Goal: Task Accomplishment & Management: Use online tool/utility

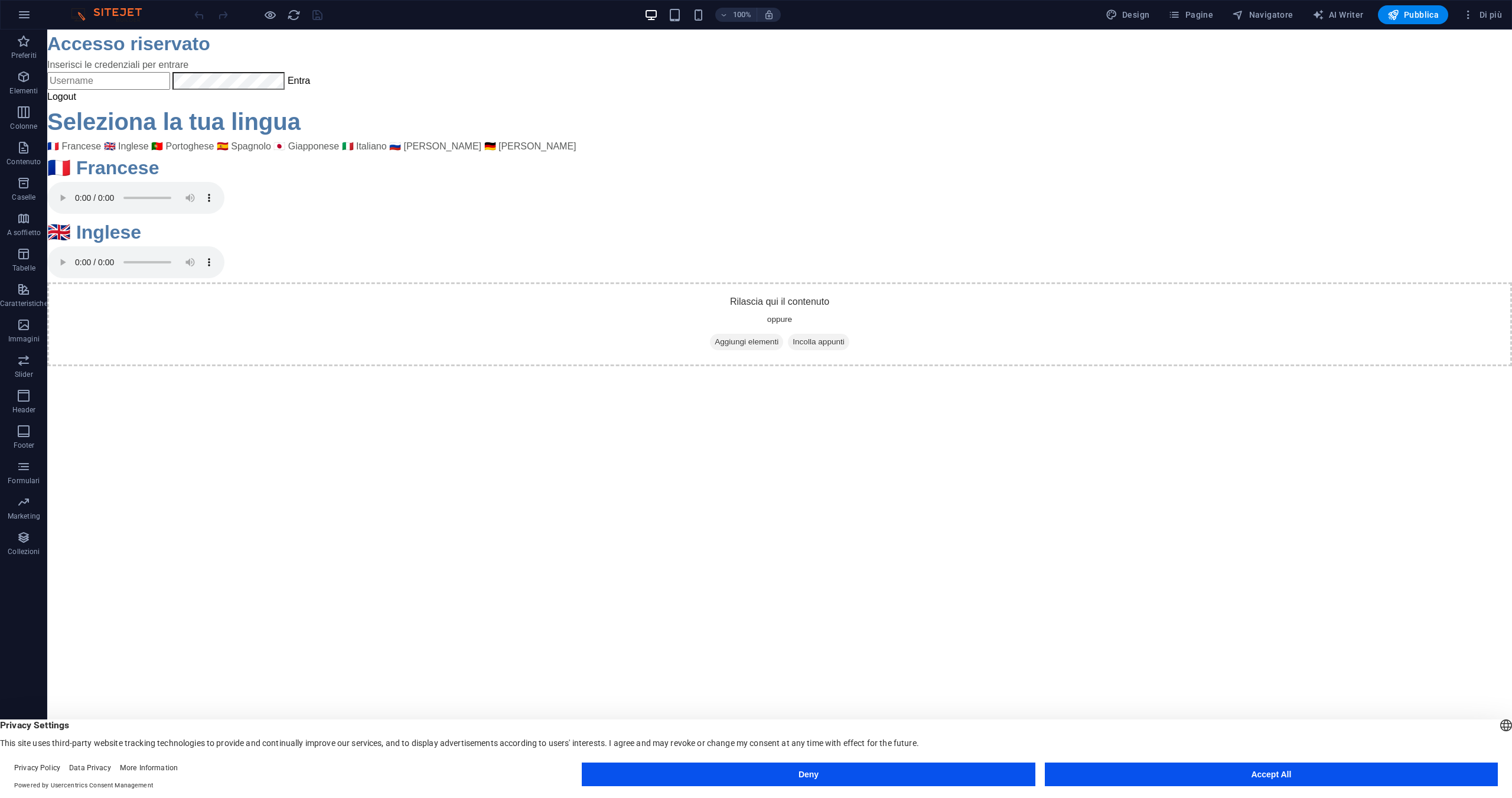
click at [1212, 768] on button "Accept All" at bounding box center [1271, 774] width 453 height 24
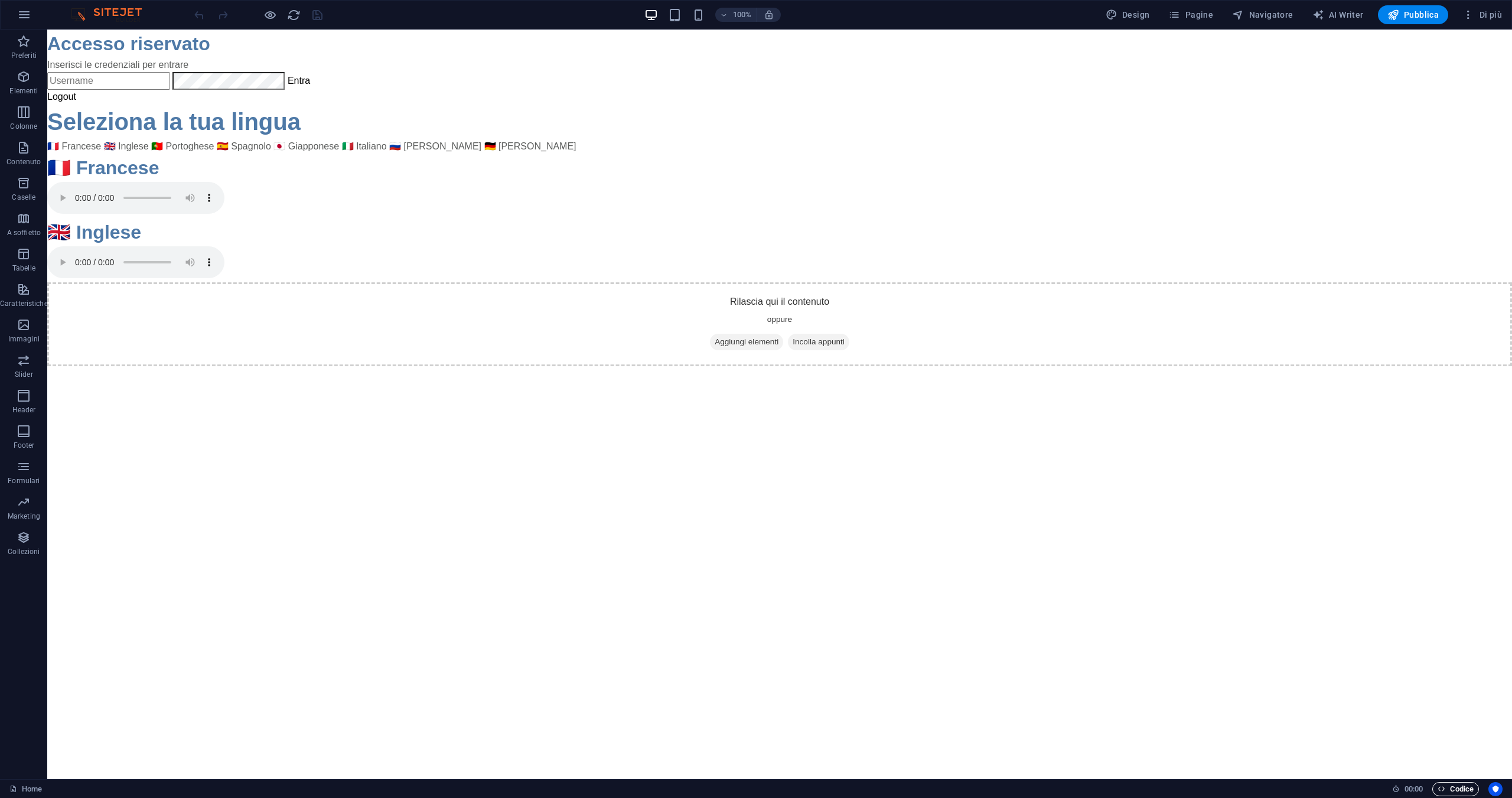
click at [1469, 793] on span "Codice" at bounding box center [1455, 789] width 36 height 14
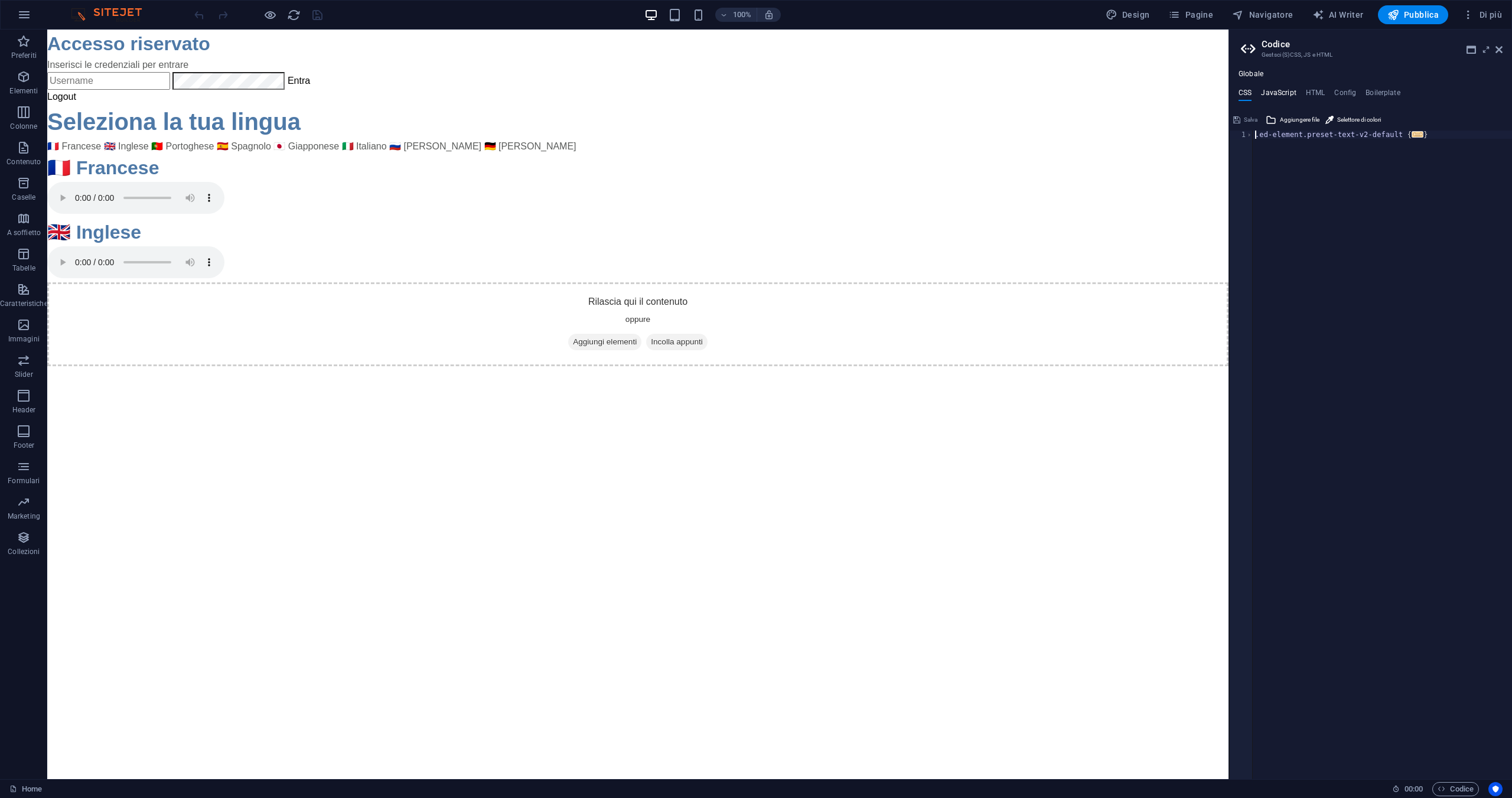
click at [1295, 89] on h4 "JavaScript" at bounding box center [1278, 95] width 34 height 13
click at [1312, 95] on h4 "HTML" at bounding box center [1316, 95] width 20 height 13
type textarea "<div id="login-container" class="card">"
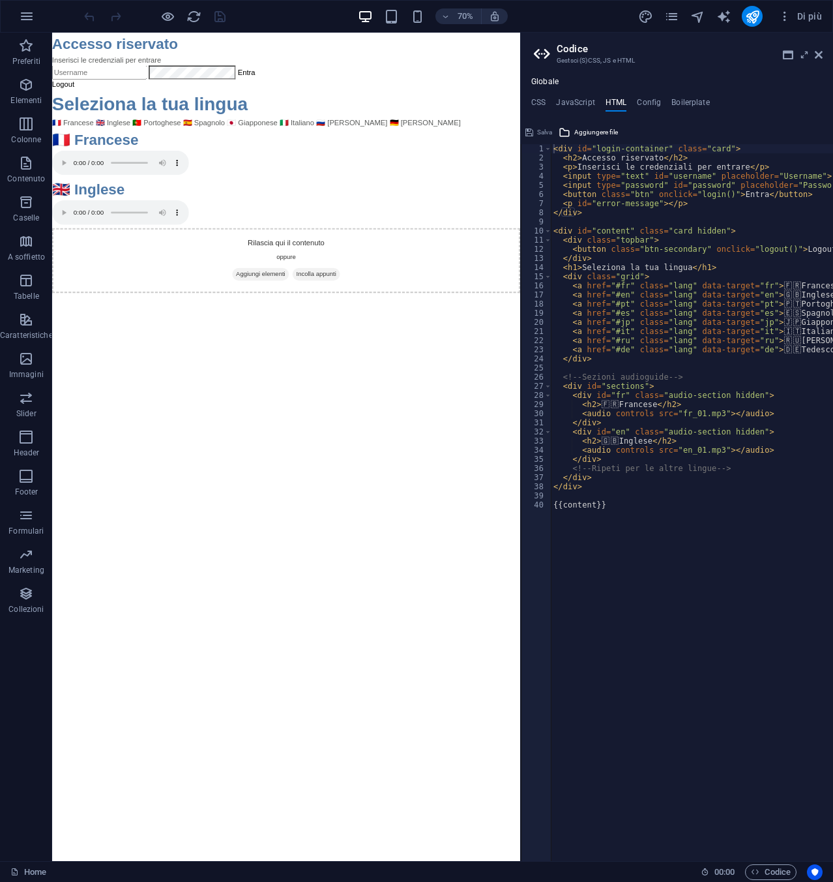
click at [578, 93] on div "Globale CSS JavaScript HTML Config Boilerplate .ed-element.preset-text-v2-defau…" at bounding box center [677, 469] width 312 height 784
click at [574, 105] on h4 "JavaScript" at bounding box center [575, 105] width 38 height 14
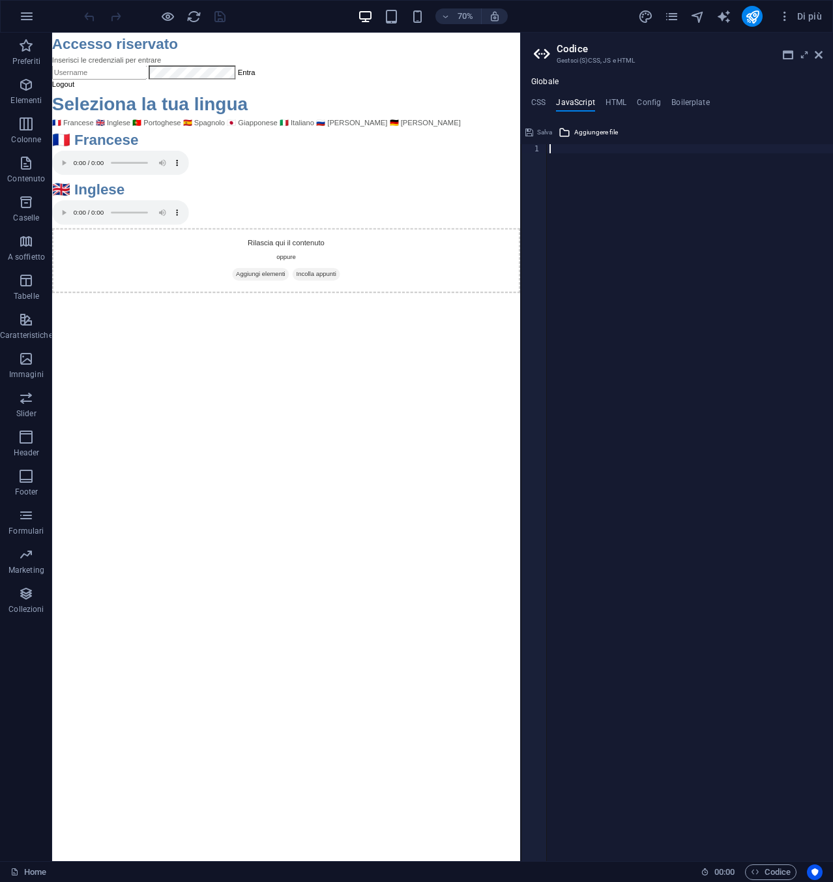
click at [615, 144] on div at bounding box center [690, 511] width 286 height 735
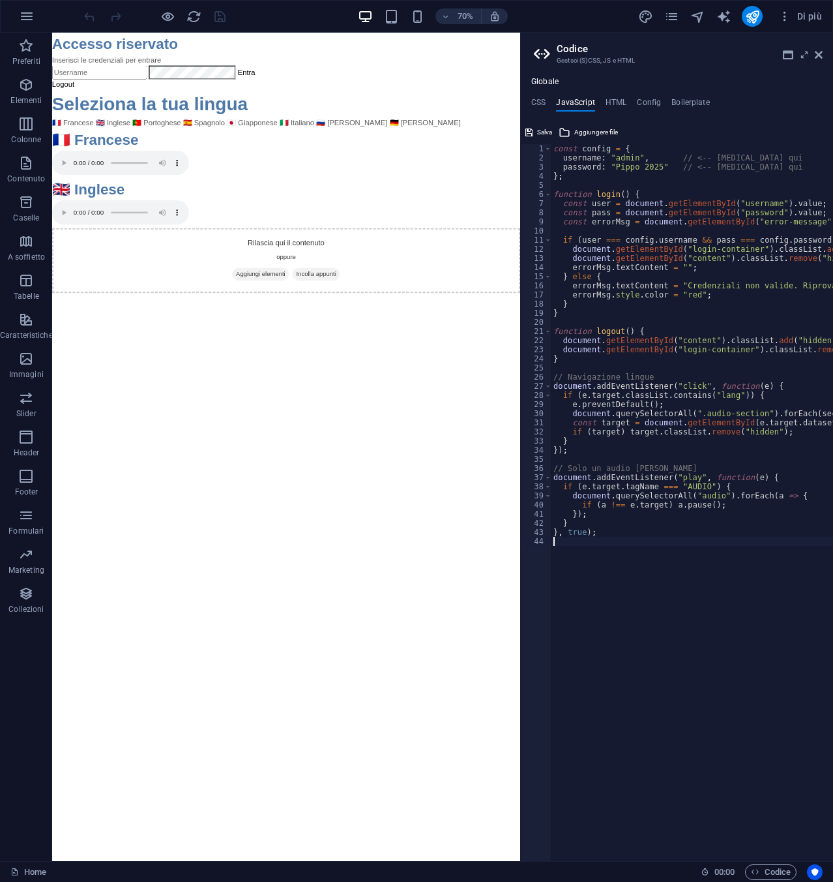
click at [743, 776] on div "const config = { username : "admin" , // <-- cambia qui password : "Pippo 2025"…" at bounding box center [756, 506] width 410 height 725
click at [379, 404] on html "Accesso riservato Inserisci le credenziali per entrare Entra Logout Seleziona l…" at bounding box center [386, 219] width 669 height 372
click at [213, 13] on icon "save" at bounding box center [220, 16] width 15 height 15
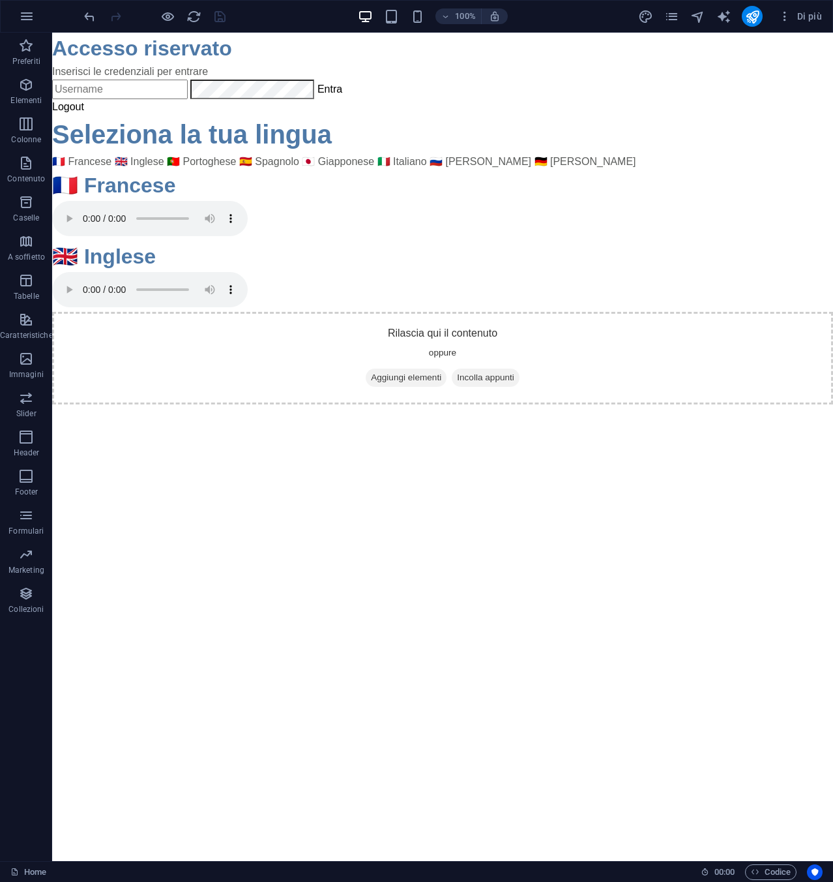
click at [108, 95] on input "text" at bounding box center [120, 90] width 136 height 20
type input "a"
click at [35, 29] on button "button" at bounding box center [26, 16] width 31 height 31
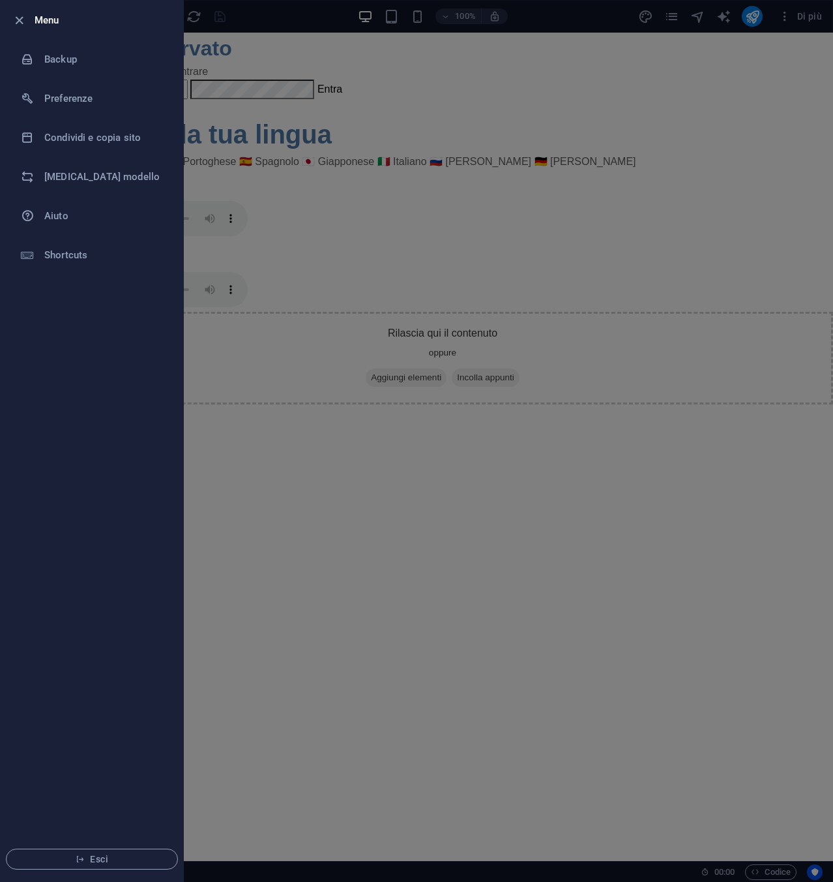
click at [359, 142] on div at bounding box center [416, 441] width 833 height 882
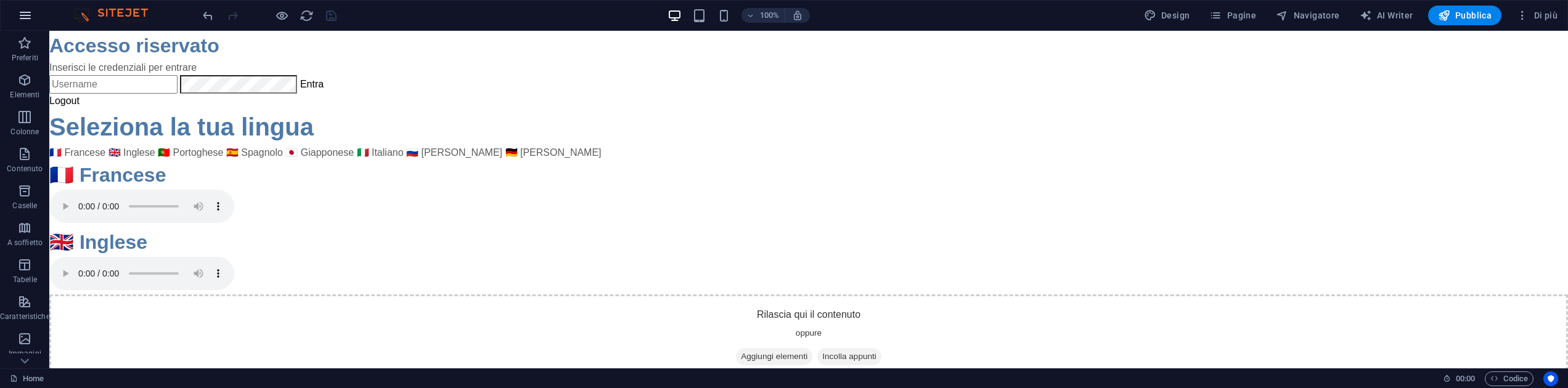
click at [22, 11] on icon "button" at bounding box center [26, 15] width 15 height 15
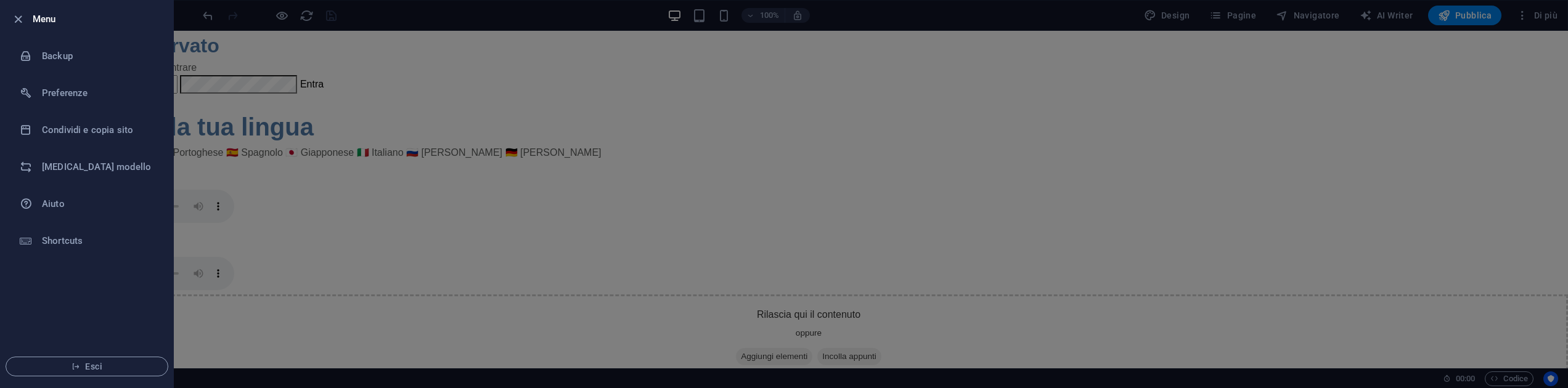
click at [22, 12] on icon "button" at bounding box center [18, 19] width 14 height 14
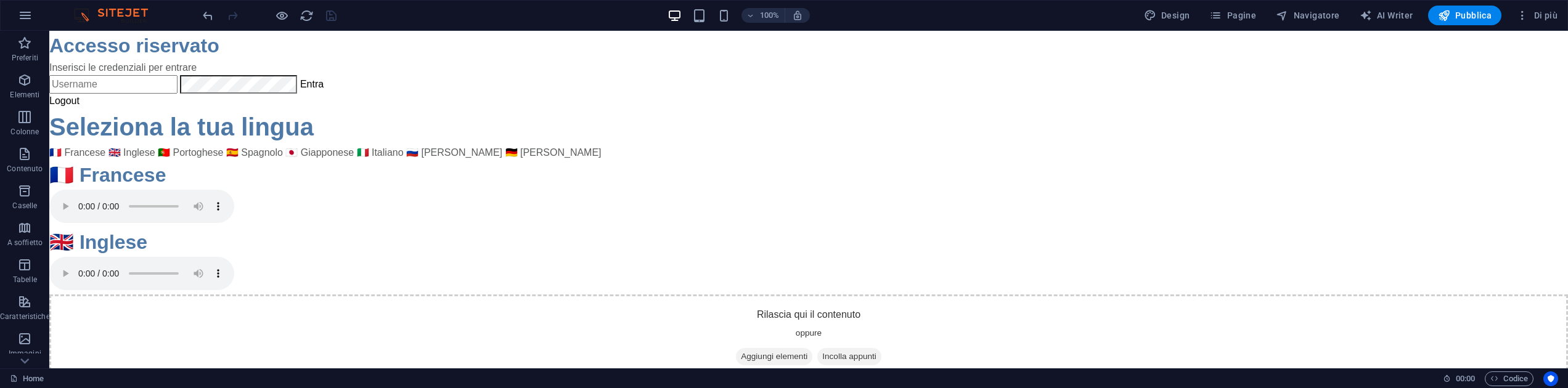
click at [120, 9] on img at bounding box center [117, 15] width 93 height 15
click at [84, 9] on img at bounding box center [117, 15] width 93 height 15
click at [1502, 381] on span "Codice" at bounding box center [1509, 379] width 38 height 15
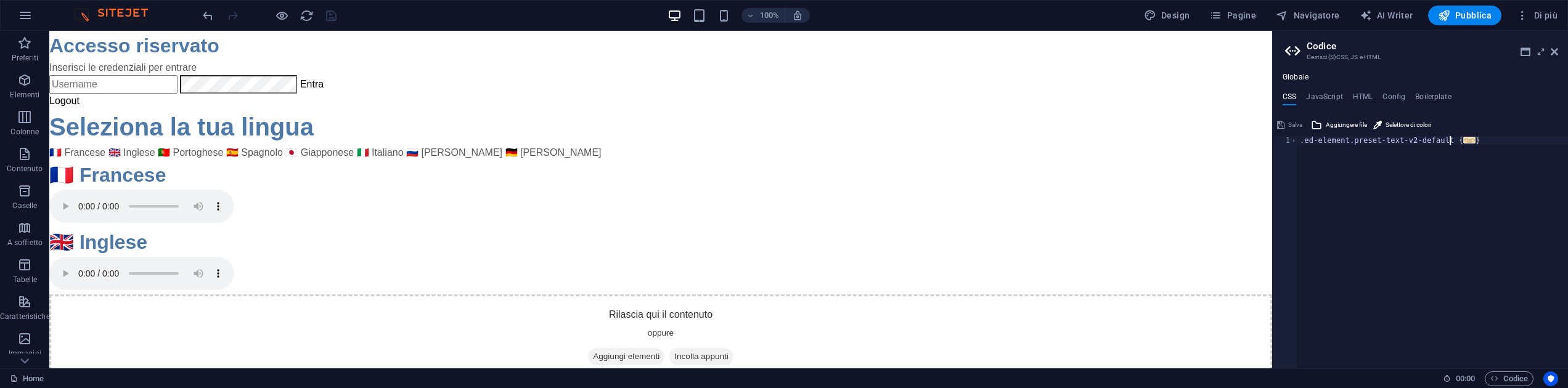
click at [1463, 141] on span "..." at bounding box center [1469, 140] width 12 height 7
click at [1411, 148] on div ".ed-element.preset-text-v2-default { @include text-v2 ( ) ; }" at bounding box center [1433, 261] width 270 height 249
type textarea "@include text-v2();"
drag, startPoint x: 1411, startPoint y: 148, endPoint x: 1275, endPoint y: 151, distance: 136.0
click at [1275, 151] on aside "Codice Gestsci (S)CSS, JS e HTML Globale CSS JavaScript HTML Config Boilerplate…" at bounding box center [1420, 199] width 296 height 337
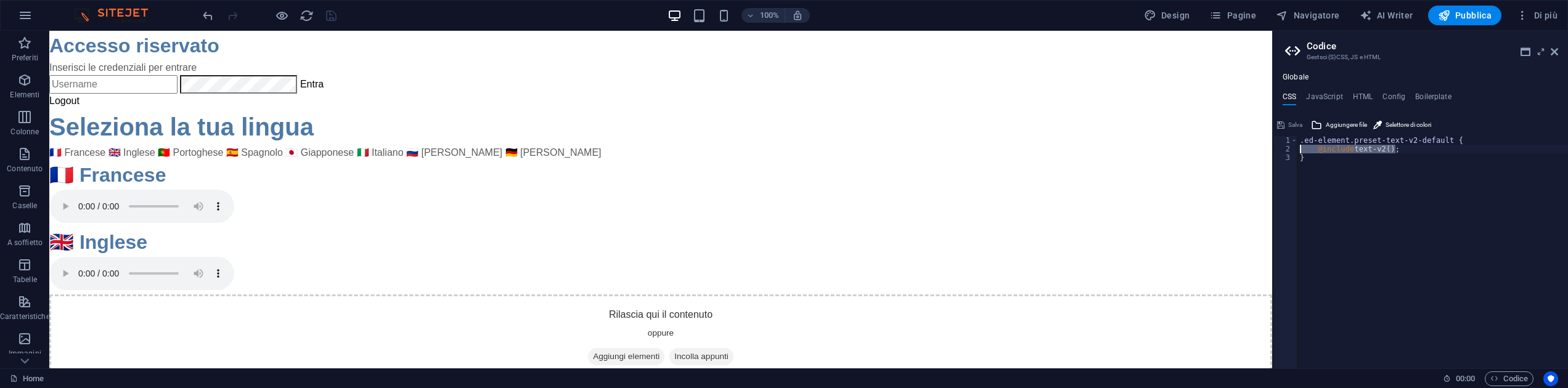
paste textarea
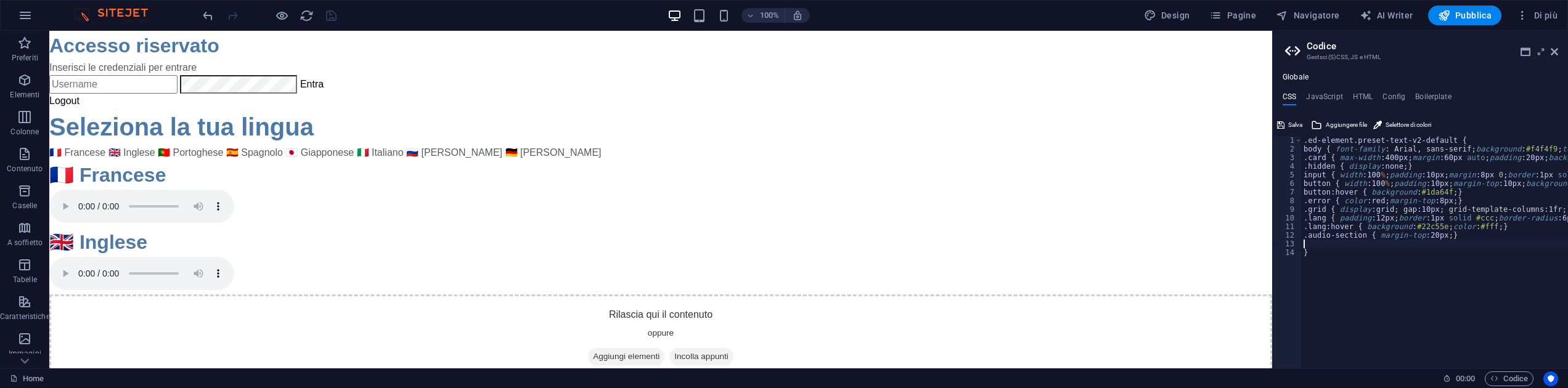
type textarea "}"
click at [1319, 93] on h4 "JavaScript" at bounding box center [1324, 99] width 36 height 13
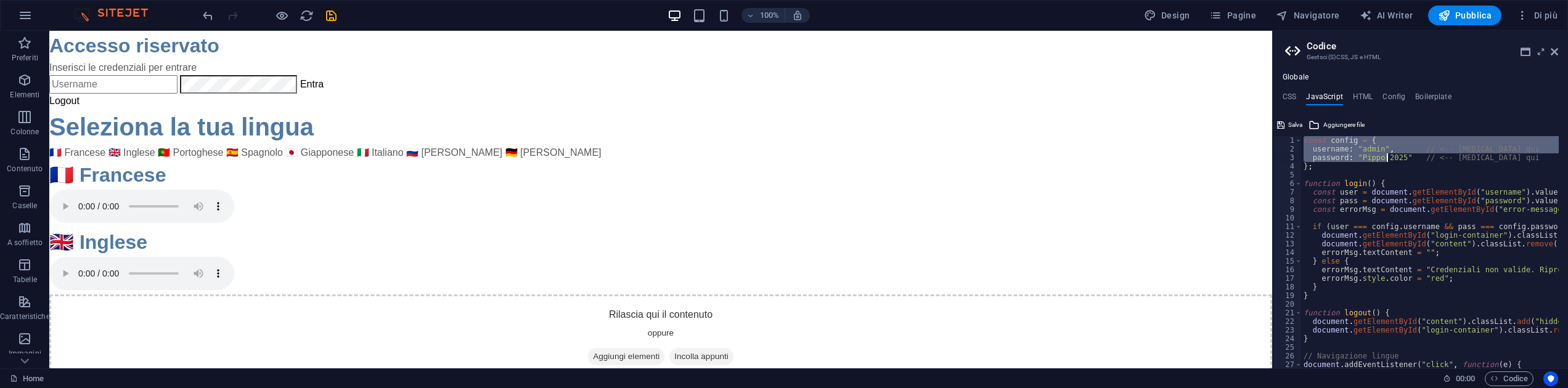
scroll to position [157, 0]
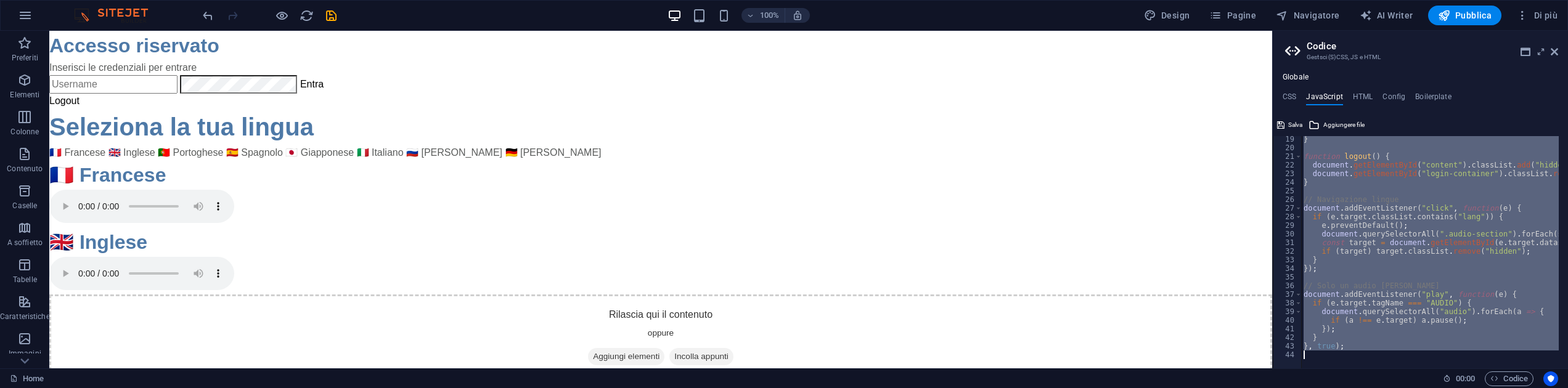
drag, startPoint x: 1301, startPoint y: 139, endPoint x: 1500, endPoint y: 513, distance: 423.6
click at [1500, 388] on html "au.brama.com Home Preferiti Elementi Colonne Contenuto Caselle A soffietto Tabe…" at bounding box center [784, 194] width 1568 height 388
type textarea "}, true);"
paste textarea
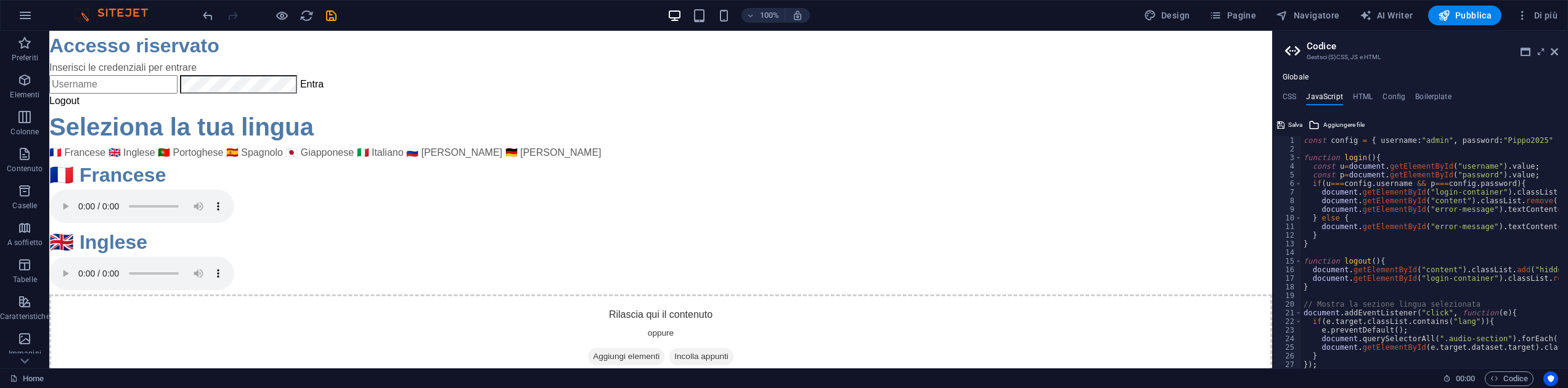
scroll to position [0, 0]
click at [1285, 102] on h4 "CSS" at bounding box center [1289, 99] width 13 height 13
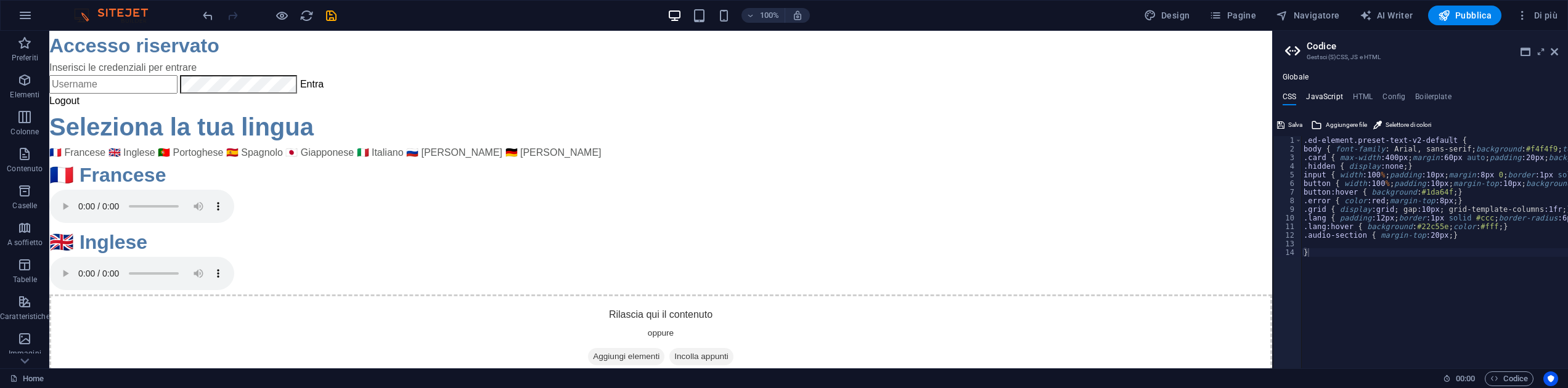
click at [1324, 104] on h4 "JavaScript" at bounding box center [1324, 99] width 36 height 13
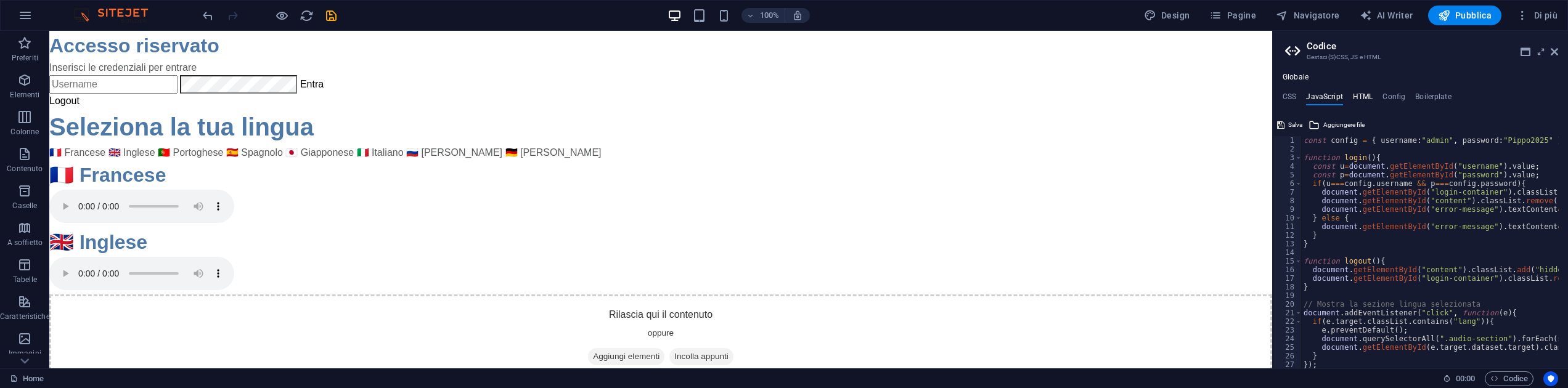
click at [1355, 93] on h4 "HTML" at bounding box center [1363, 99] width 21 height 13
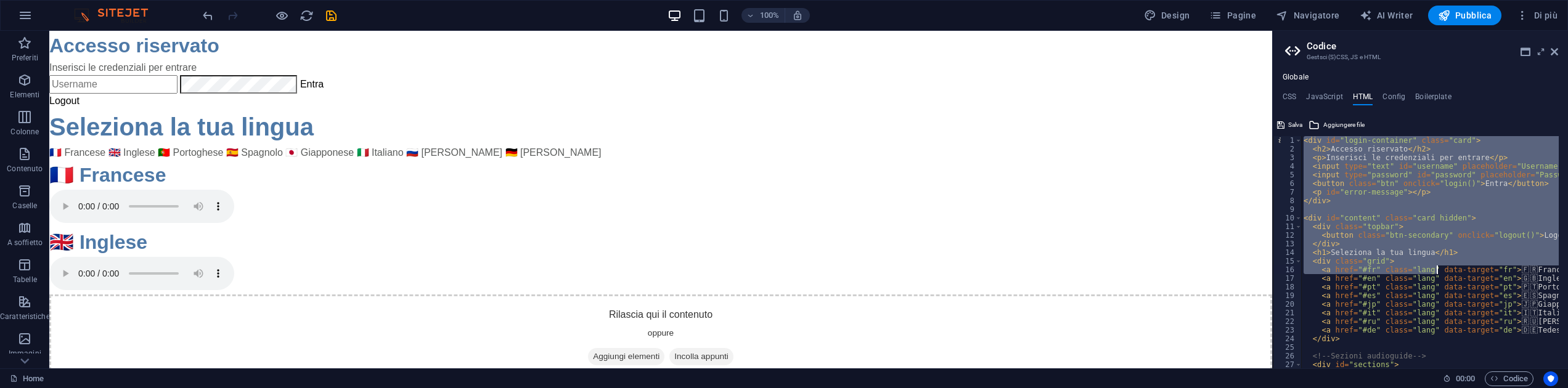
scroll to position [122, 0]
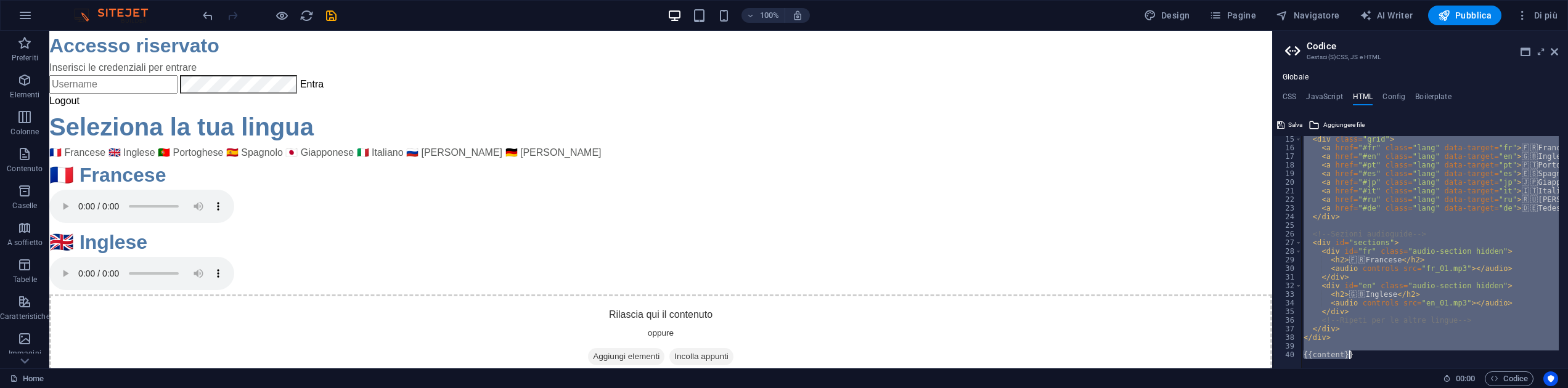
drag, startPoint x: 1305, startPoint y: 138, endPoint x: 1568, endPoint y: 634, distance: 561.4
click at [1568, 388] on html "au.brama.com Home Preferiti Elementi Colonne Contenuto Caselle A soffietto Tabe…" at bounding box center [784, 194] width 1568 height 388
type textarea "{{content}}"
paste textarea
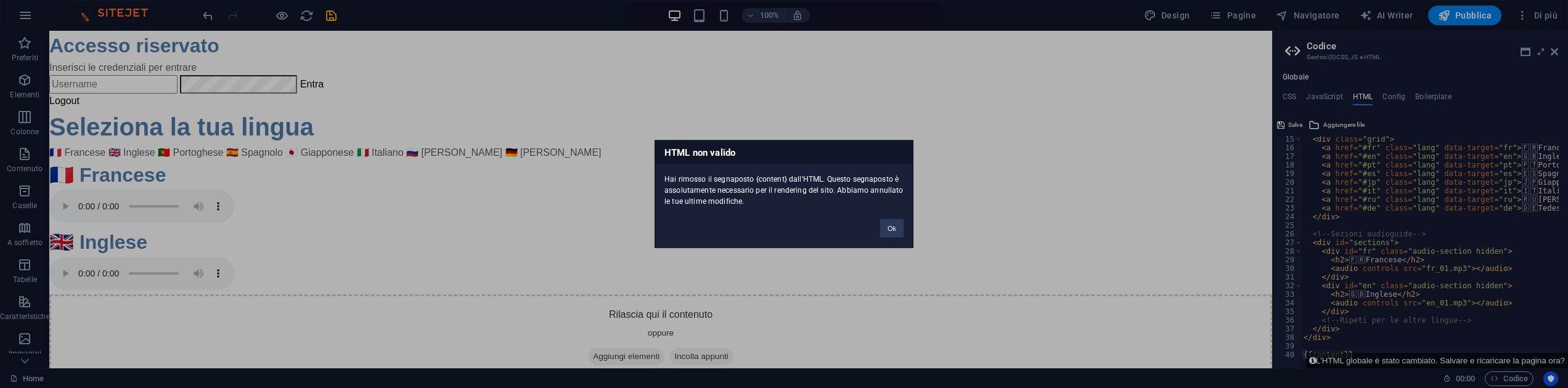
click at [1342, 327] on div "HTML non valido Hai rimosso il segnaposto {content} dall'HTML. Questo segnapost…" at bounding box center [784, 194] width 1568 height 388
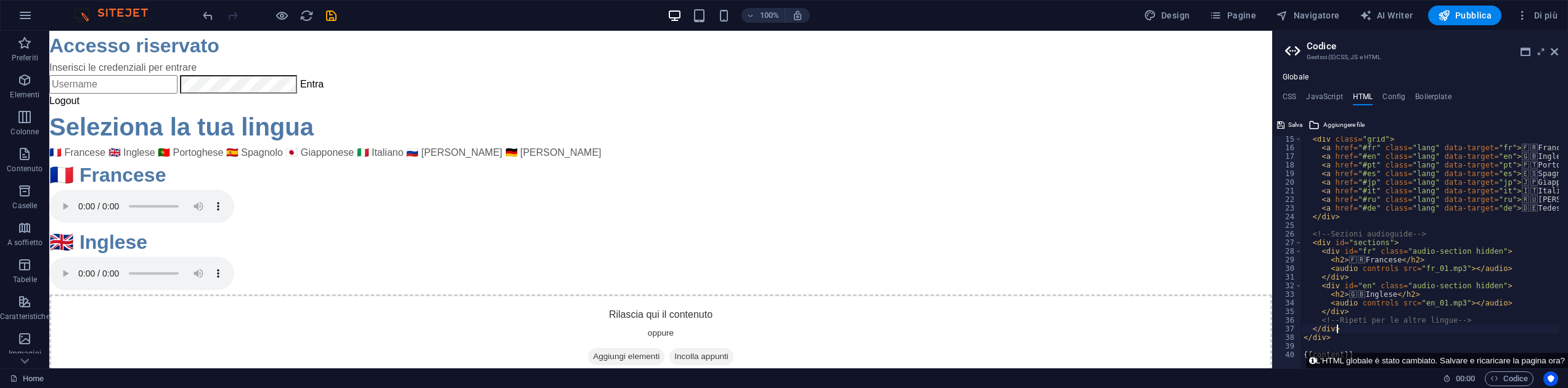
click at [1342, 328] on div "< div class = "grid" > < a href = "#fr" class = "lang" data-target = "fr" > 🇫 🇷…" at bounding box center [1445, 255] width 287 height 240
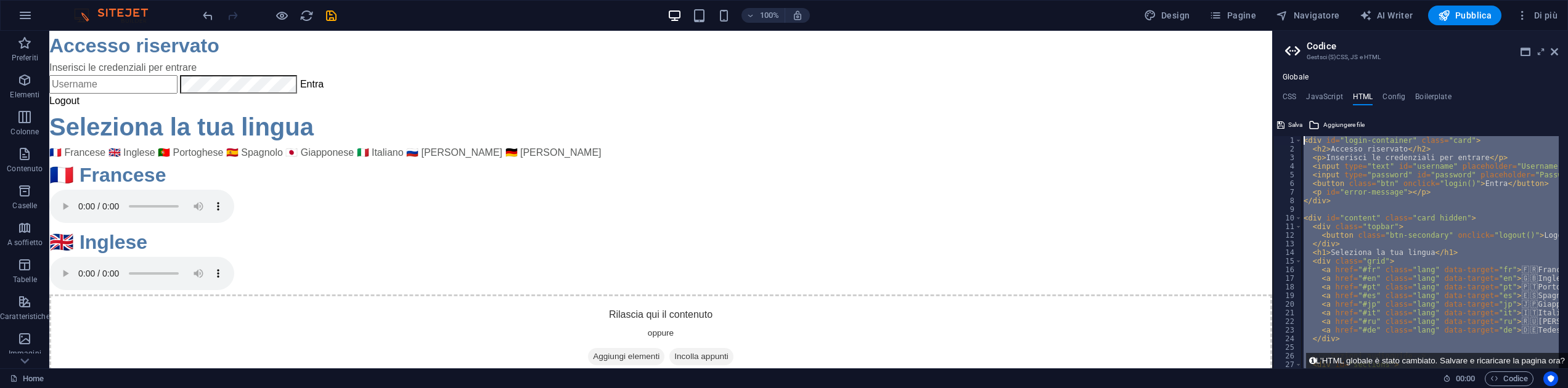
scroll to position [0, 0]
drag, startPoint x: 1328, startPoint y: 336, endPoint x: 1260, endPoint y: -54, distance: 395.9
click at [1260, 0] on html "au.brama.com Home Preferiti Elementi Colonne Contenuto Caselle A soffietto Tabe…" at bounding box center [784, 194] width 1568 height 388
type textarea "<div id="login-container" class="card"> <h2>Accesso riservato</h2>"
paste textarea
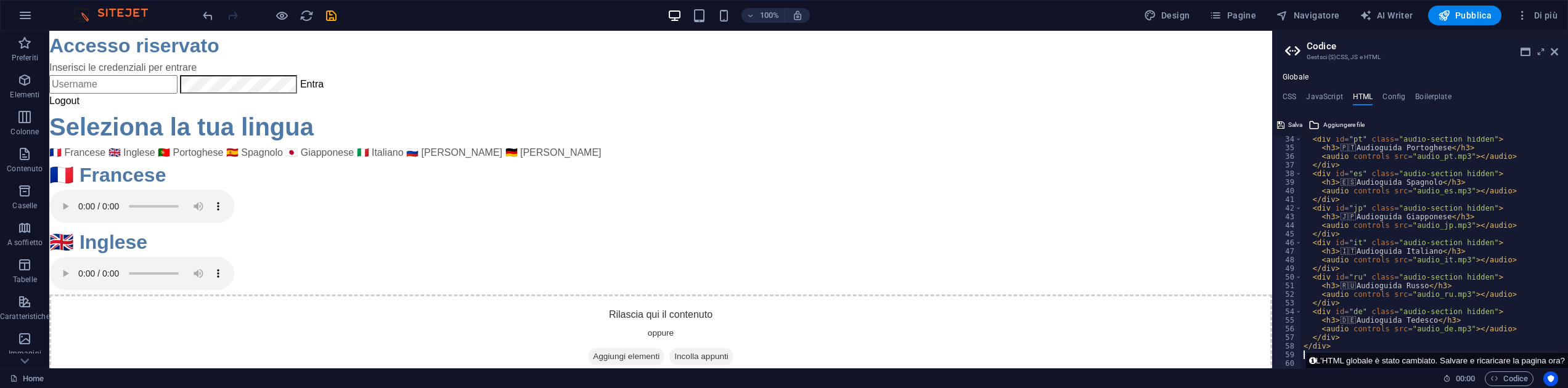
scroll to position [303, 0]
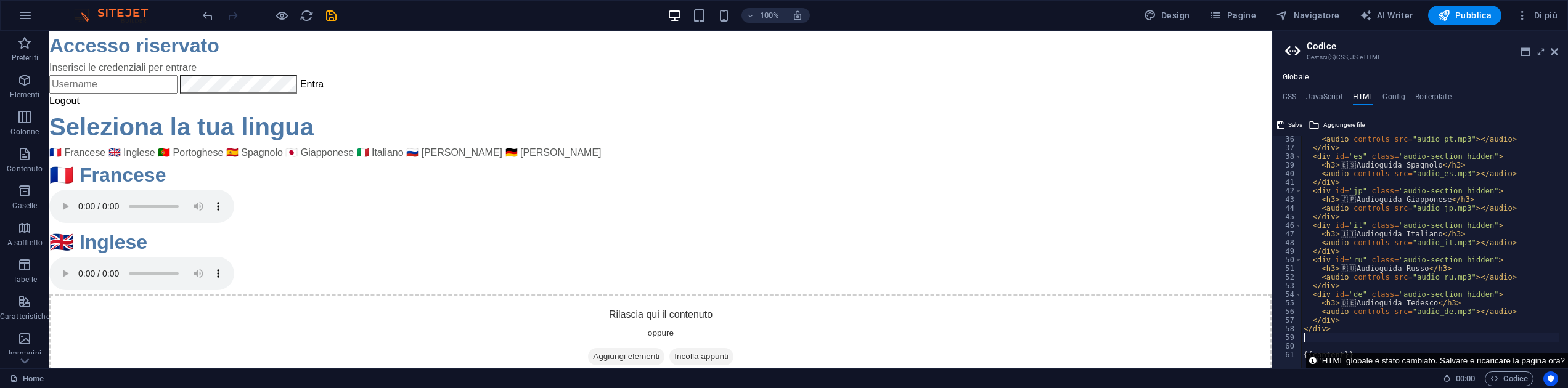
click at [1466, 362] on button "L'HTML globale è stato cambiato. Salvare e ricaricare la pagina ora?" at bounding box center [1437, 361] width 262 height 15
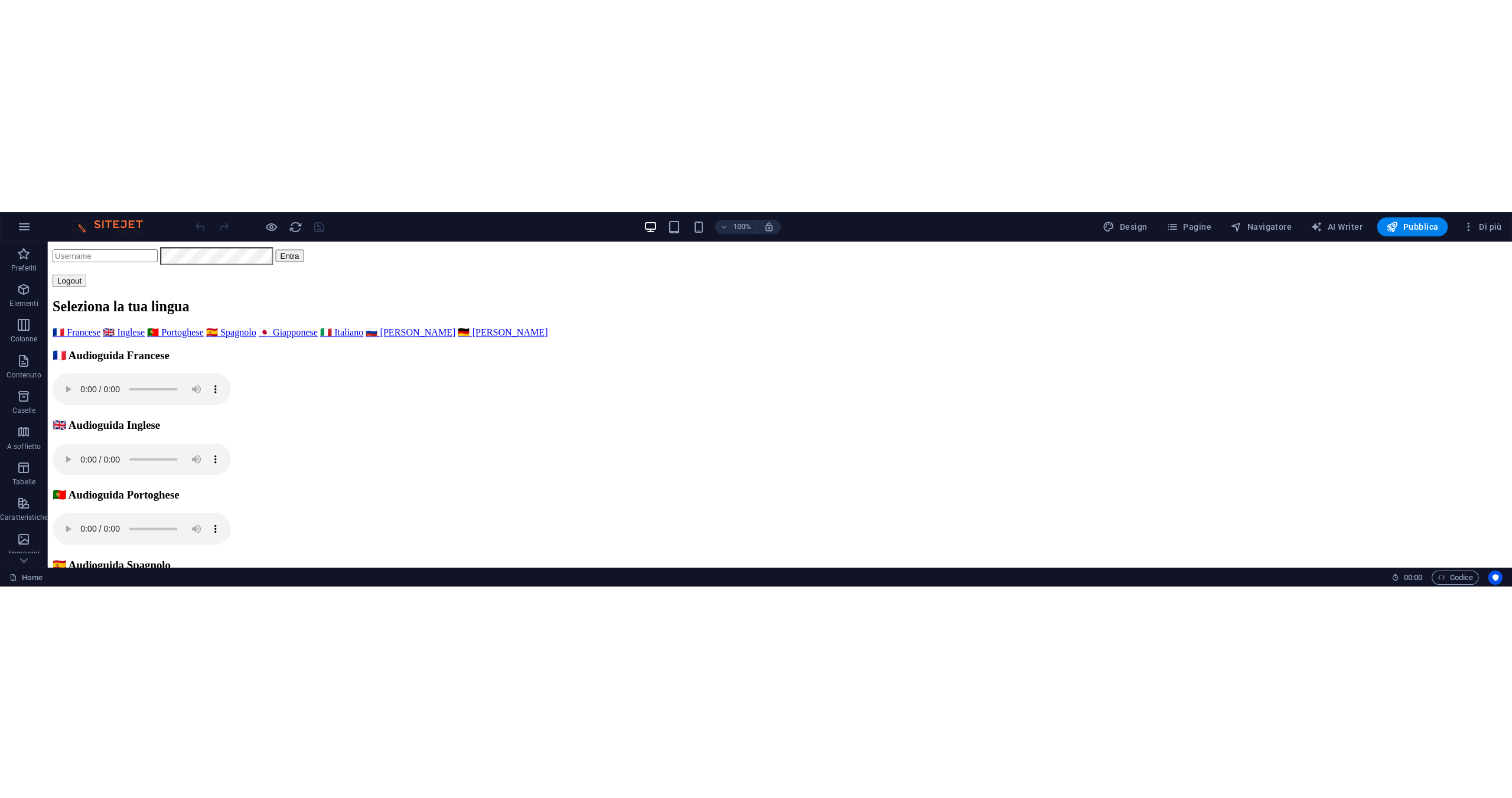
scroll to position [0, 0]
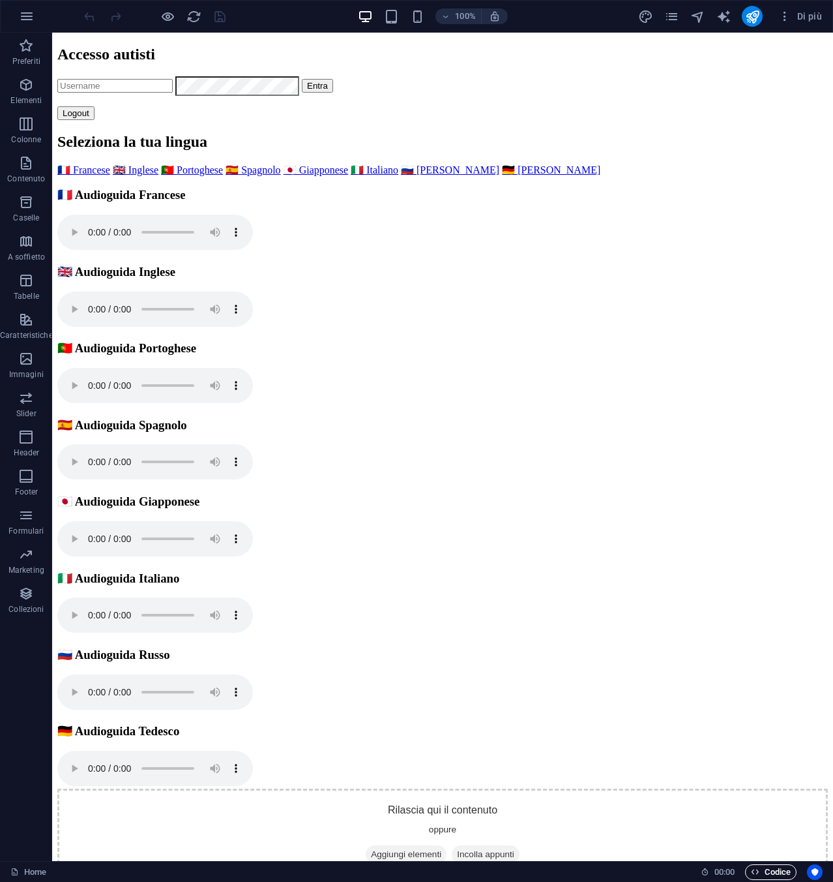
click at [778, 876] on span "Codice" at bounding box center [771, 872] width 40 height 16
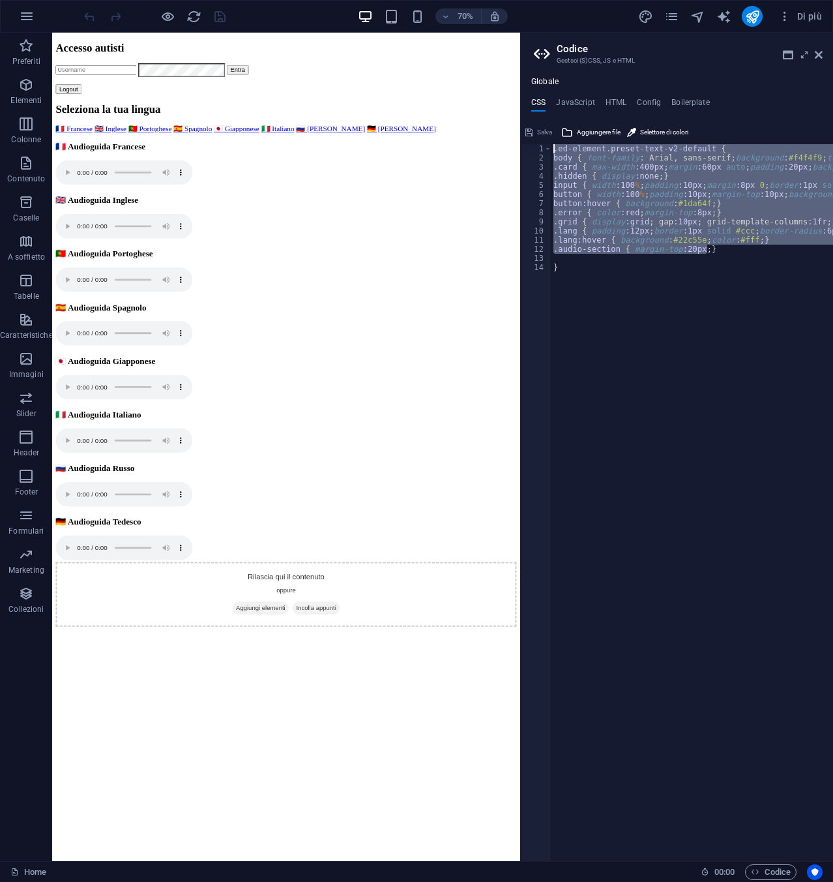
drag, startPoint x: 724, startPoint y: 252, endPoint x: 602, endPoint y: 144, distance: 163.1
type textarea ".ed-element.preset-text-v2-default { body { font-family: Arial, sans-serif; bac…"
paste textarea
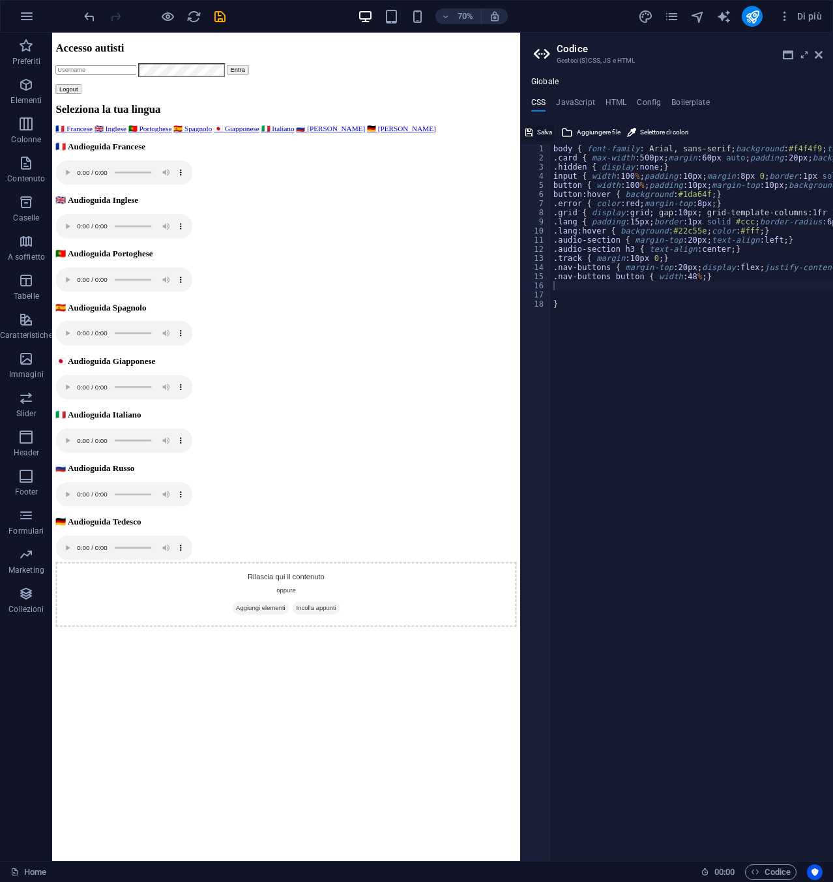
click at [539, 131] on span "Salva" at bounding box center [544, 133] width 15 height 16
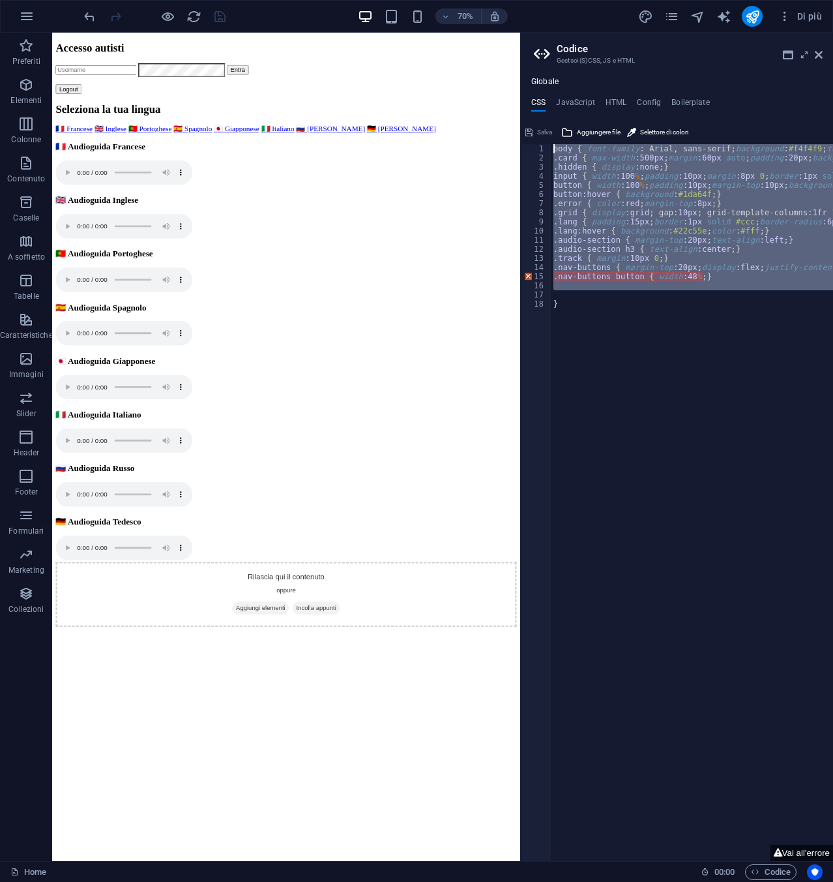
drag, startPoint x: 616, startPoint y: 292, endPoint x: 541, endPoint y: 128, distance: 179.5
click at [541, 128] on div "1 2 3 4 5 6 7 8 9 10 11 12 13 14 15 16 17 18 body { font-family : Arial, sans-s…" at bounding box center [677, 491] width 312 height 739
type textarea "body { font-family: Arial, sans-serif; background:#f4f4f9; text-align:center; }…"
paste textarea
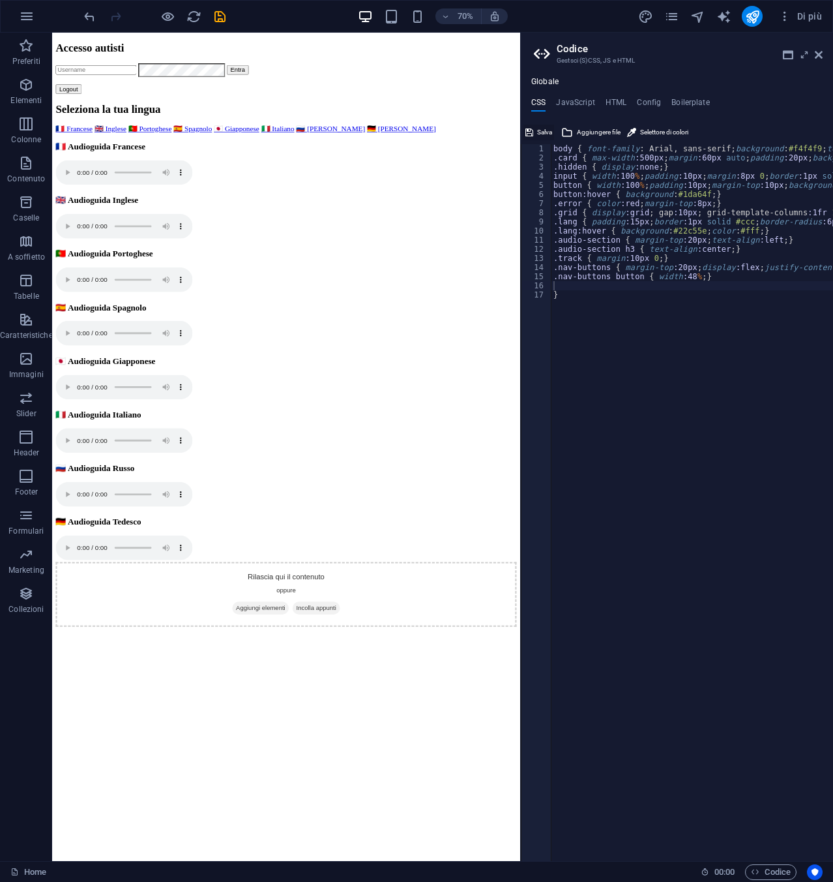
click at [538, 140] on span "Salva" at bounding box center [544, 133] width 15 height 16
type textarea ".nav-buttons button { width:48%;"
click at [543, 128] on span "Salva" at bounding box center [544, 133] width 15 height 16
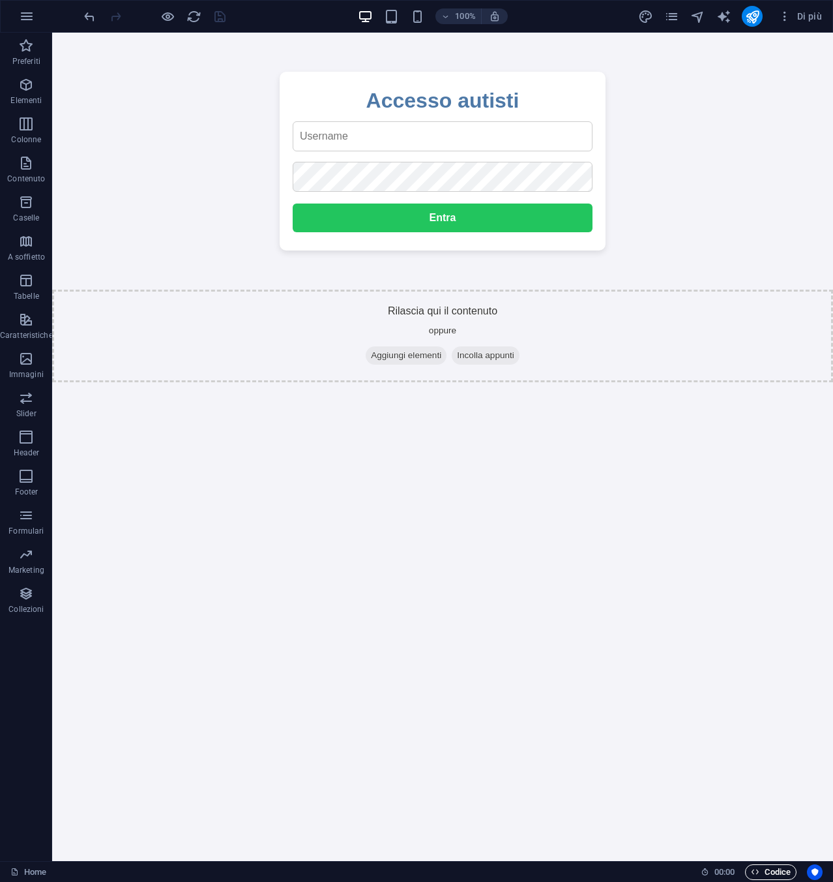
click at [766, 868] on span "Codice" at bounding box center [771, 872] width 40 height 16
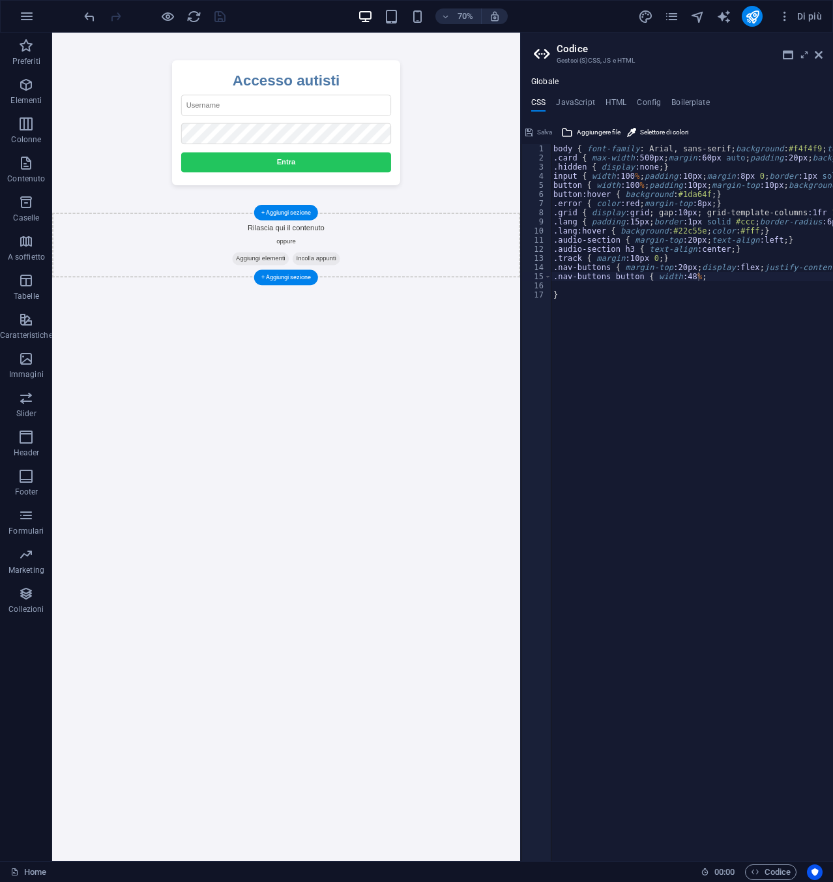
click at [344, 357] on span "Aggiungi elementi" at bounding box center [350, 355] width 81 height 18
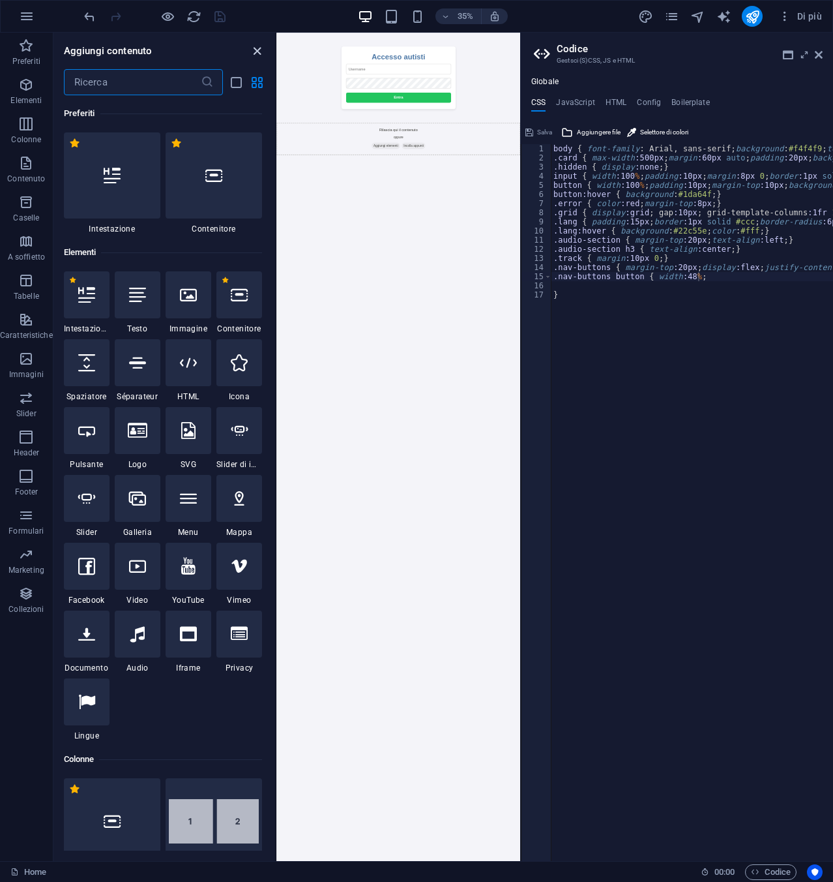
click at [262, 52] on icon "close panel" at bounding box center [257, 51] width 15 height 15
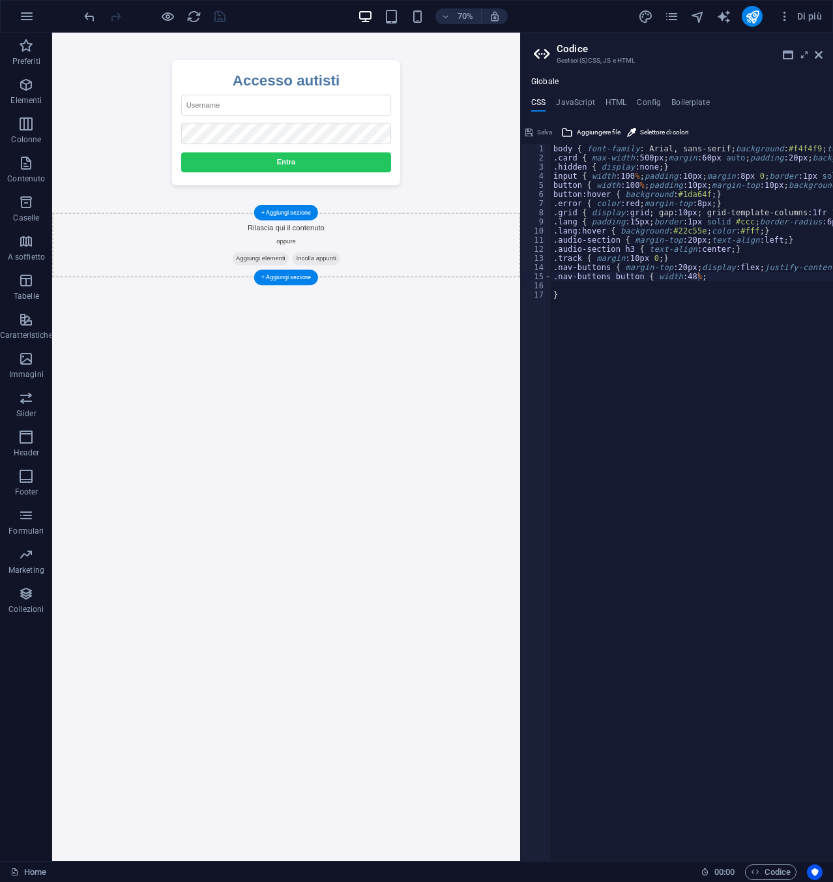
click at [333, 357] on span "Aggiungi elementi" at bounding box center [350, 355] width 81 height 18
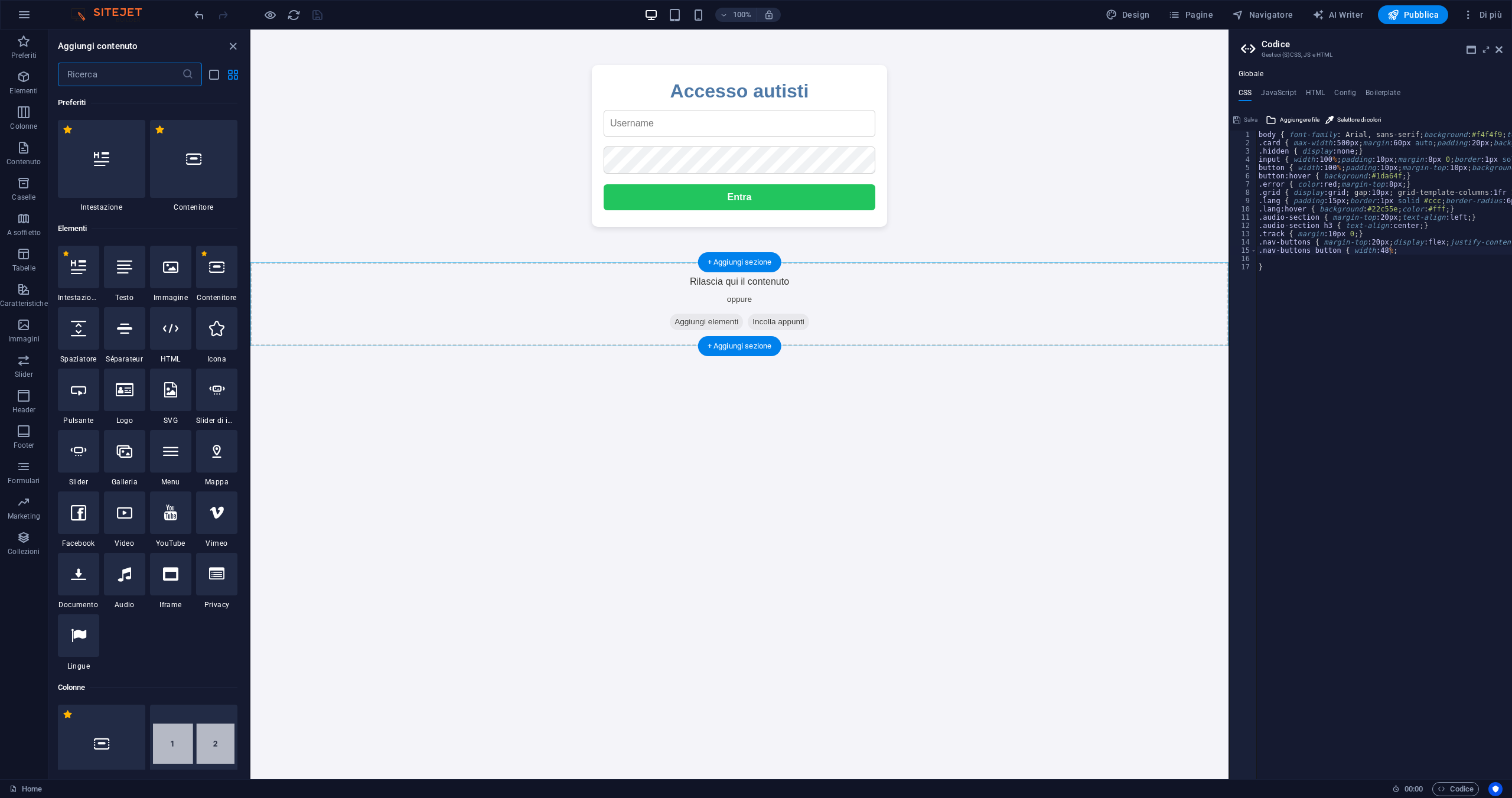
click at [733, 264] on div "+ Aggiungi sezione" at bounding box center [740, 262] width 83 height 20
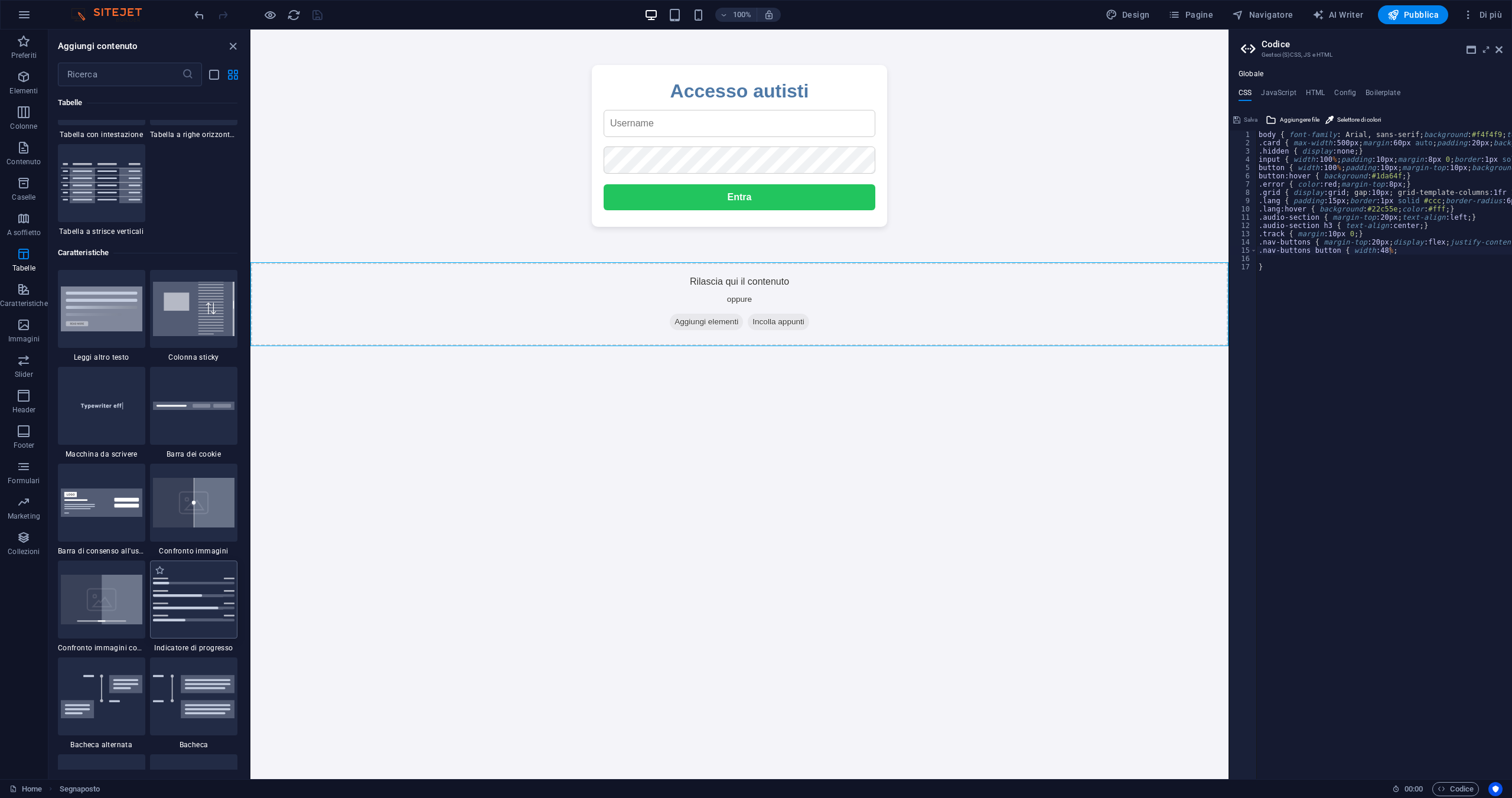
scroll to position [4607, 0]
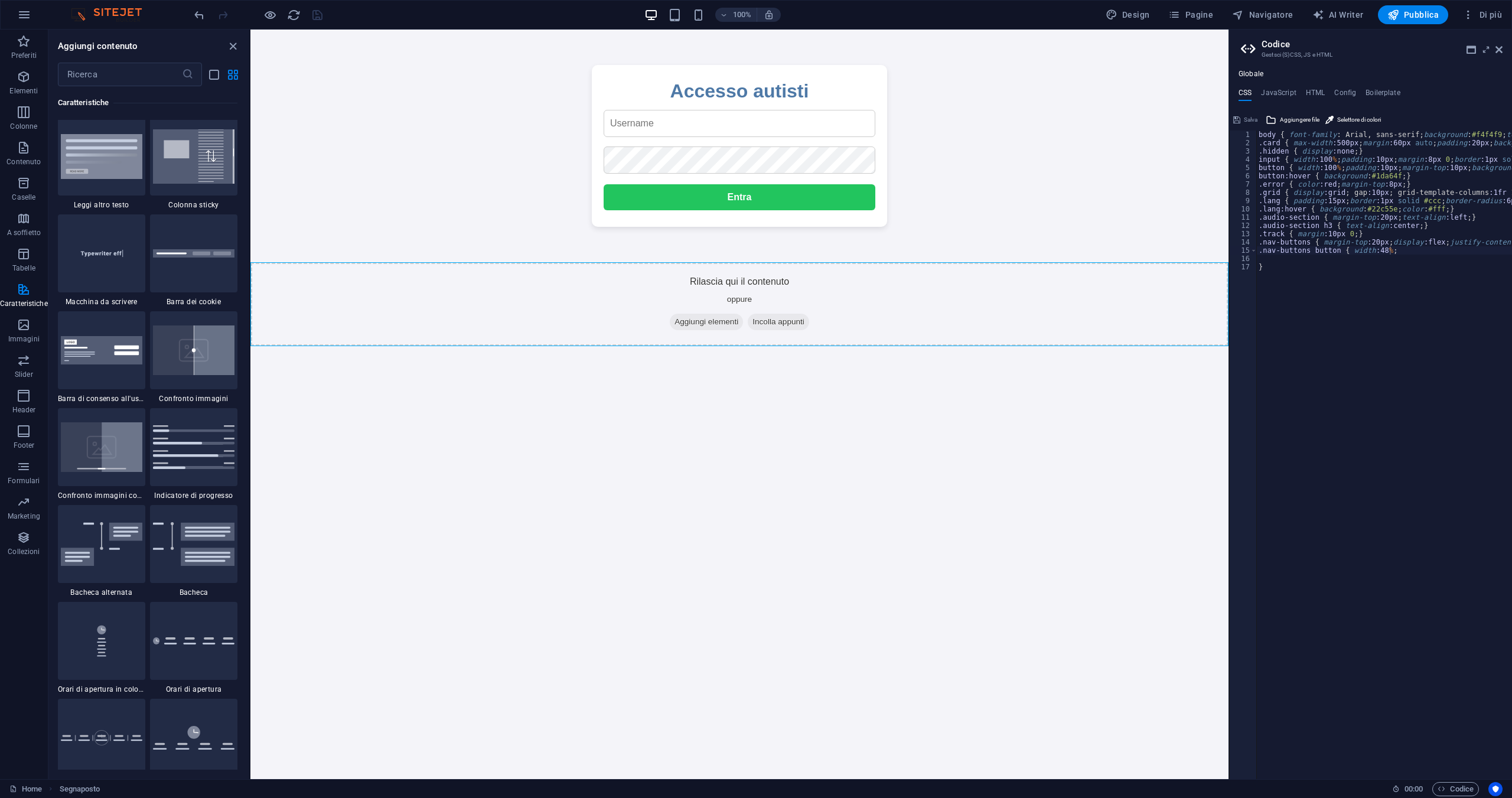
click at [640, 121] on input "text" at bounding box center [740, 123] width 272 height 27
click at [698, 319] on span "Aggiungi elementi" at bounding box center [706, 322] width 73 height 16
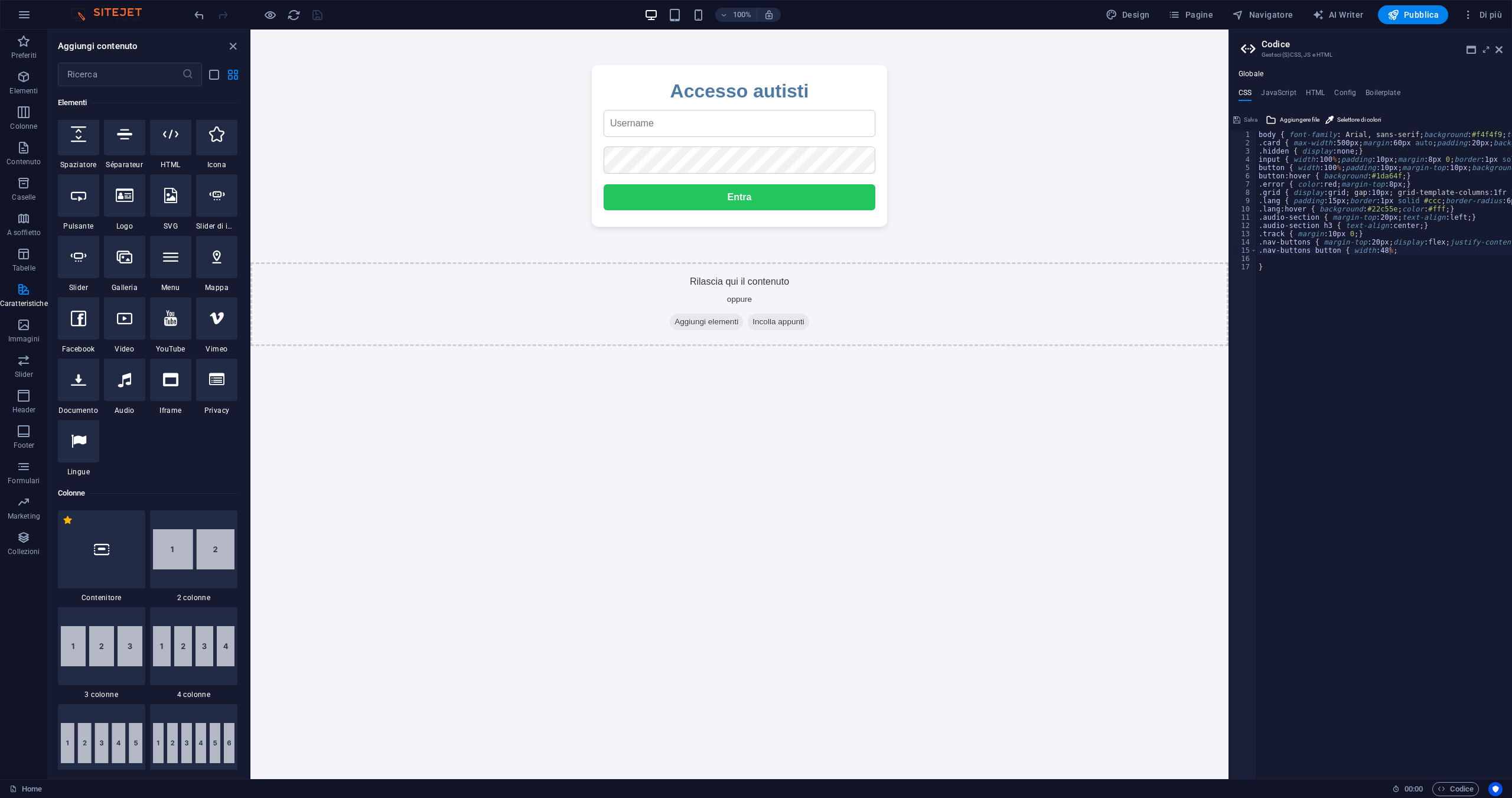
scroll to position [0, 0]
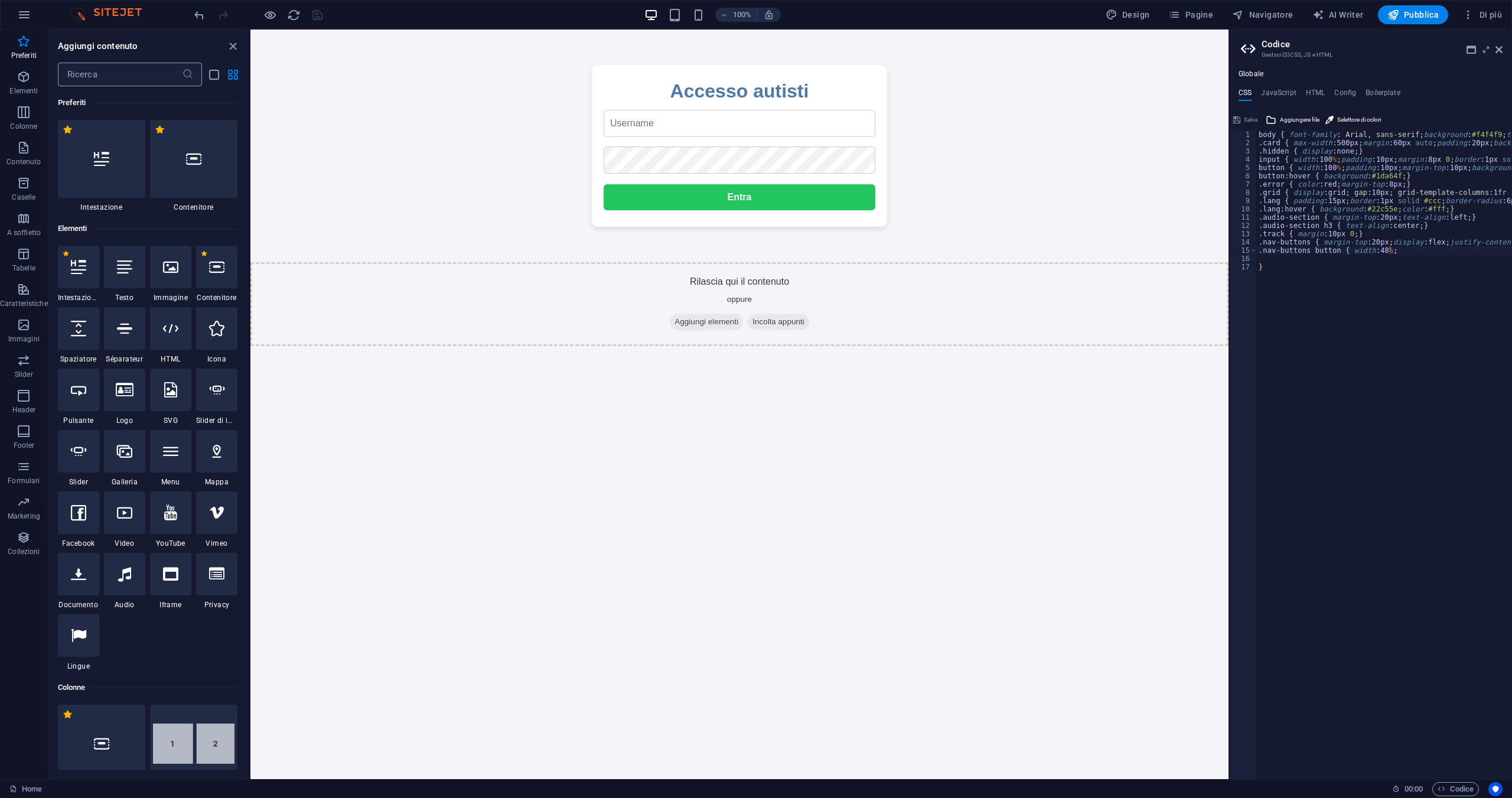
click at [122, 70] on input "text" at bounding box center [120, 74] width 124 height 24
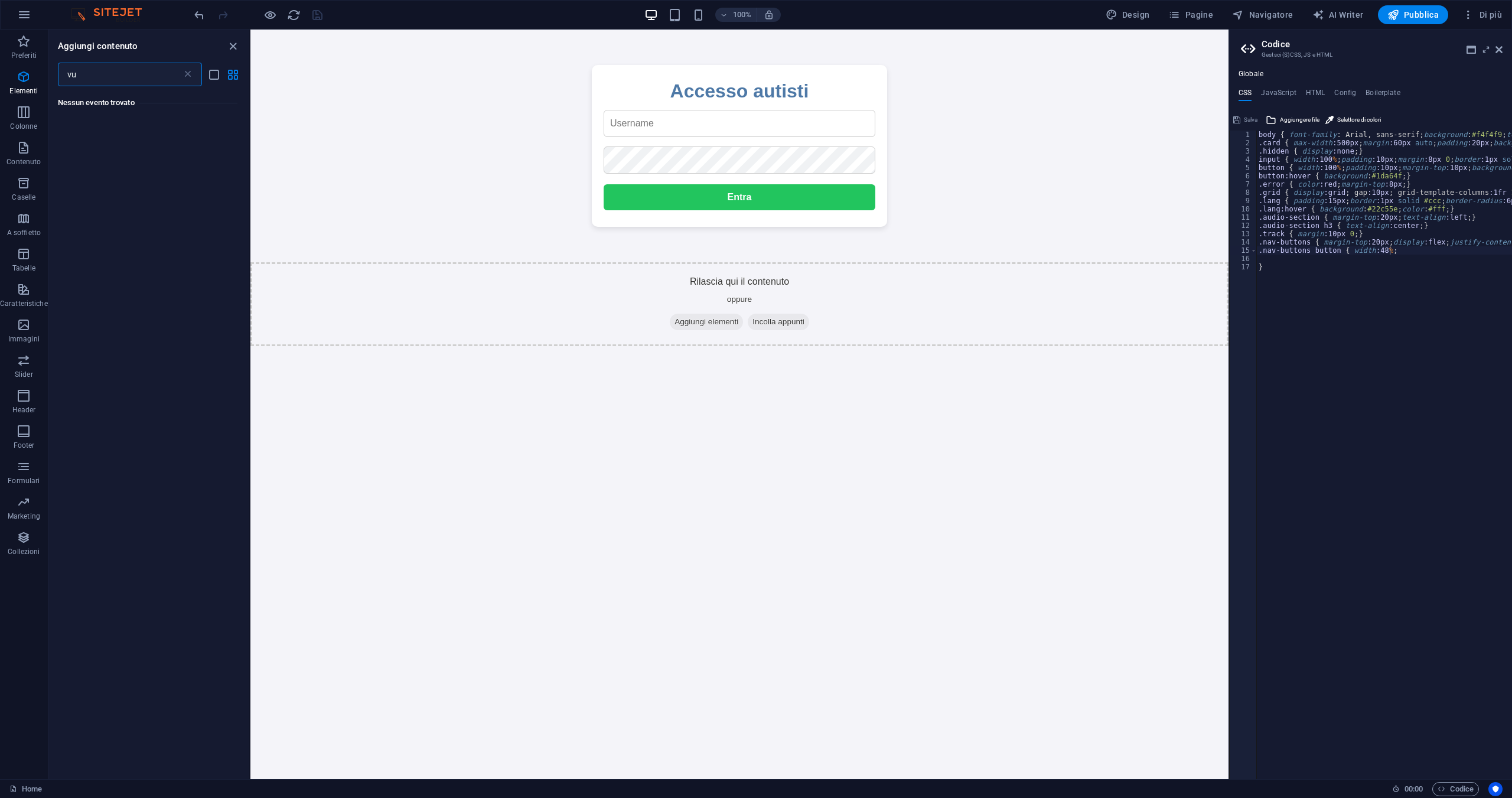
type input "v"
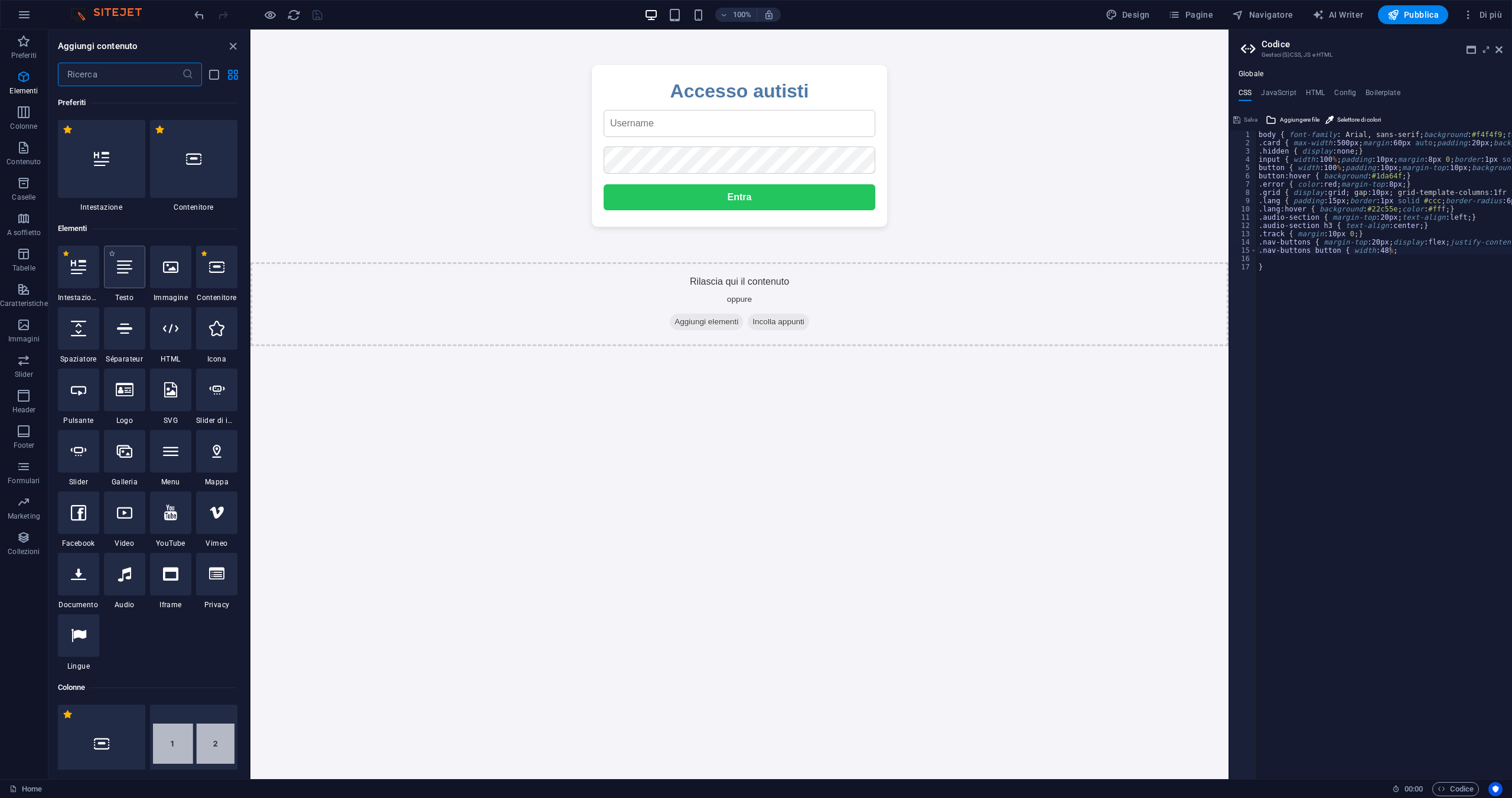
click at [133, 274] on div at bounding box center [125, 266] width 42 height 43
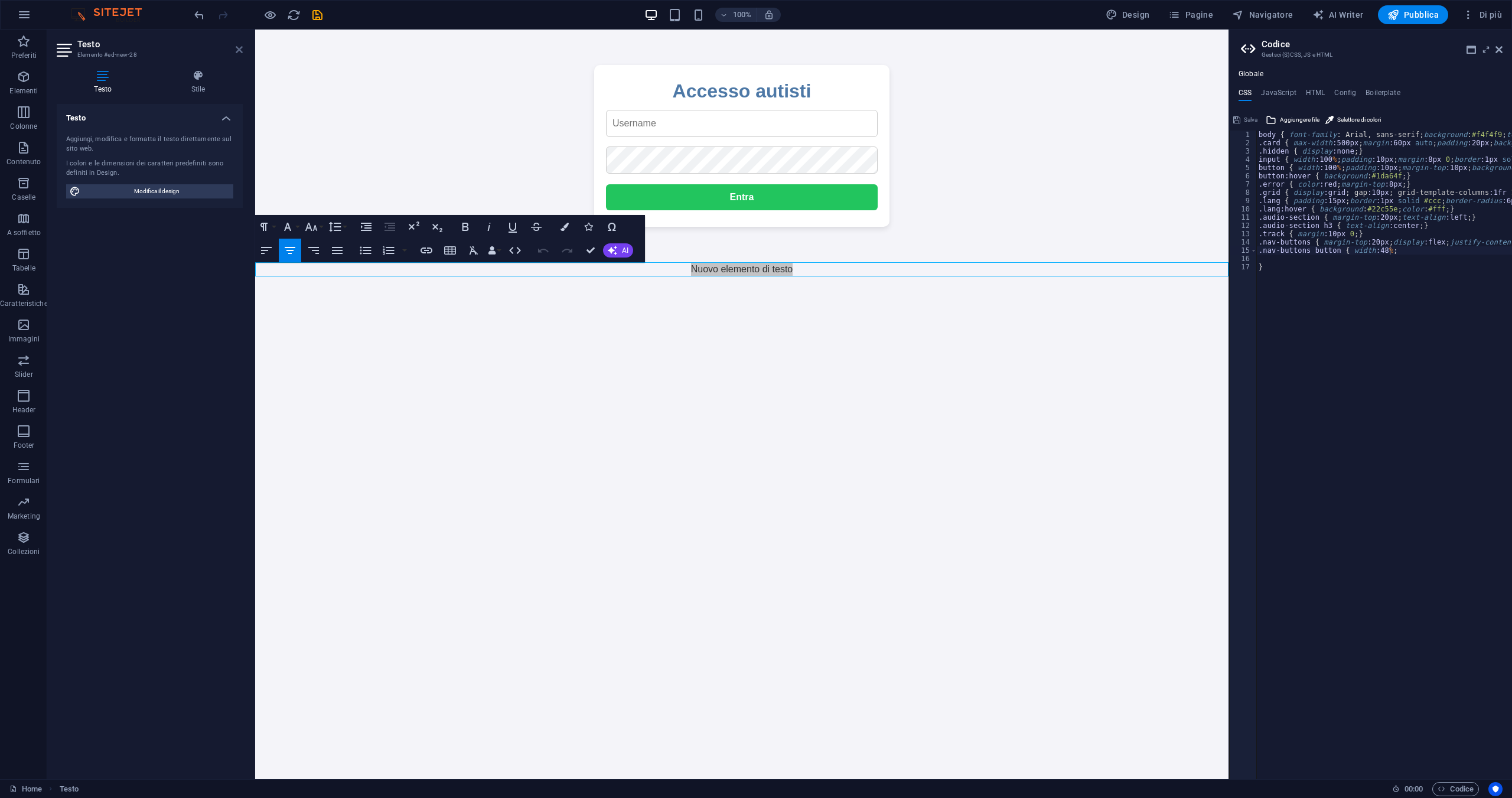
click at [238, 46] on icon at bounding box center [239, 50] width 7 height 9
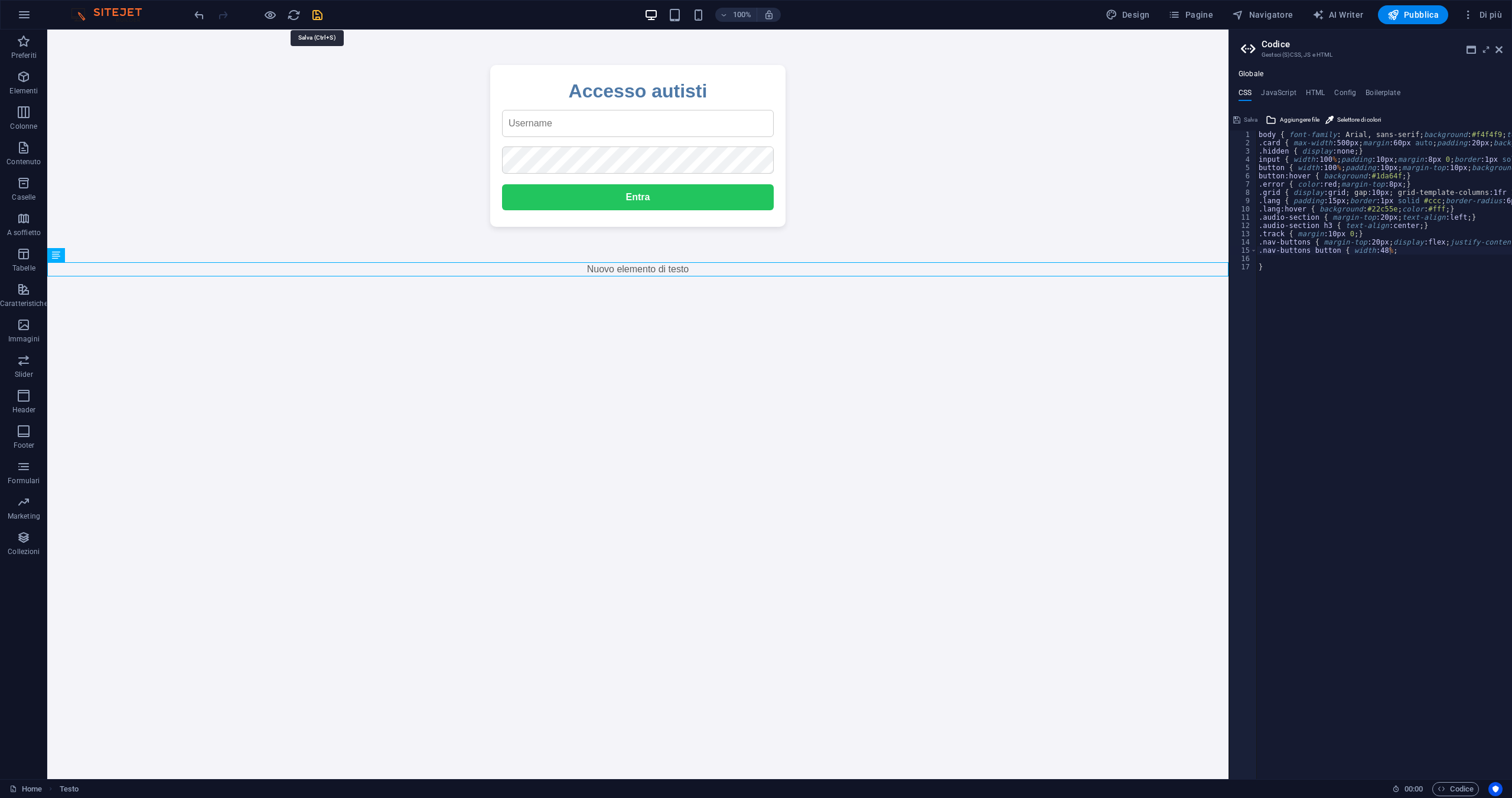
click at [320, 14] on icon "save" at bounding box center [317, 14] width 14 height 14
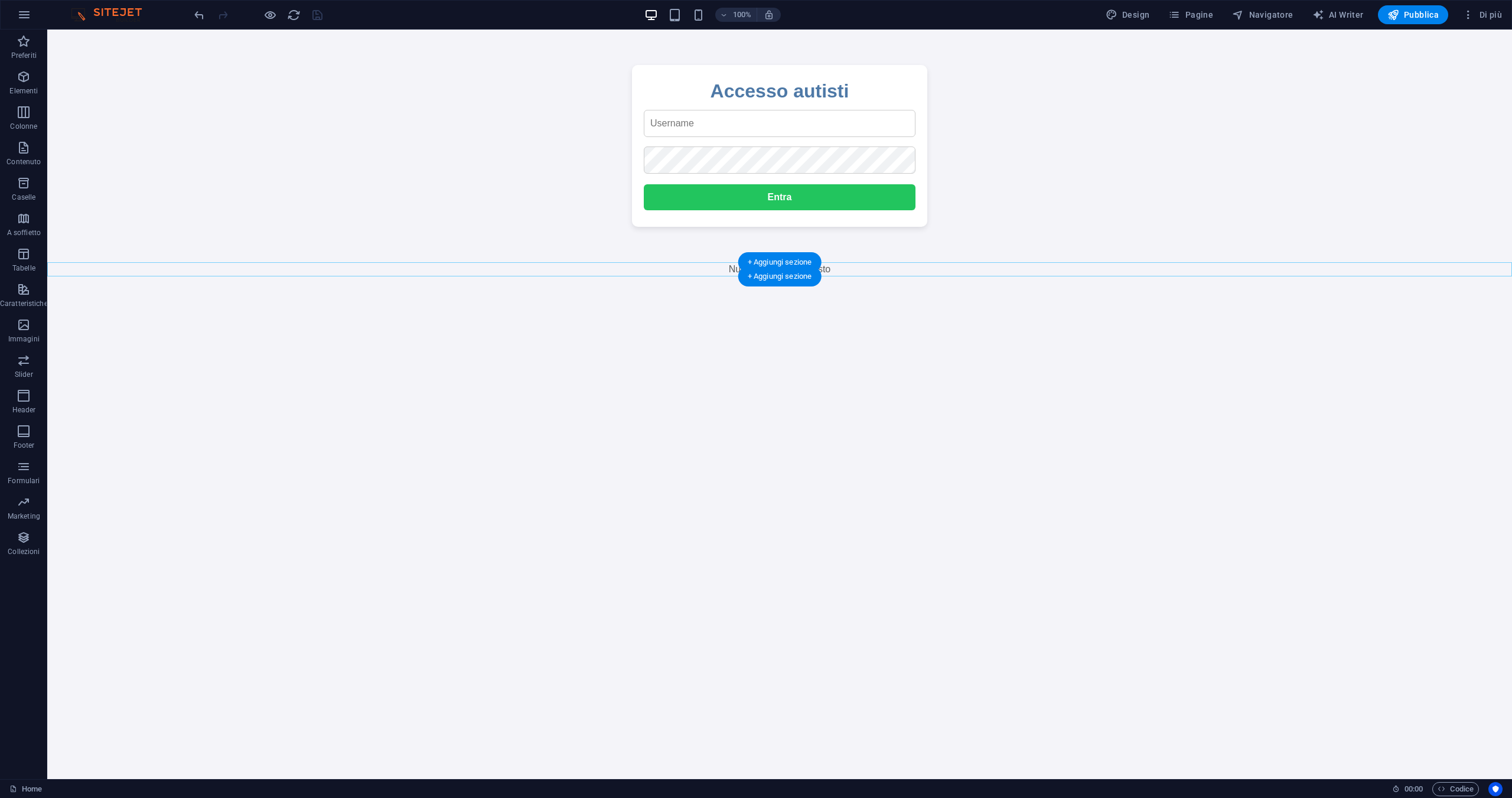
click at [781, 276] on div "+ Aggiungi sezione" at bounding box center [780, 276] width 83 height 20
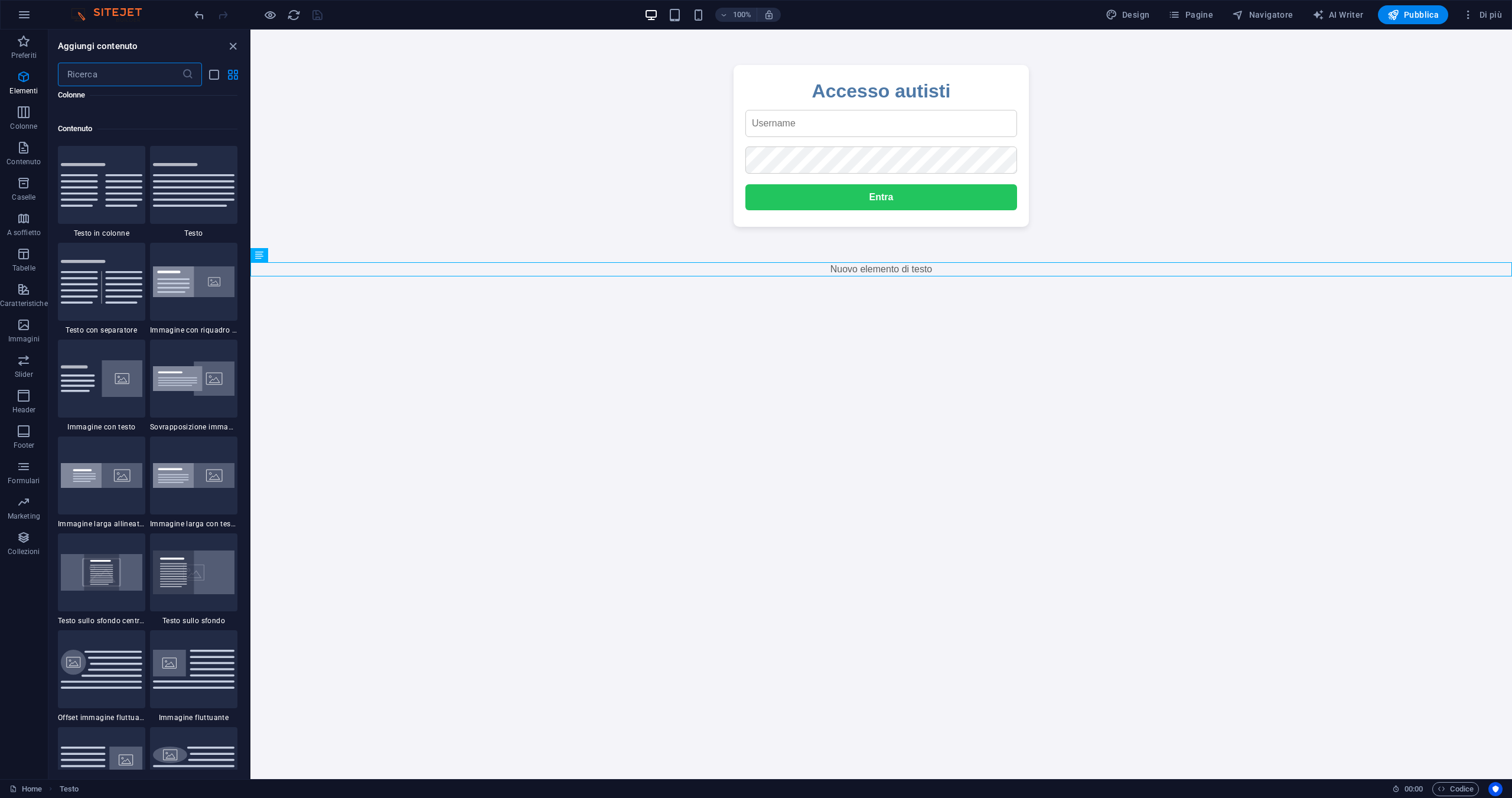
scroll to position [2067, 0]
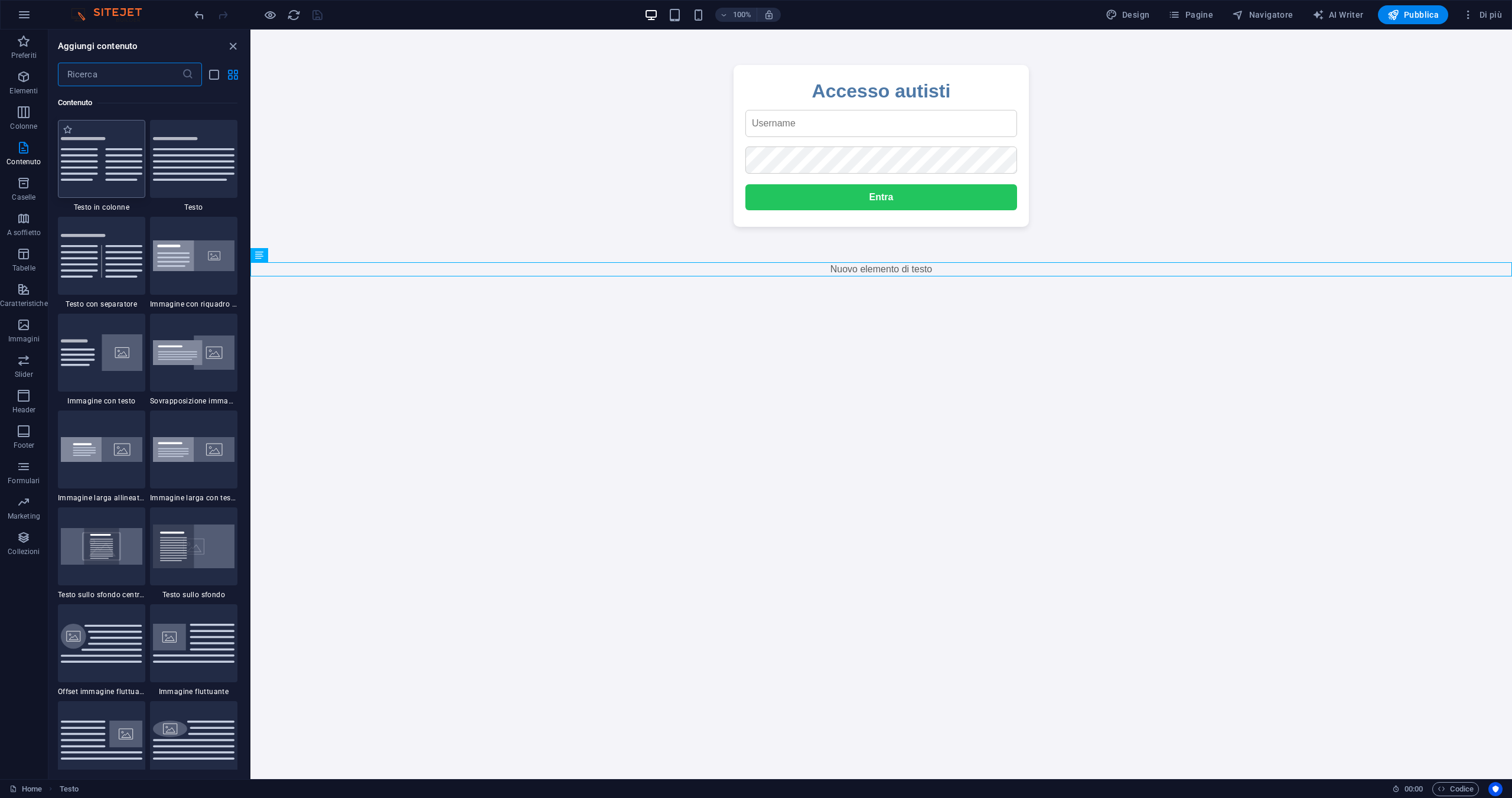
click at [106, 159] on img at bounding box center [101, 159] width 81 height 43
select select "rem"
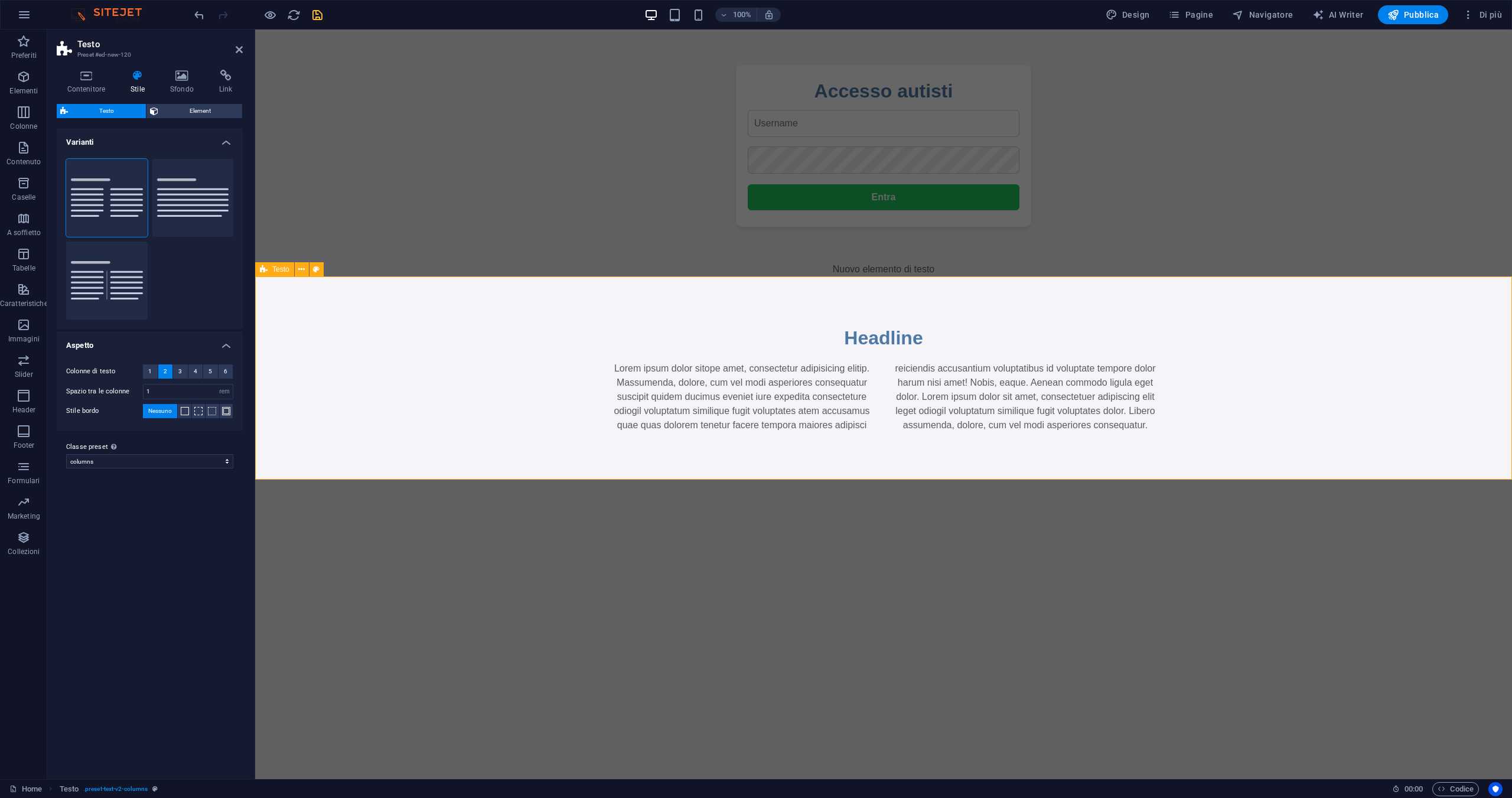
click at [537, 293] on div "Headline Lorem ipsum dolor sitope amet, consectetur adipisicing elitip. Massume…" at bounding box center [884, 378] width 1257 height 203
click at [546, 114] on body "Accesso autisti Entra Logout Seleziona la tua lingua 🇫🇷 Francese 🇬🇧 Inglese 🇵🇹 …" at bounding box center [884, 273] width 1257 height 415
click at [172, 108] on span "Element" at bounding box center [200, 111] width 77 height 14
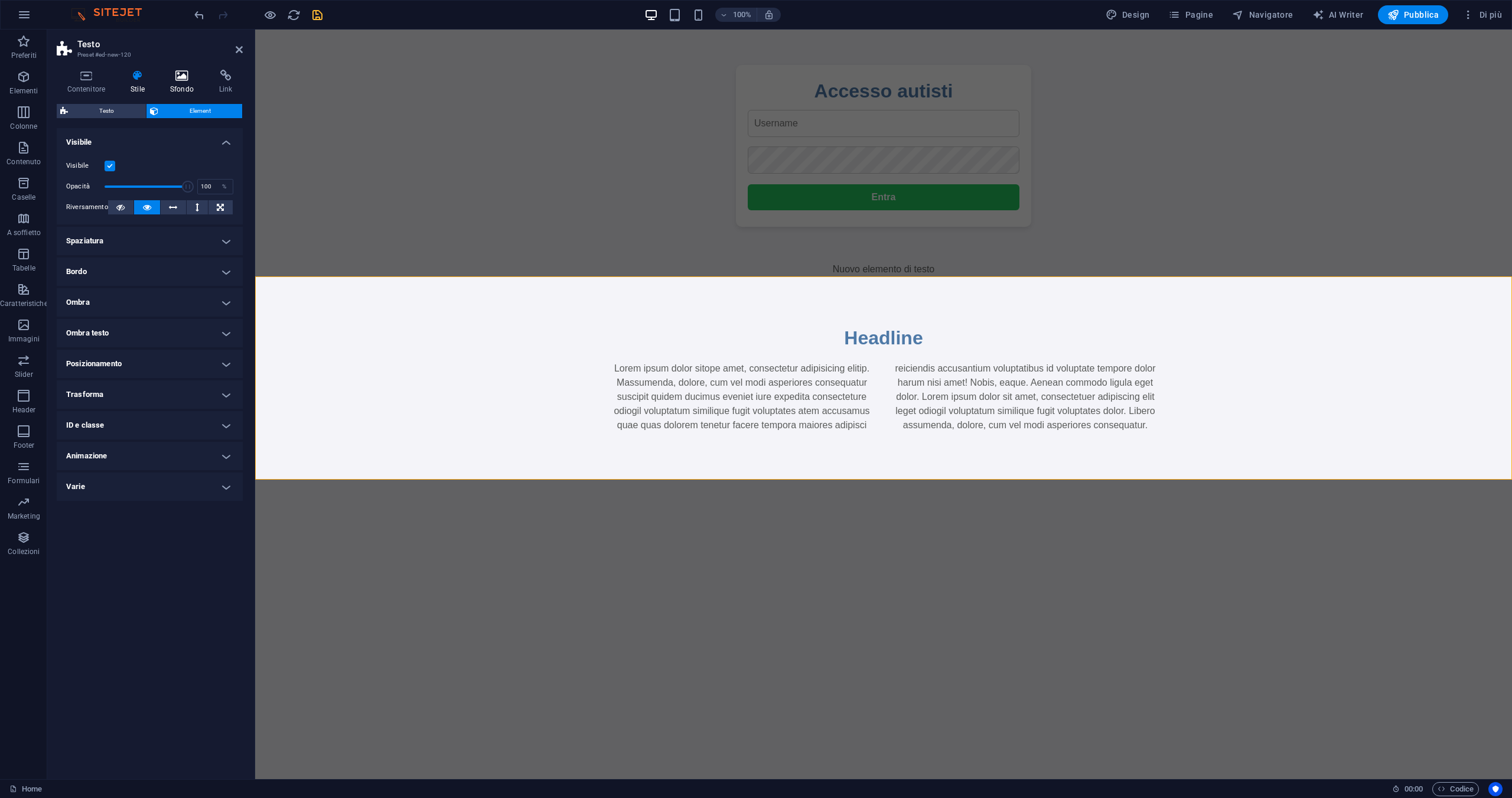
click at [187, 78] on icon at bounding box center [181, 75] width 44 height 12
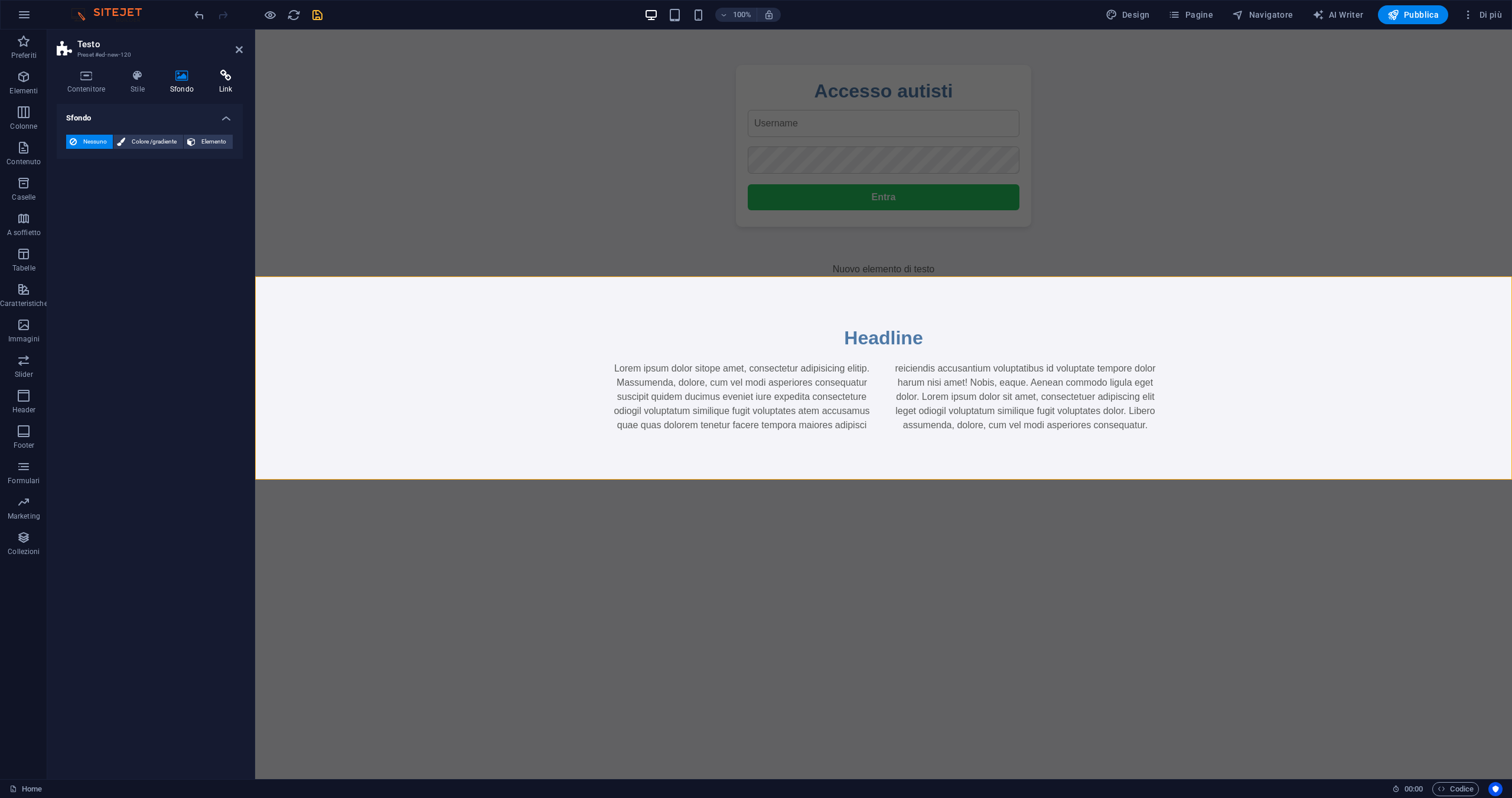
click at [229, 84] on h4 "Link" at bounding box center [225, 82] width 34 height 24
click at [99, 80] on icon at bounding box center [86, 75] width 59 height 12
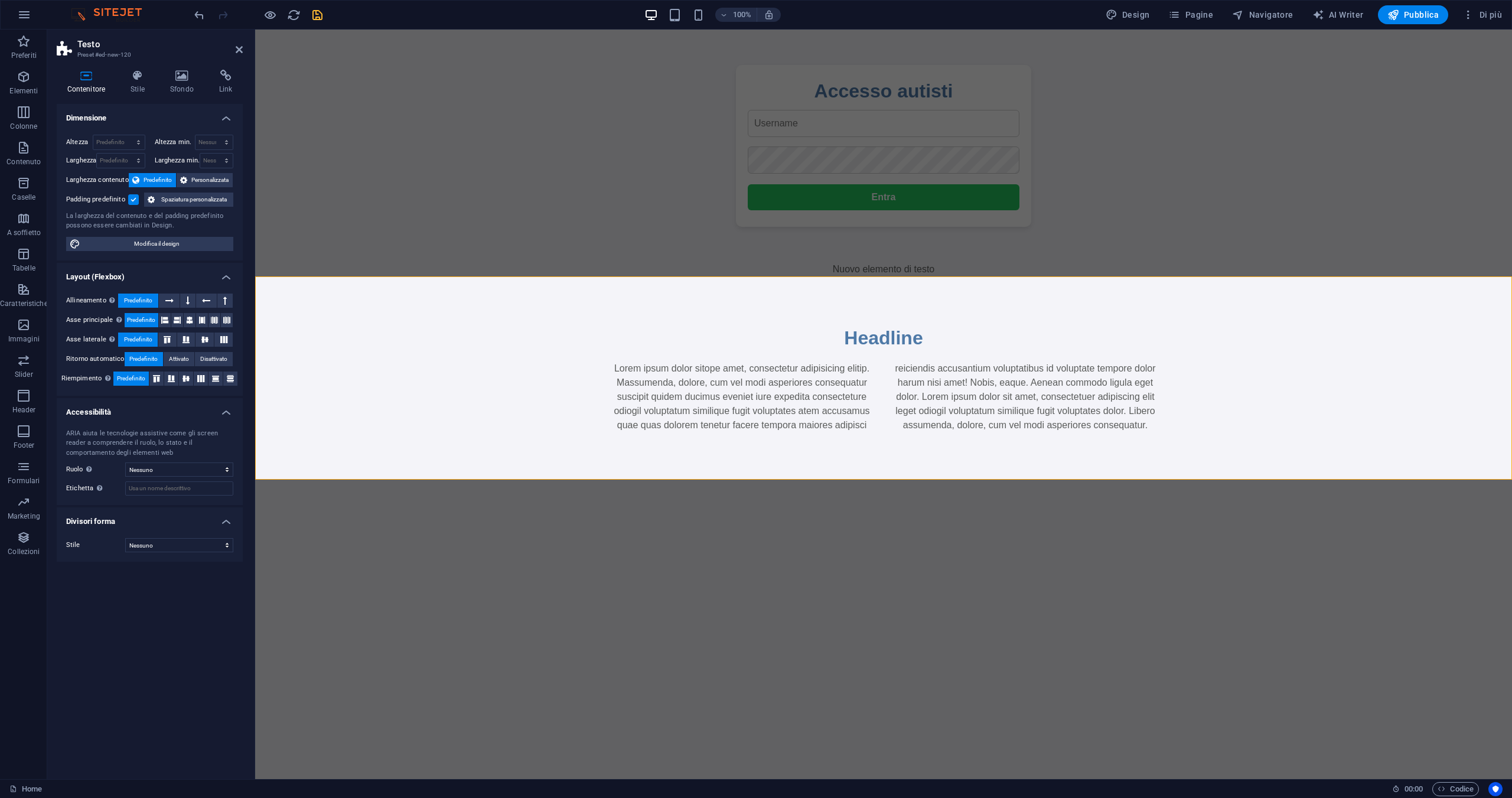
click at [234, 52] on header "Testo Preset #ed-new-120" at bounding box center [149, 45] width 186 height 31
click at [237, 47] on icon at bounding box center [239, 50] width 7 height 9
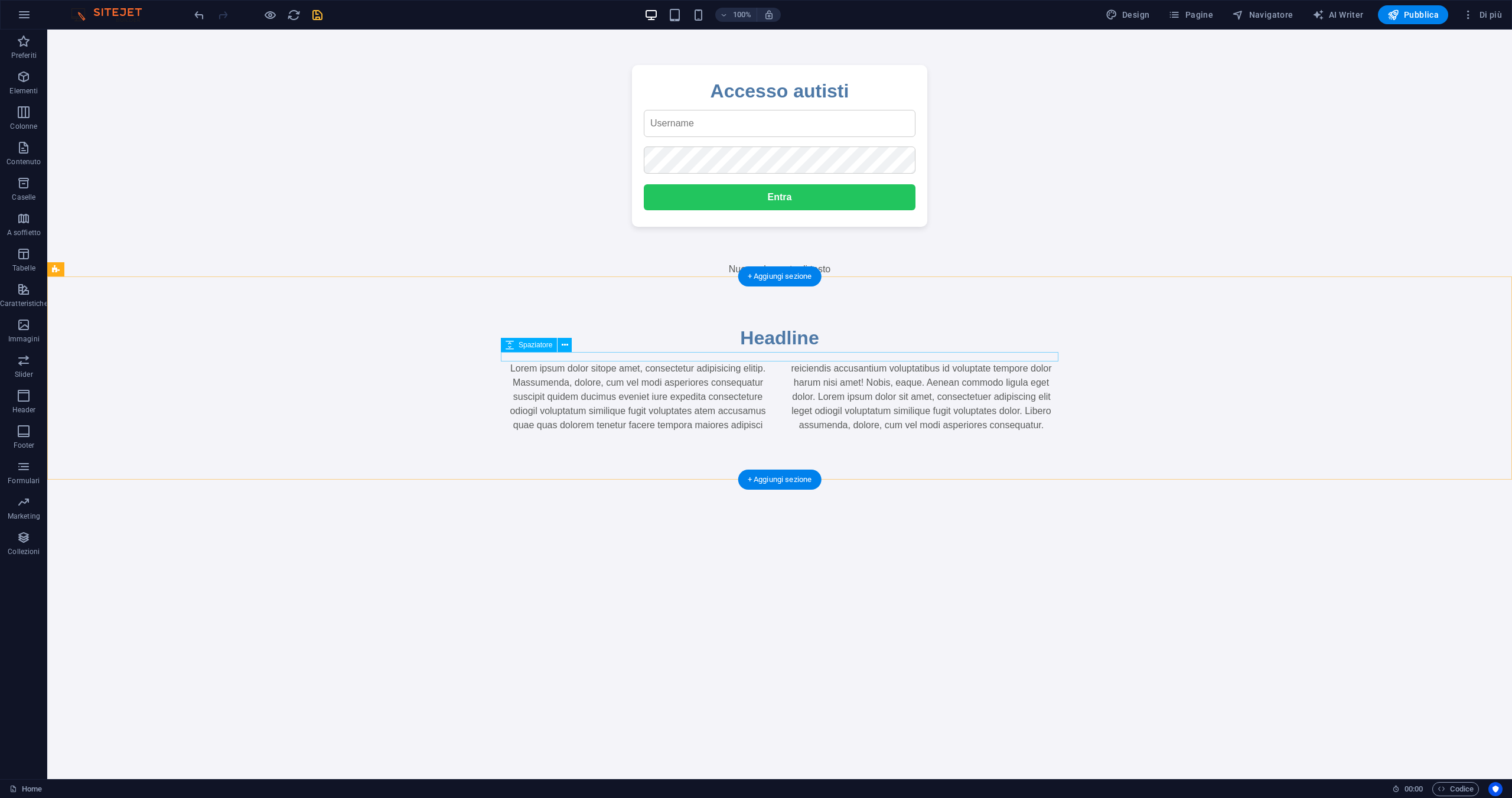
click at [584, 352] on div at bounding box center [780, 357] width 558 height 9
click at [924, 381] on div "Lorem ipsum dolor sitope amet, consectetur adipisicing elitip. Massumenda, dolo…" at bounding box center [780, 397] width 558 height 71
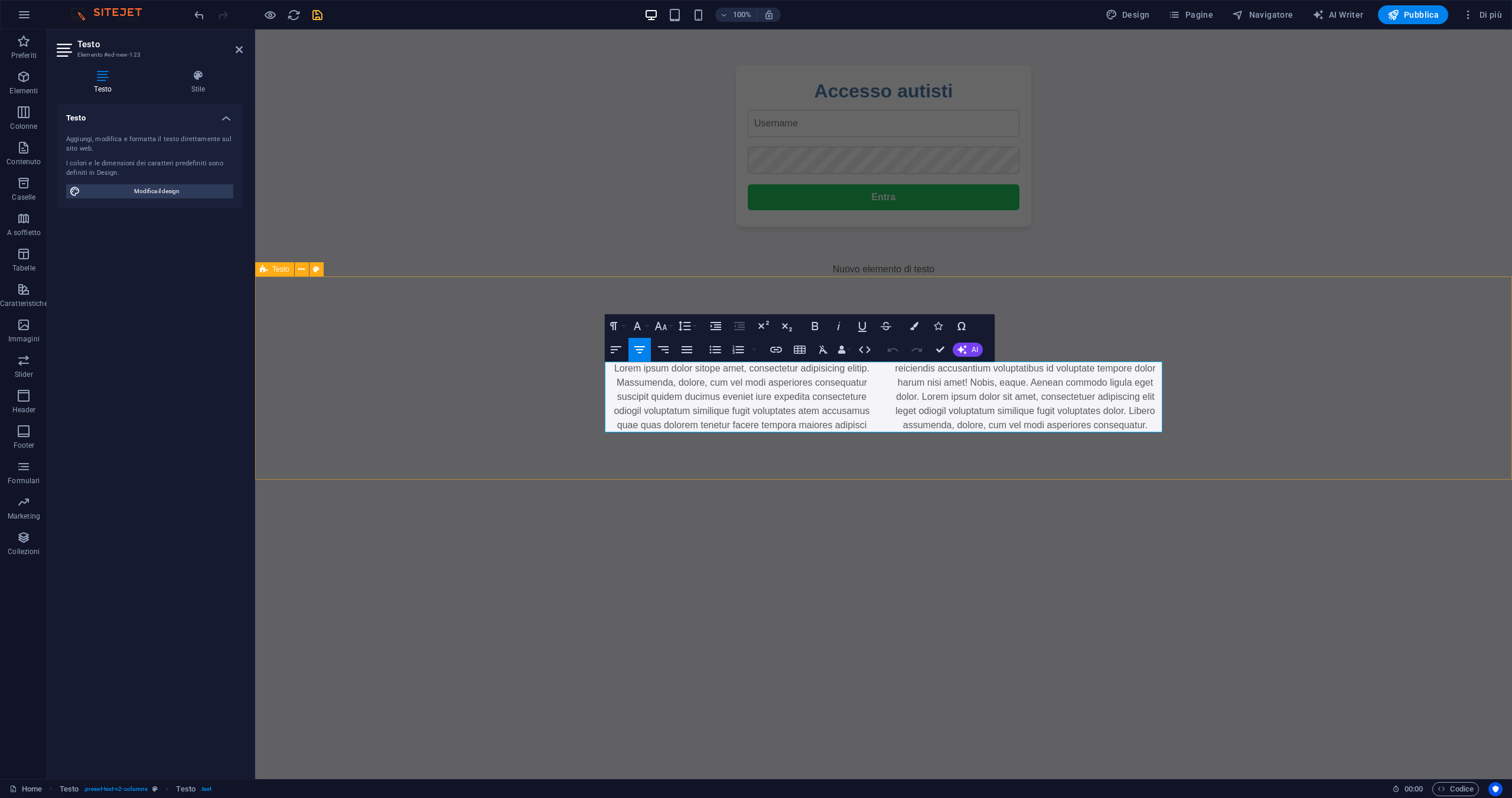
click at [1355, 374] on div "Headline Lorem ipsum dolor sitope amet, consectetur adipisicing elitip. Massume…" at bounding box center [884, 378] width 1257 height 203
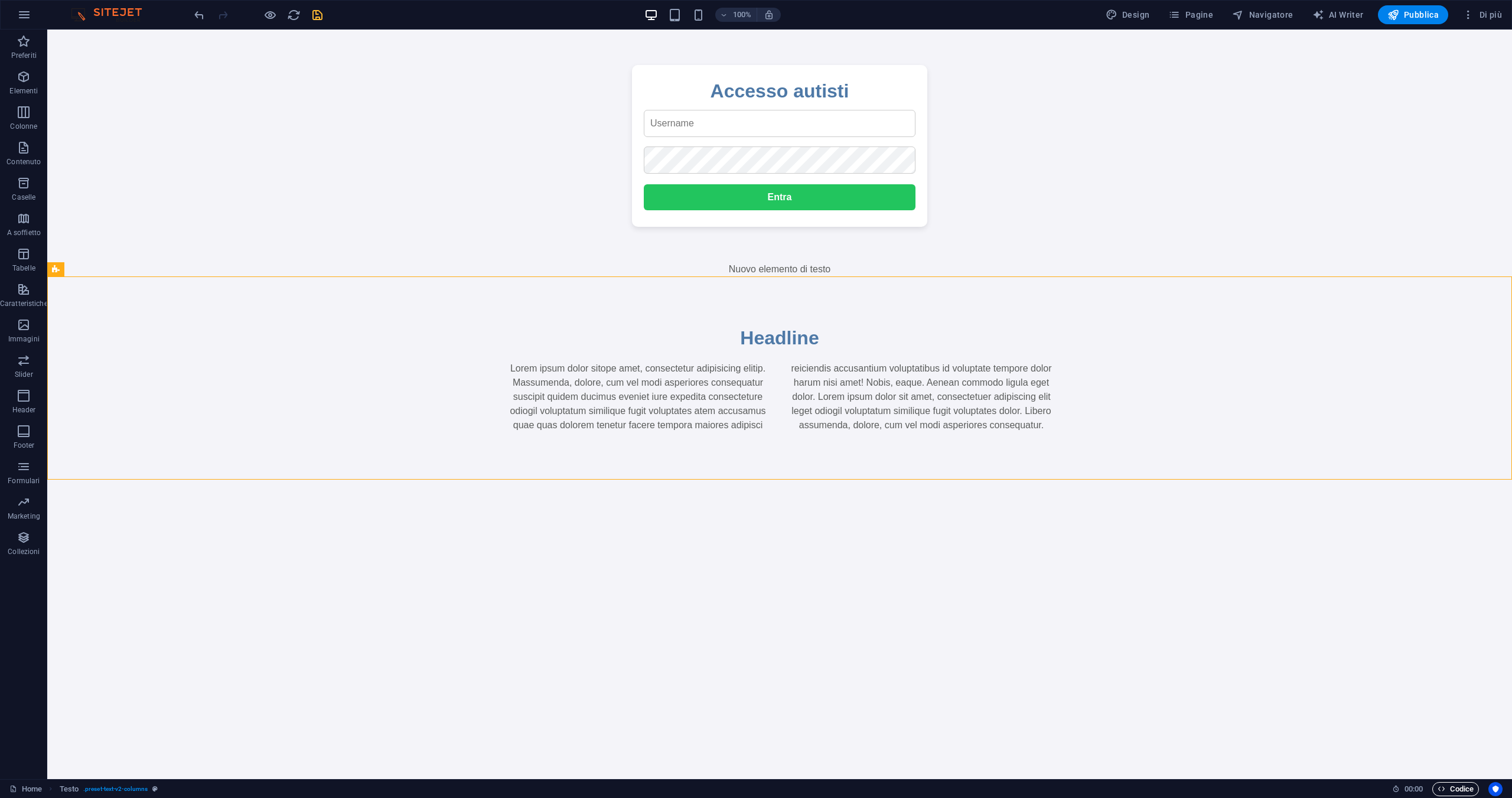
click at [1452, 793] on span "Codice" at bounding box center [1455, 789] width 36 height 14
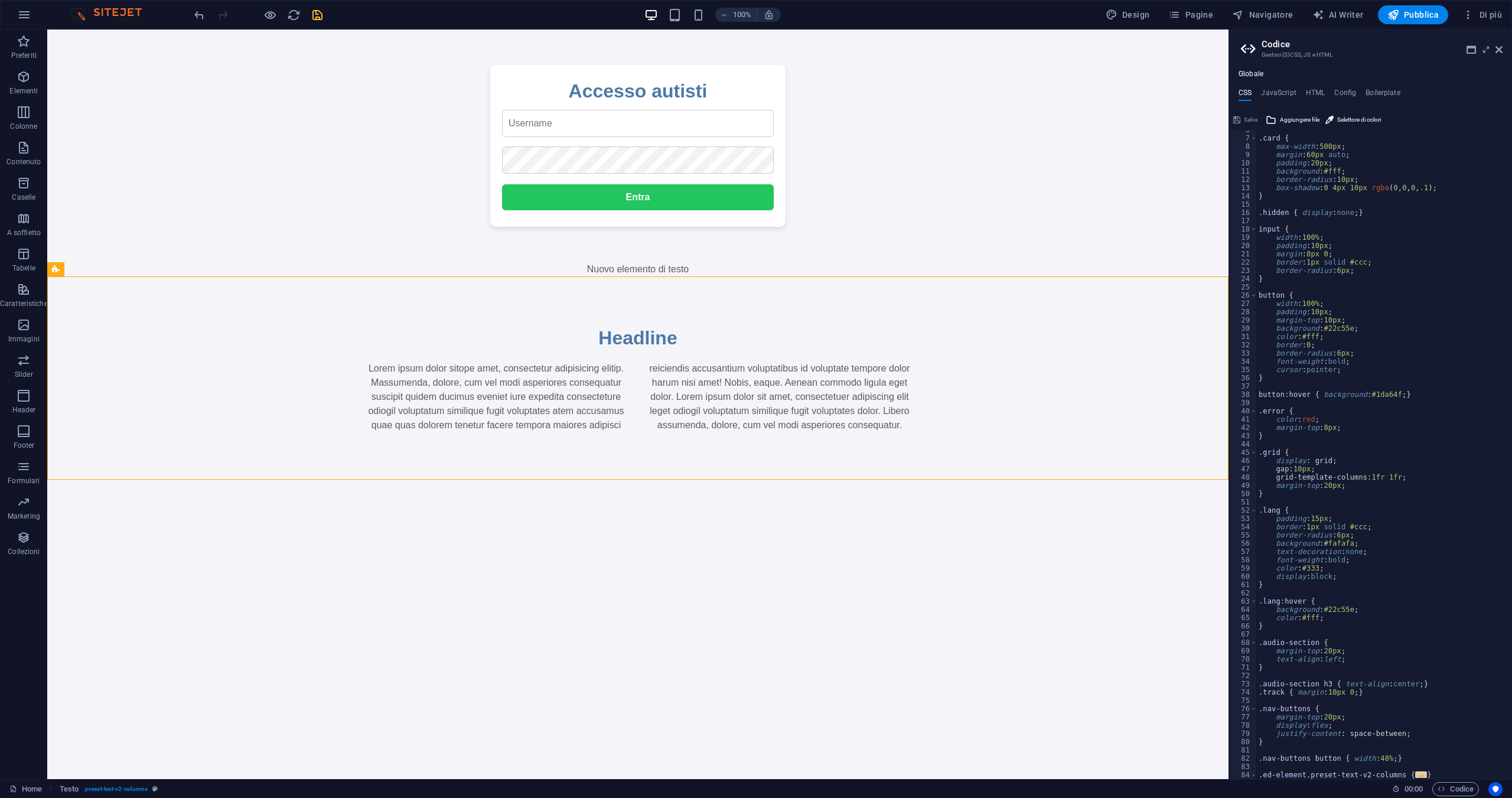
scroll to position [0, 0]
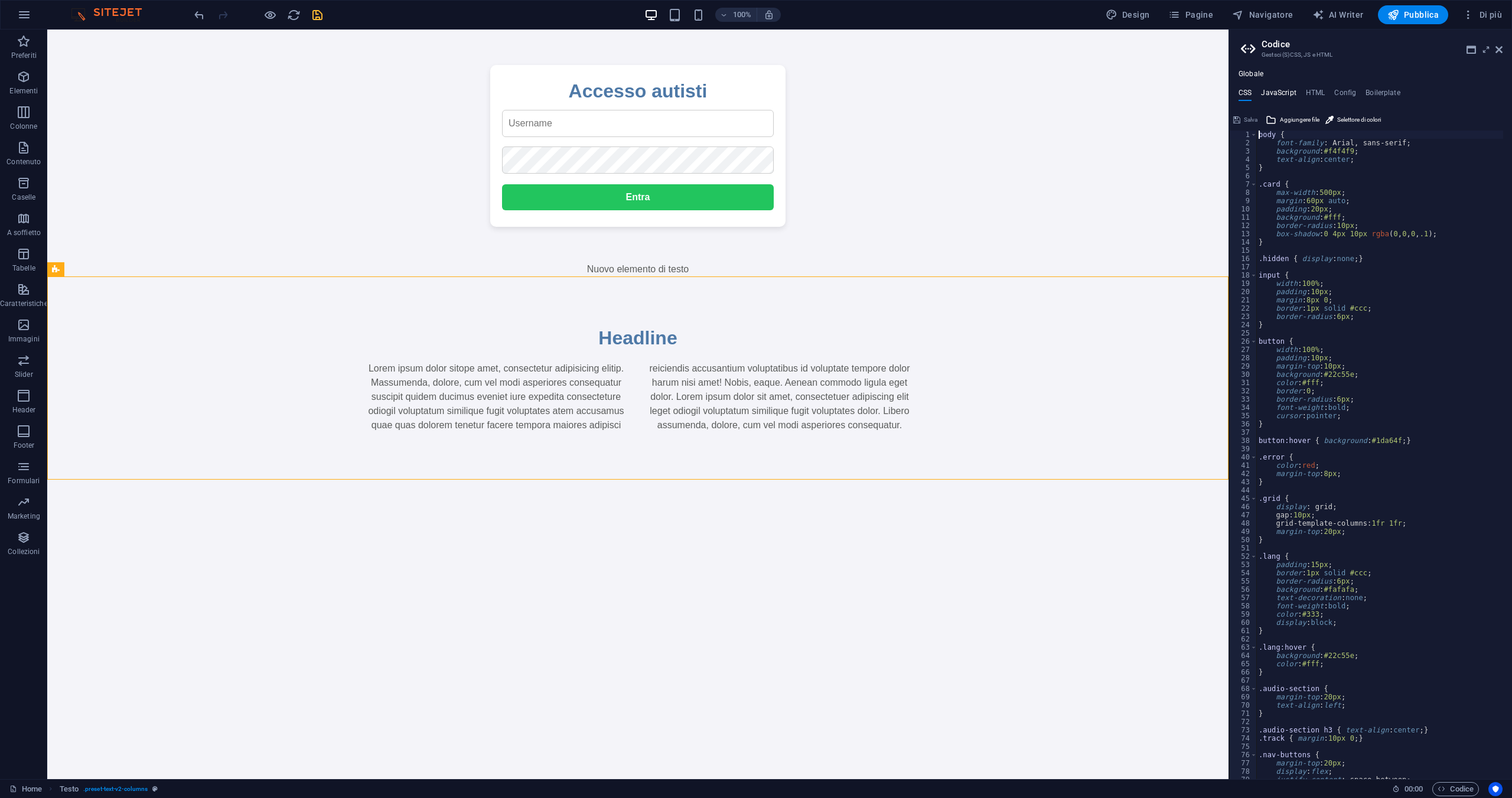
click at [1284, 96] on h4 "JavaScript" at bounding box center [1278, 95] width 34 height 13
type textarea "const config = { username:"admin", password:"Pippo2025" };"
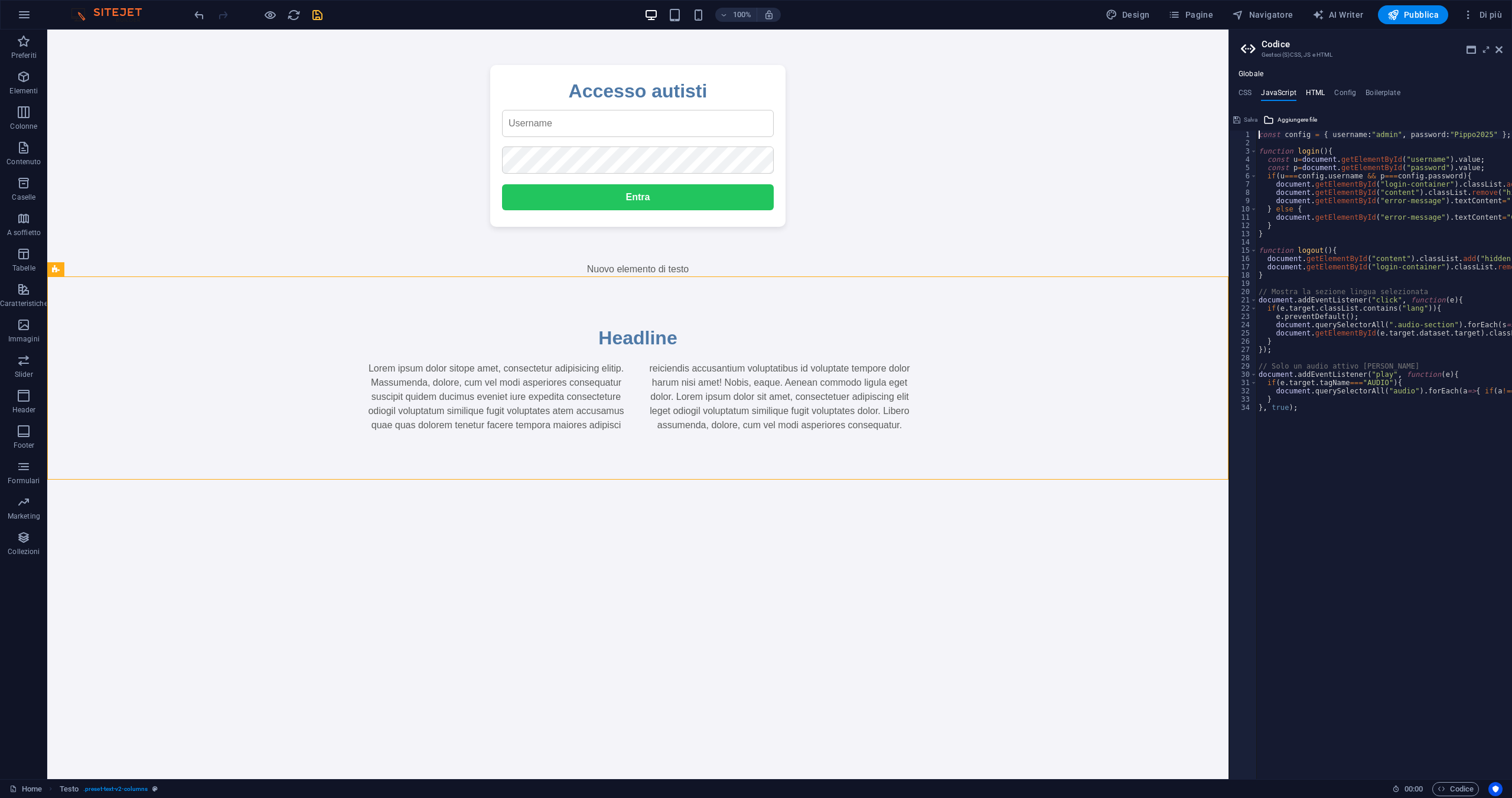
click at [1324, 100] on h4 "HTML" at bounding box center [1316, 95] width 20 height 13
type textarea "<!-- LOGIN -->"
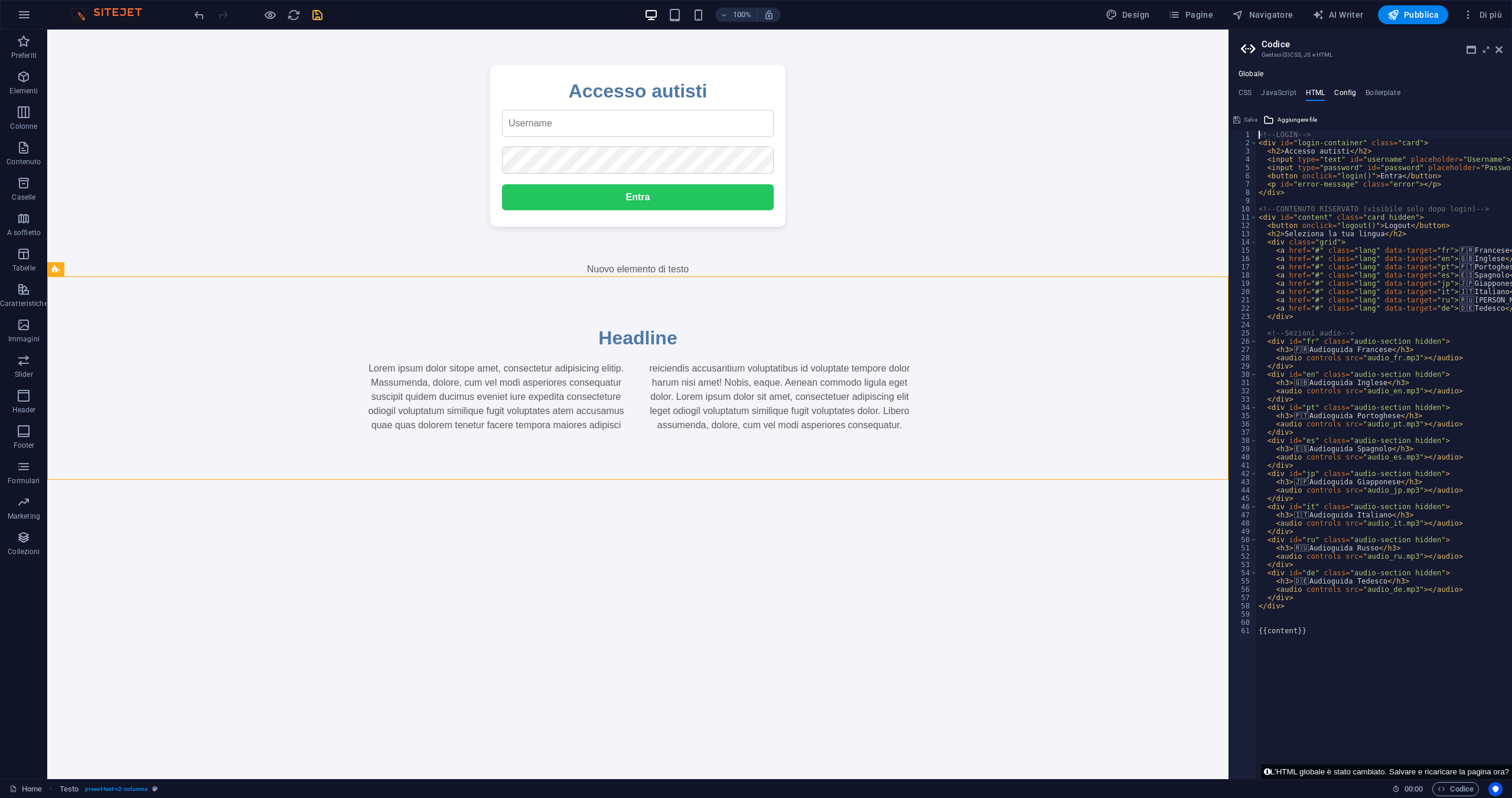
click at [1342, 89] on h4 "Config" at bounding box center [1345, 95] width 22 height 13
type textarea "/**"
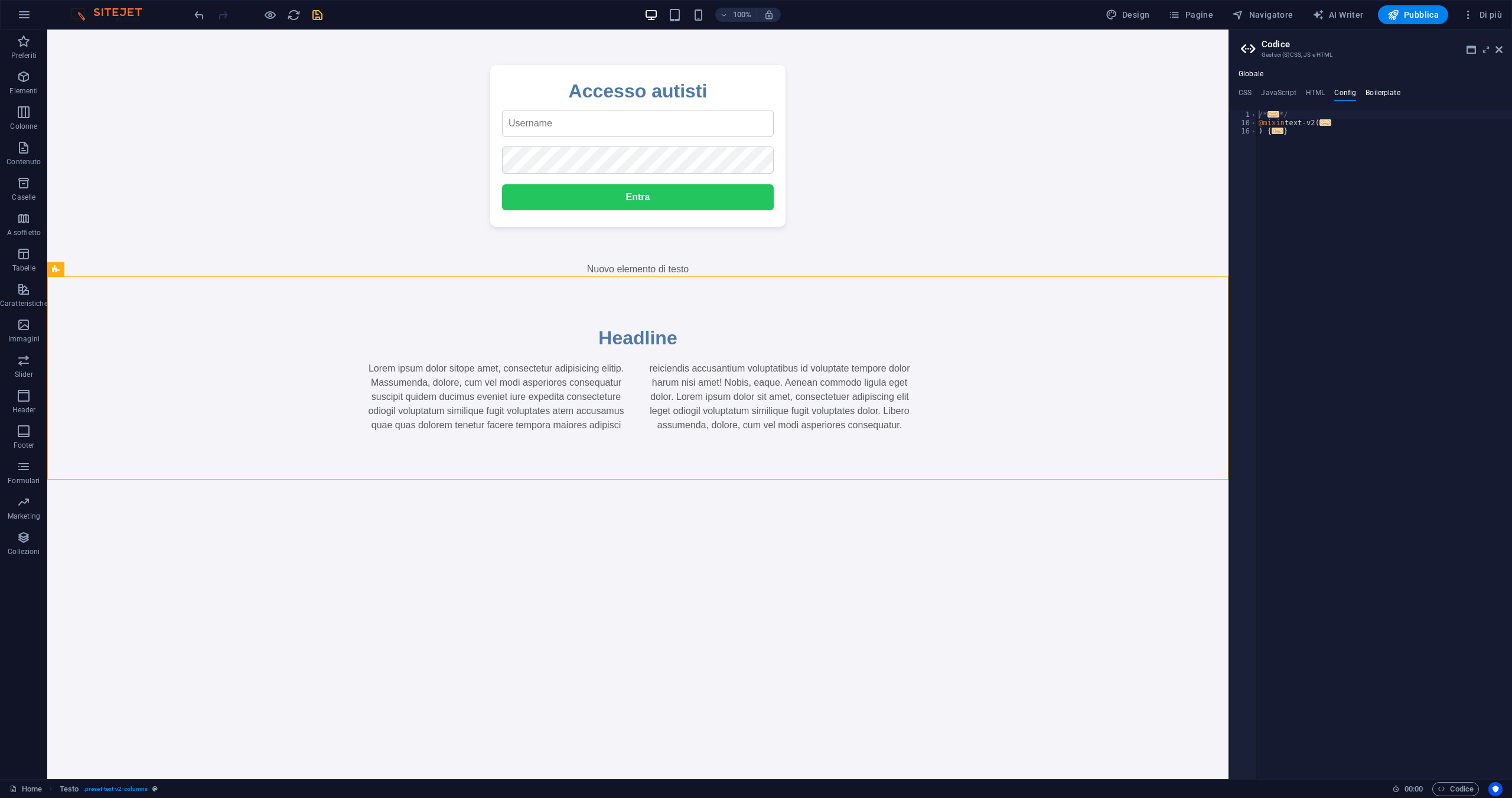
click at [1369, 89] on h4 "Boilerplate" at bounding box center [1383, 95] width 34 height 13
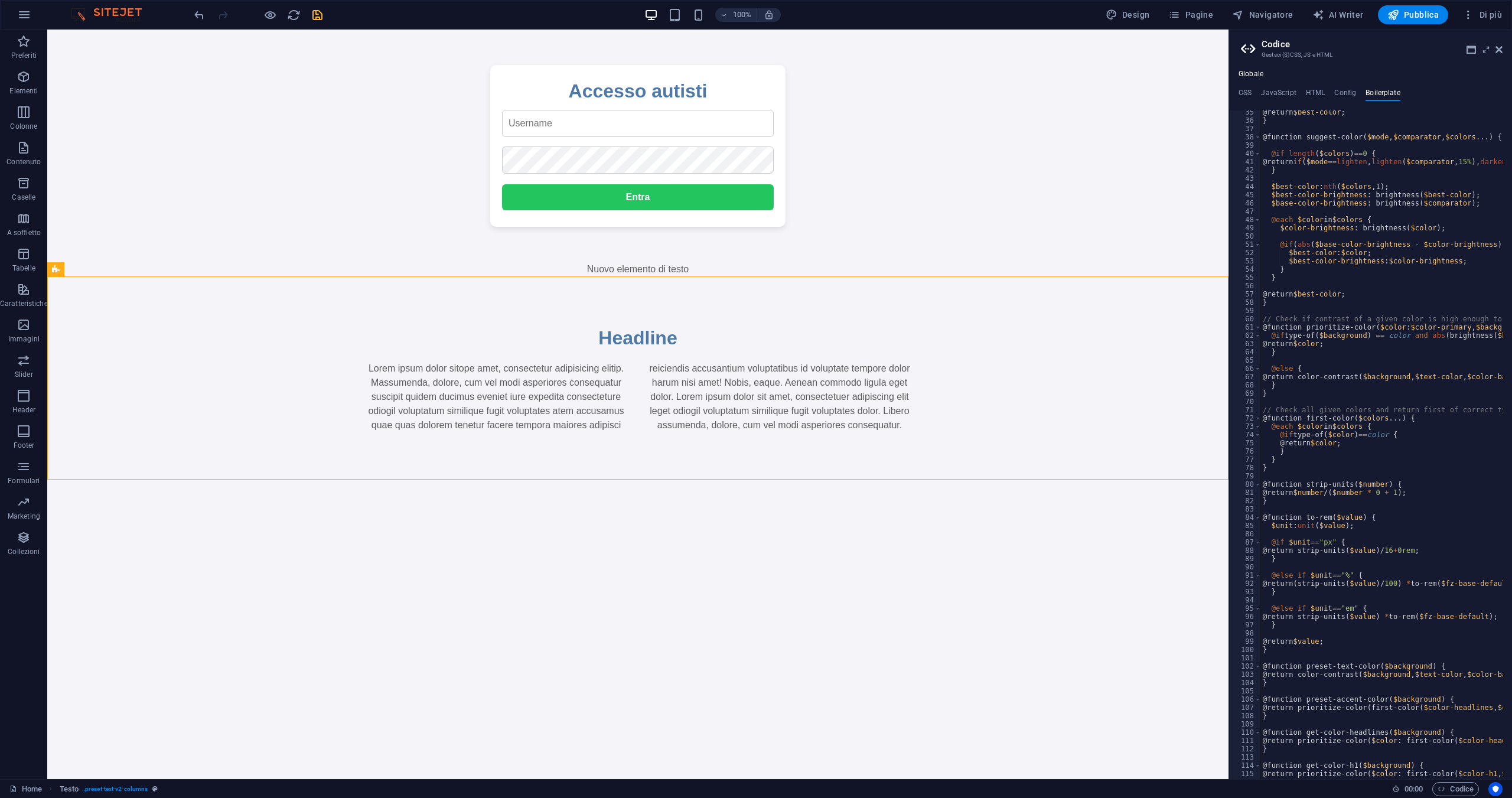
scroll to position [159, 0]
click at [884, 389] on div "Lorem ipsum dolor sitope amet, consectetur adipisicing elitip. Massumenda, dolo…" at bounding box center [638, 397] width 558 height 71
click at [883, 381] on div "Lorem ipsum dolor sitope amet, consectetur adipisicing elitip. Massumenda, dolo…" at bounding box center [638, 397] width 558 height 71
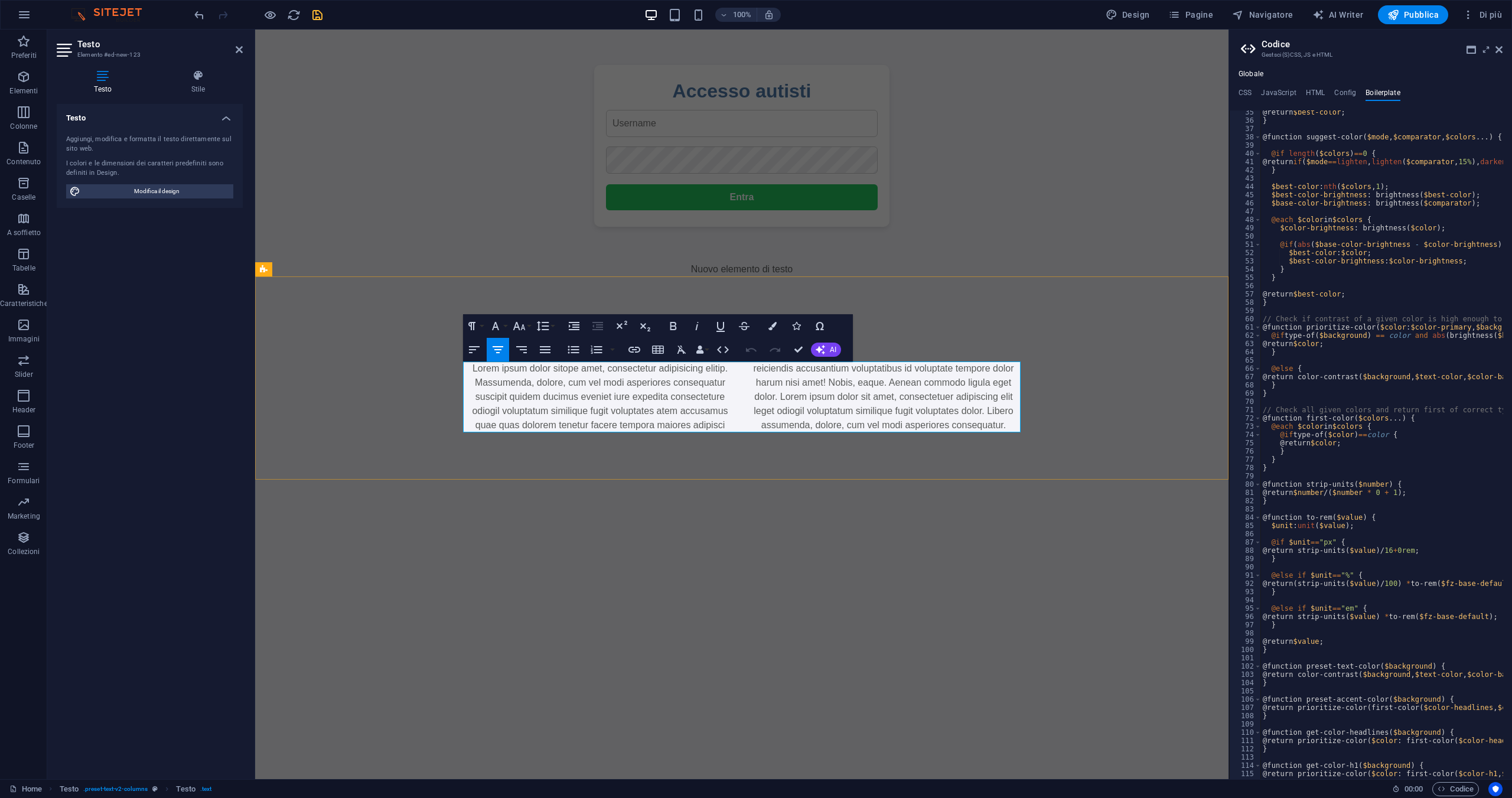
click at [1015, 426] on p "Lorem ipsum dolor sitope amet, consectetur adipisicing elitip. Massumenda, dolo…" at bounding box center [742, 397] width 558 height 71
click at [1074, 401] on div "Headline Lorem ipsum dolor sitope amet, consectetur adipisicing elitip. Massume…" at bounding box center [742, 378] width 973 height 203
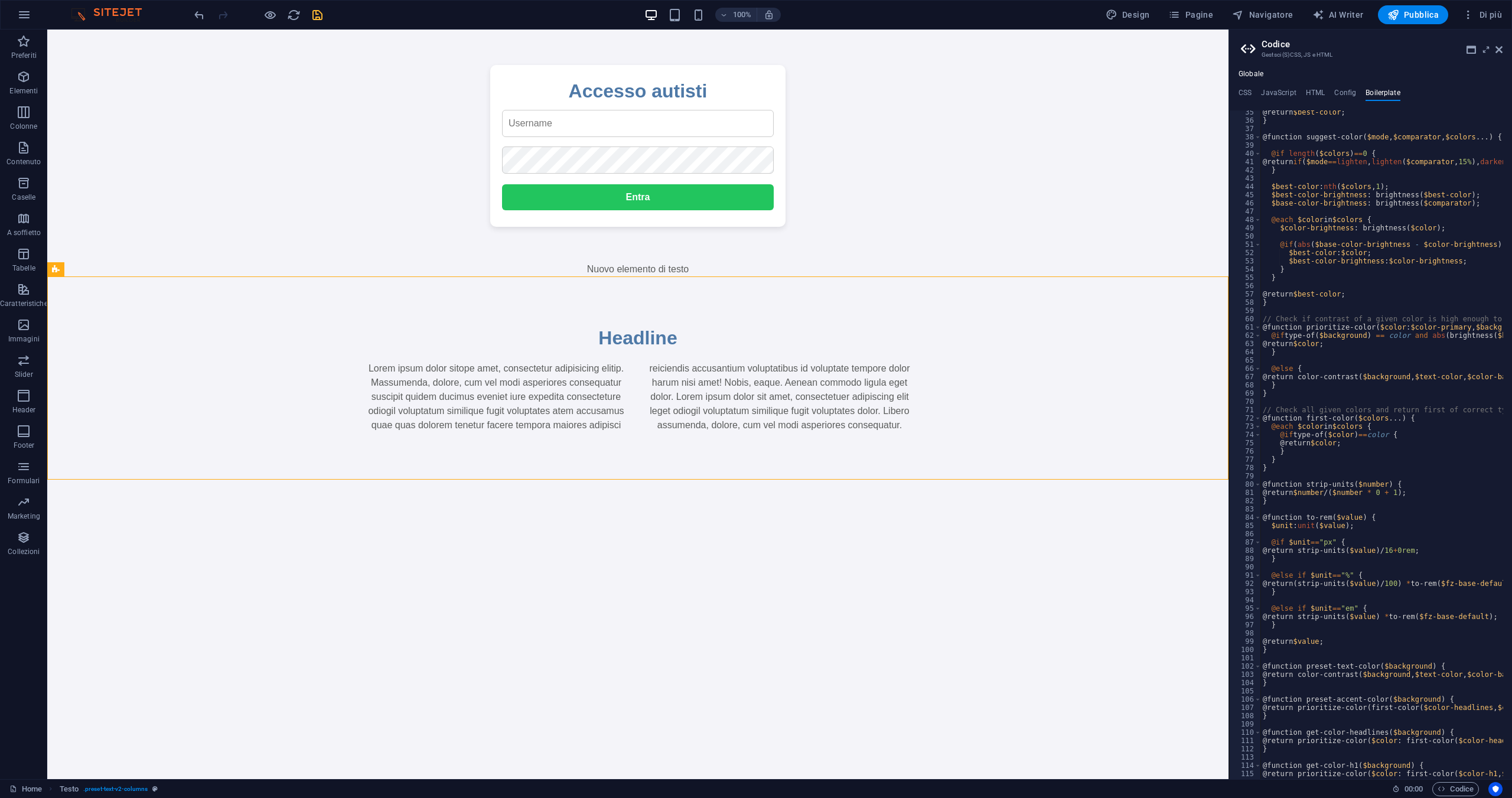
click at [1051, 480] on html "Accesso autisti Entra Logout Seleziona la tua lingua 🇫🇷 Francese 🇬🇧 Inglese 🇵🇹 …" at bounding box center [637, 255] width 1181 height 450
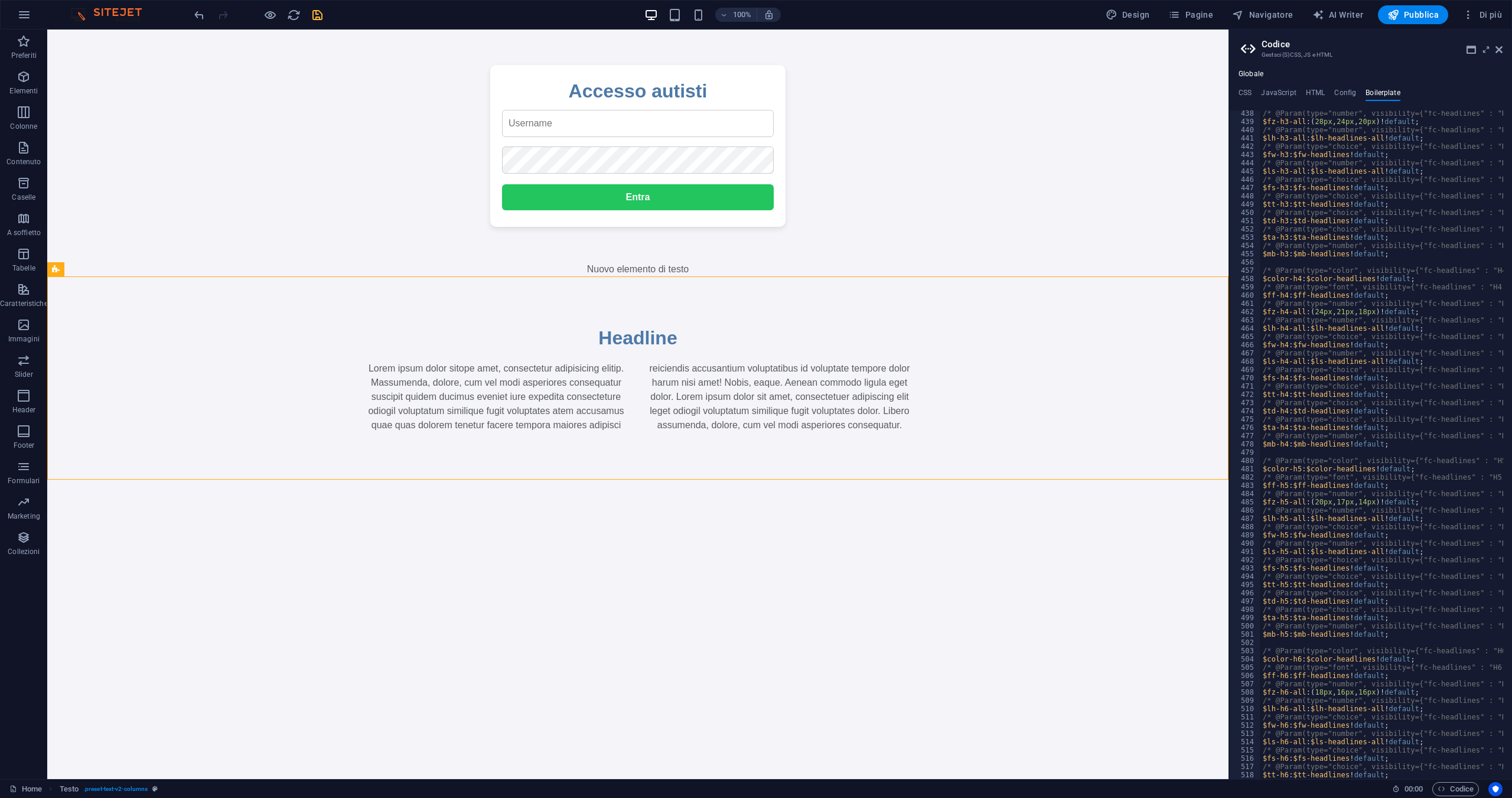
scroll to position [2392, 0]
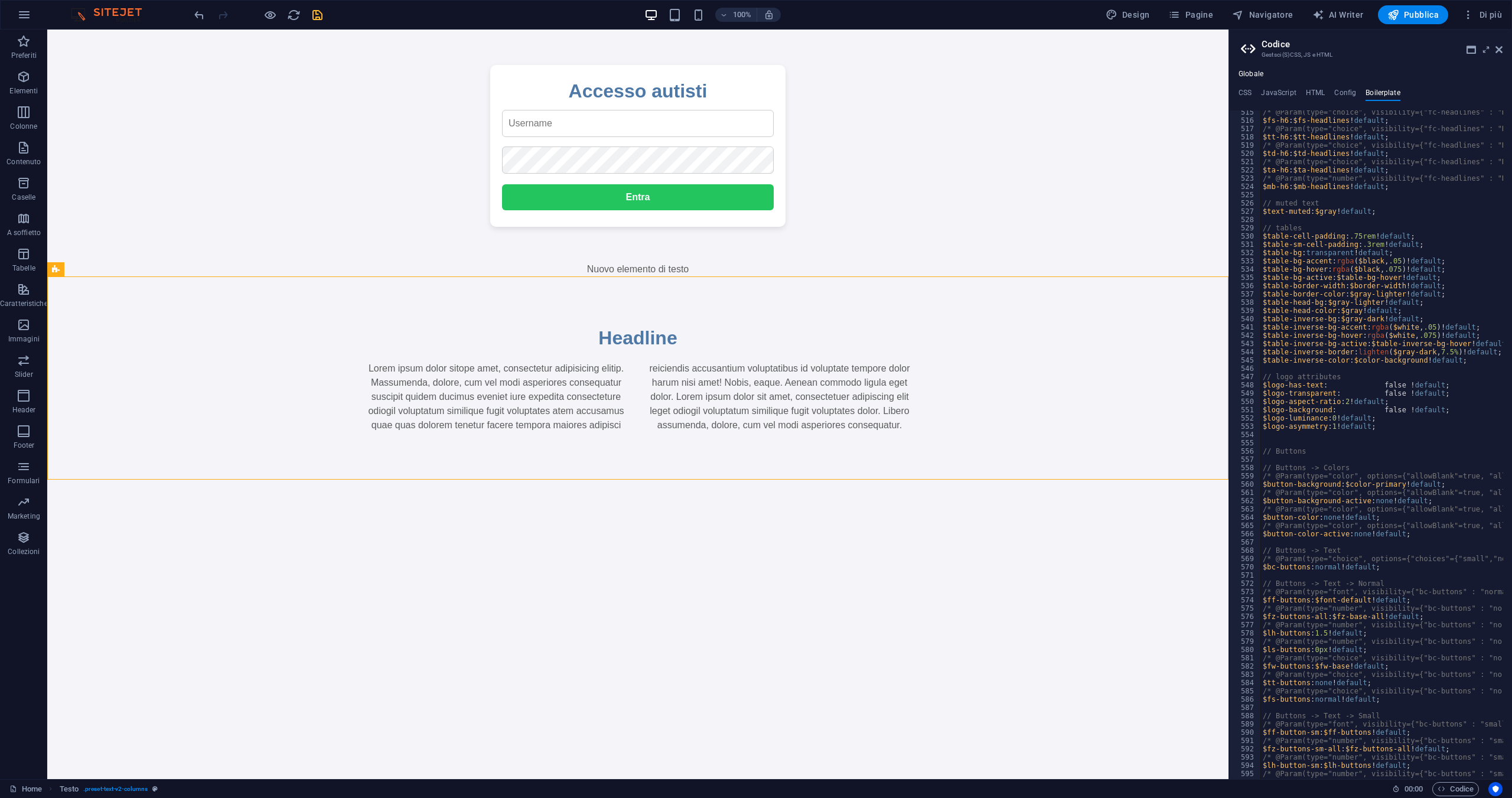
click at [890, 224] on body "Accesso autisti Entra Logout Seleziona la tua lingua 🇫🇷 Francese 🇬🇧 Inglese 🇵🇹 …" at bounding box center [637, 273] width 1181 height 415
click at [890, 216] on body "Accesso autisti Entra Logout Seleziona la tua lingua 🇫🇷 Francese 🇬🇧 Inglese 🇵🇹 …" at bounding box center [637, 273] width 1181 height 415
click at [604, 201] on button "Entra" at bounding box center [637, 197] width 272 height 26
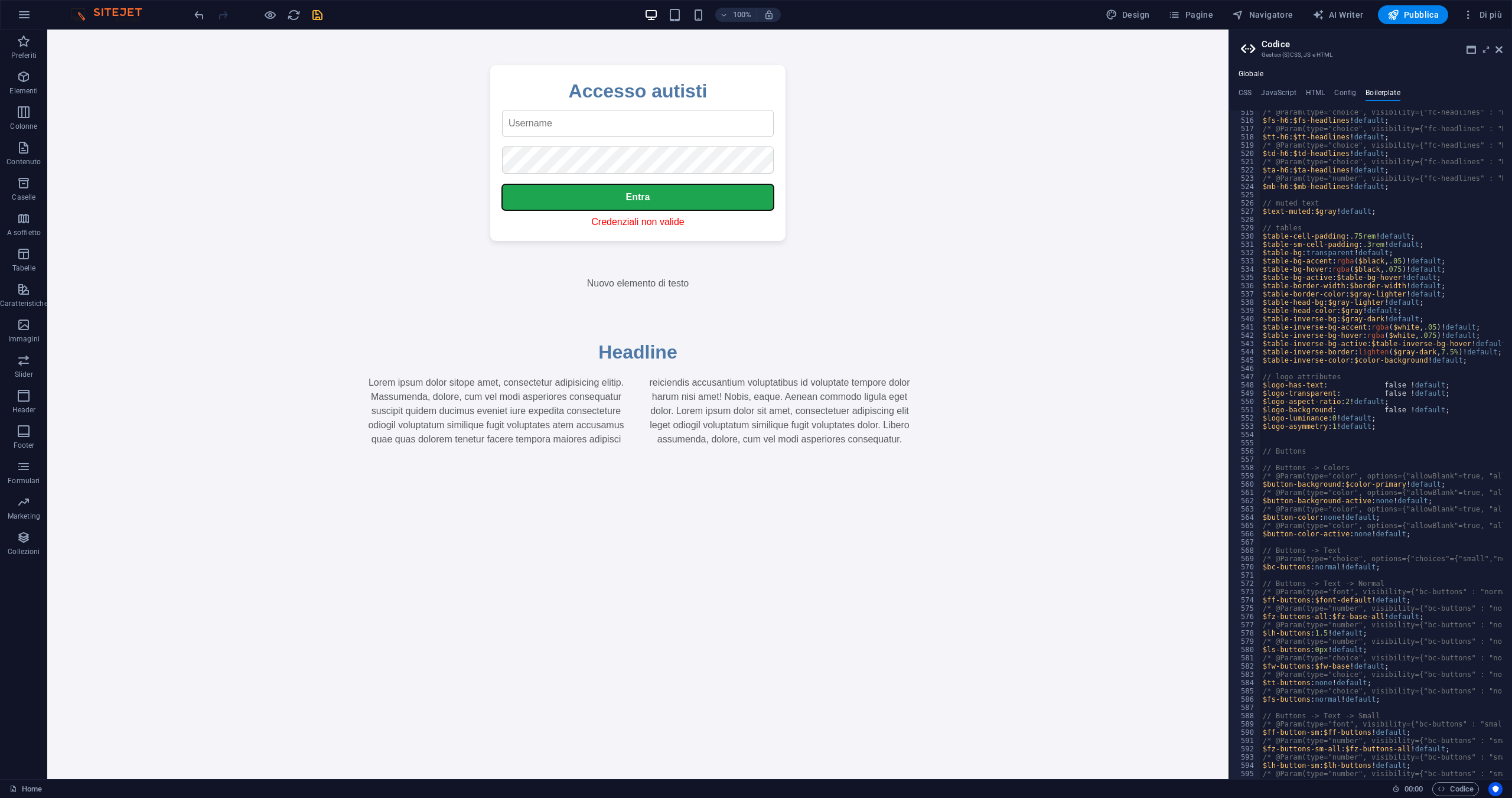
click at [604, 200] on button "Entra" at bounding box center [637, 197] width 272 height 26
click at [454, 187] on body "Accesso autisti Entra Credenziali non valide Logout Seleziona la tua lingua 🇫🇷 …" at bounding box center [637, 279] width 1181 height 428
click at [550, 114] on input "text" at bounding box center [637, 123] width 272 height 27
click at [575, 79] on h2 "Accesso autisti" at bounding box center [637, 91] width 272 height 28
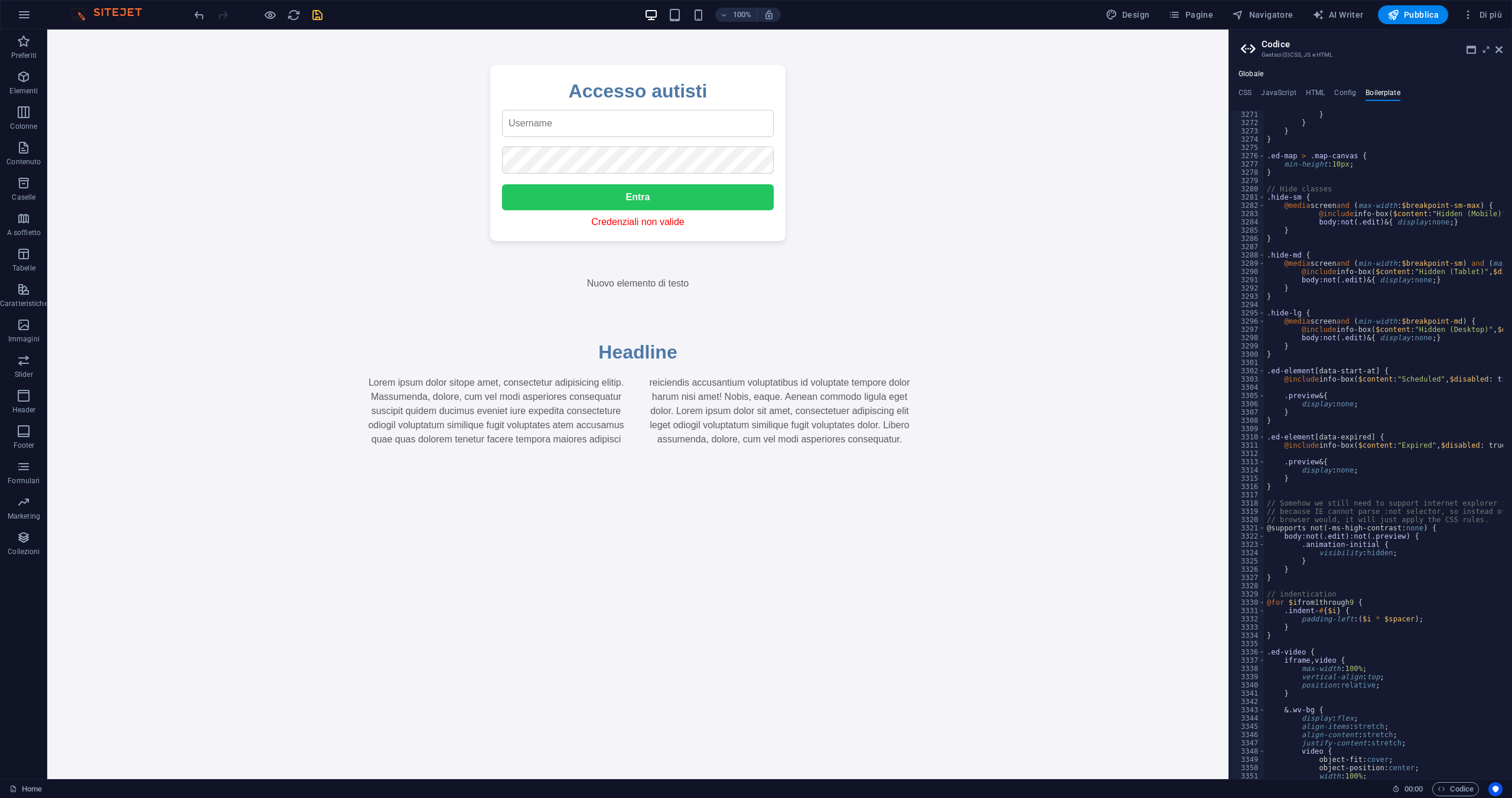
scroll to position [15252, 0]
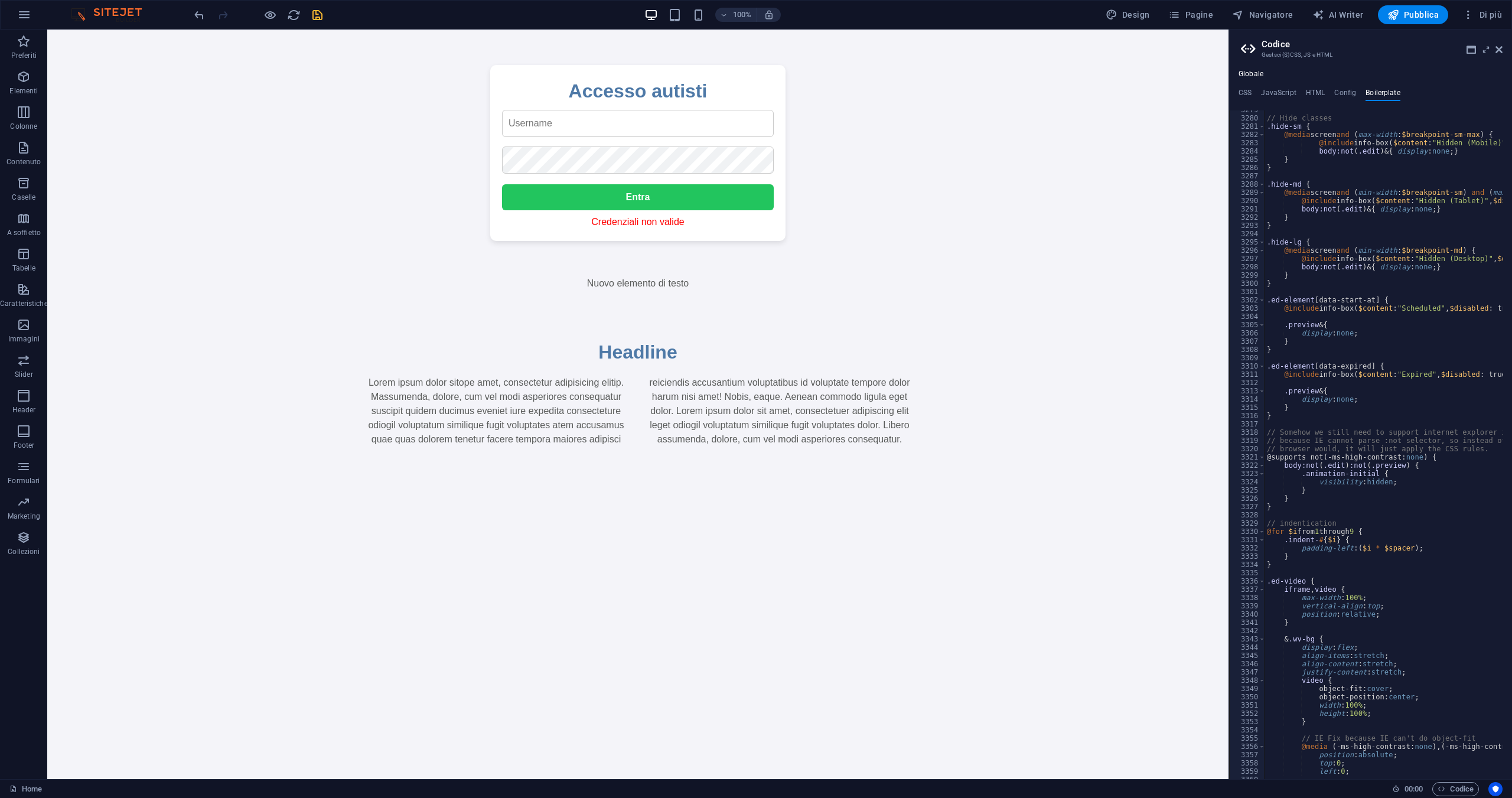
click at [1245, 84] on div "Globale CSS JavaScript HTML Config Boilerplate body { 1 2 3 4 5 6 7 8 9 10 11 1…" at bounding box center [1370, 424] width 282 height 709
click at [725, 181] on div "Accesso autisti Entra Credenziali non valide" at bounding box center [637, 153] width 295 height 176
click at [205, 16] on icon "undo" at bounding box center [199, 14] width 14 height 14
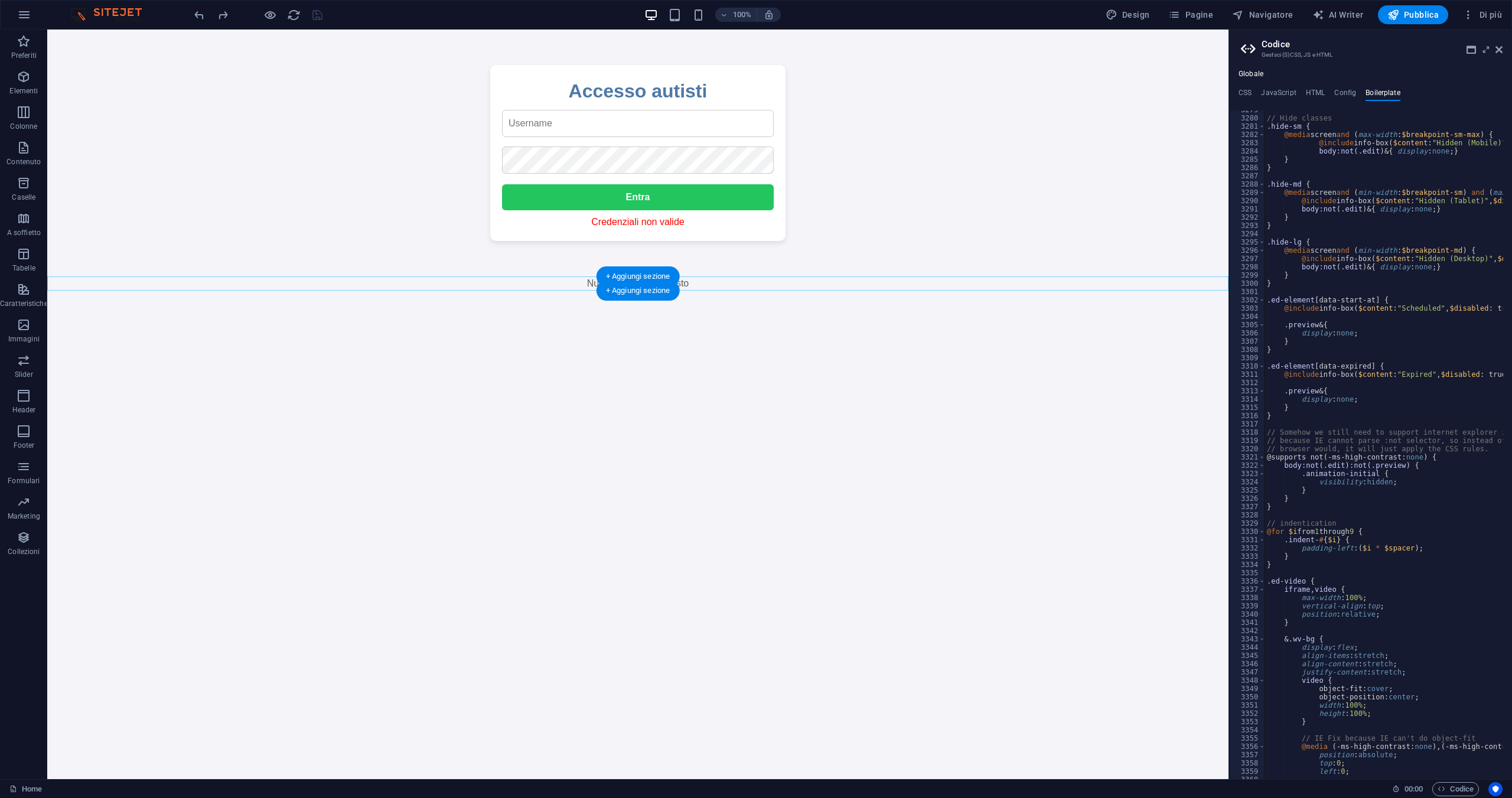
click at [665, 297] on div "+ Aggiungi sezione" at bounding box center [638, 291] width 83 height 20
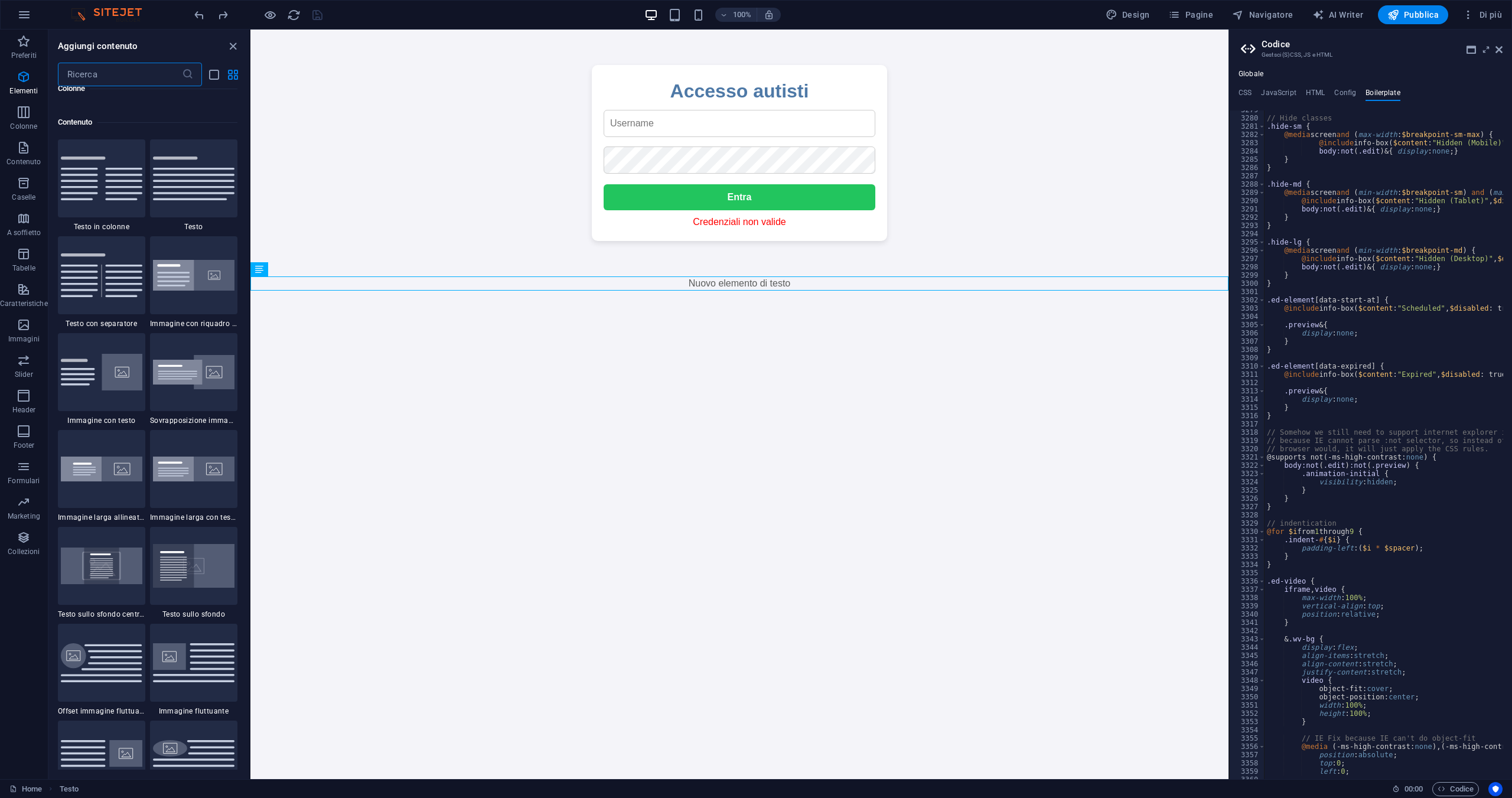
scroll to position [2067, 0]
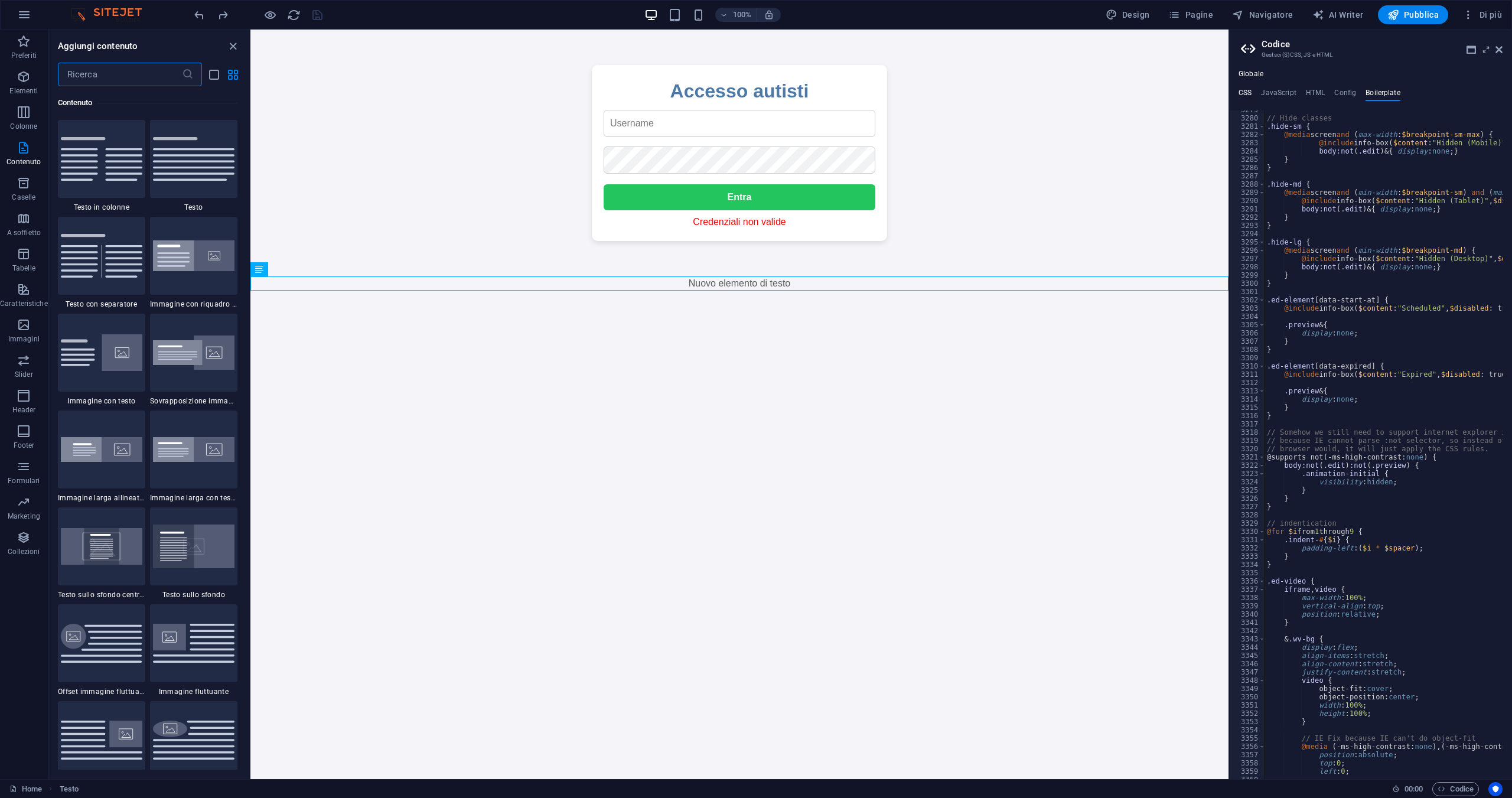
click at [1251, 92] on h4 "CSS" at bounding box center [1245, 95] width 13 height 13
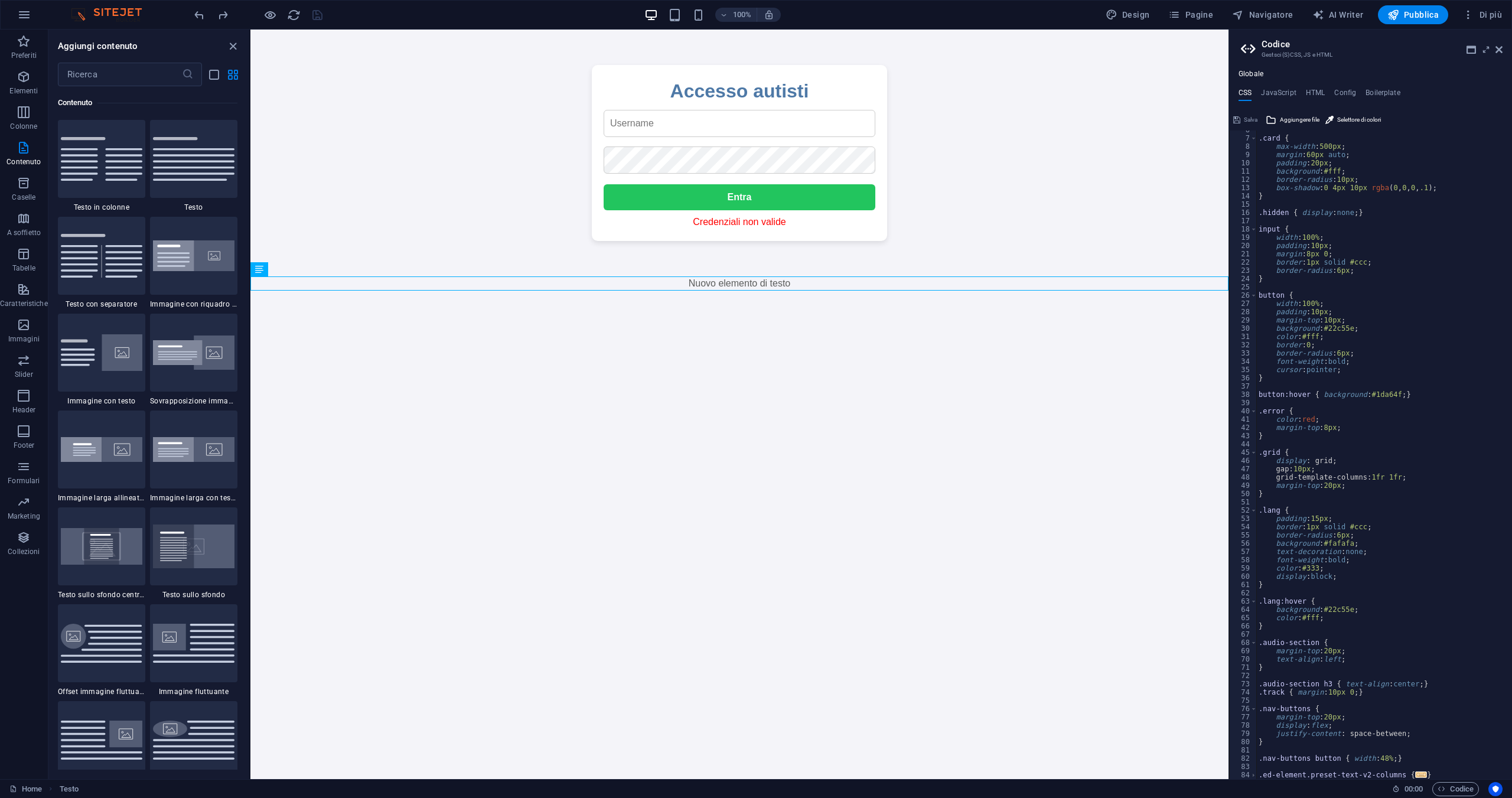
scroll to position [0, 0]
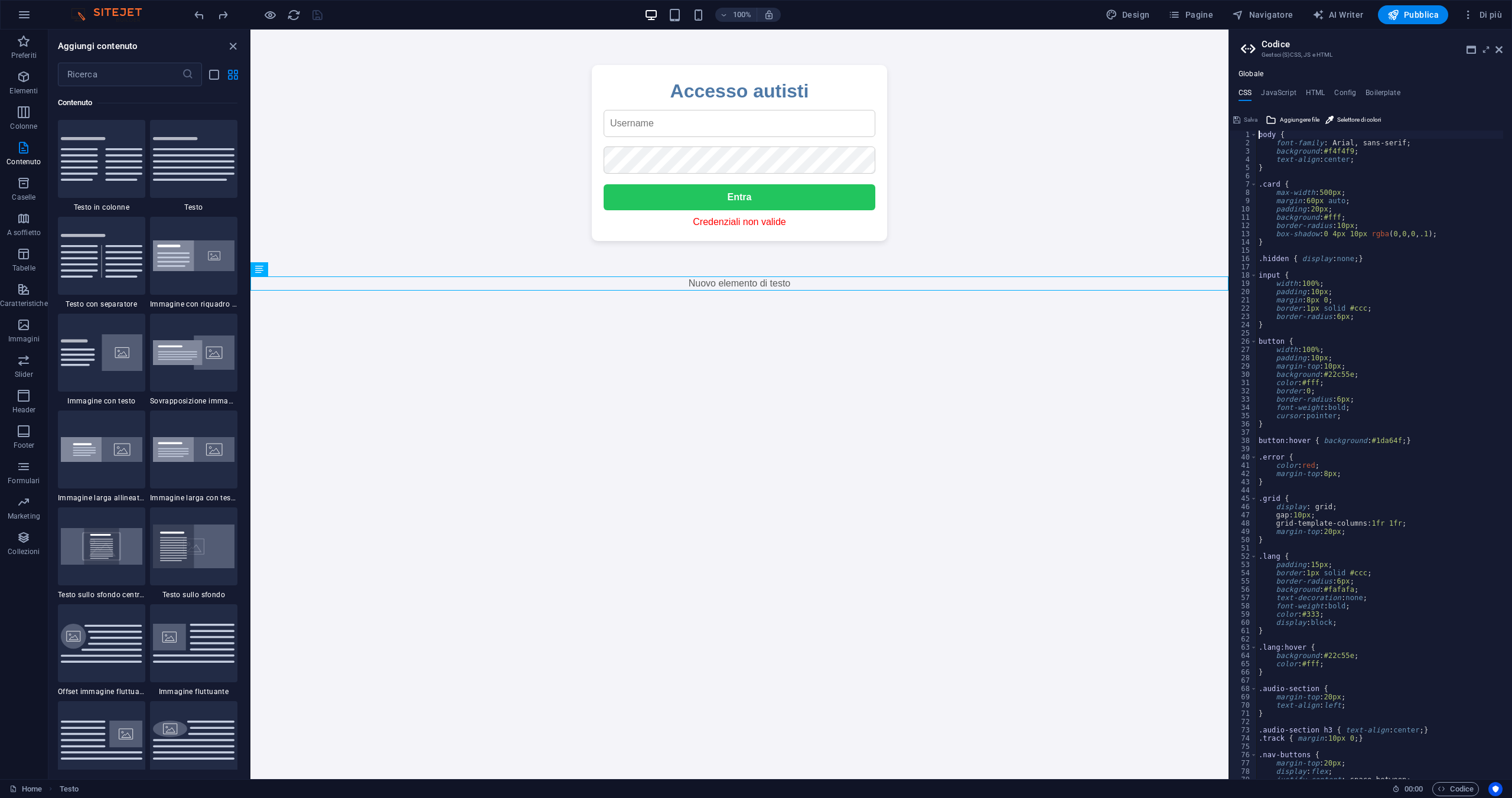
click at [1289, 82] on div "Globale CSS JavaScript HTML Config Boilerplate body { 1 2 3 4 5 6 7 8 9 10 11 1…" at bounding box center [1370, 424] width 282 height 709
click at [1289, 100] on h4 "JavaScript" at bounding box center [1278, 95] width 34 height 13
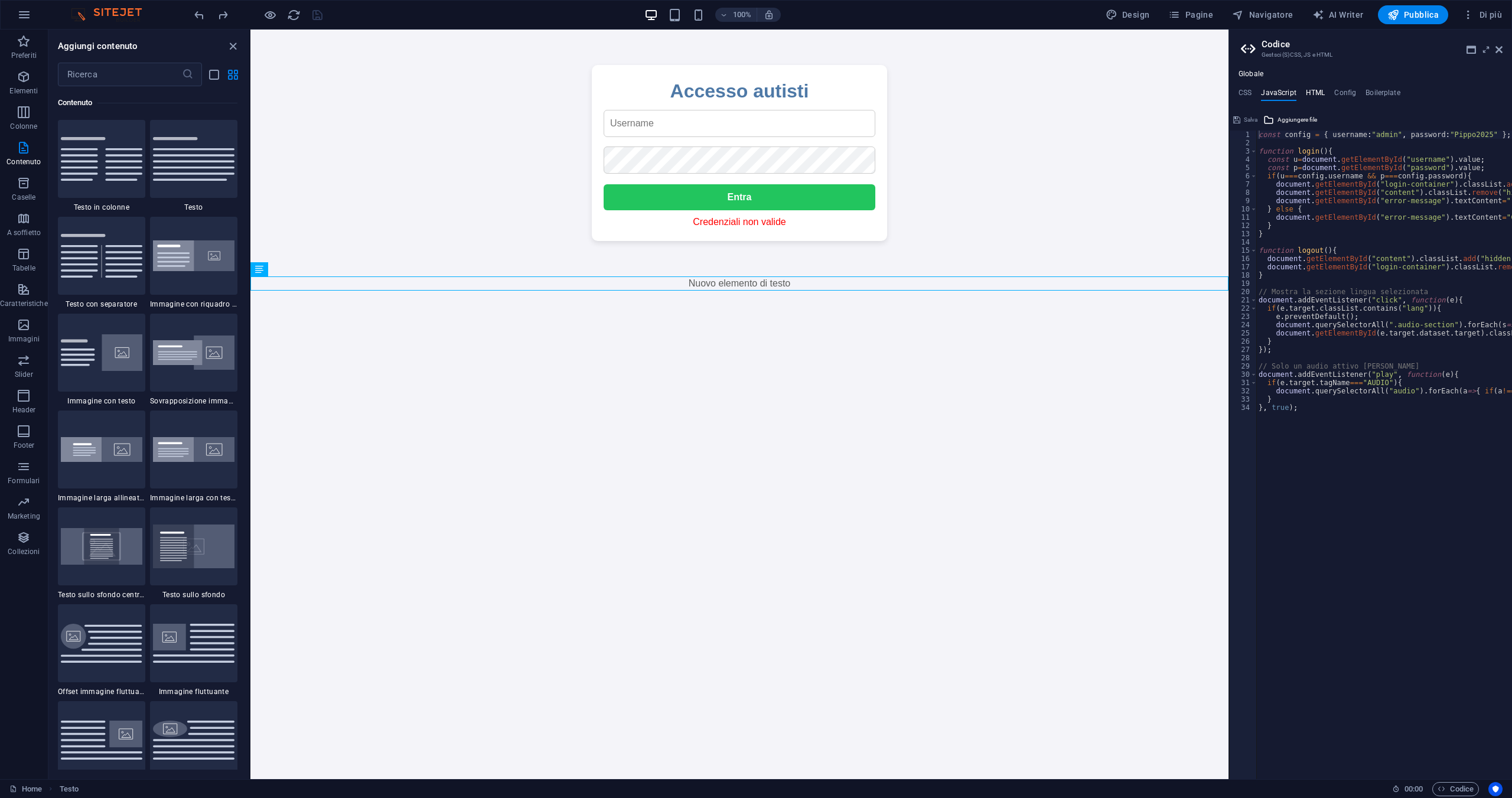
click at [1309, 98] on h4 "HTML" at bounding box center [1316, 95] width 20 height 13
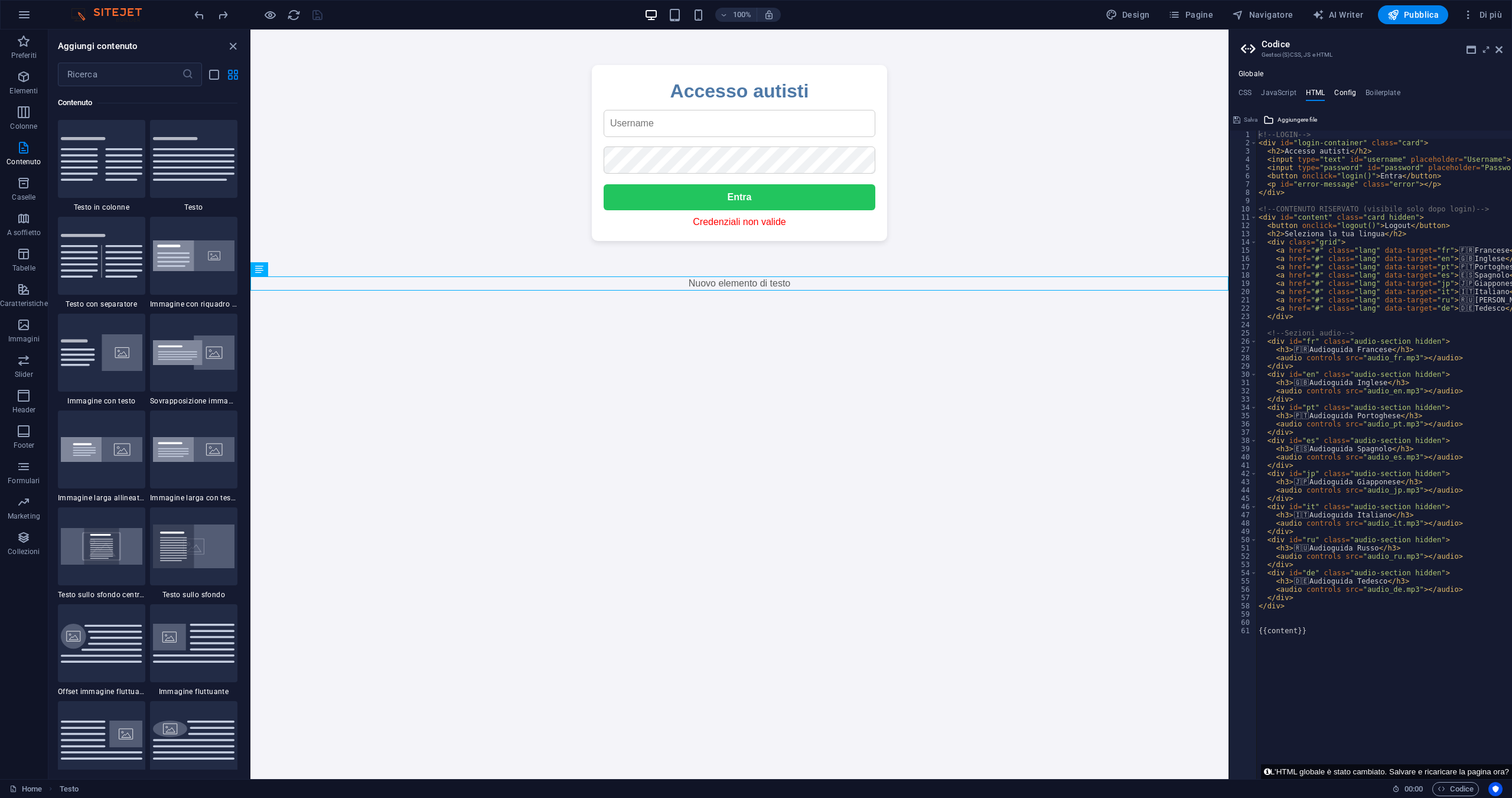
click at [1335, 93] on h4 "Config" at bounding box center [1345, 95] width 22 height 13
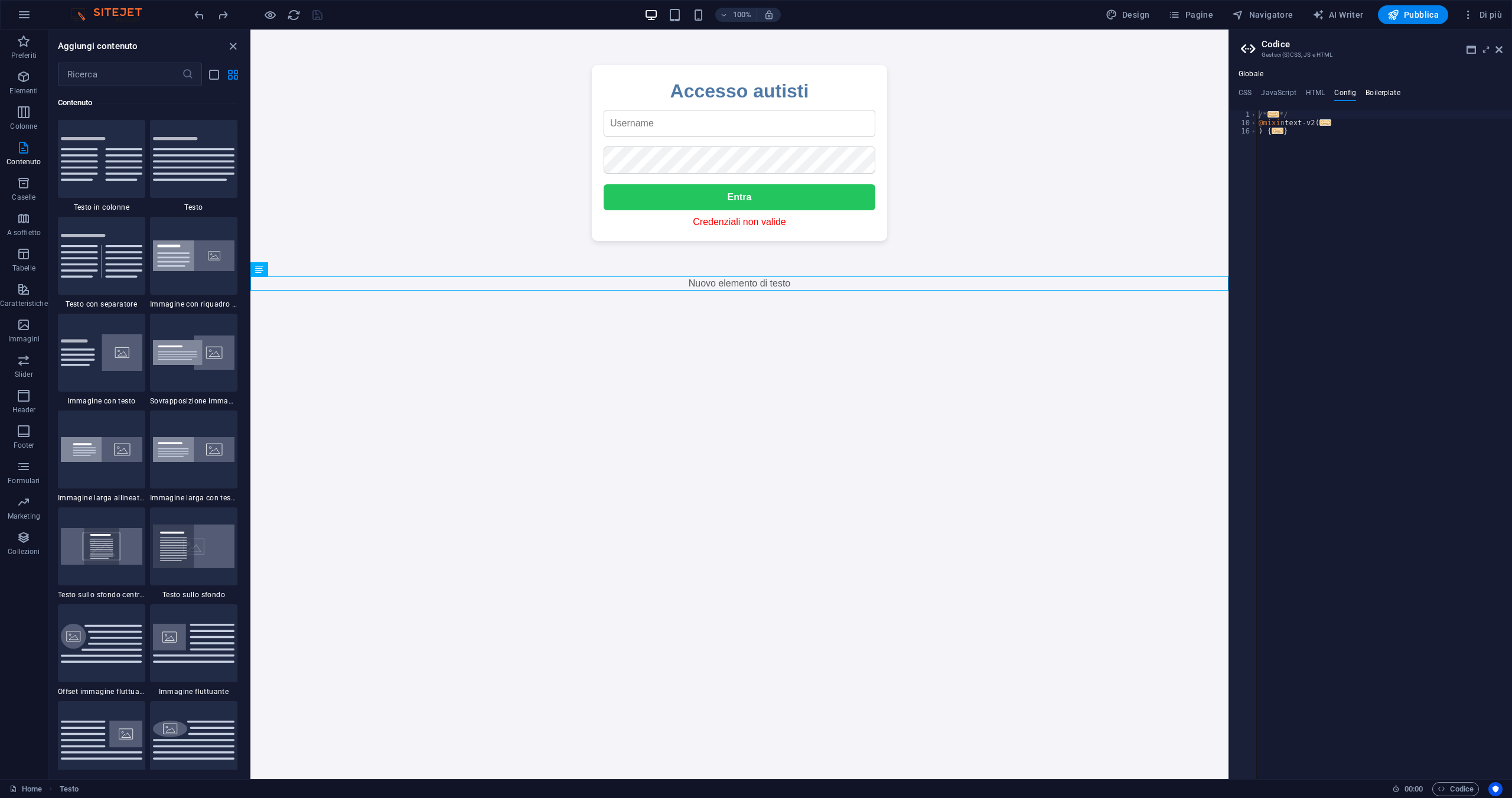
click at [1391, 94] on h4 "Boilerplate" at bounding box center [1383, 95] width 34 height 13
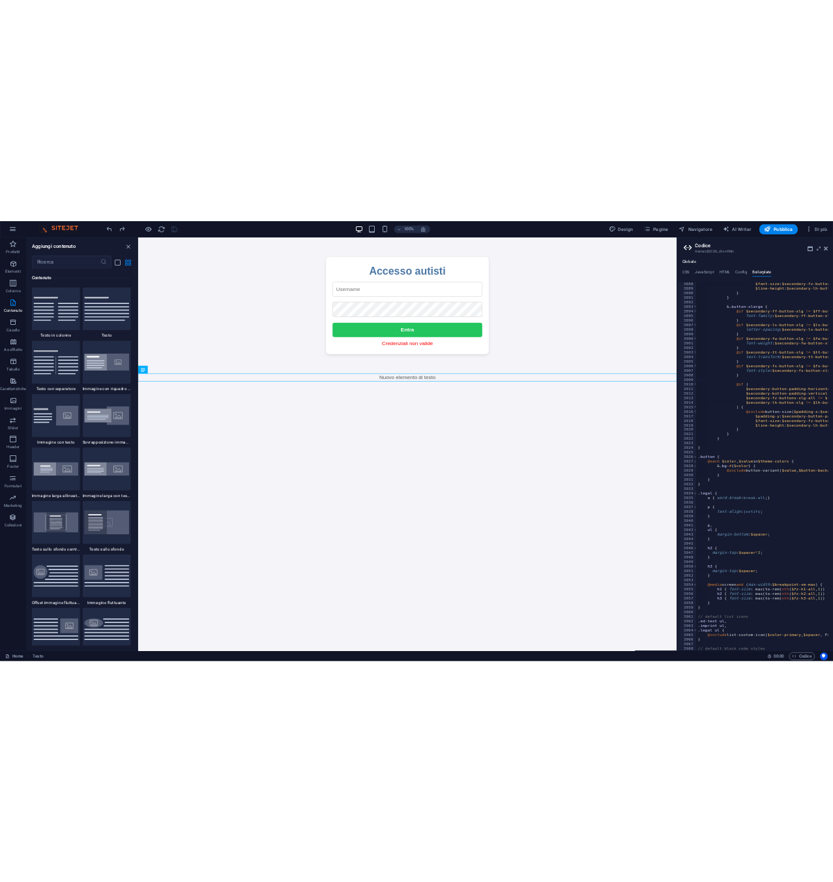
scroll to position [20641, 0]
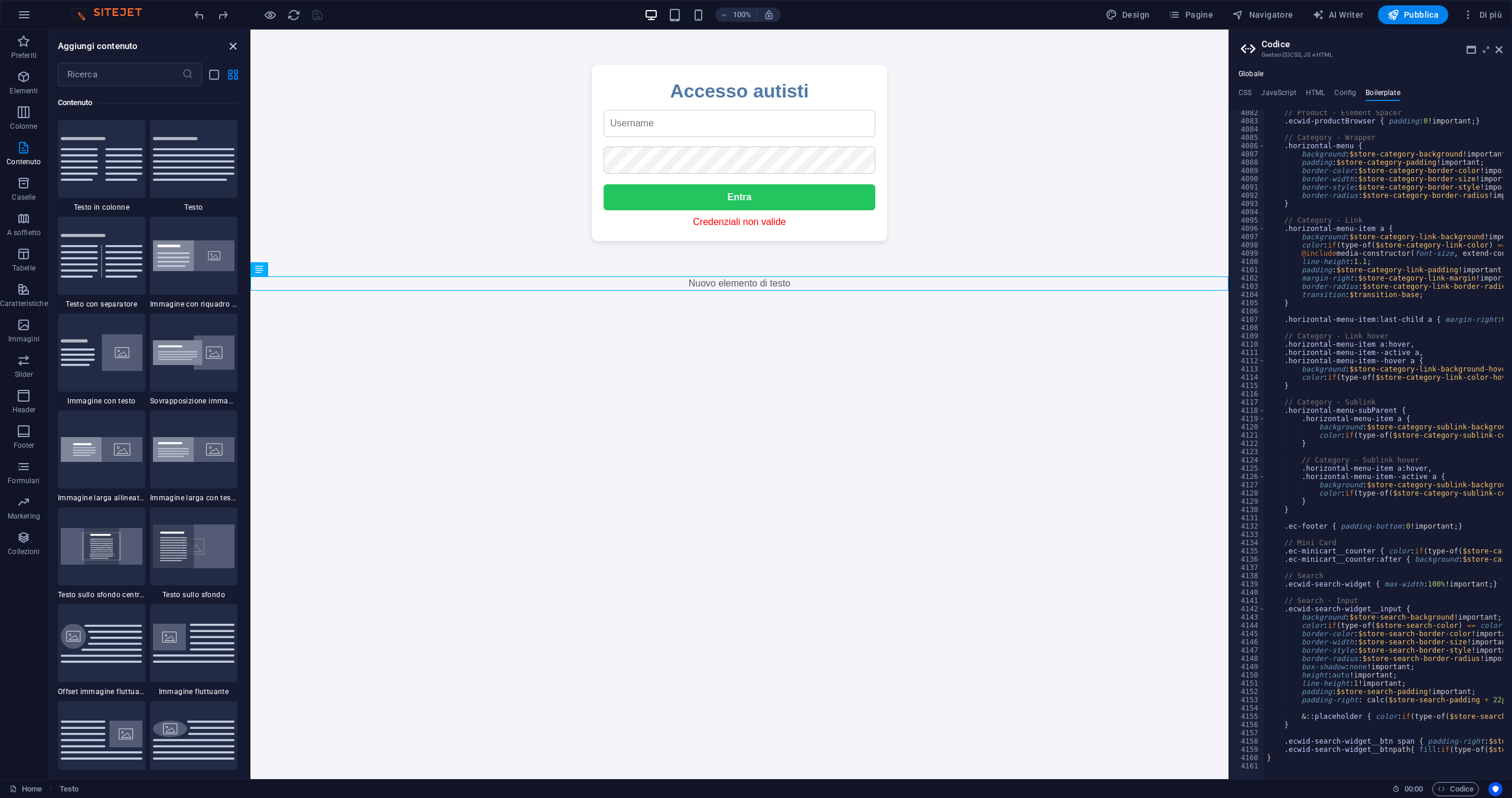
click at [226, 44] on icon "close panel" at bounding box center [233, 46] width 14 height 14
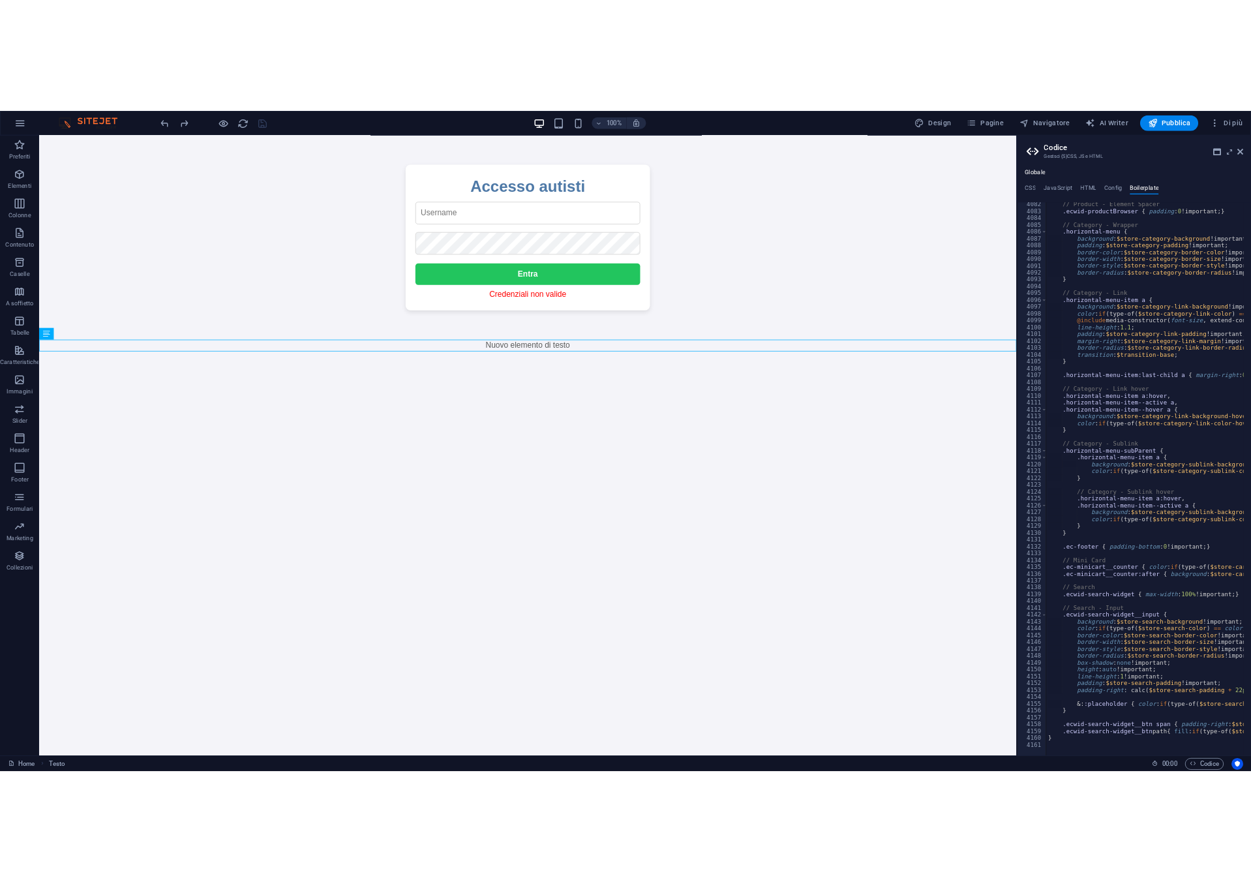
scroll to position [20641, 0]
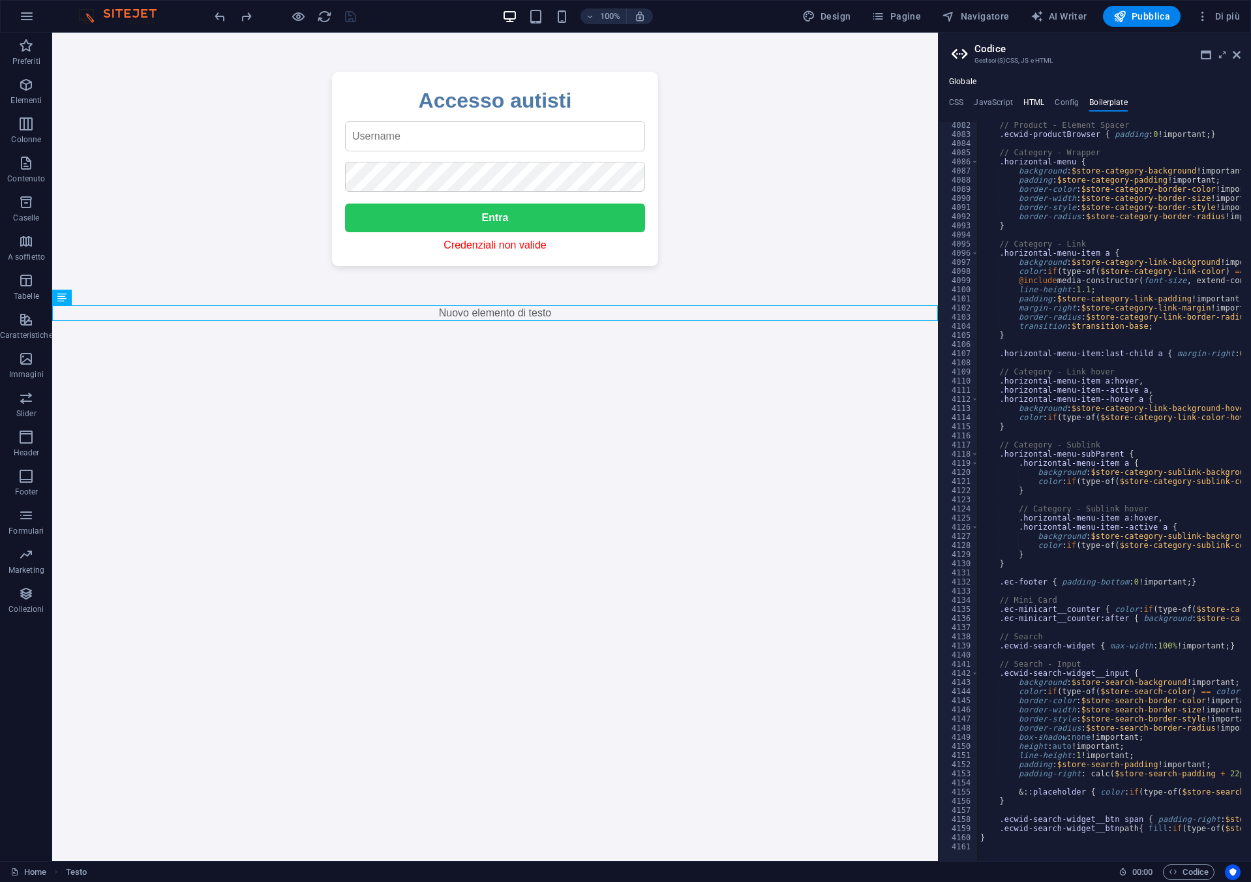
click at [1032, 110] on h4 "HTML" at bounding box center [1034, 105] width 22 height 14
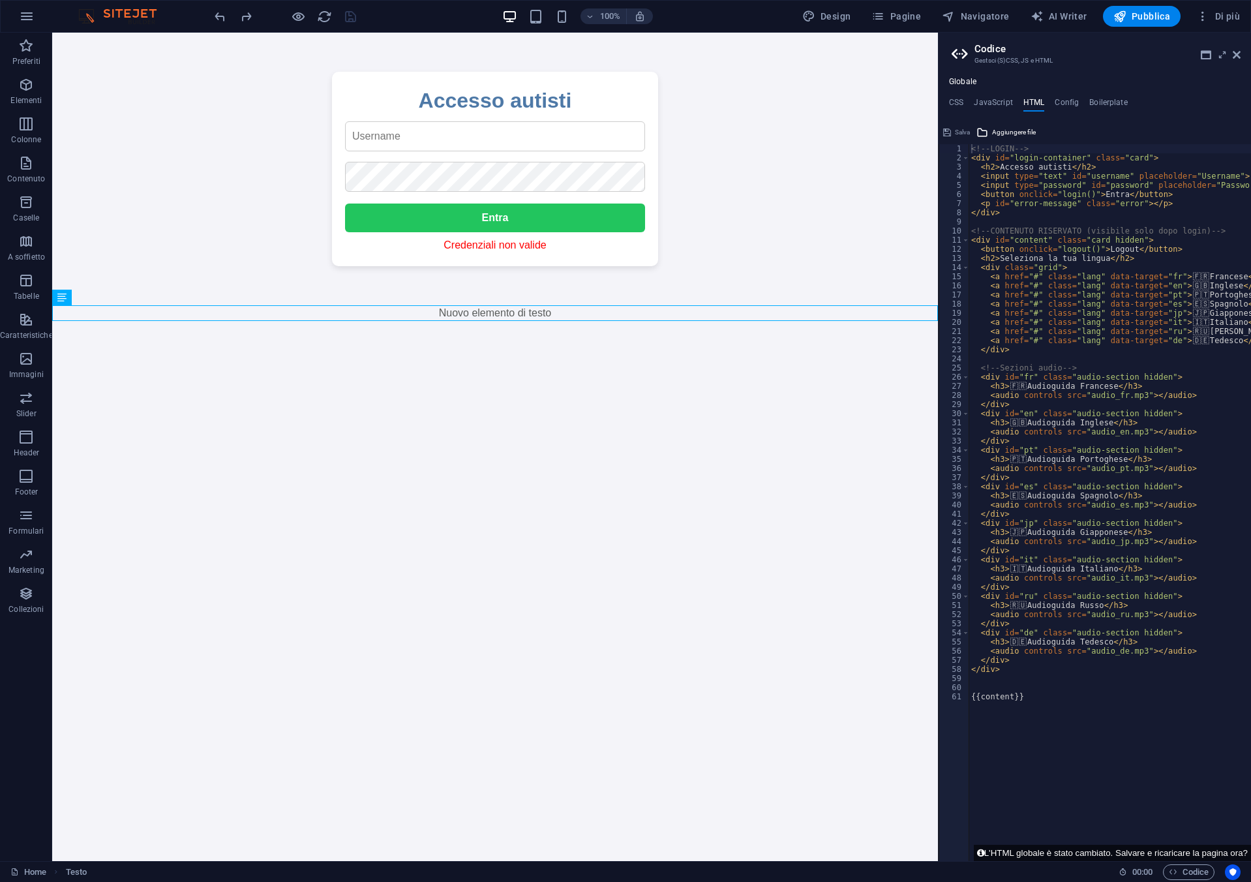
click at [359, 135] on input "text" at bounding box center [495, 136] width 300 height 30
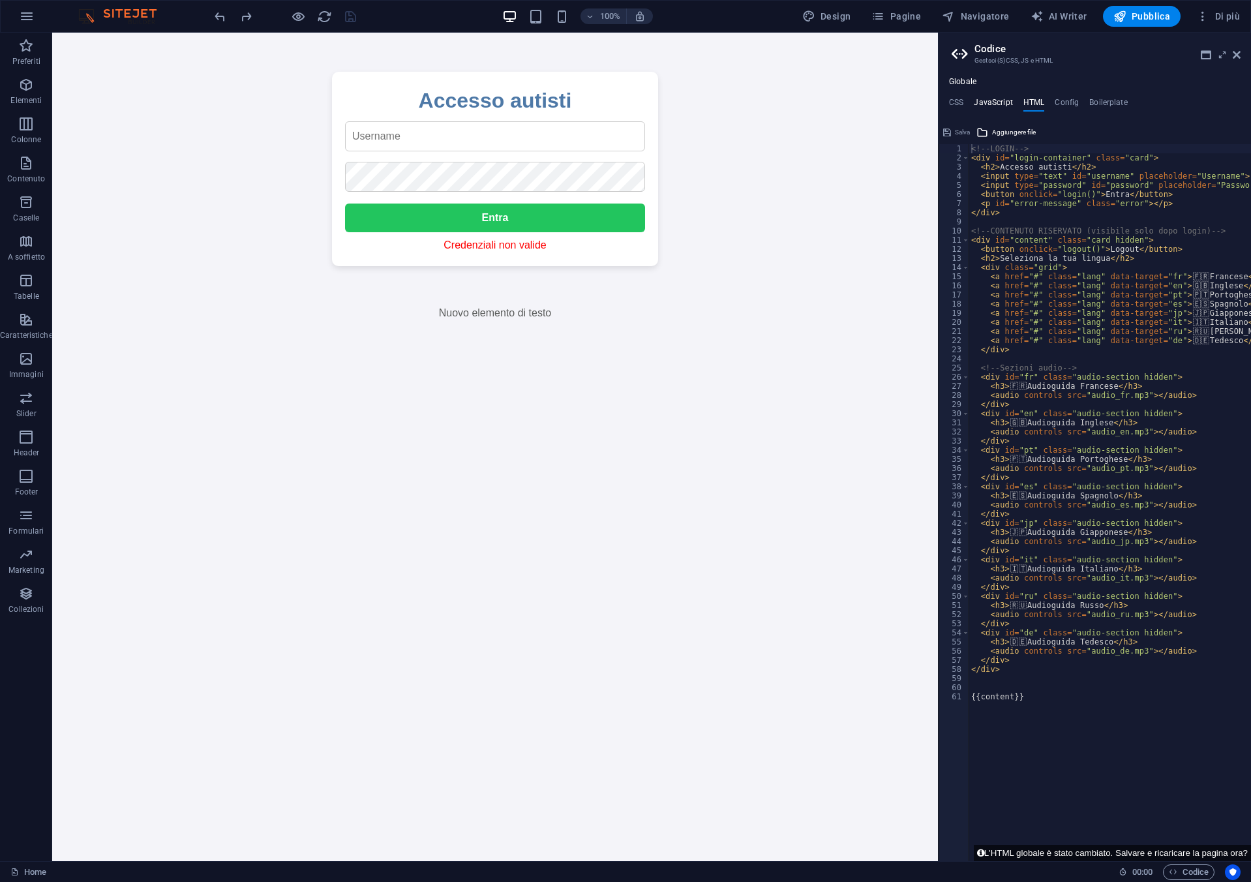
click at [990, 105] on h4 "JavaScript" at bounding box center [993, 105] width 38 height 14
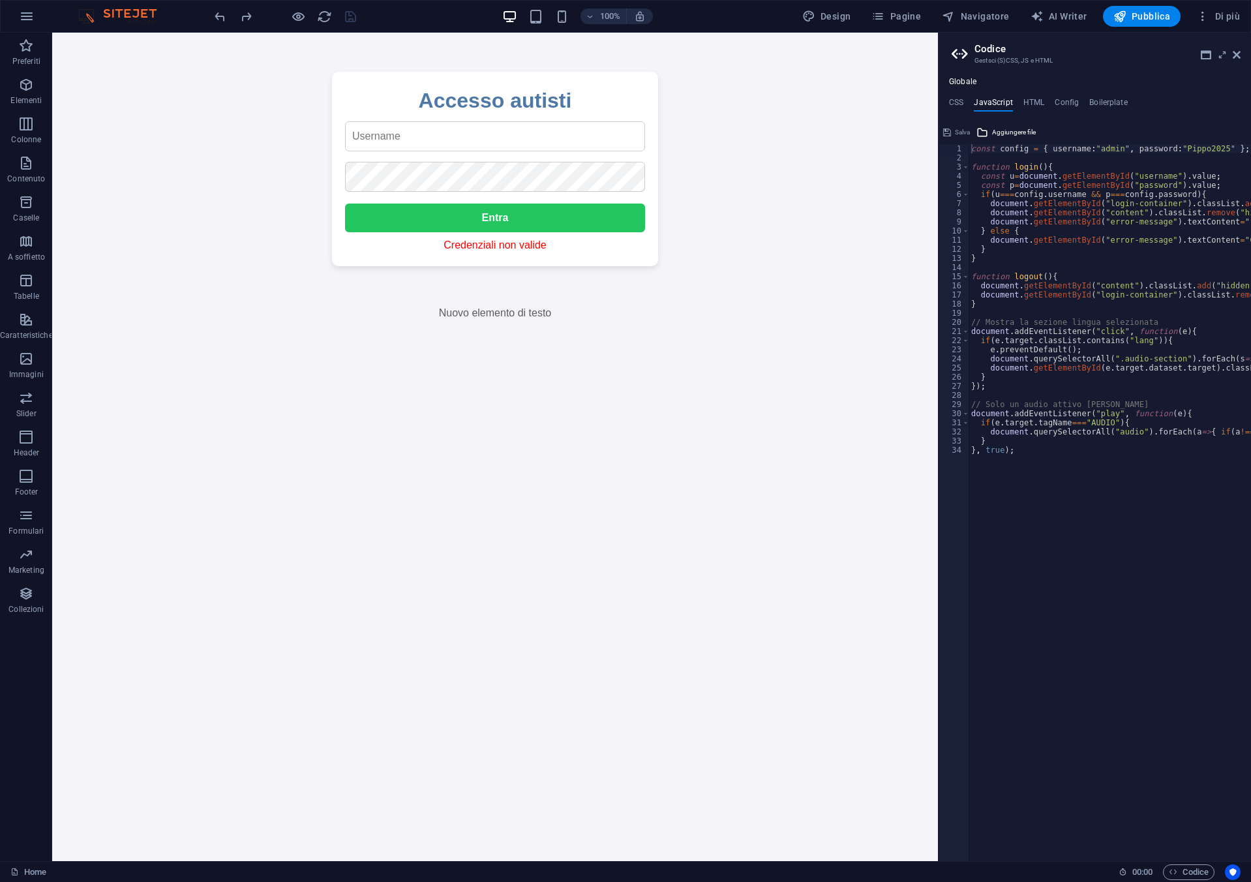
click at [552, 122] on input "text" at bounding box center [495, 136] width 300 height 30
type input "admin"
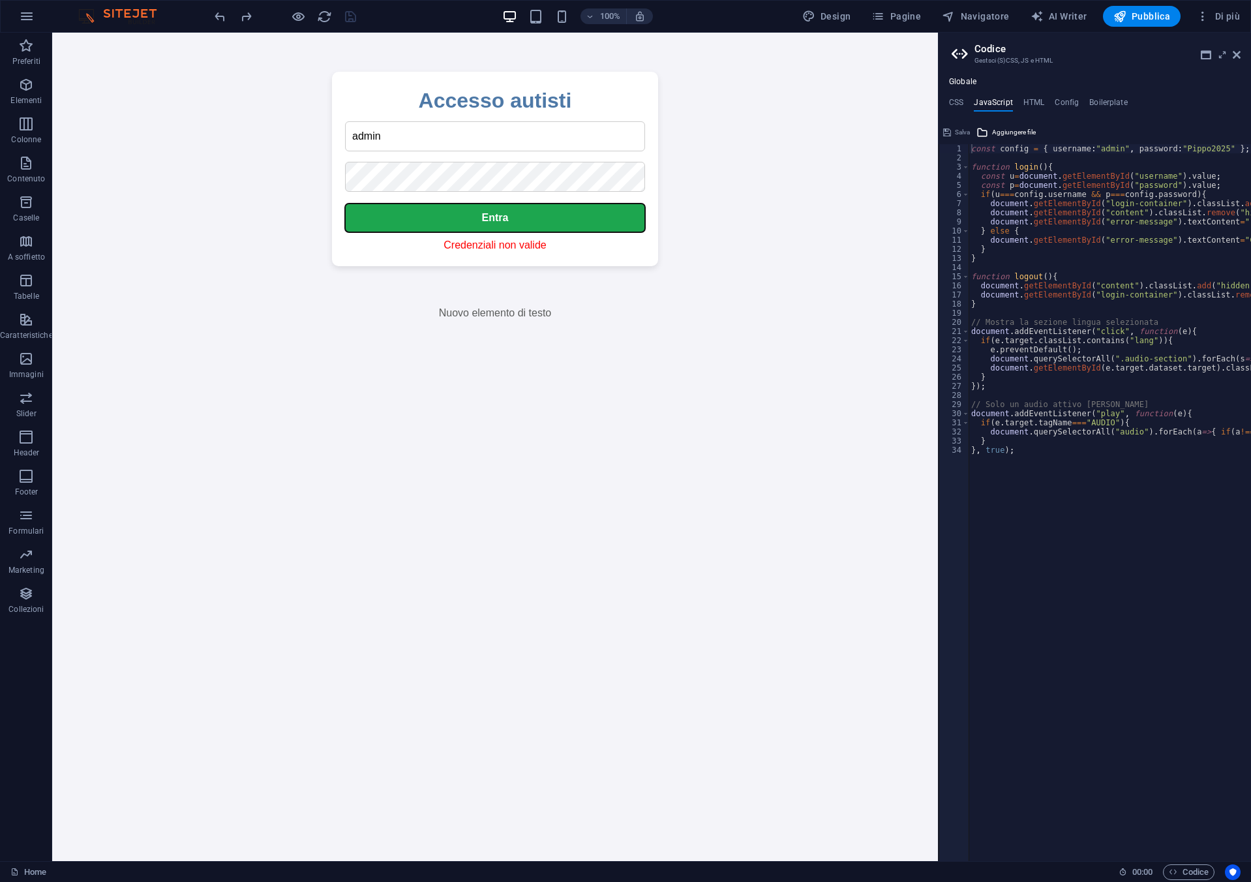
click at [517, 232] on button "Entra" at bounding box center [495, 217] width 300 height 29
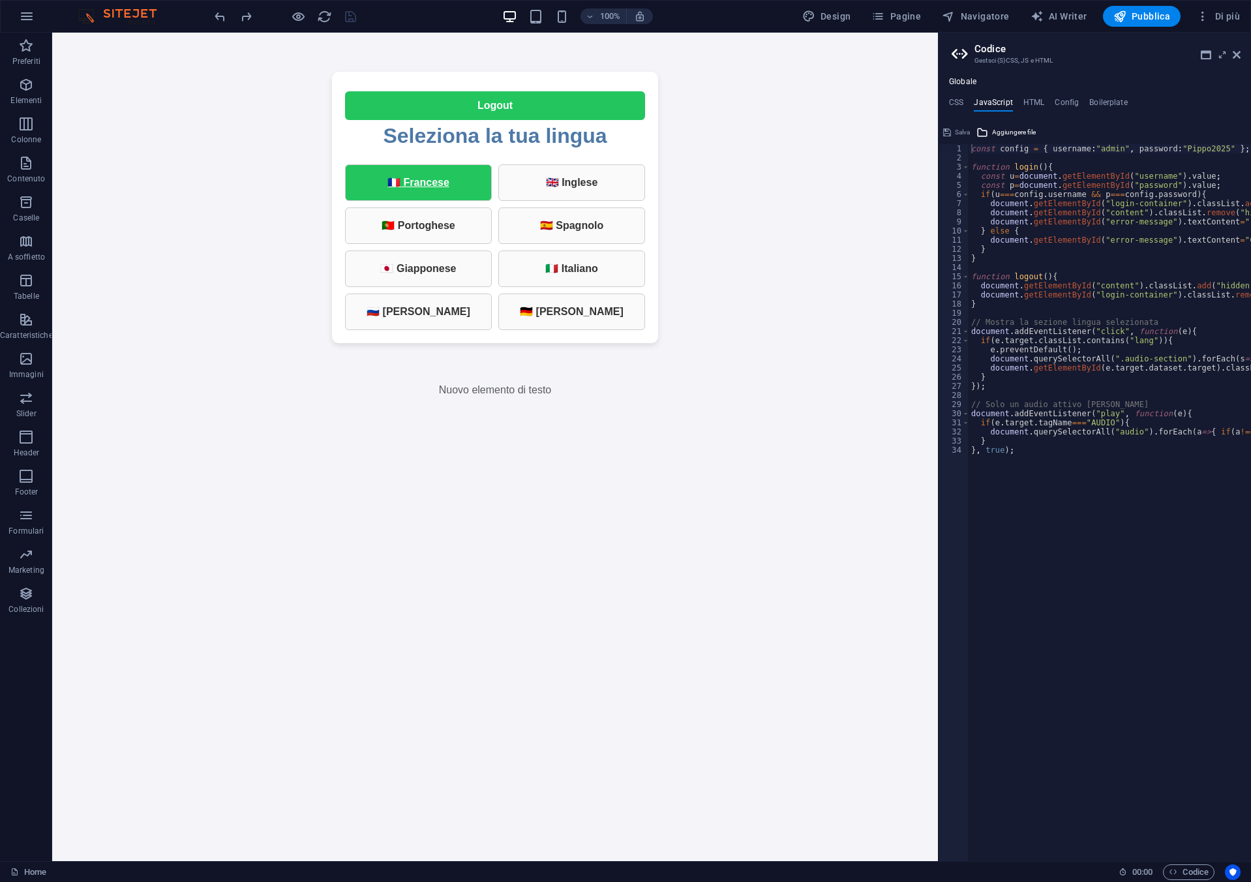
click at [423, 188] on link "🇫🇷 Francese" at bounding box center [418, 182] width 147 height 37
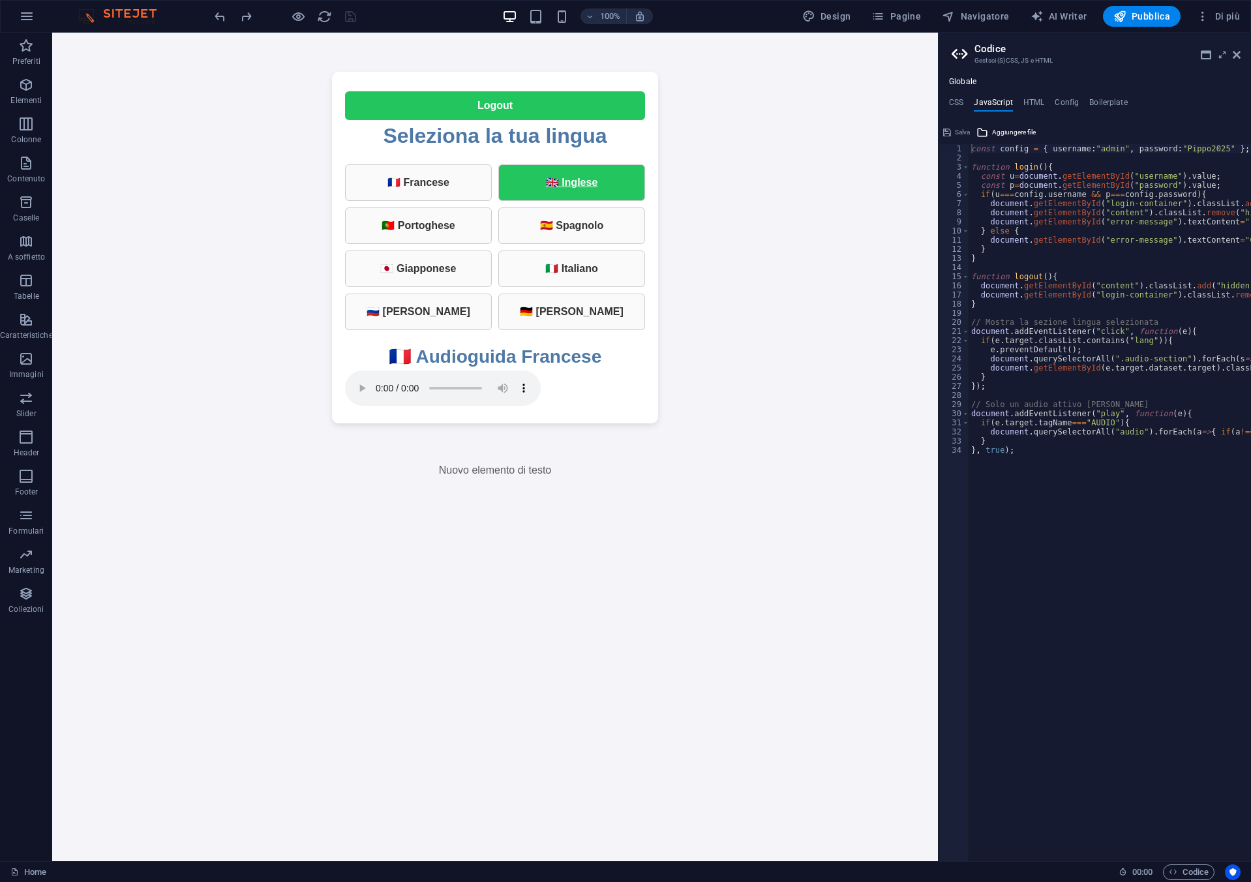
click at [554, 172] on link "🇬🇧 Inglese" at bounding box center [571, 182] width 147 height 37
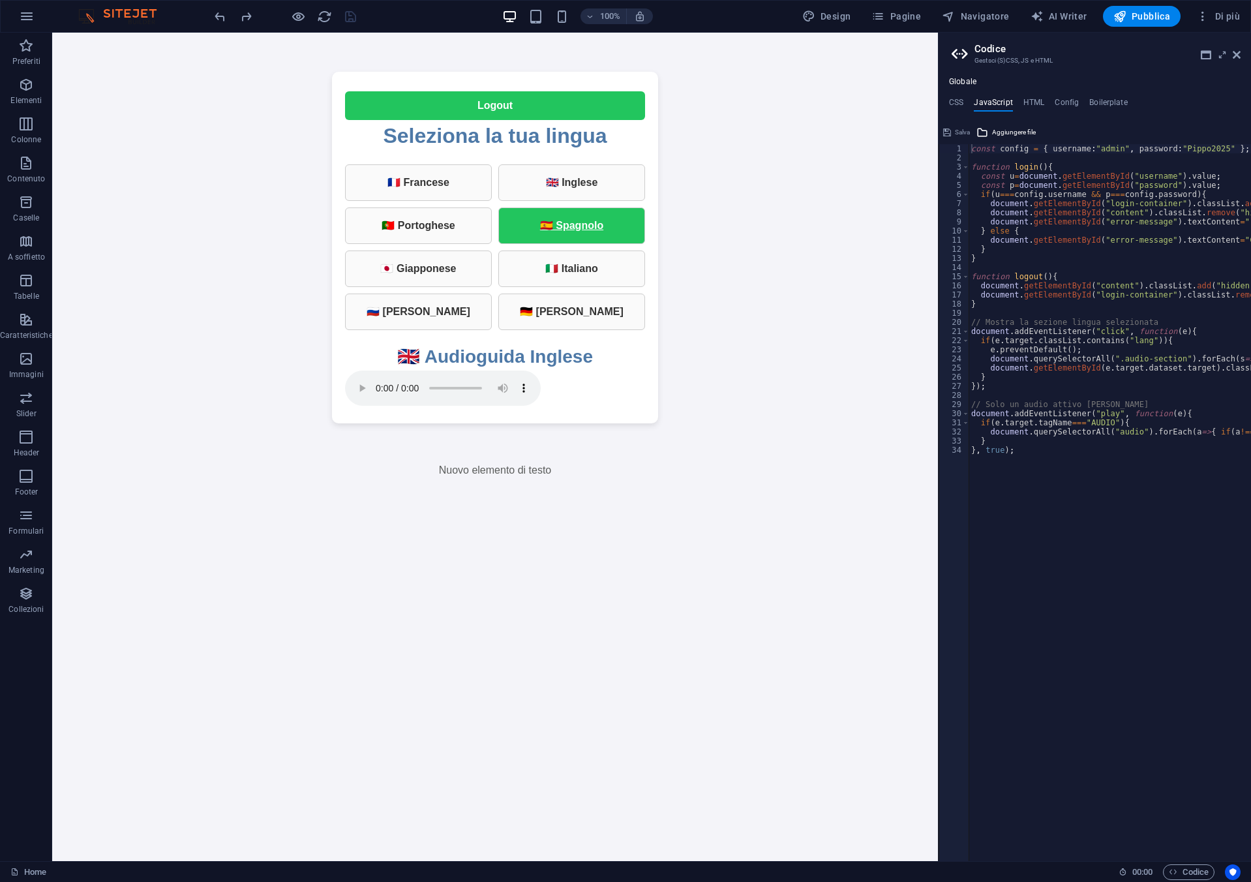
click at [562, 241] on link "🇪🇸 Spagnolo" at bounding box center [571, 225] width 147 height 37
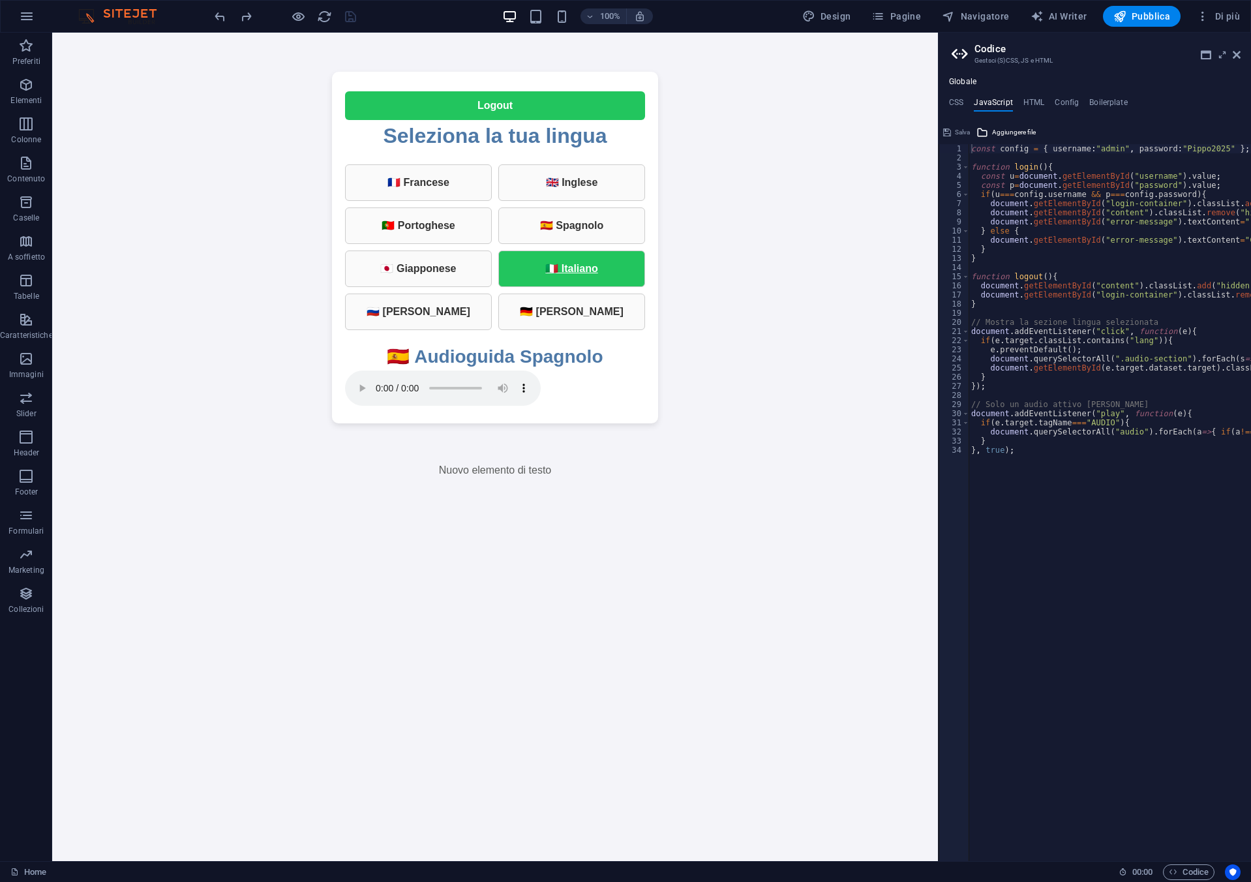
click at [558, 255] on link "🇮🇹 Italiano" at bounding box center [571, 268] width 147 height 37
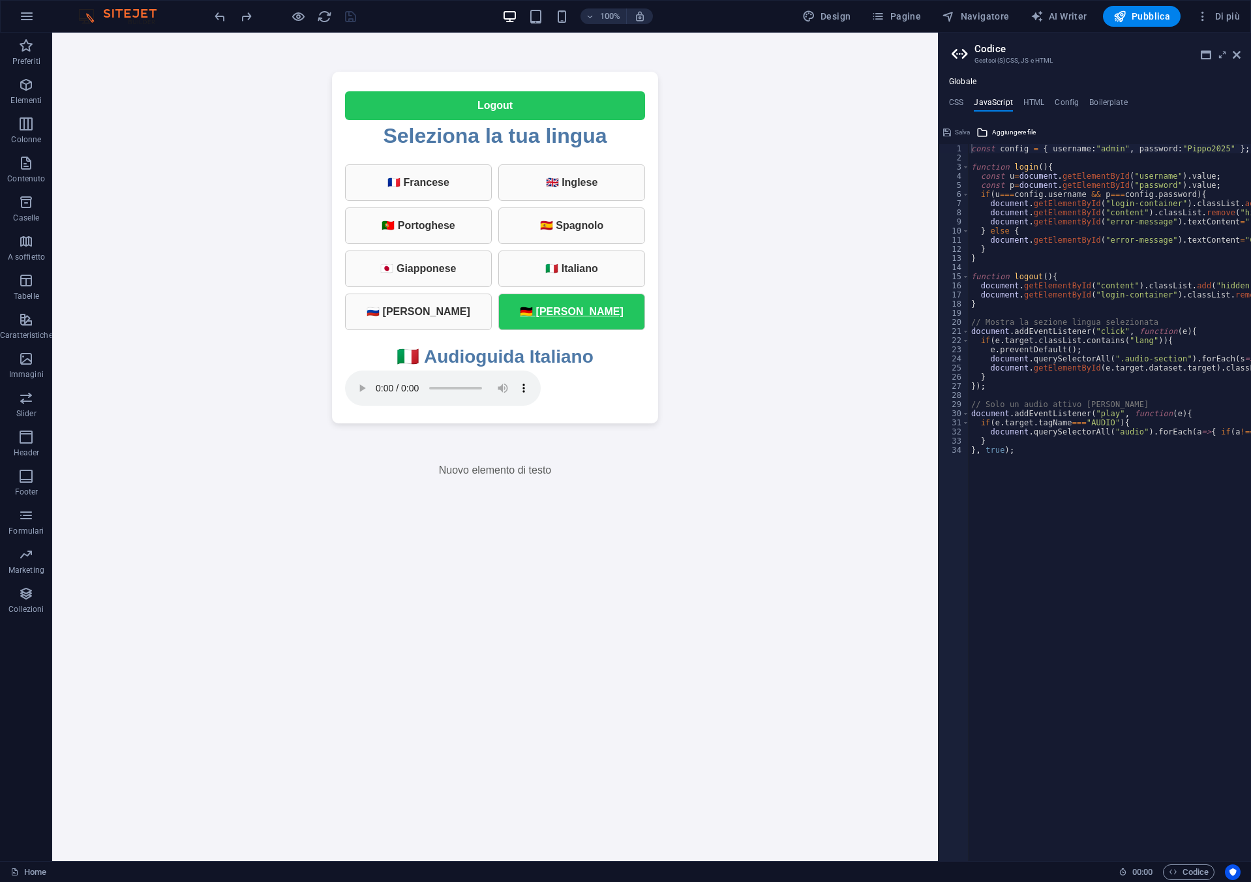
click at [550, 312] on link "🇩🇪 [PERSON_NAME]" at bounding box center [571, 311] width 147 height 37
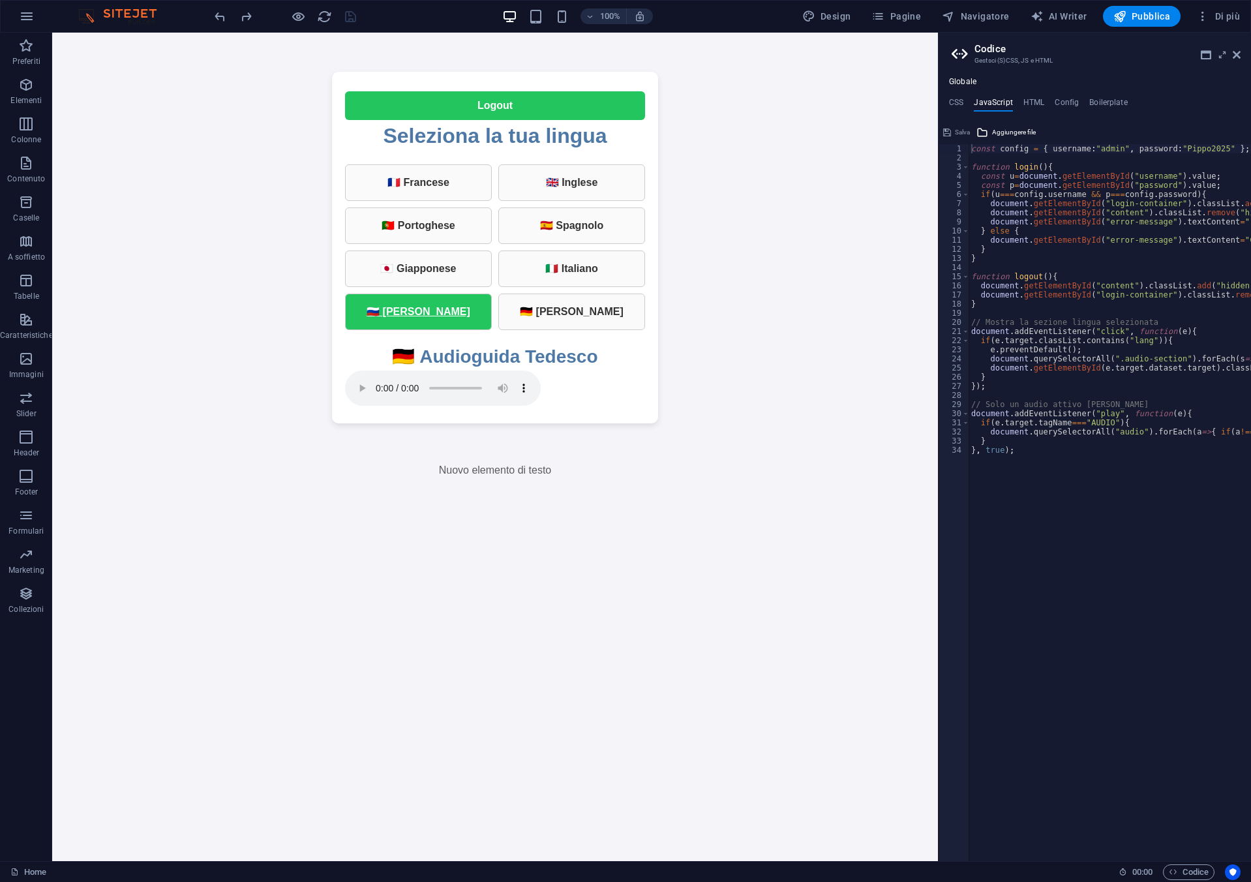
click at [488, 307] on link "🇷🇺 [PERSON_NAME]" at bounding box center [418, 311] width 147 height 37
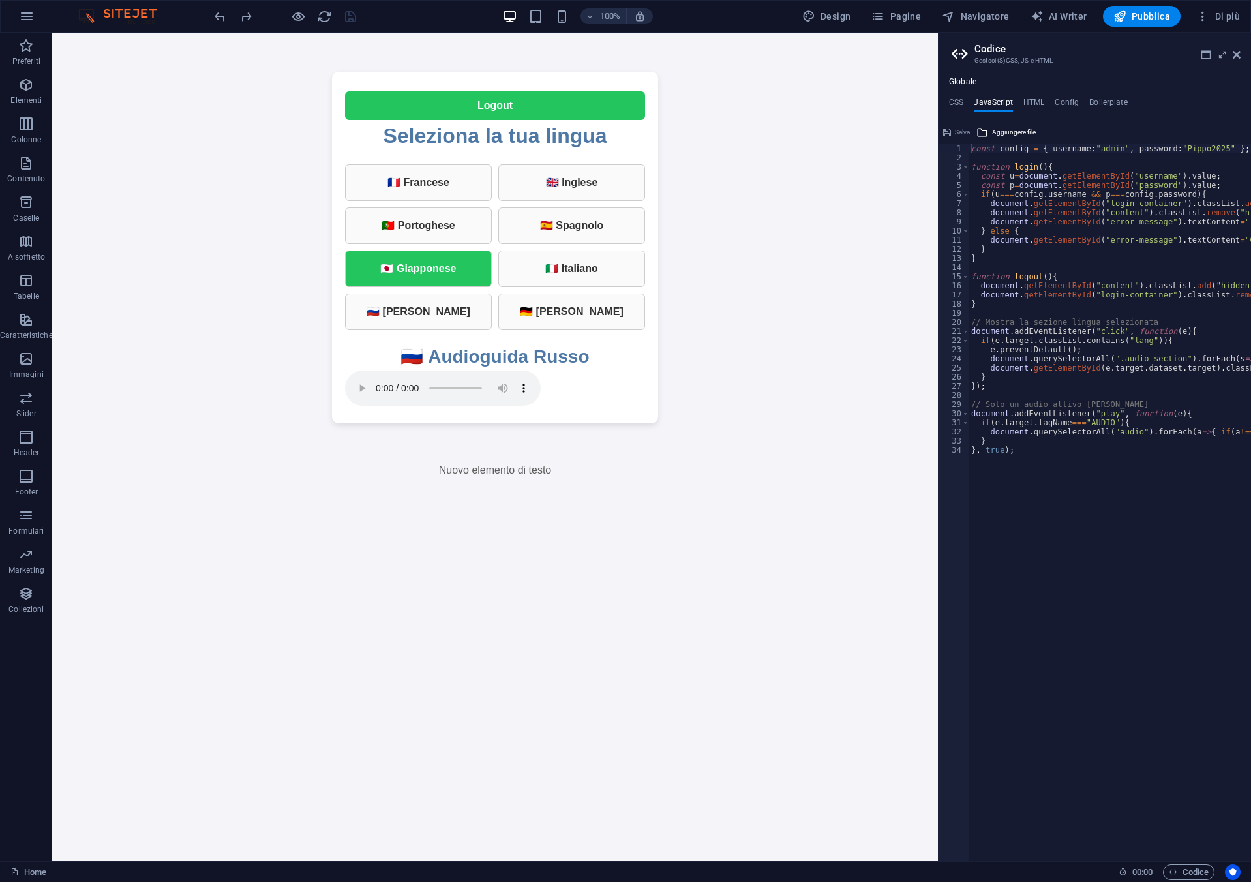
click at [477, 261] on link "🇯🇵 Giapponese" at bounding box center [418, 268] width 147 height 37
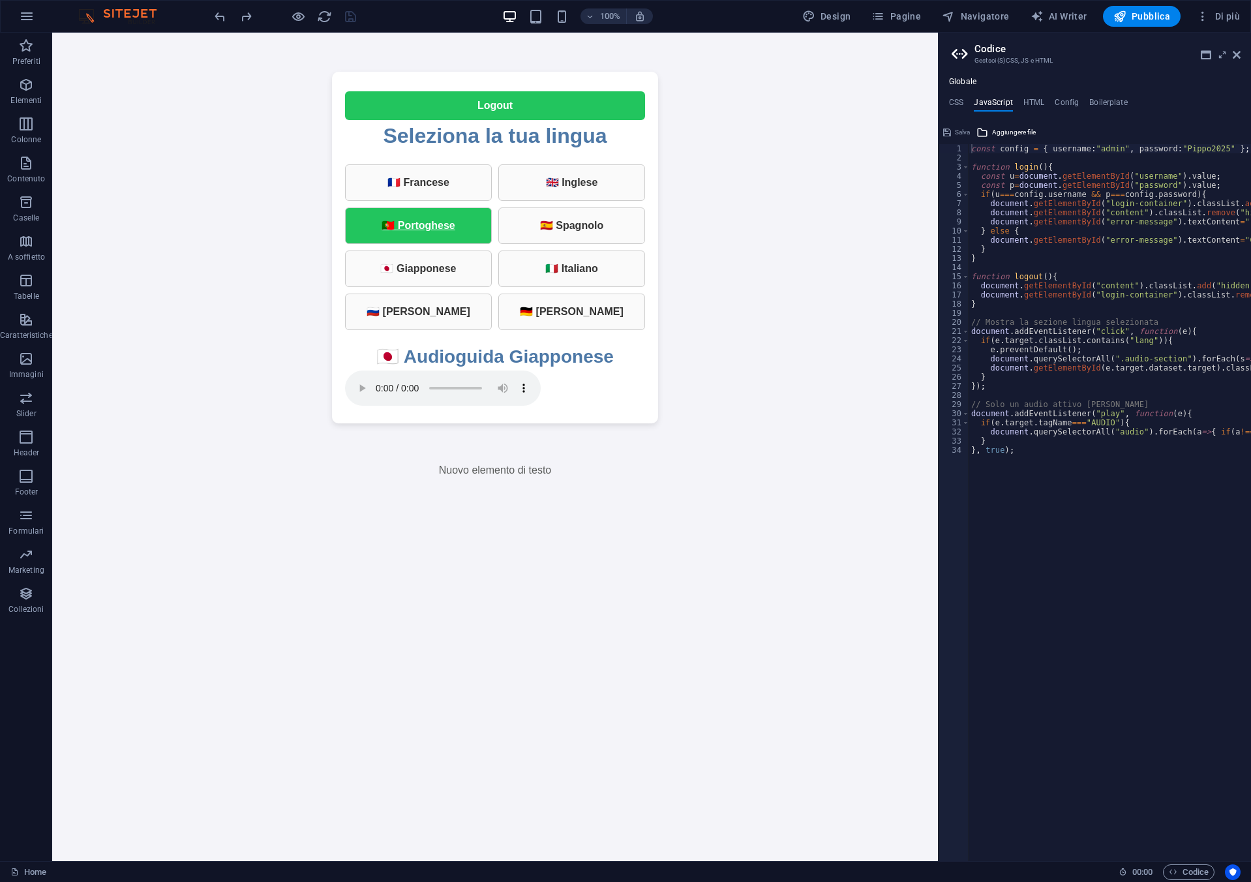
click at [457, 227] on link "🇵🇹 Portoghese" at bounding box center [418, 225] width 147 height 37
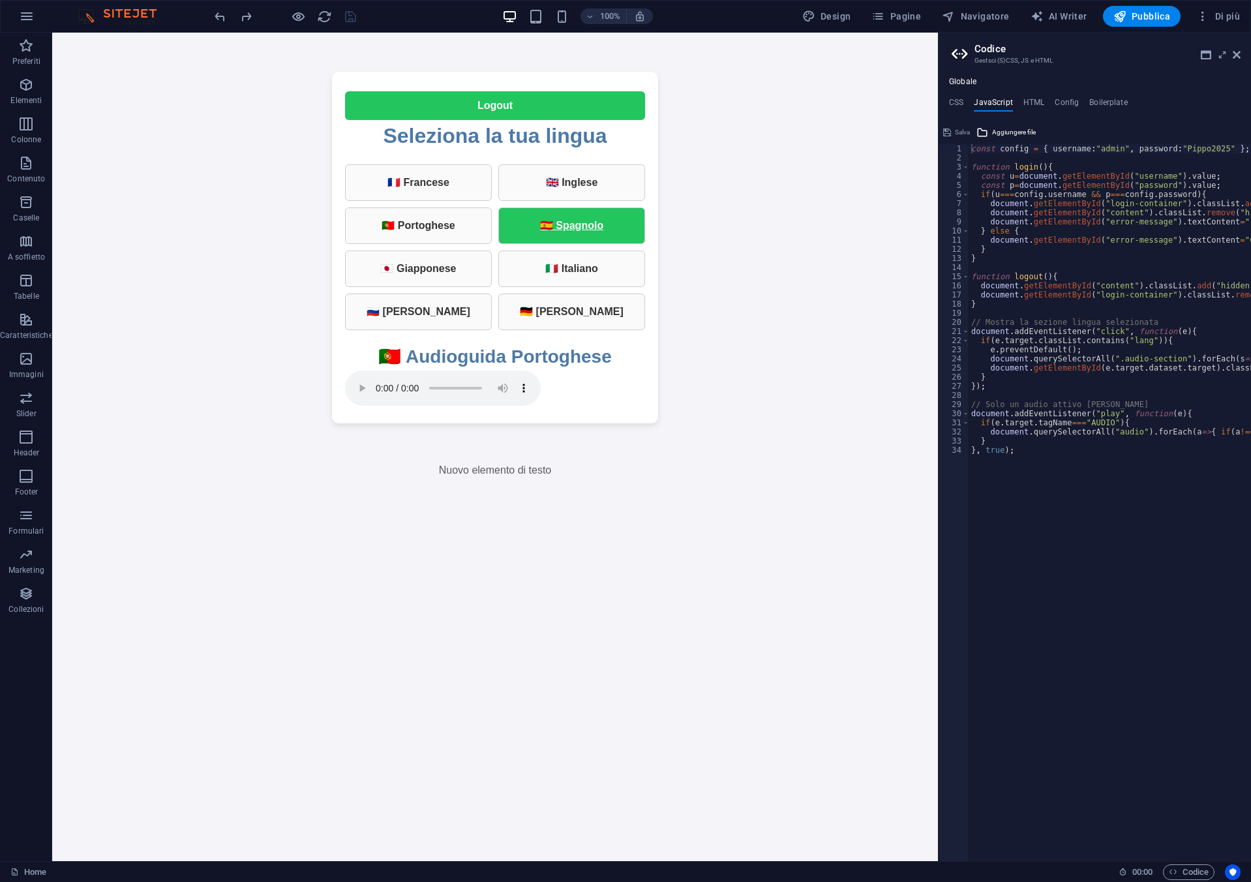
click at [563, 239] on link "🇪🇸 Spagnolo" at bounding box center [571, 225] width 147 height 37
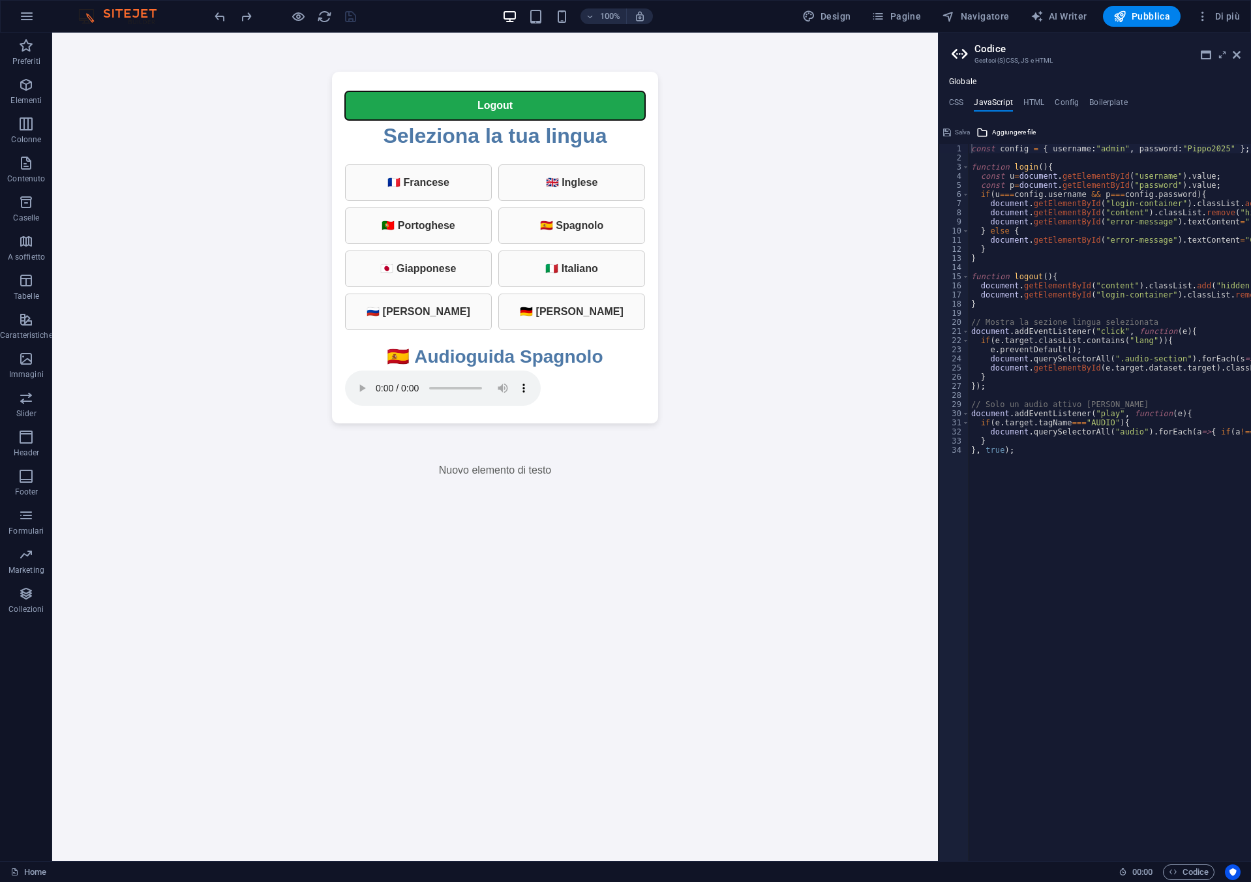
click at [490, 104] on button "Logout" at bounding box center [495, 105] width 300 height 29
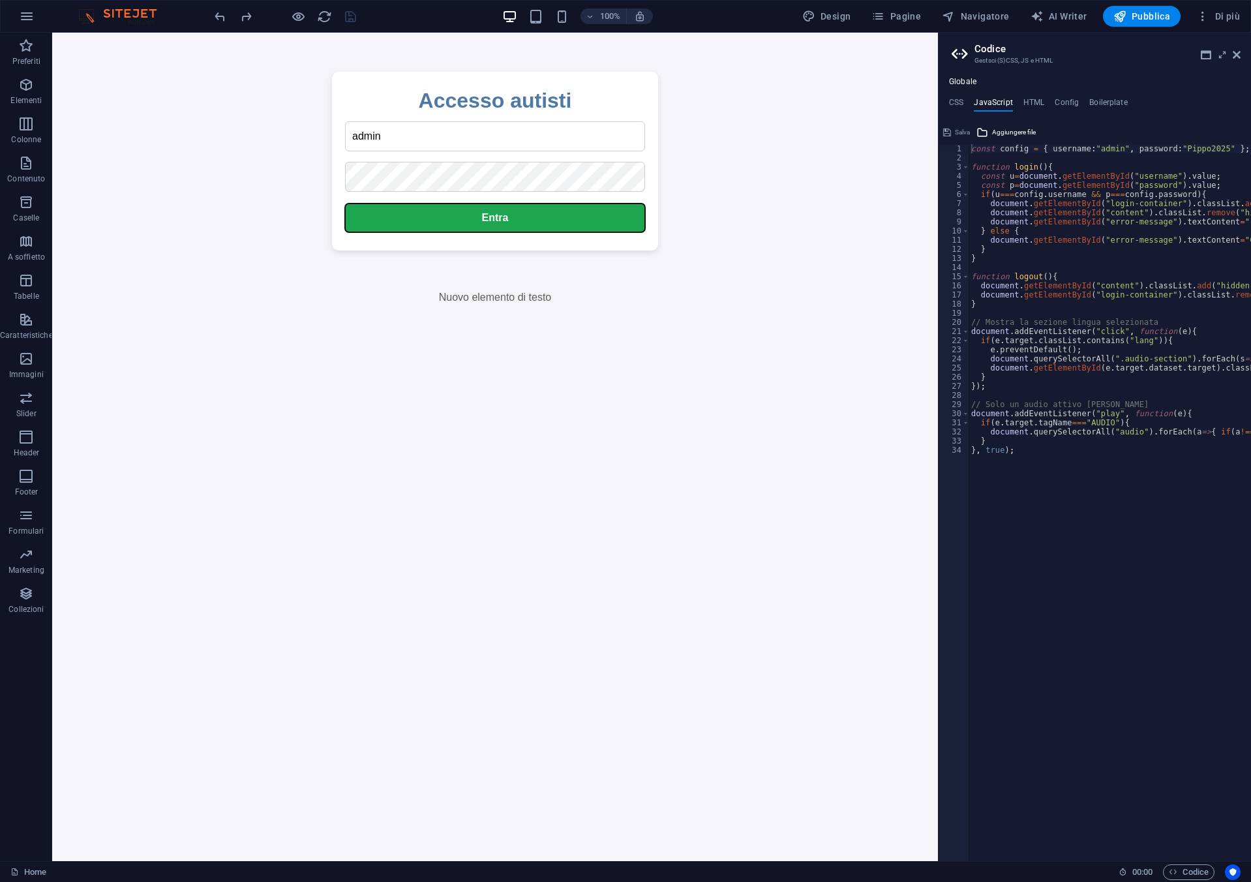
click at [487, 218] on button "Entra" at bounding box center [495, 217] width 300 height 29
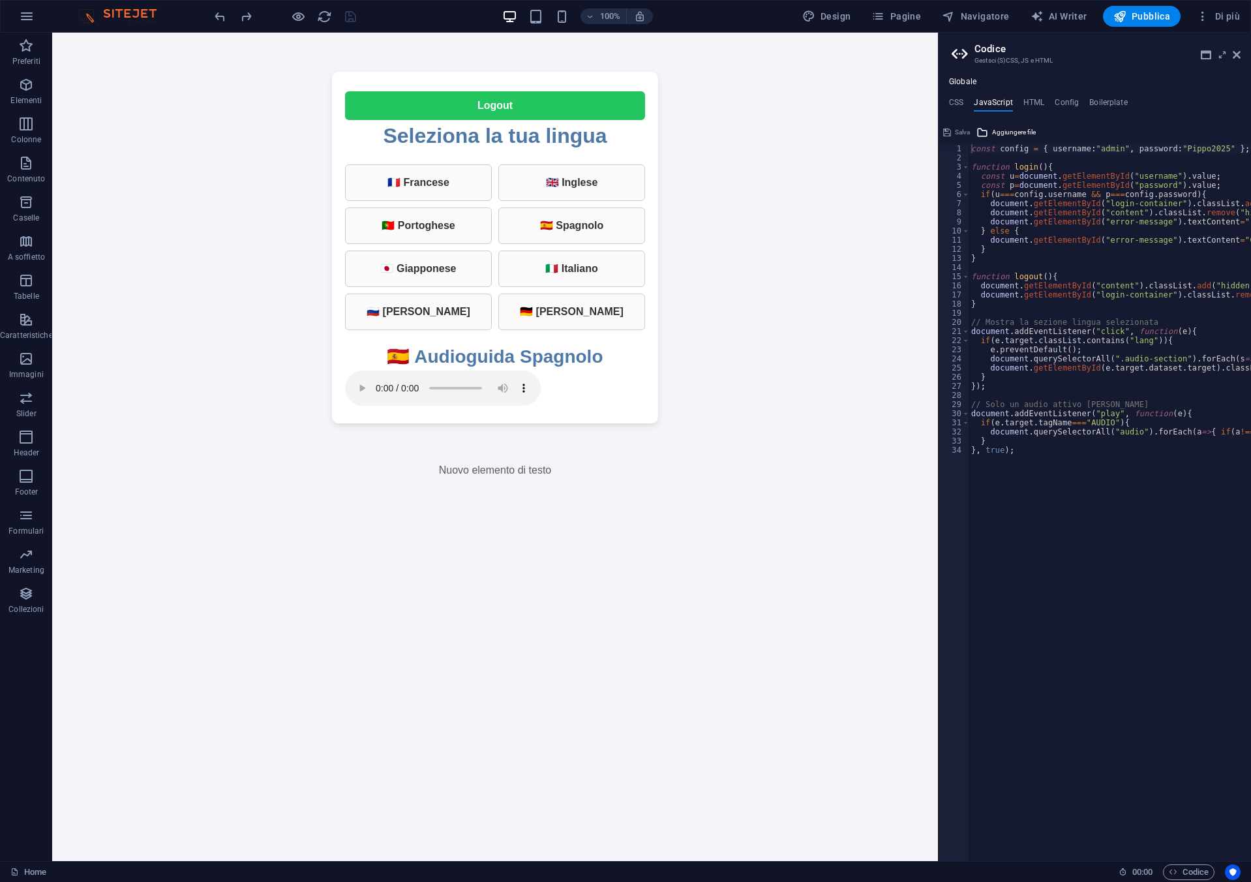
type textarea "}"
click at [1025, 439] on div "const config = { username : "admin" , password : "Pippo2025" } ; function login…" at bounding box center [1159, 506] width 383 height 725
paste textarea
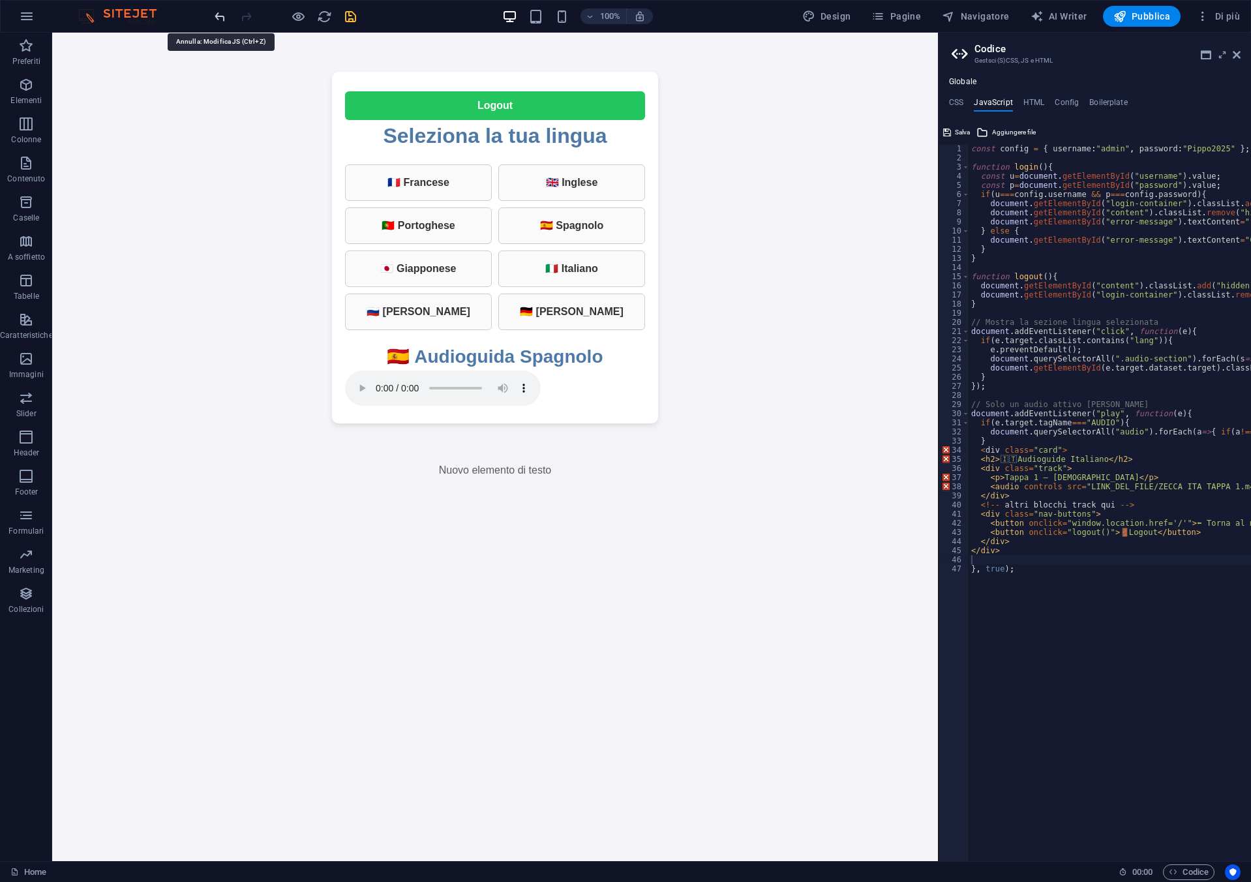
click at [226, 11] on icon "undo" at bounding box center [220, 16] width 15 height 15
click at [226, 11] on div at bounding box center [285, 16] width 146 height 21
click at [247, 20] on icon "redo" at bounding box center [246, 16] width 15 height 15
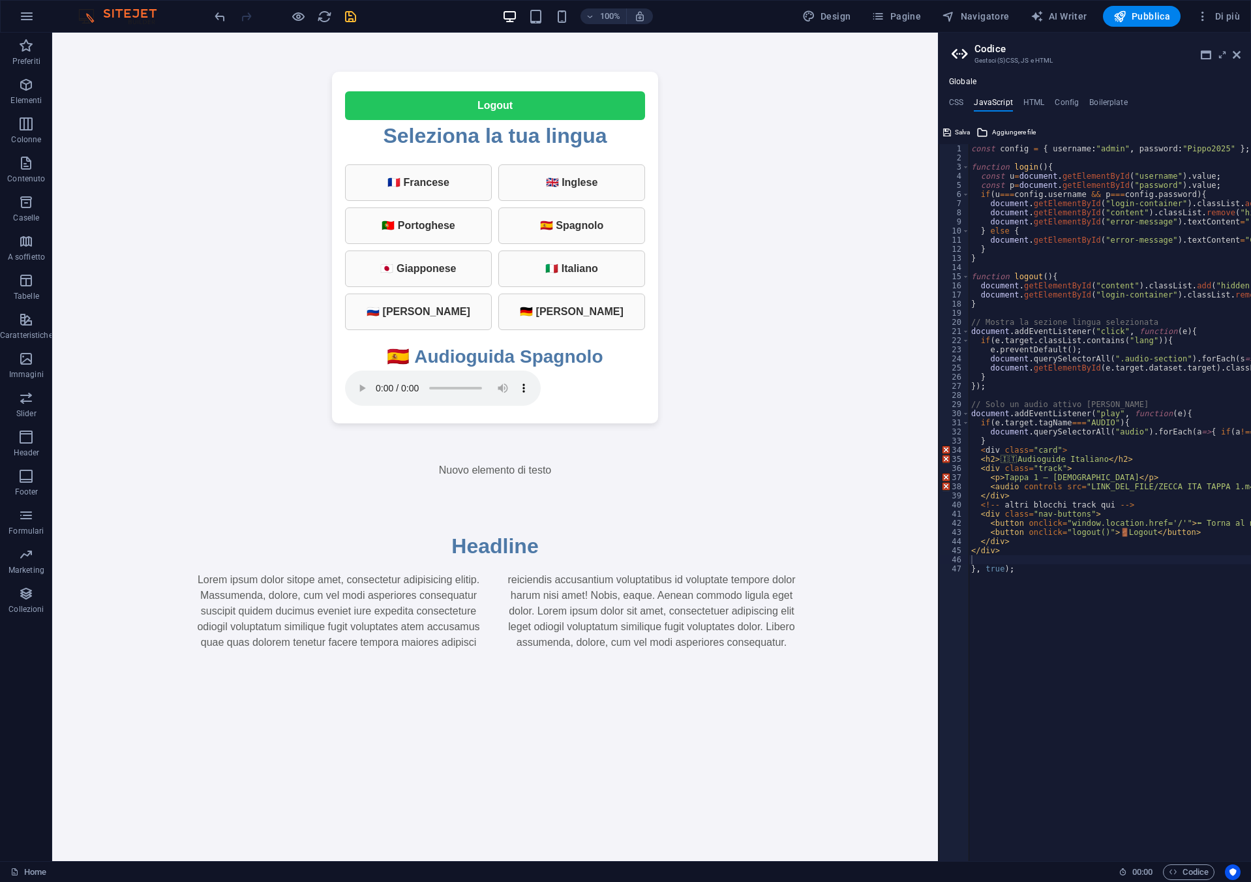
click at [247, 20] on div at bounding box center [285, 16] width 146 height 21
click at [228, 12] on div at bounding box center [285, 16] width 146 height 21
click at [213, 10] on icon "undo" at bounding box center [220, 16] width 15 height 15
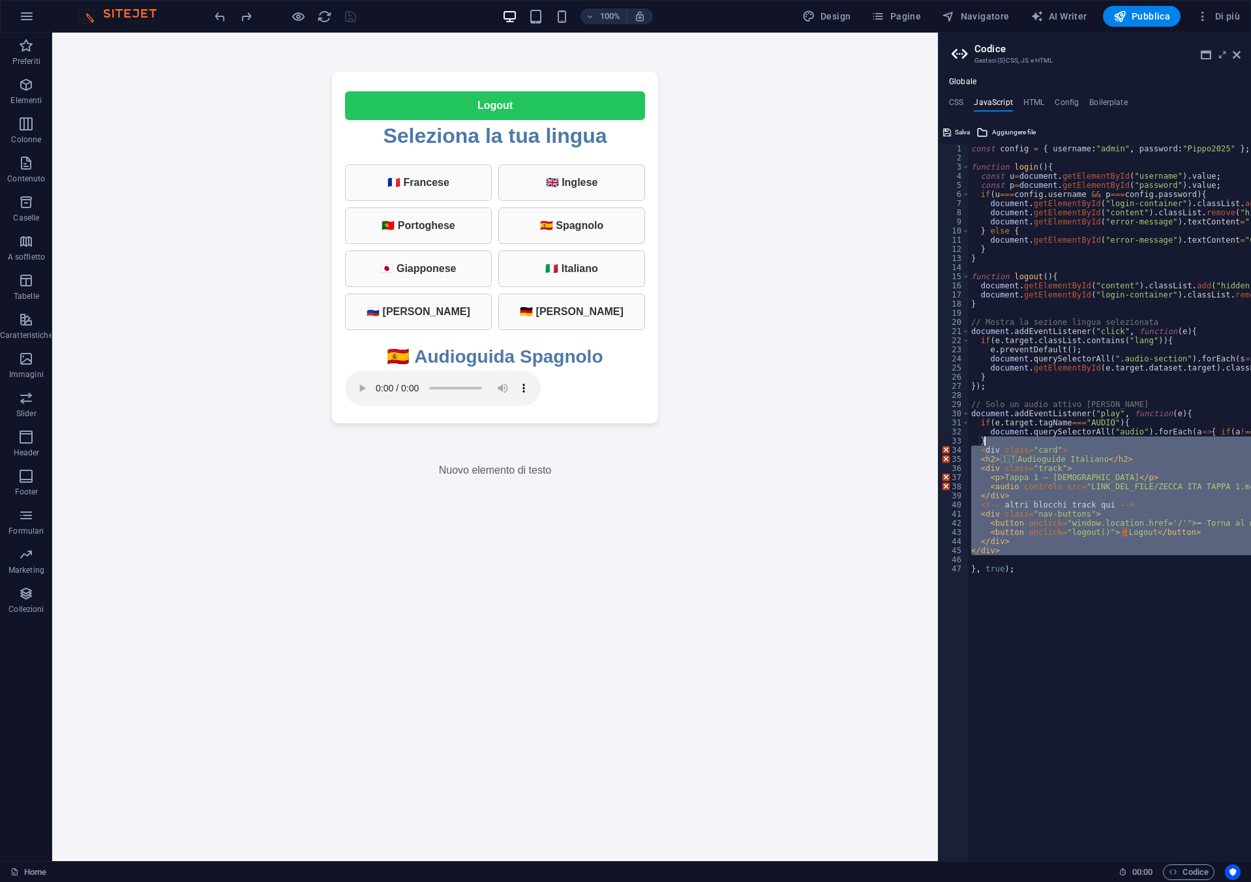
drag, startPoint x: 1039, startPoint y: 558, endPoint x: 983, endPoint y: 448, distance: 123.1
click at [989, 446] on div "const config = { username : "admin" , password : "Pippo2025" } ; function login…" at bounding box center [1159, 506] width 383 height 725
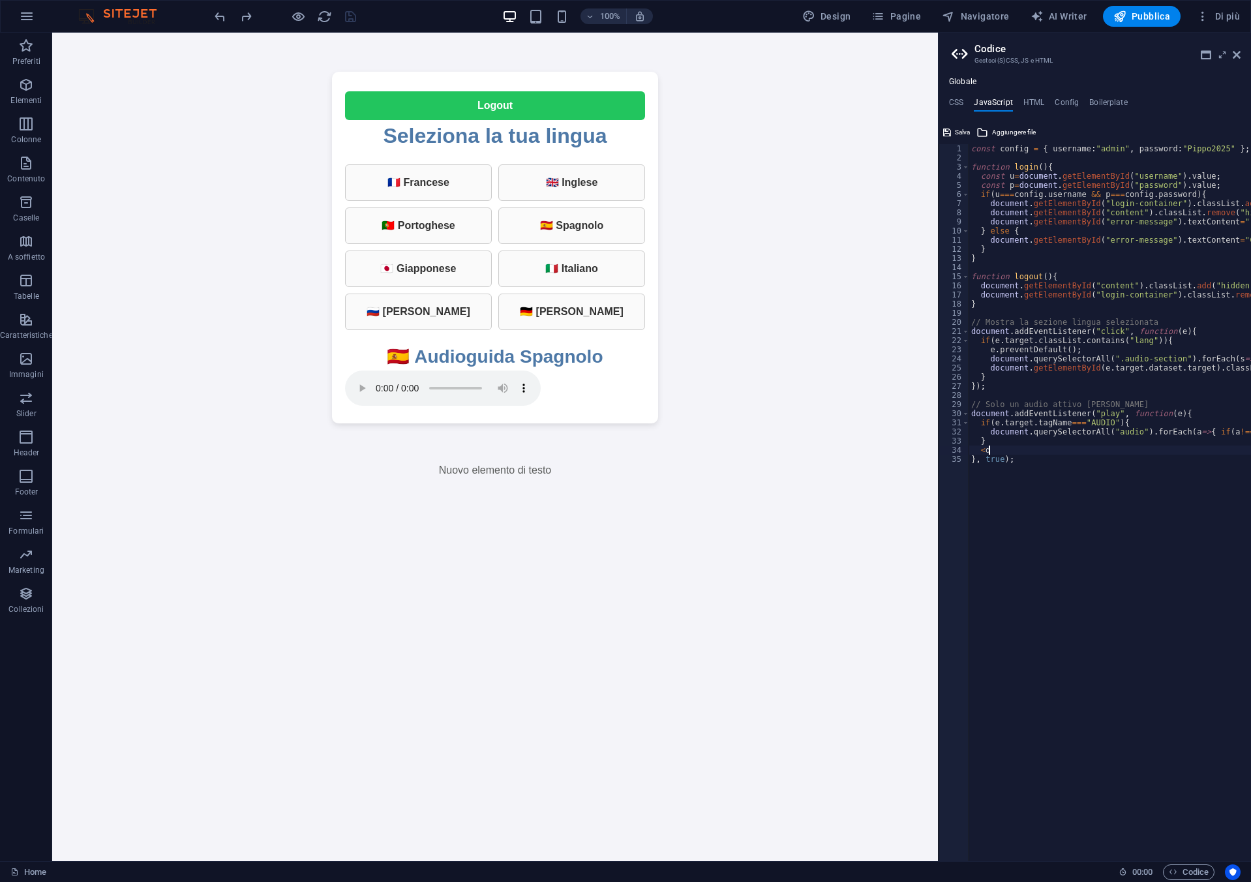
type textarea "<"
click at [1036, 104] on h4 "HTML" at bounding box center [1034, 105] width 22 height 14
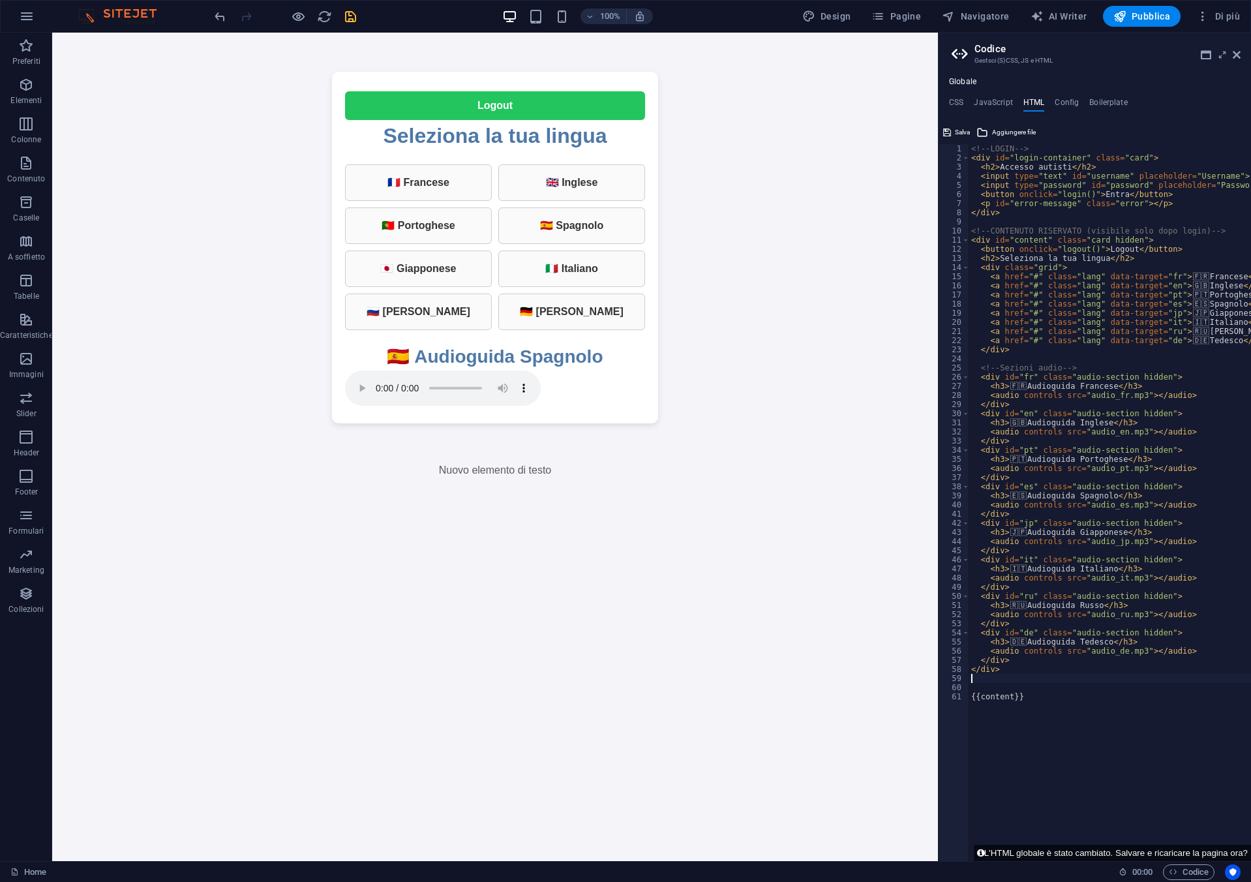
click at [1017, 676] on div "<!-- LOGIN --> < div id = "login-container" class = "card" > < h2 > Accesso aut…" at bounding box center [1113, 506] width 291 height 725
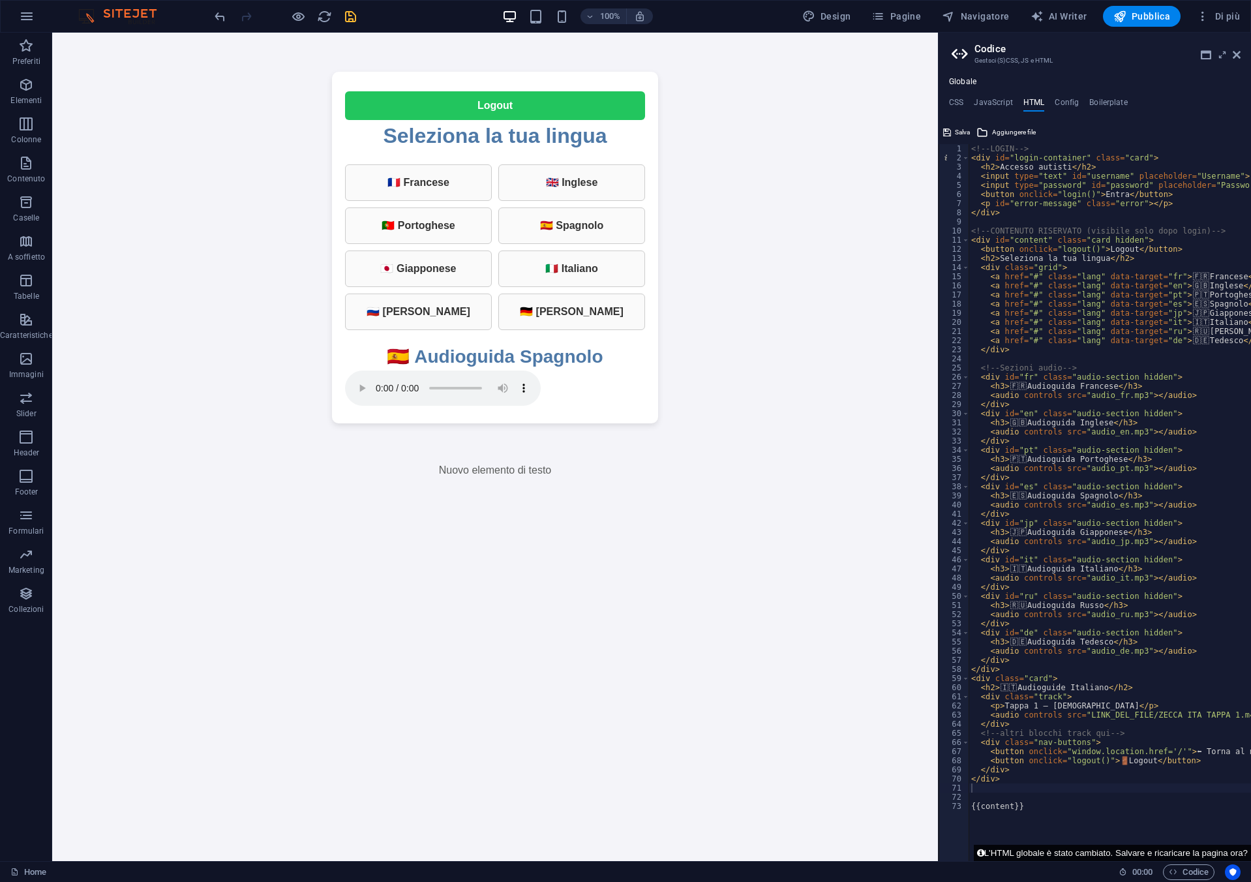
click at [1149, 851] on button "L'HTML globale è stato cambiato. Salvare e ricaricare la pagina ora?" at bounding box center [1112, 853] width 277 height 16
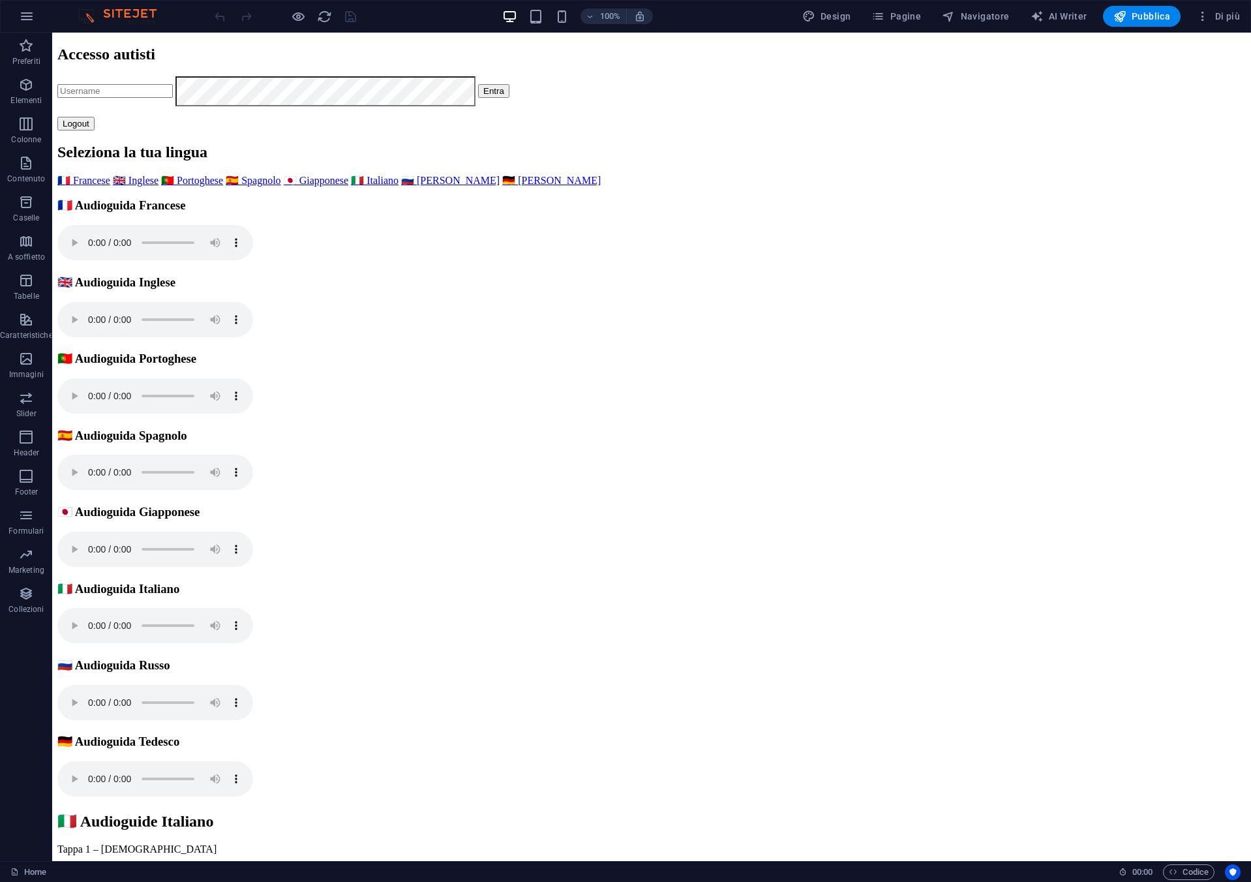
scroll to position [0, 0]
click at [1186, 878] on span "Codice" at bounding box center [1189, 872] width 40 height 16
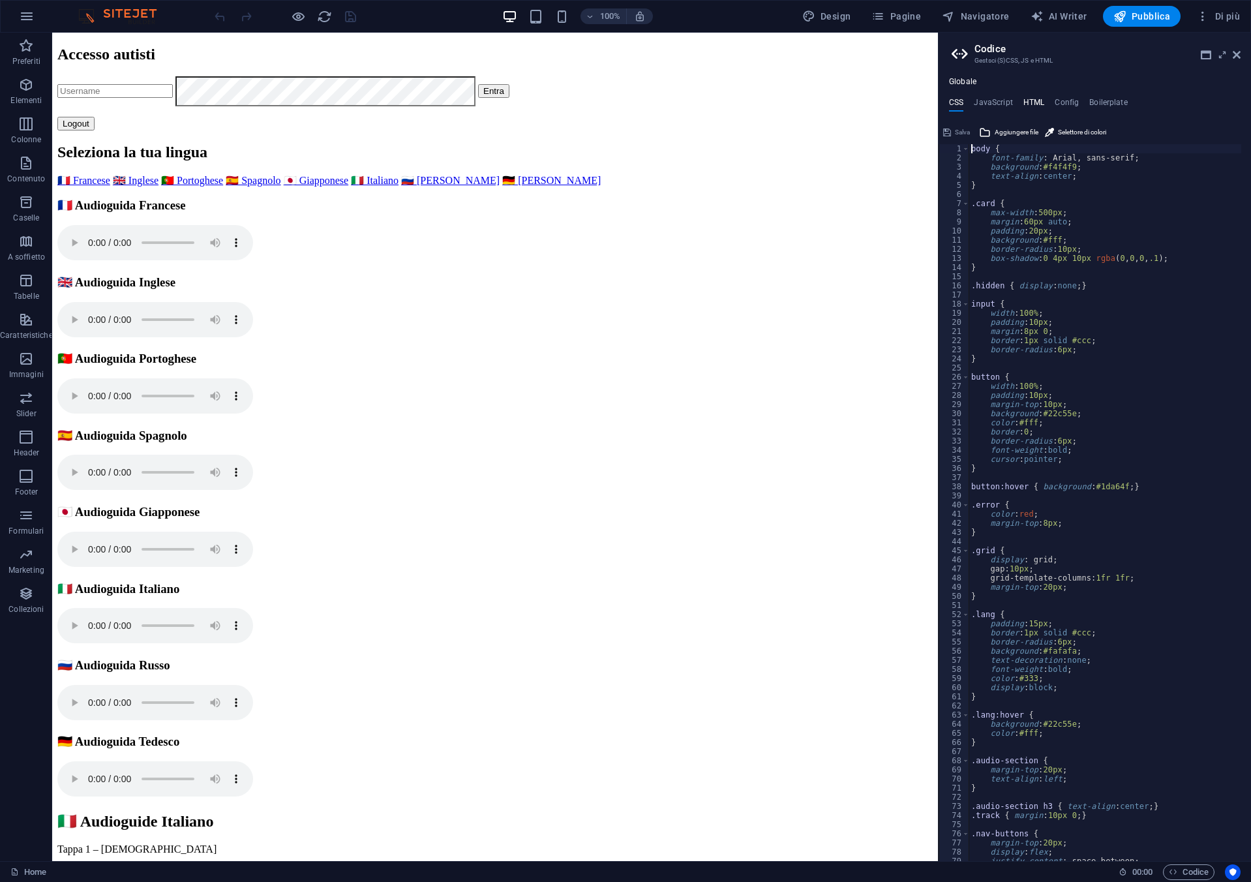
click at [1026, 99] on h4 "HTML" at bounding box center [1034, 105] width 22 height 14
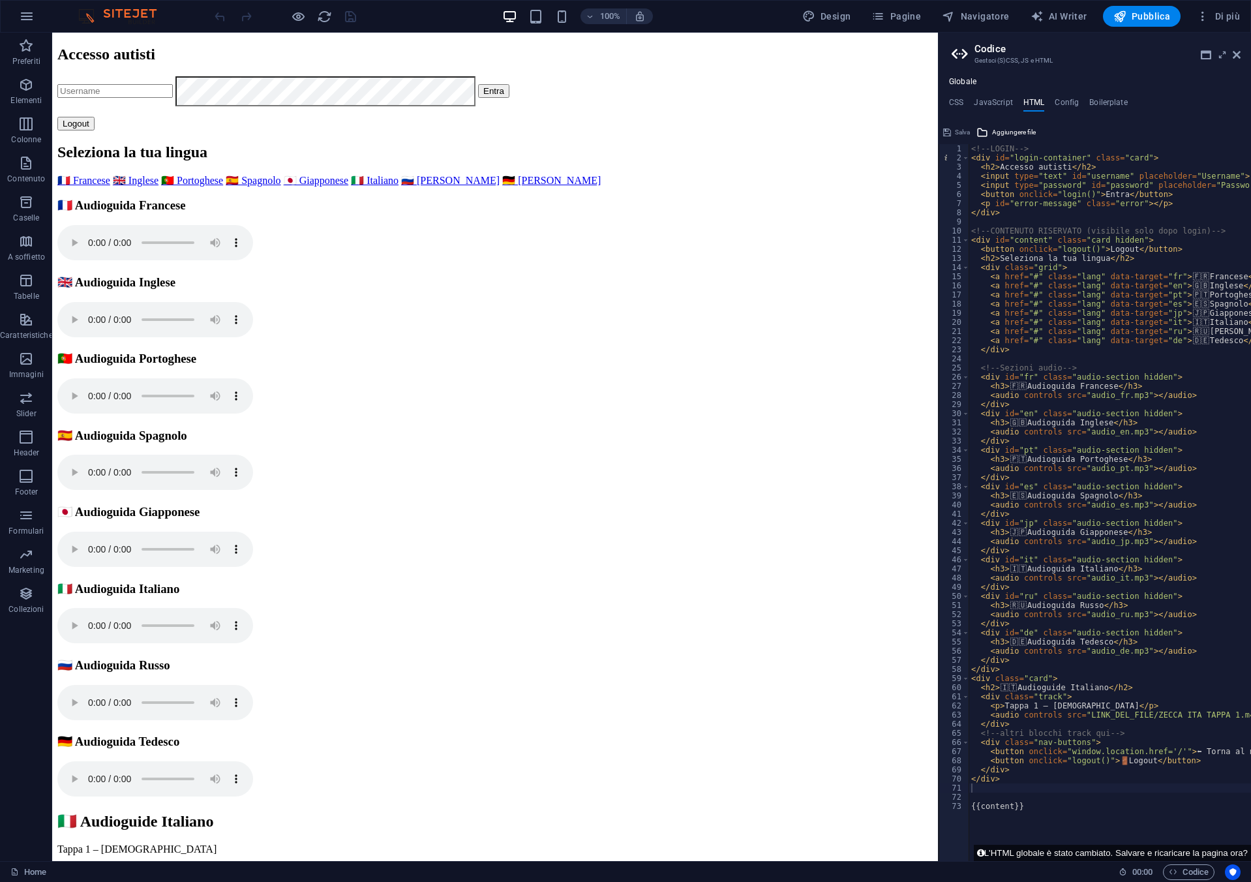
click at [478, 98] on button "Entra" at bounding box center [493, 91] width 31 height 14
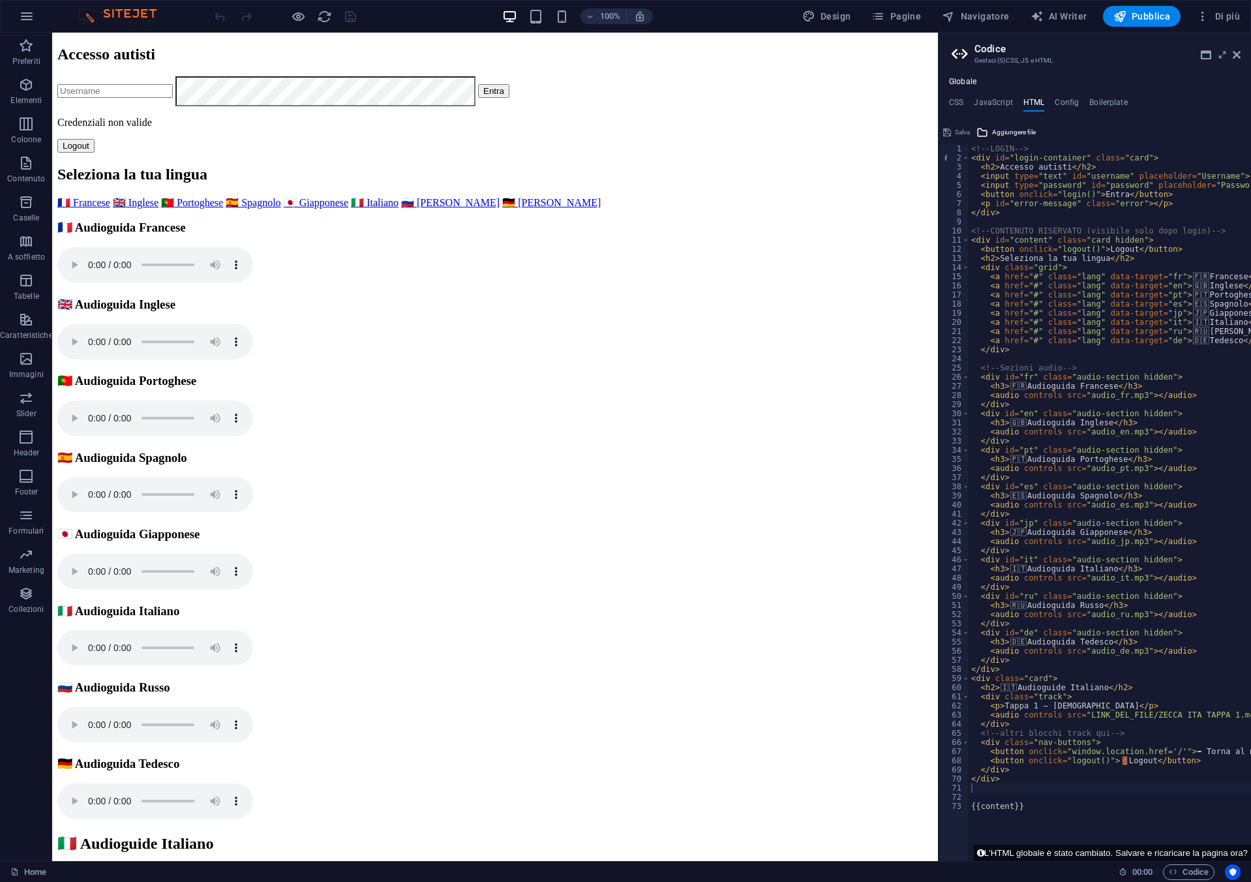
click at [173, 98] on input "text" at bounding box center [114, 91] width 115 height 14
type input "admin"
click at [478, 98] on button "Entra" at bounding box center [493, 91] width 31 height 14
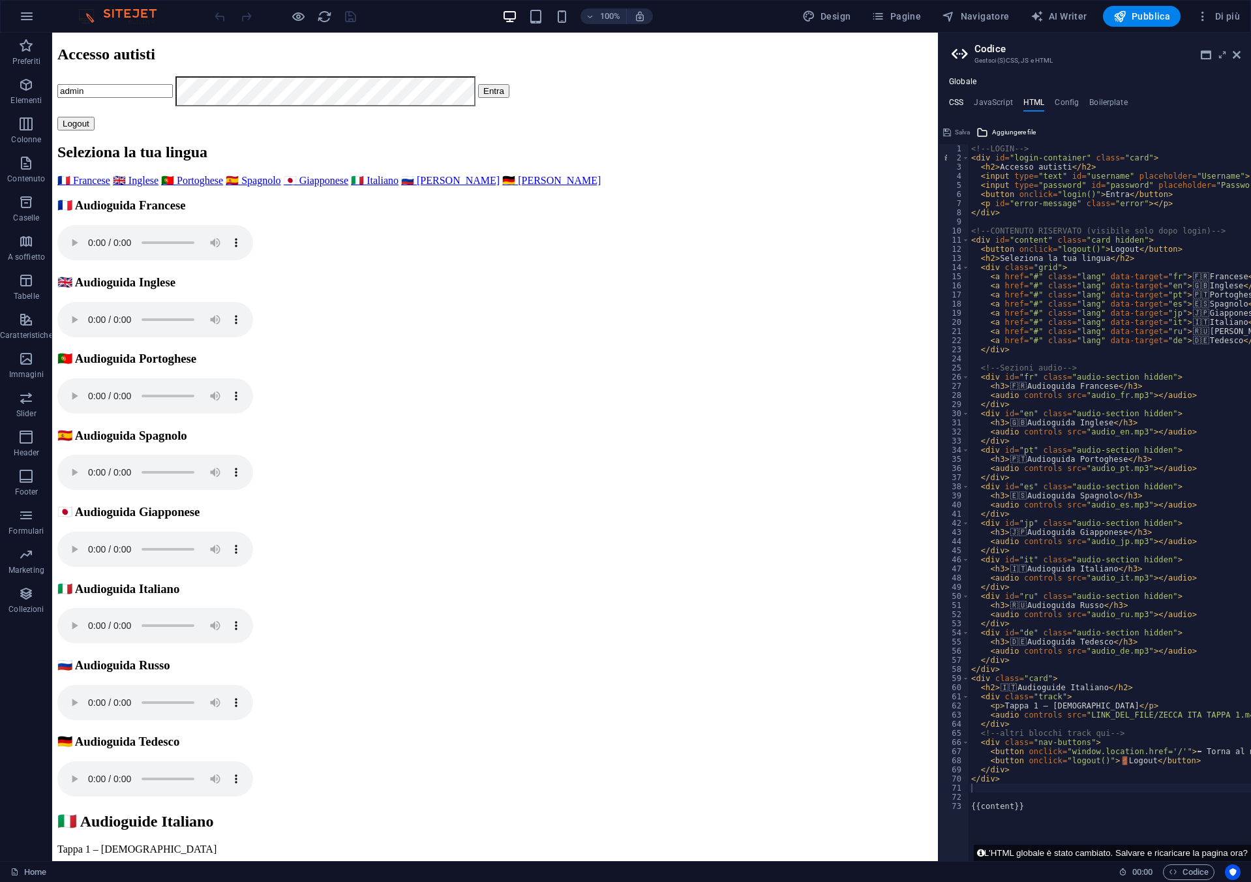
click at [961, 100] on h4 "CSS" at bounding box center [956, 105] width 14 height 14
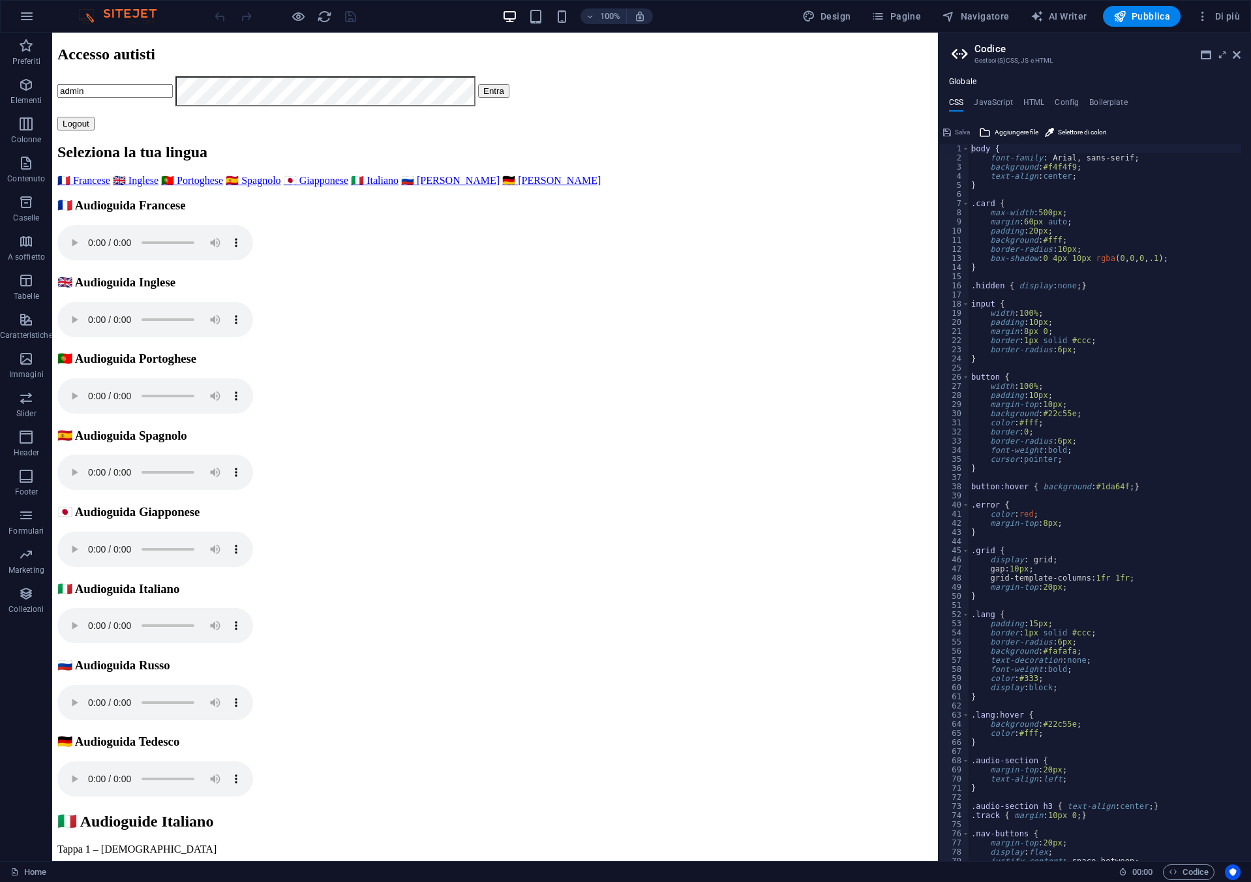
scroll to position [50, 0]
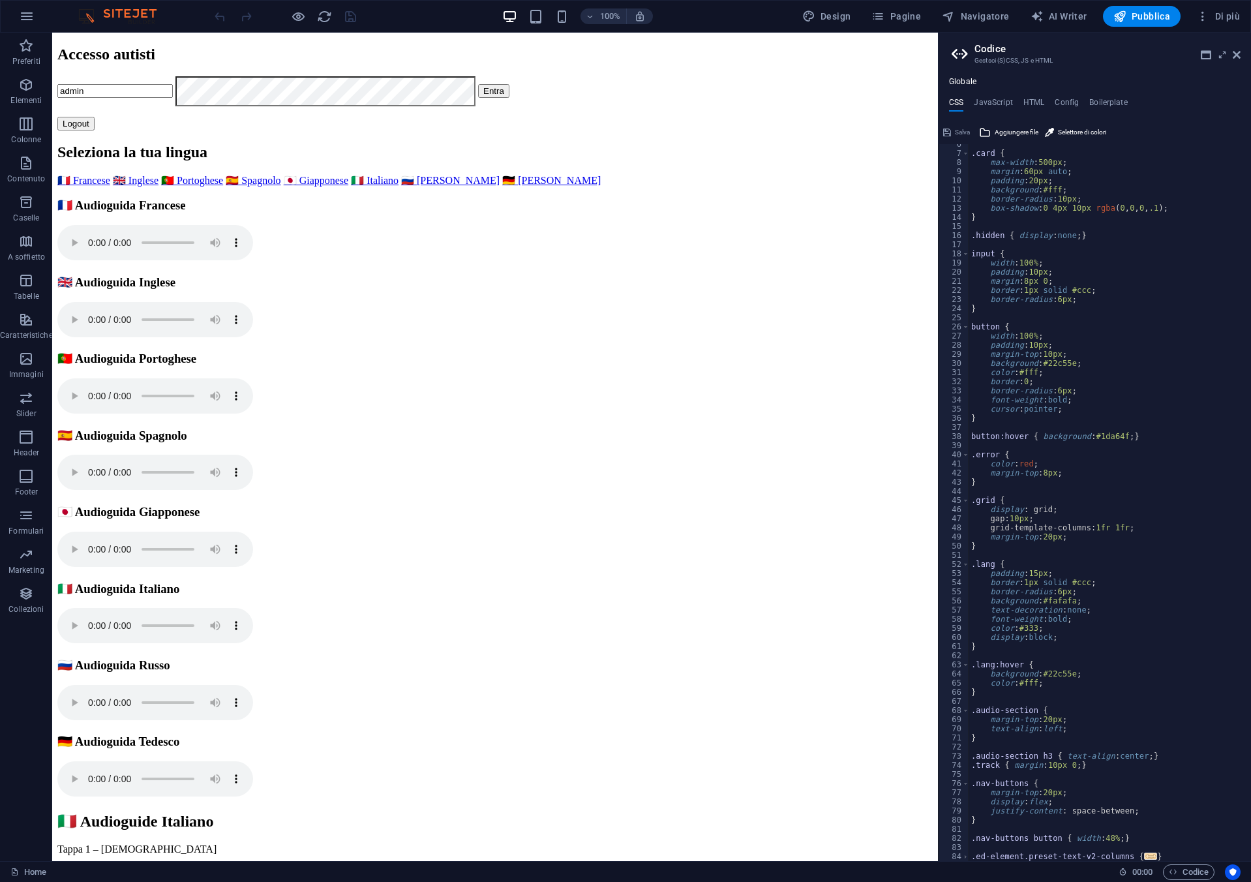
click at [1145, 859] on span "..." at bounding box center [1151, 855] width 13 height 7
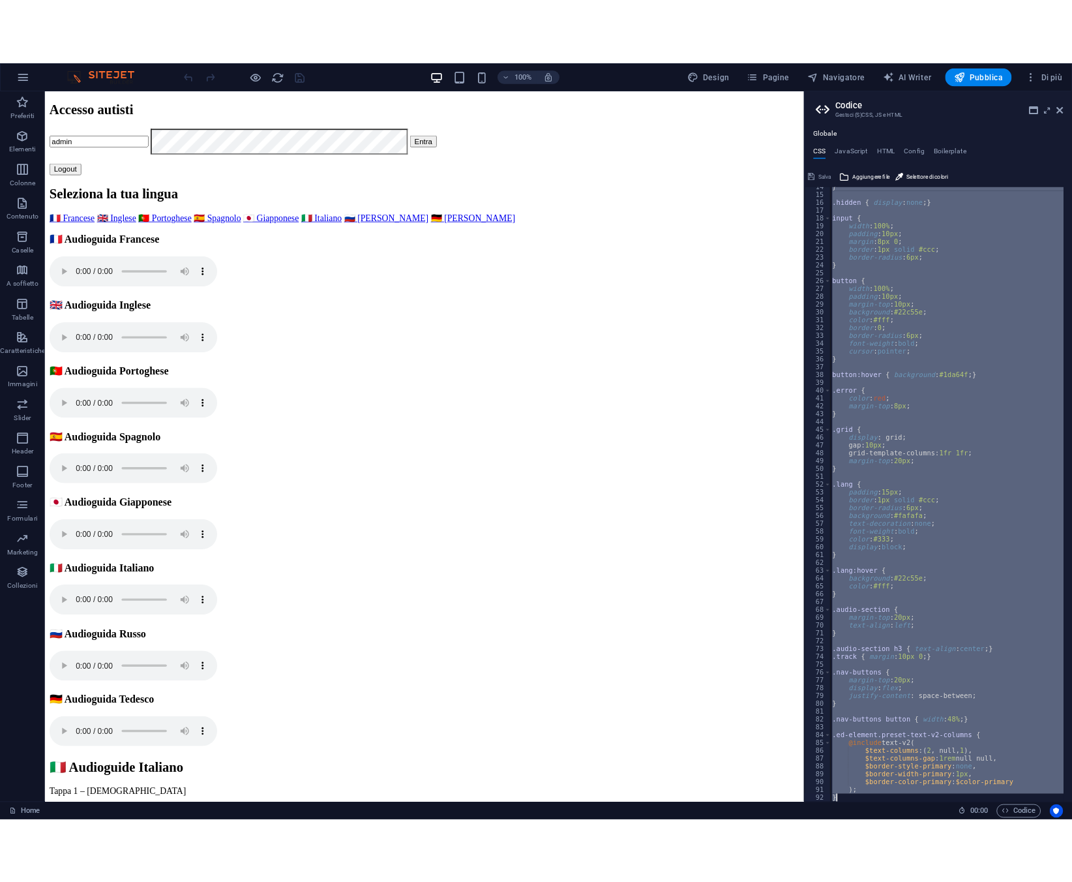
scroll to position [123, 0]
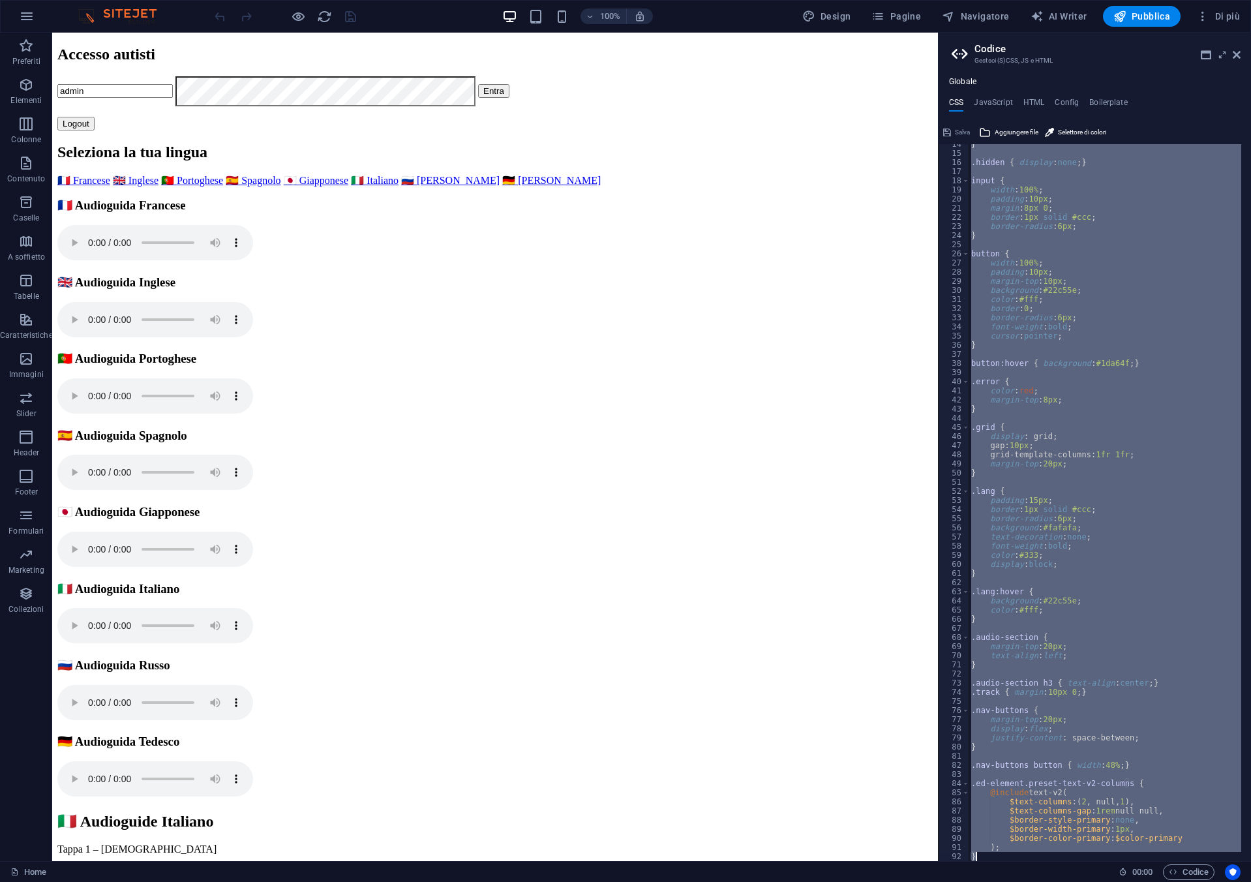
drag, startPoint x: 974, startPoint y: 151, endPoint x: 1251, endPoint y: 882, distance: 781.0
click at [1251, 880] on html "au.brama.com Home Preferiti Elementi Colonne Contenuto Caselle A soffietto Tabe…" at bounding box center [625, 441] width 1251 height 882
click at [798, 652] on html "Accesso autisti admin Entra Logout Seleziona la tua lingua 🇫🇷 Francese 🇬🇧 Ingle…" at bounding box center [495, 491] width 886 height 917
click at [1231, 554] on div "} .hidden { display : none ; } input { width : 100% ; padding : 10px ; margin :…" at bounding box center [1104, 502] width 273 height 717
type textarea "color: #333;"
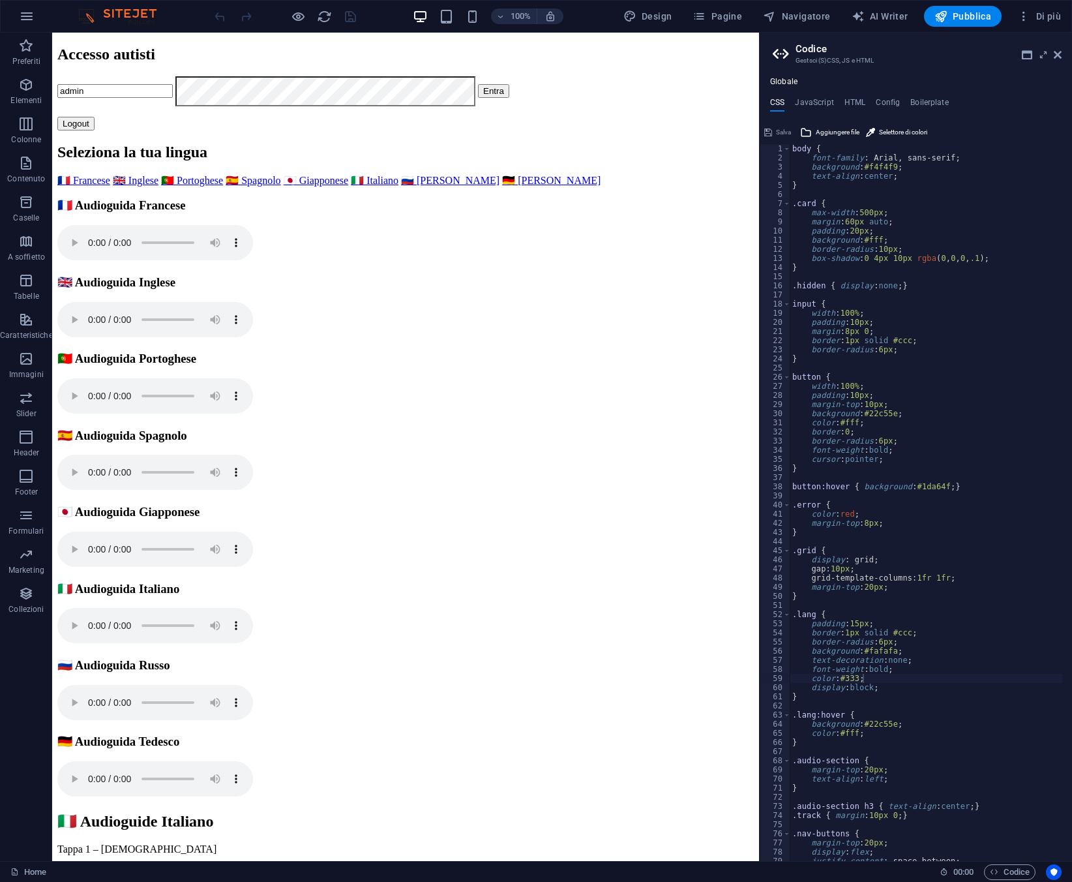
scroll to position [0, 0]
click at [173, 98] on input "text" at bounding box center [114, 91] width 115 height 14
type input "admin"
click at [478, 98] on button "Entra" at bounding box center [493, 91] width 31 height 14
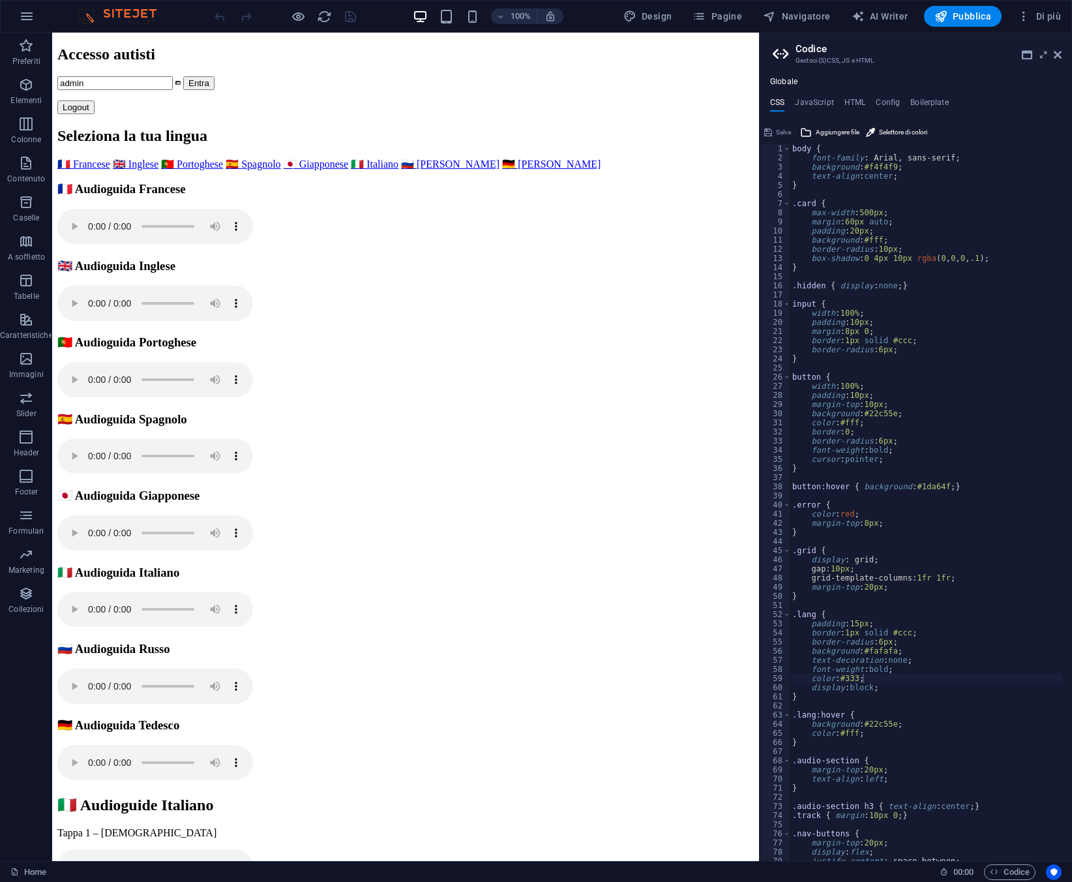
click at [223, 170] on link "🇵🇹 Portoghese" at bounding box center [192, 163] width 62 height 11
click at [110, 170] on link "🇫🇷 Francese" at bounding box center [83, 163] width 53 height 11
click at [158, 170] on link "🇬🇧 Inglese" at bounding box center [136, 163] width 46 height 11
click at [398, 170] on link "🇮🇹 Italiano" at bounding box center [375, 163] width 48 height 11
click at [401, 170] on link "🇷🇺 [PERSON_NAME]" at bounding box center [450, 163] width 98 height 11
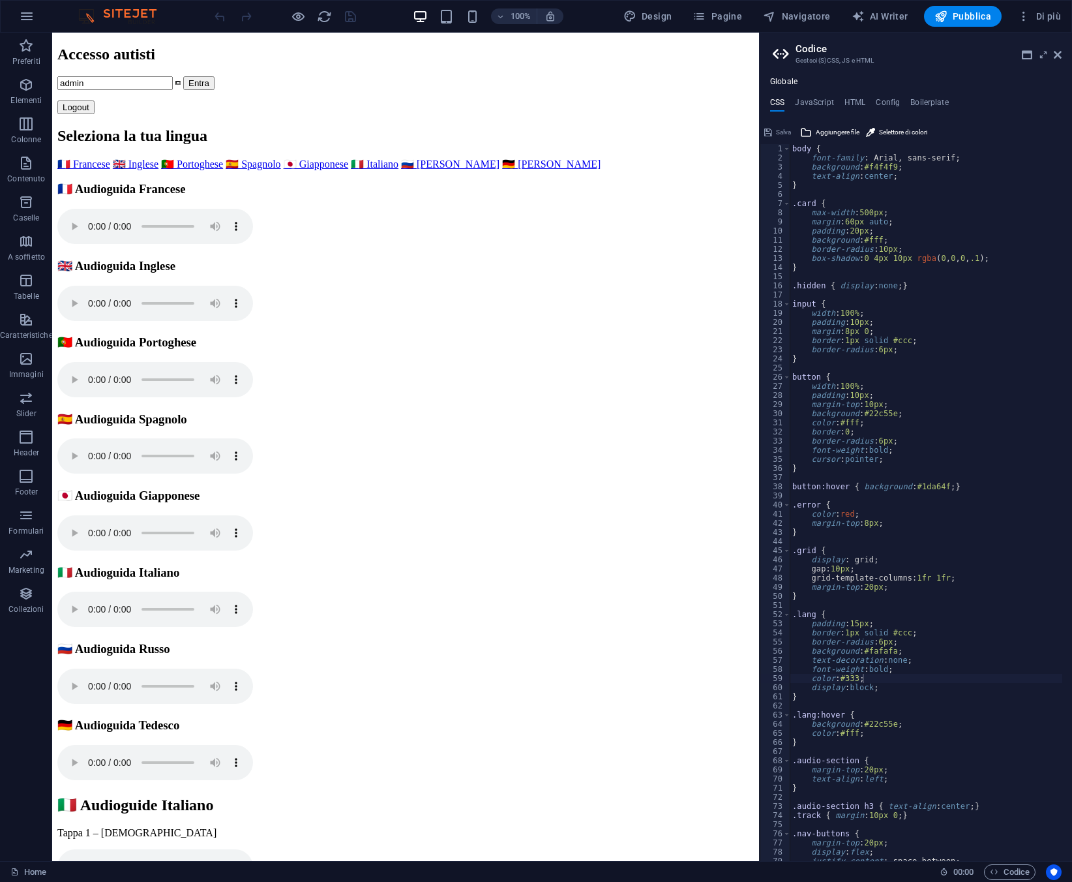
click at [502, 170] on link "🇩🇪 [PERSON_NAME]" at bounding box center [551, 163] width 98 height 11
click at [401, 170] on link "🇷🇺 [PERSON_NAME]" at bounding box center [450, 163] width 98 height 11
click at [223, 170] on link "🇵🇹 Portoghese" at bounding box center [192, 163] width 62 height 11
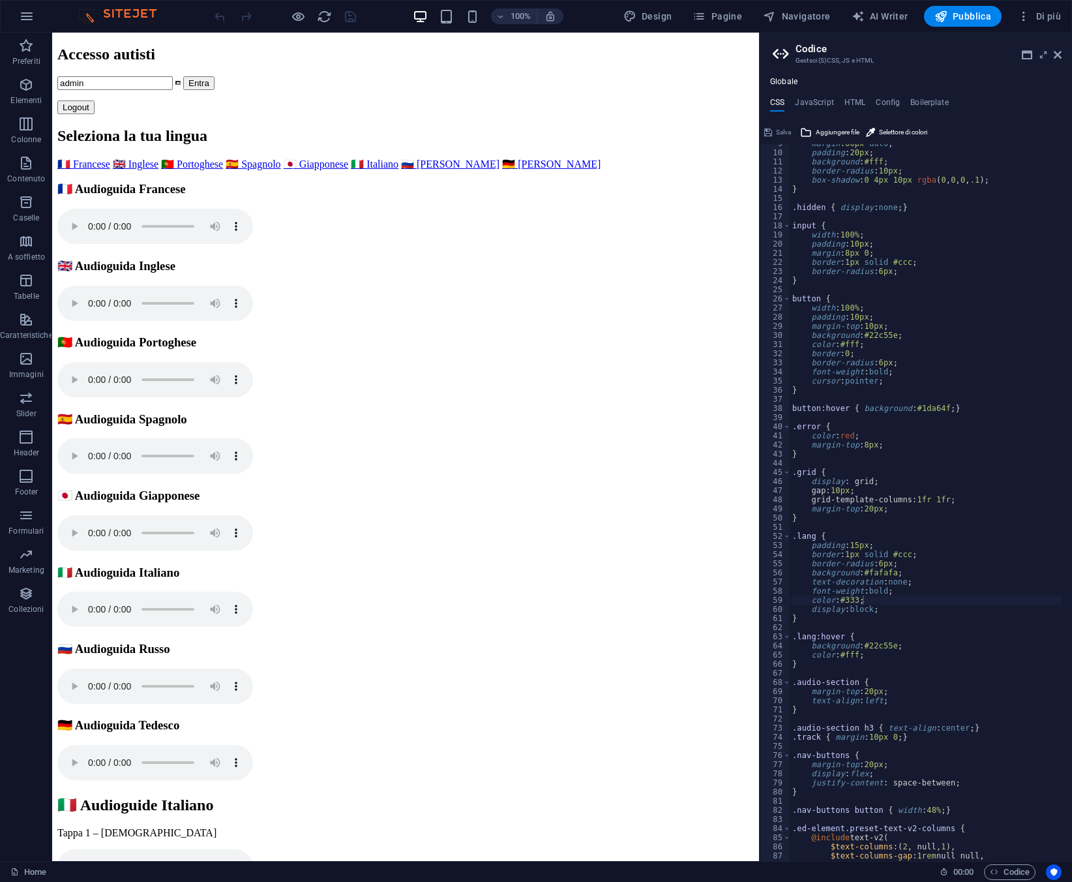
scroll to position [123, 0]
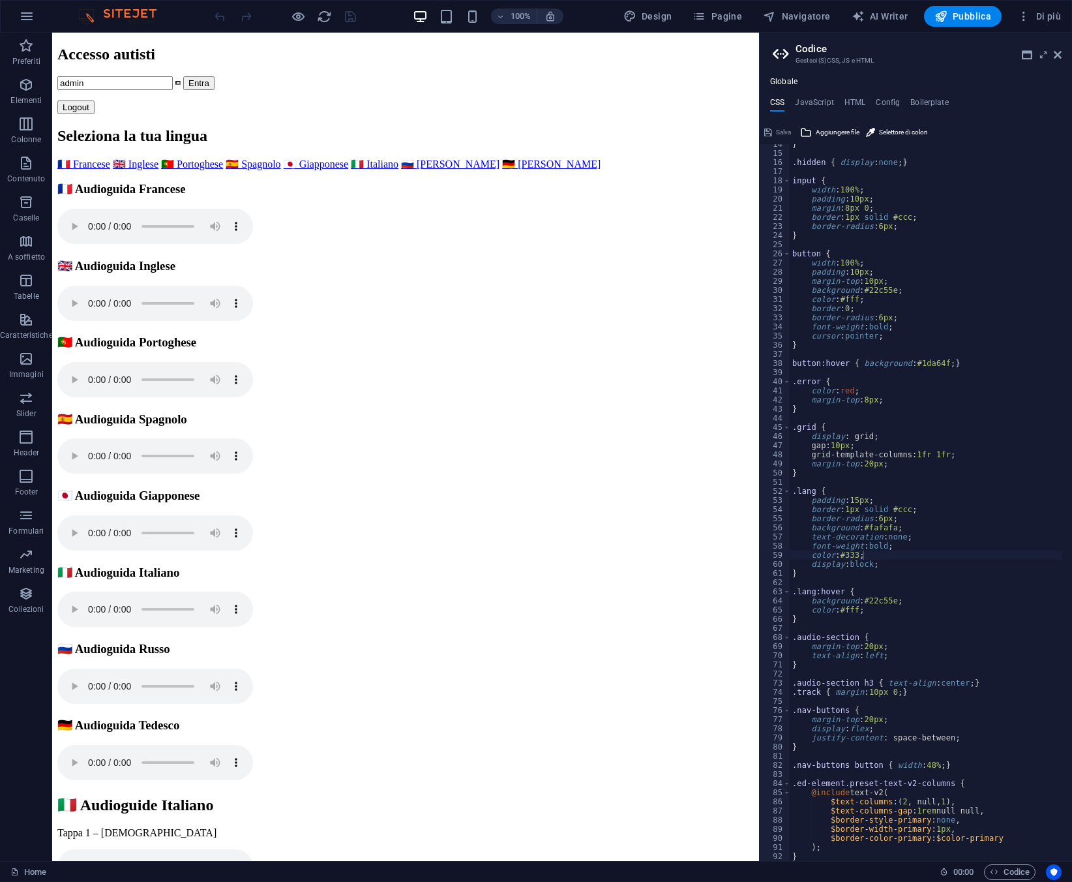
type textarea ");"
click at [831, 850] on div "} .hidden { display : none ; } input { width : 100% ; padding : 10px ; margin :…" at bounding box center [926, 507] width 273 height 735
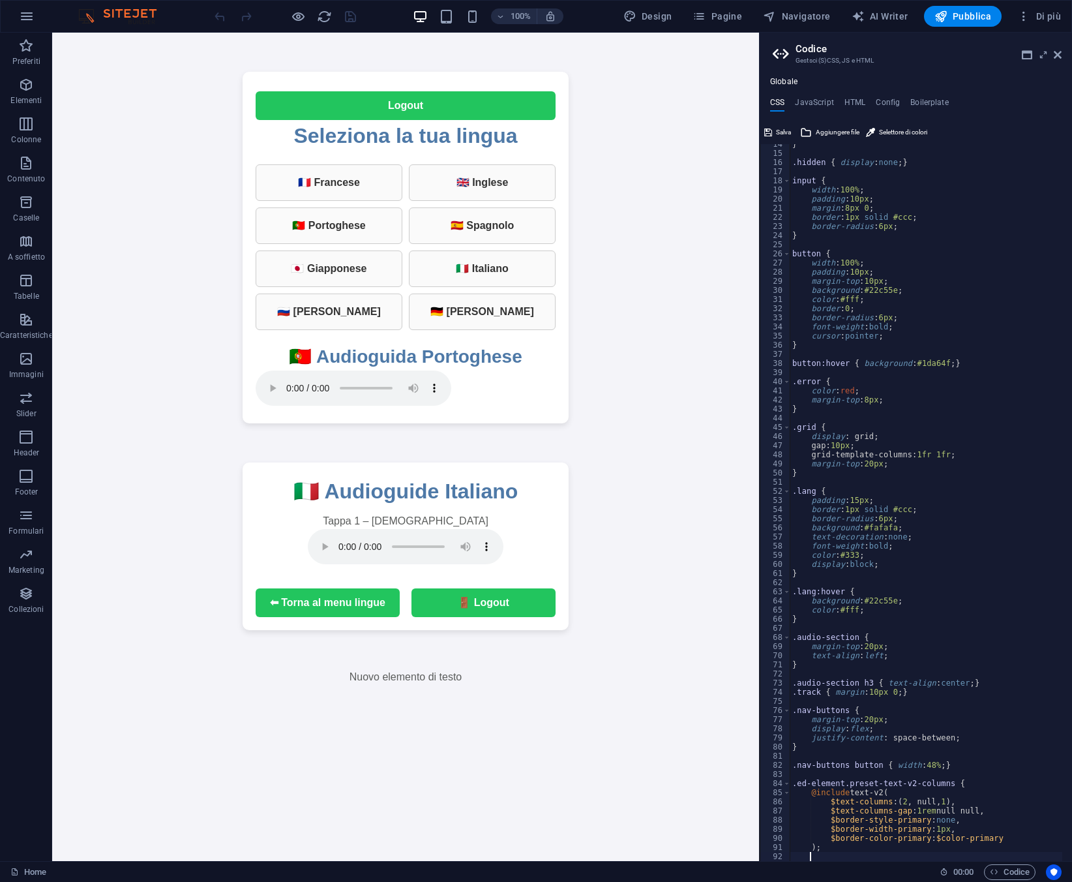
paste textarea
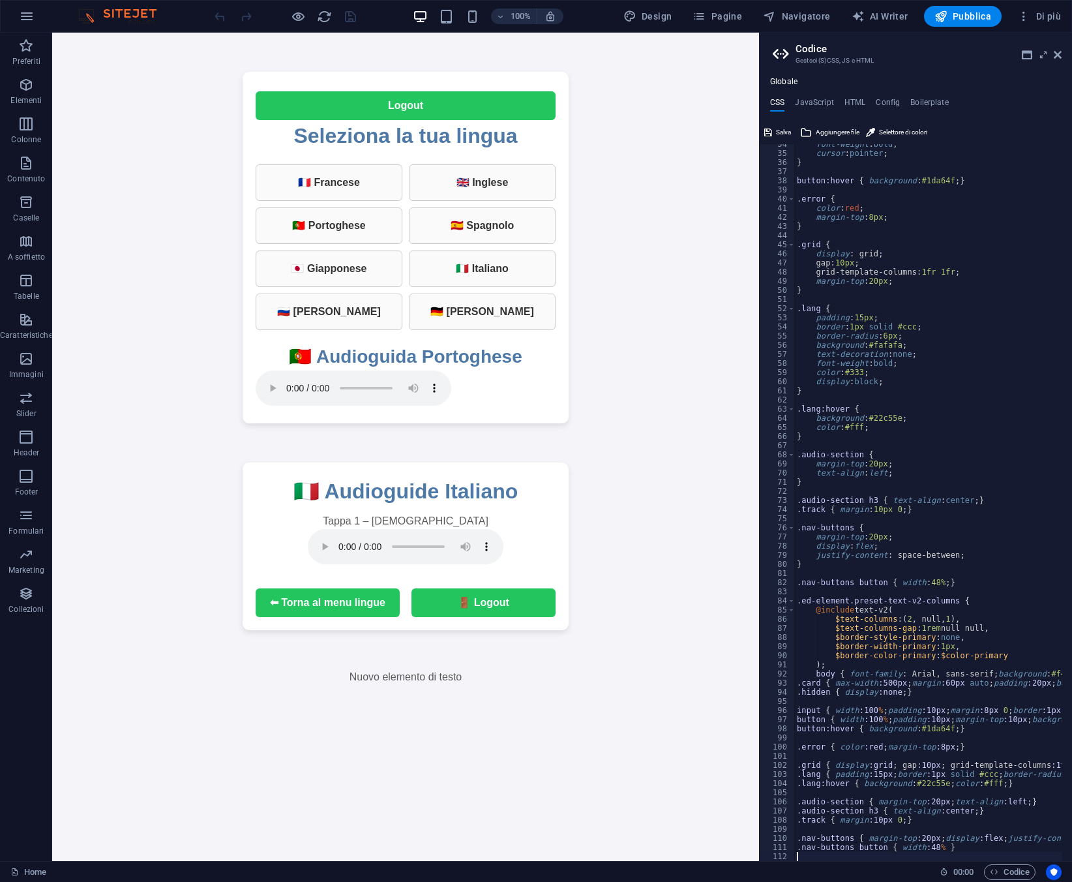
scroll to position [325, 0]
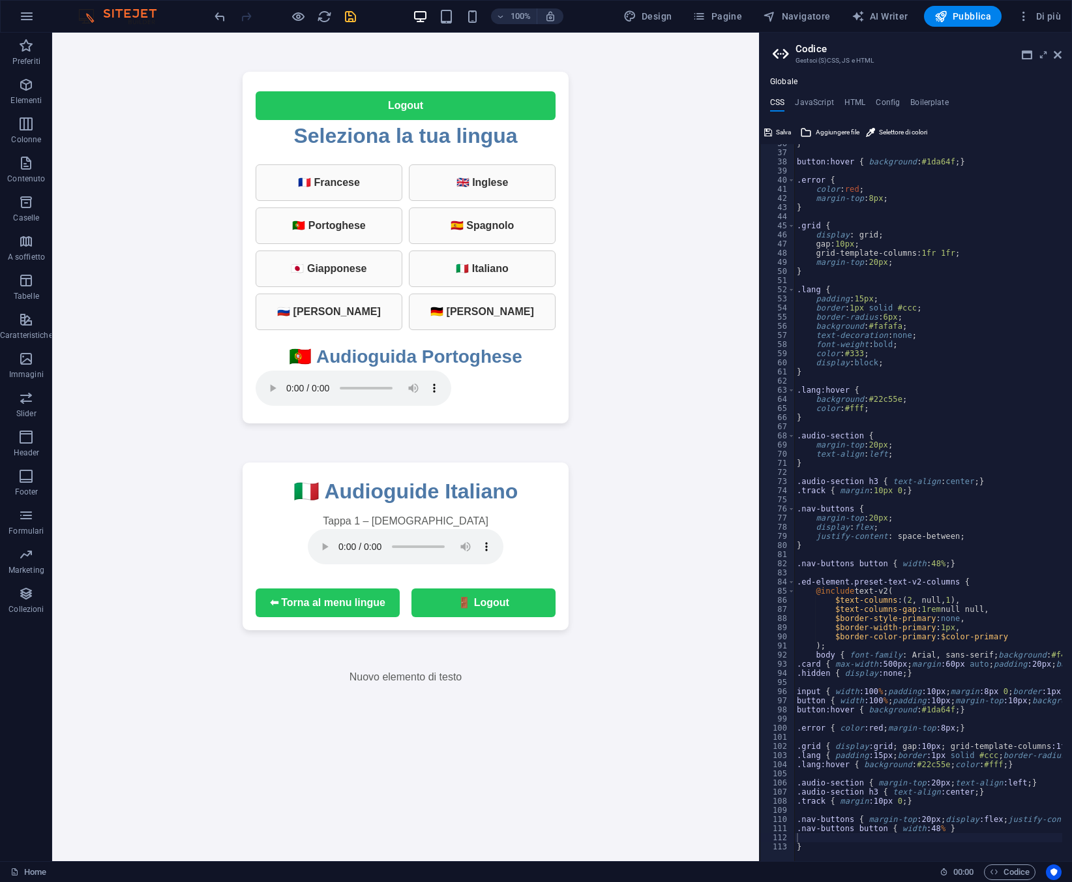
click at [659, 685] on html "Accesso autisti admin Entra Logout Seleziona la tua lingua 🇫🇷 Francese 🇬🇧 Ingle…" at bounding box center [405, 359] width 707 height 652
click at [777, 127] on span "Salva" at bounding box center [783, 133] width 15 height 16
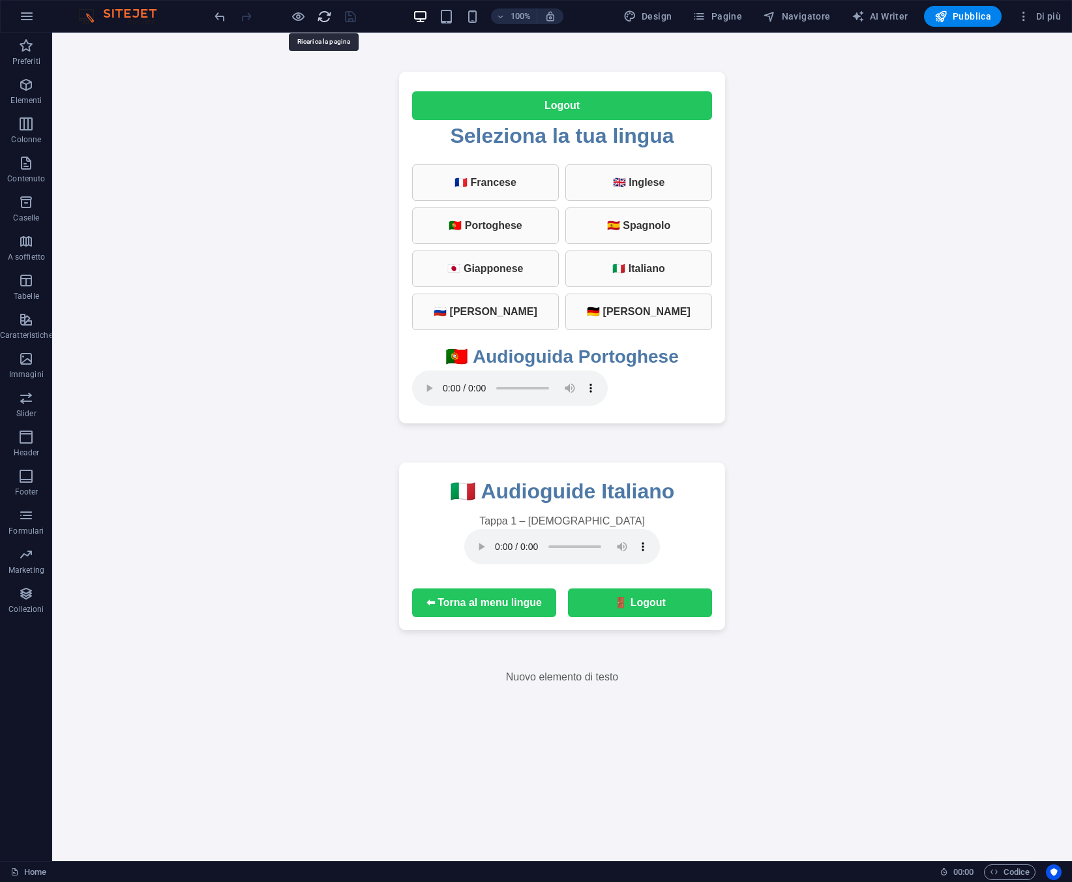
click at [323, 18] on icon "reload" at bounding box center [324, 16] width 15 height 15
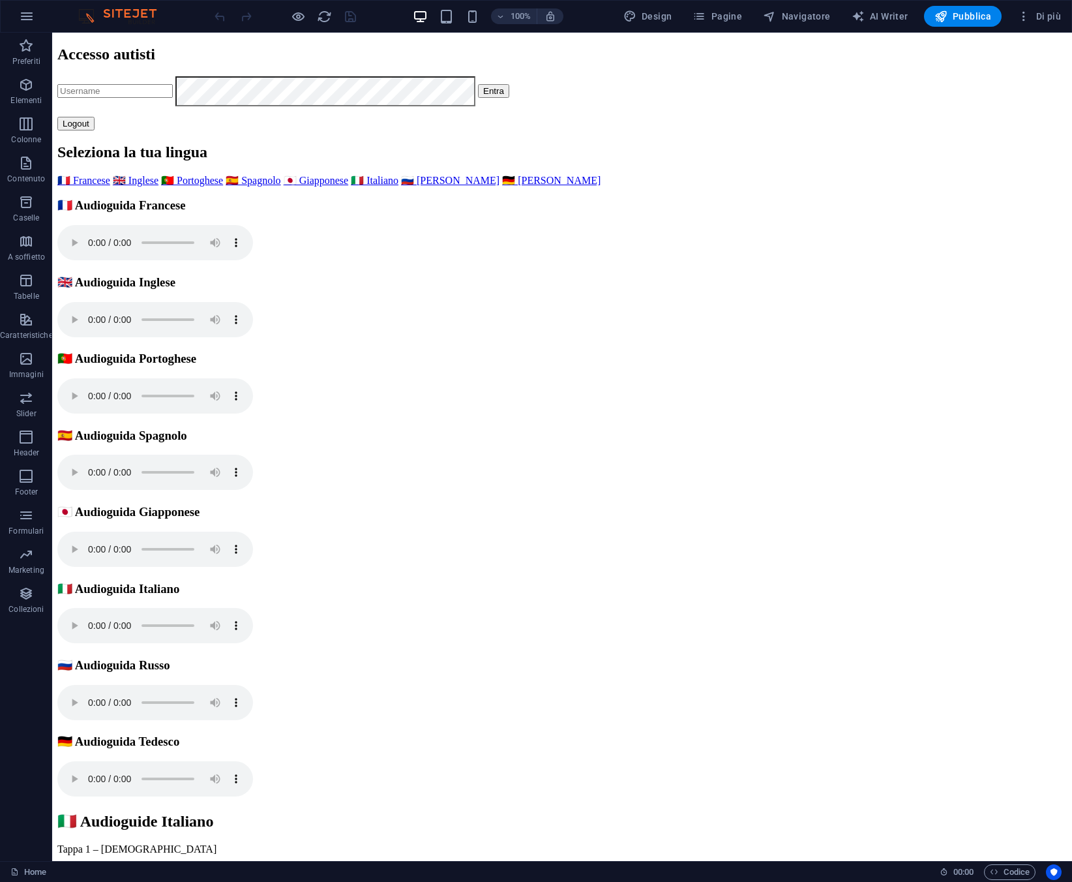
click at [173, 98] on input "text" at bounding box center [114, 91] width 115 height 14
type input "admin"
click at [509, 98] on button "Entra" at bounding box center [493, 91] width 31 height 14
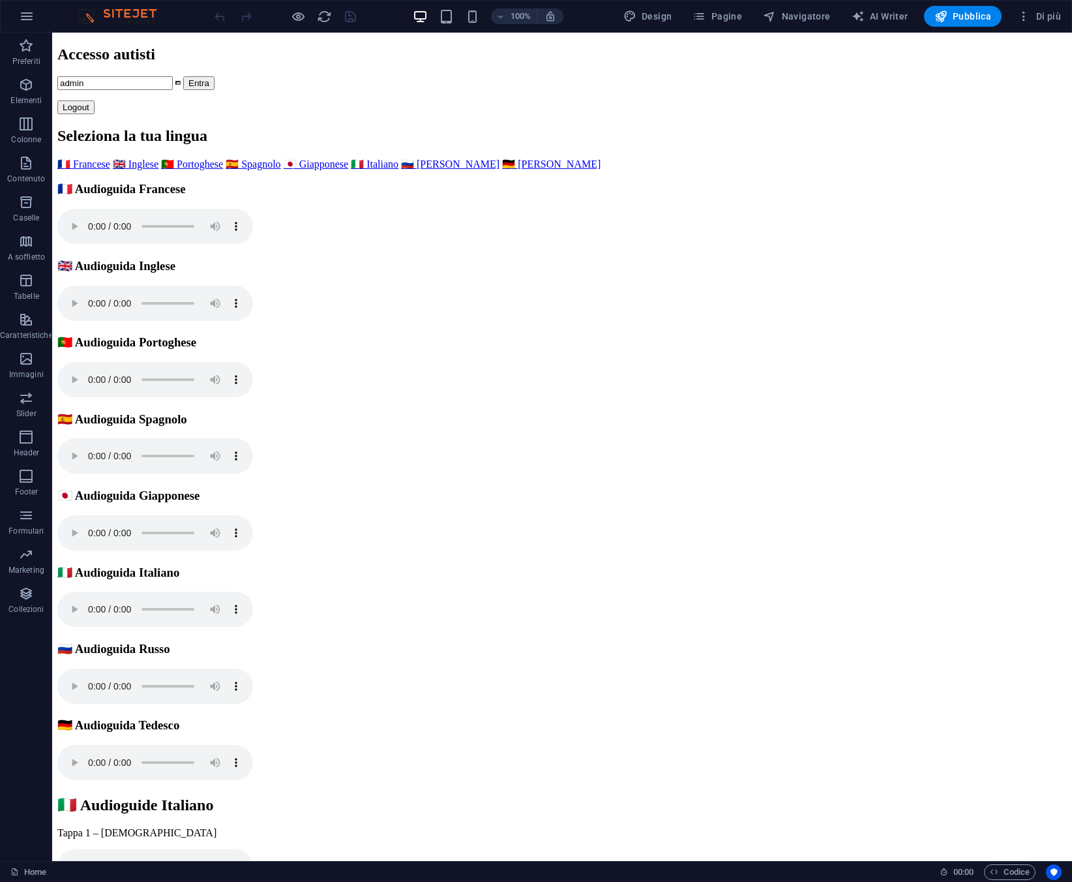
click at [95, 108] on button "Logout" at bounding box center [75, 107] width 37 height 14
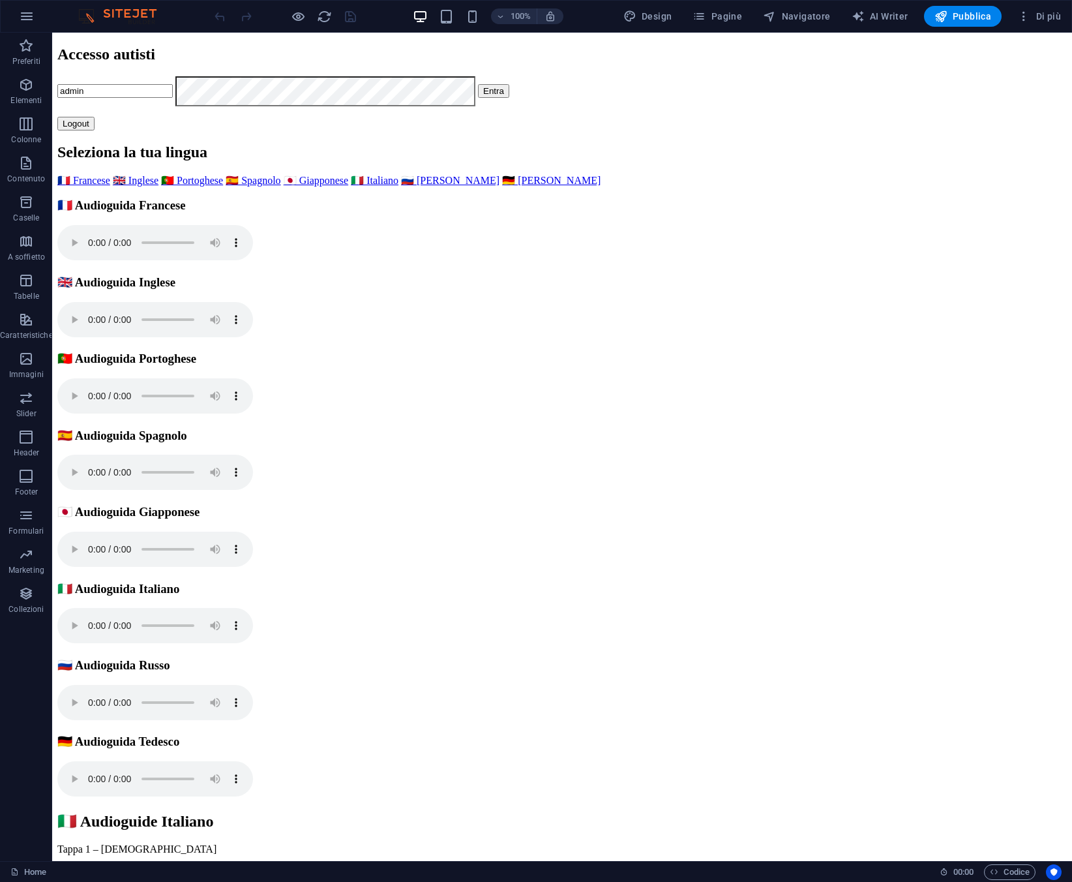
click at [527, 106] on div "Accesso autisti admin Entra" at bounding box center [562, 76] width 1010 height 61
click at [538, 106] on div "Accesso autisti admin Entra" at bounding box center [562, 76] width 1010 height 61
click at [509, 98] on button "Entra" at bounding box center [493, 91] width 31 height 14
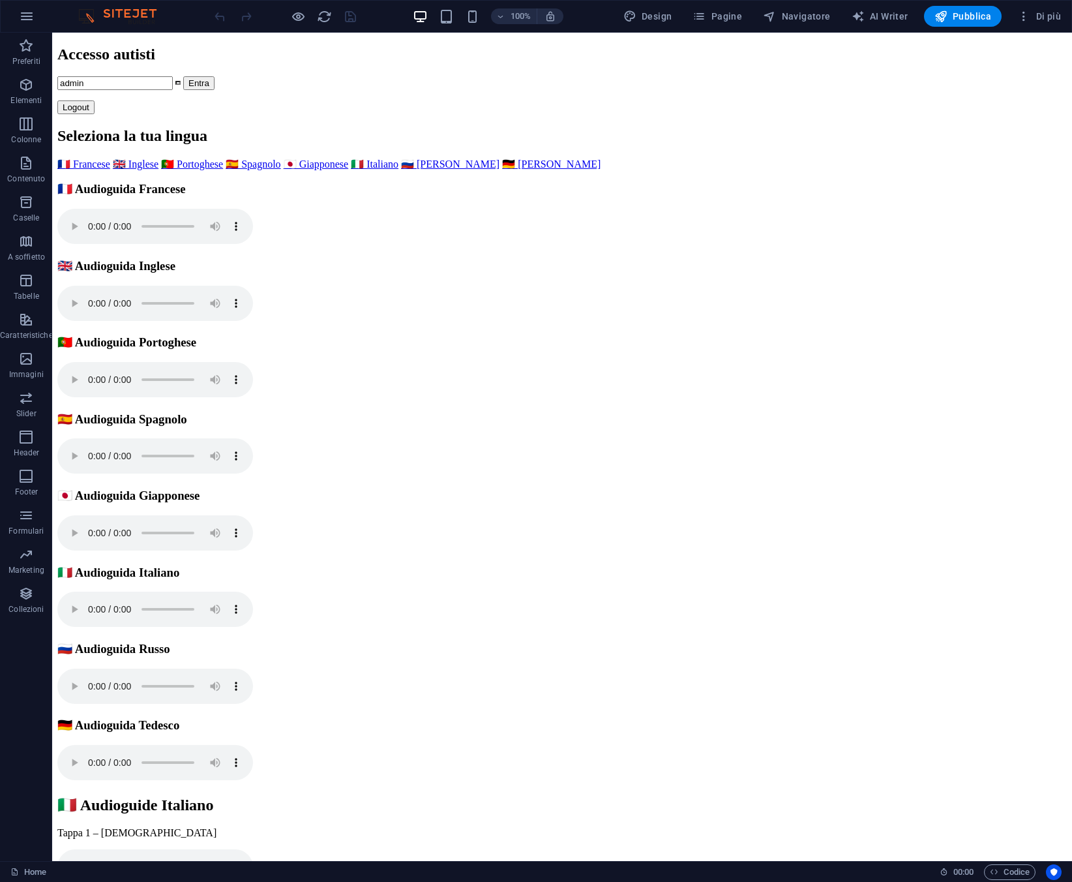
click at [95, 100] on button "Logout" at bounding box center [75, 107] width 37 height 14
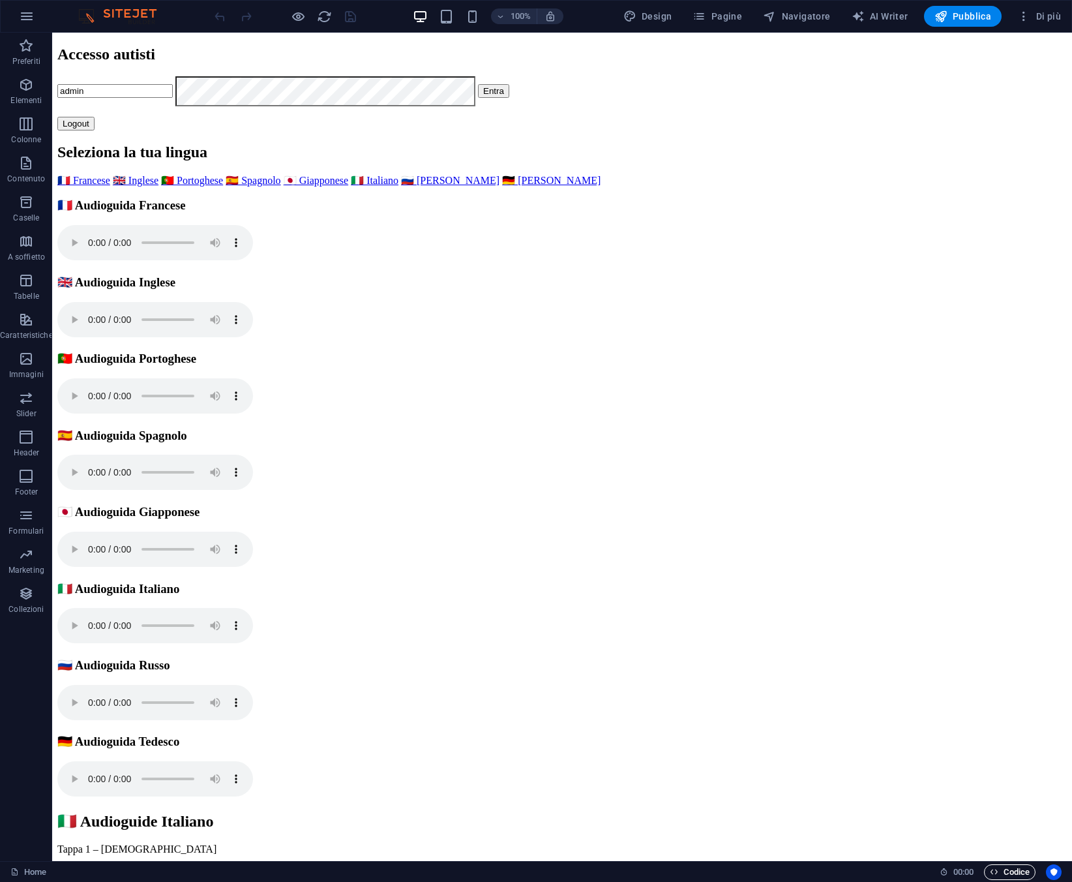
click at [1014, 875] on span "Codice" at bounding box center [1010, 872] width 40 height 16
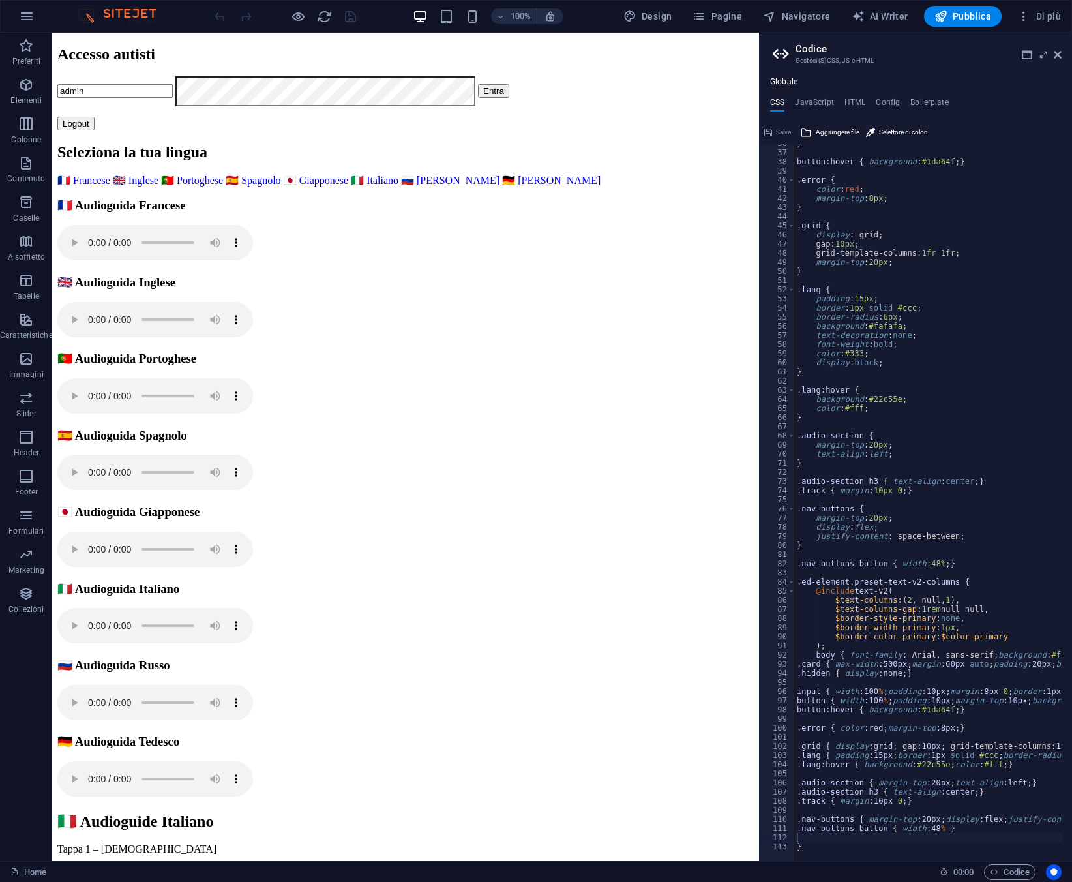
click at [829, 97] on div "Globale CSS JavaScript HTML Config Boilerplate 36 37 38 39 40 41 42 43 44 45 46…" at bounding box center [916, 469] width 312 height 784
click at [826, 113] on div "CSS JavaScript HTML Config Boilerplate 36 37 38 39 40 41 42 43 44 45 46 47 48 4…" at bounding box center [916, 479] width 312 height 763
click at [814, 98] on h4 "JavaScript" at bounding box center [814, 105] width 38 height 14
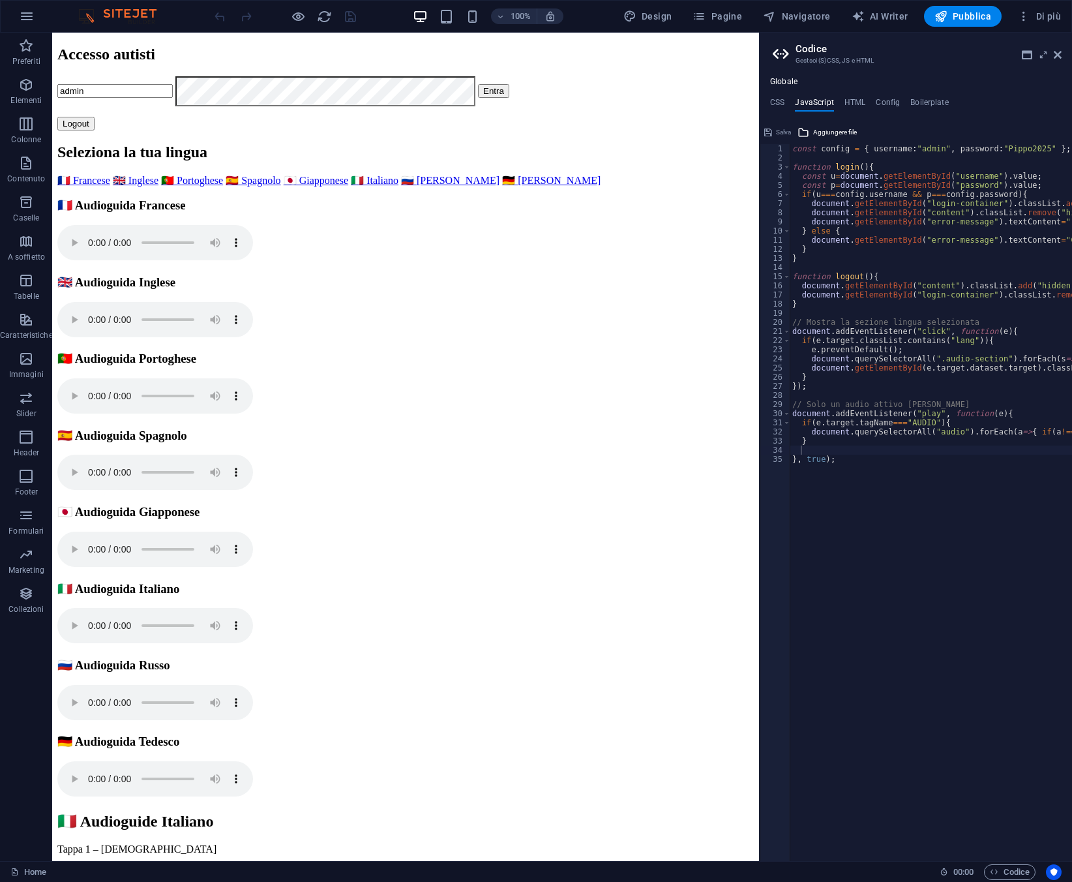
click at [841, 455] on div "const config = { username : "admin" , password : "Pippo2025" } ; function login…" at bounding box center [981, 506] width 383 height 725
type textarea "}, true);"
click at [830, 450] on div "const config = { username : "admin" , password : "Pippo2025" } ; function login…" at bounding box center [981, 506] width 383 height 725
paste textarea
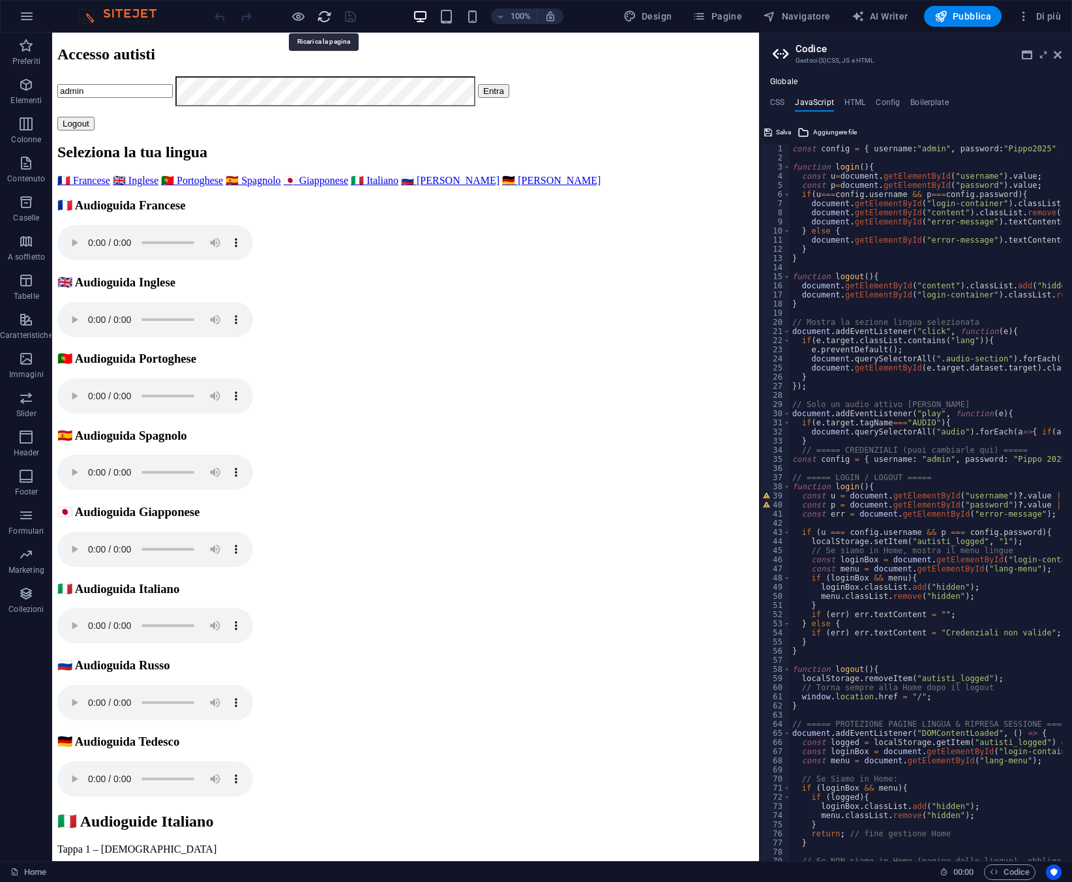
click at [317, 9] on icon "reload" at bounding box center [324, 16] width 15 height 15
click at [226, 20] on div at bounding box center [285, 16] width 146 height 21
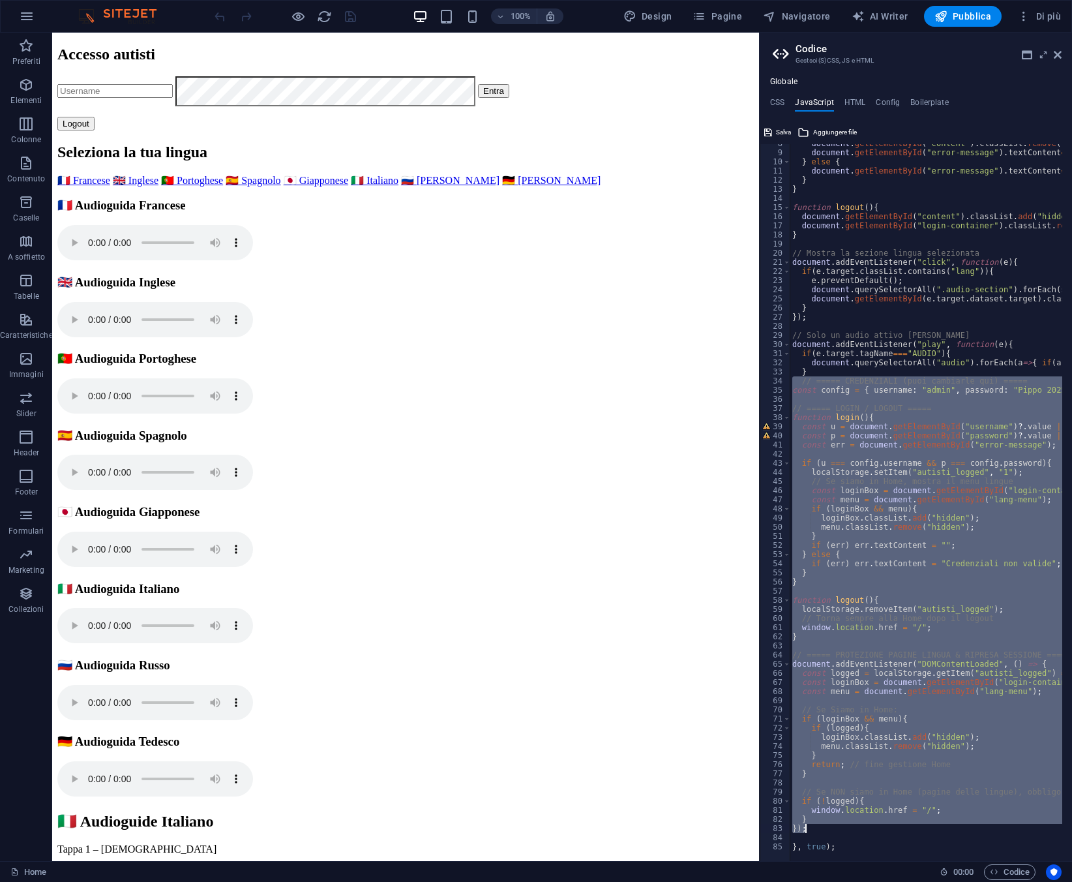
drag, startPoint x: 793, startPoint y: 383, endPoint x: 1000, endPoint y: 830, distance: 493.1
click at [1000, 830] on div "document . getElementById ( "content" ) . classList . remove ( "hidden" ) ; doc…" at bounding box center [983, 501] width 387 height 725
type textarea "} });"
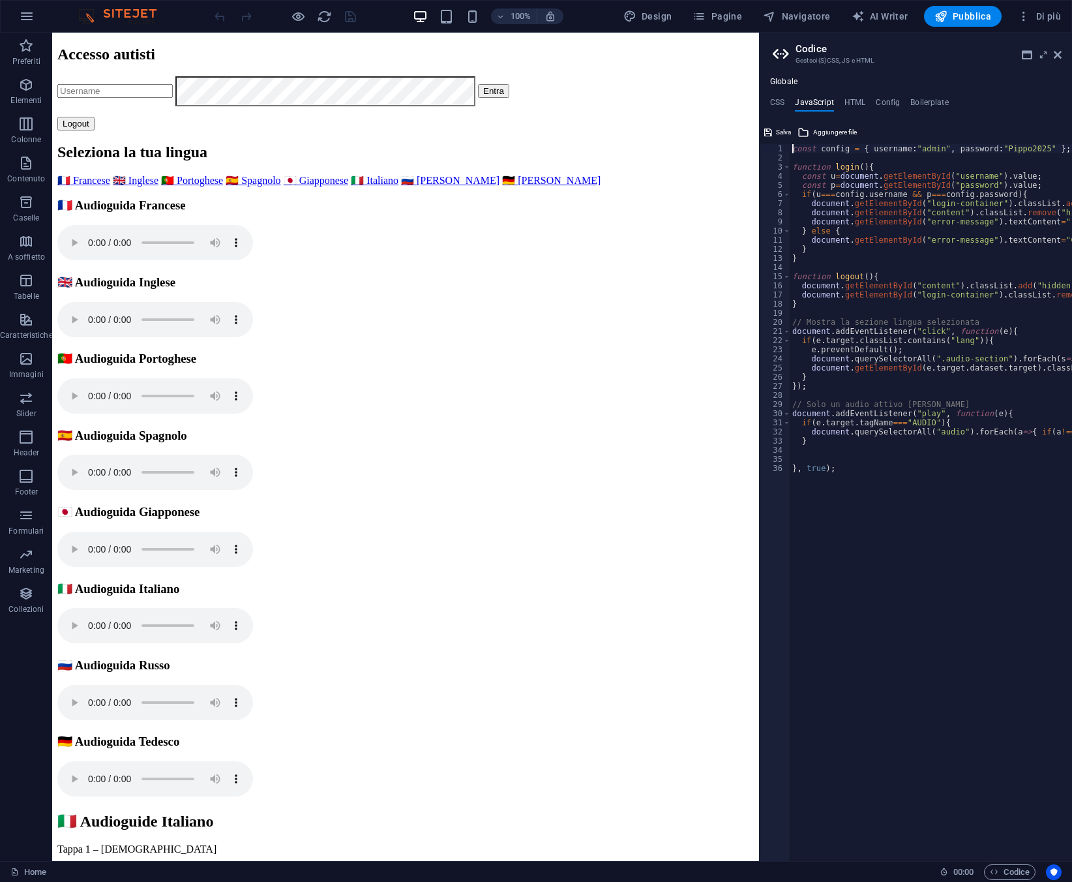
click at [791, 146] on div "const config = { username : "admin" , password : "Pippo2025" } ; function login…" at bounding box center [981, 506] width 383 height 725
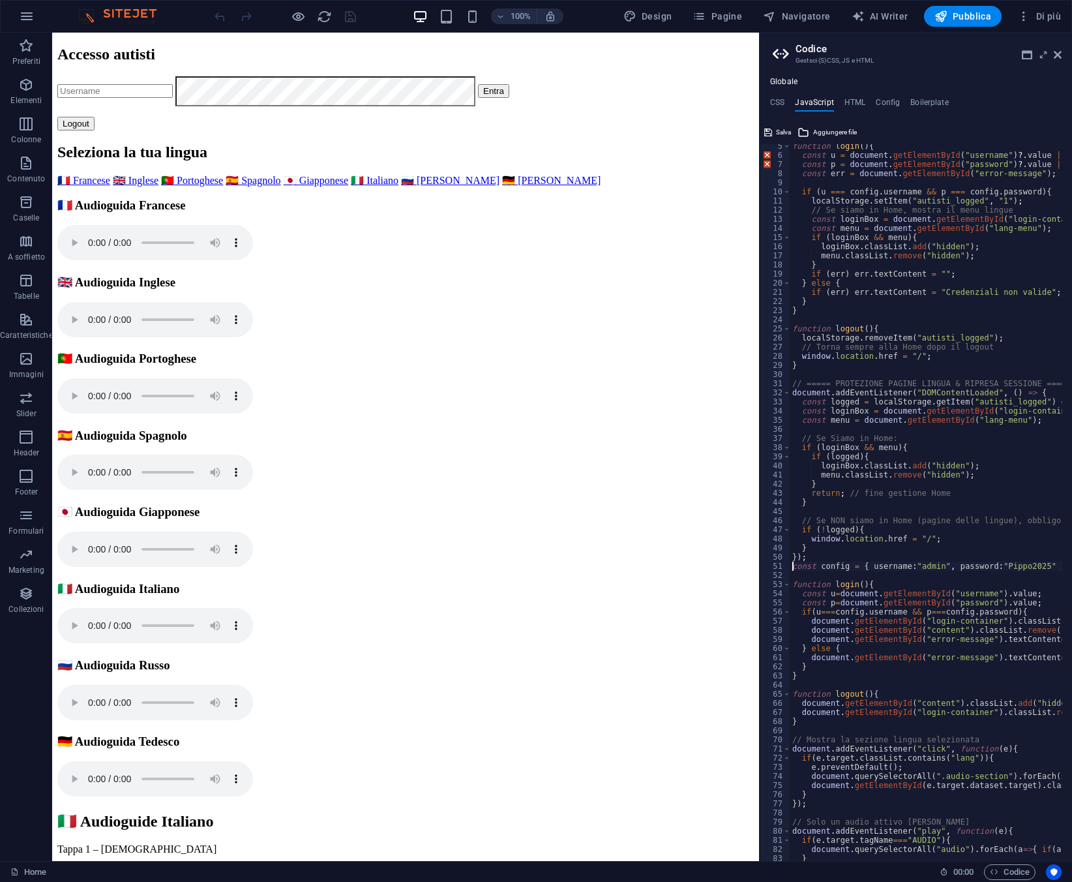
scroll to position [0, 0]
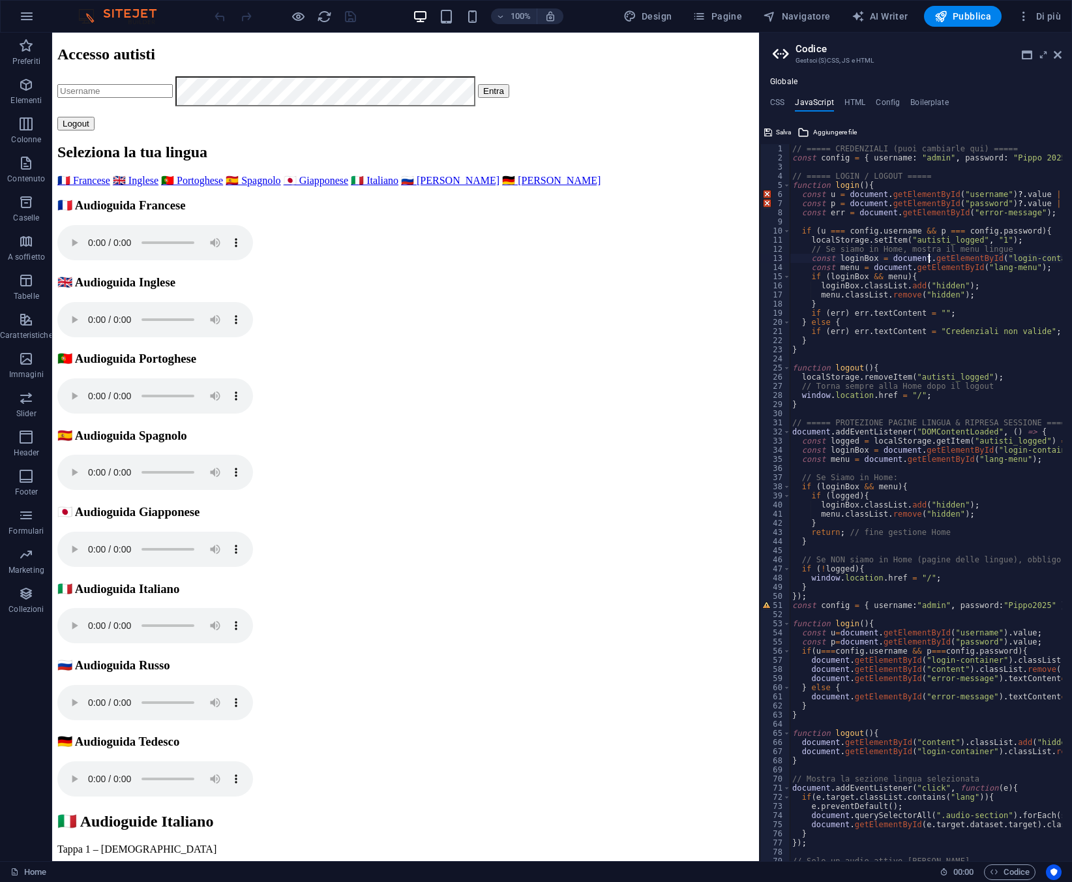
click at [927, 259] on div "// ===== CREDENZIALI (puoi cambiarle qui) ===== const config = { username : "ad…" at bounding box center [983, 506] width 387 height 725
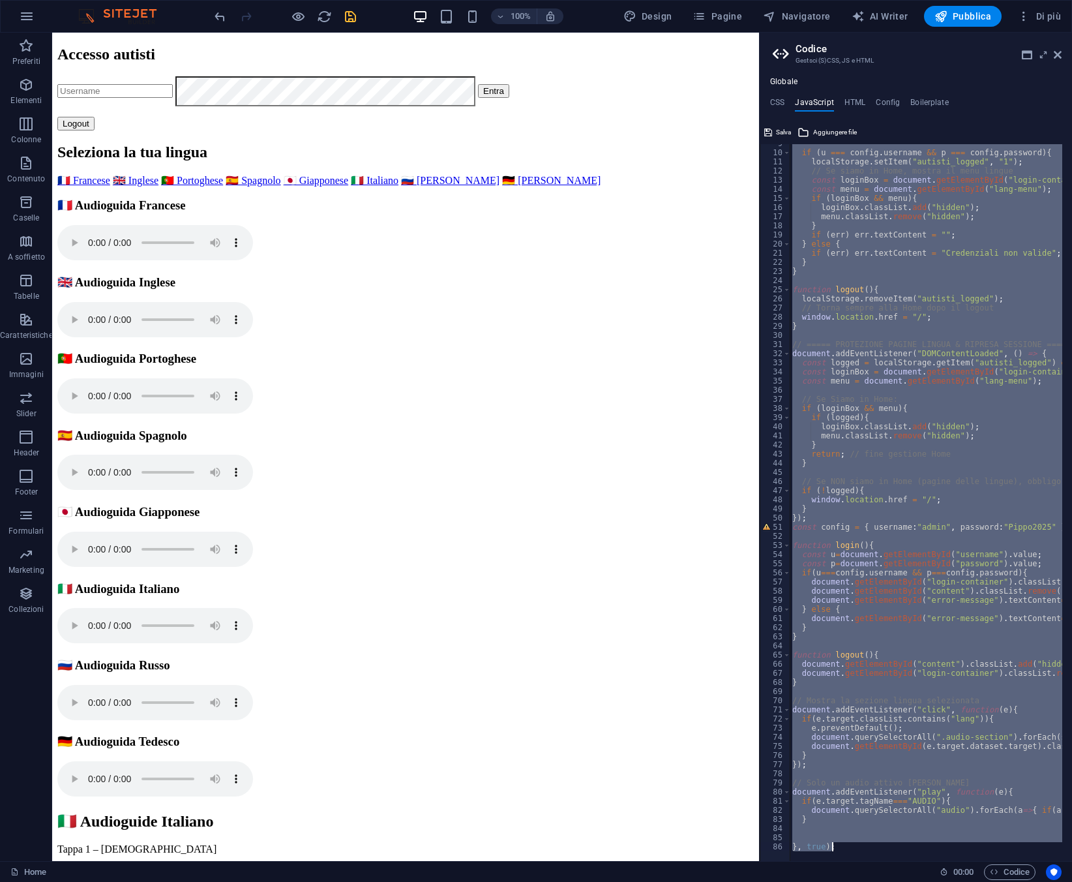
drag, startPoint x: 792, startPoint y: 147, endPoint x: 1072, endPoint y: 882, distance: 786.4
click at [1072, 880] on html "au.brama.com Home Preferiti Elementi Colonne Contenuto Caselle A soffietto Tabe…" at bounding box center [536, 441] width 1072 height 882
click at [896, 418] on div "if ( u === config . username && p === config . password ) { localStorage . setI…" at bounding box center [926, 502] width 273 height 717
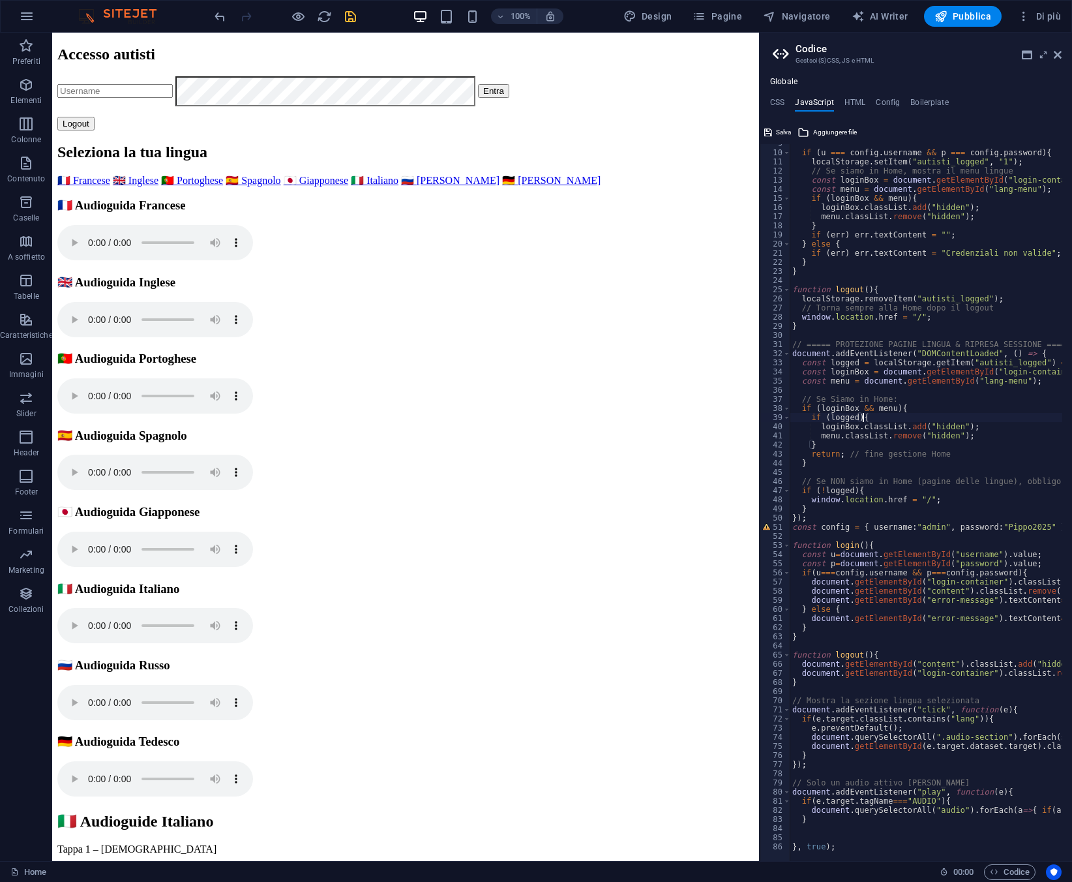
click at [896, 418] on div "if ( u === config . username && p === config . password ) { localStorage . setI…" at bounding box center [983, 501] width 387 height 725
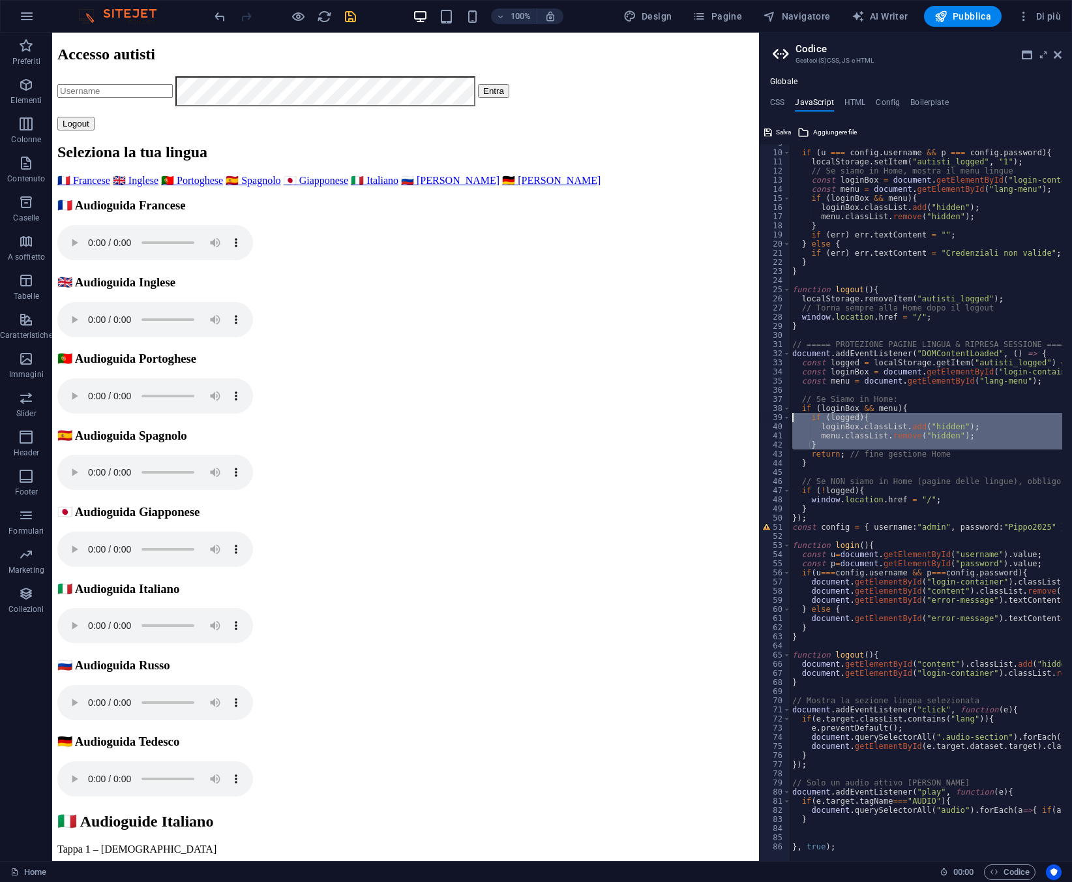
click at [896, 417] on div "if ( u === config . username && p === config . password ) { localStorage . setI…" at bounding box center [983, 501] width 387 height 725
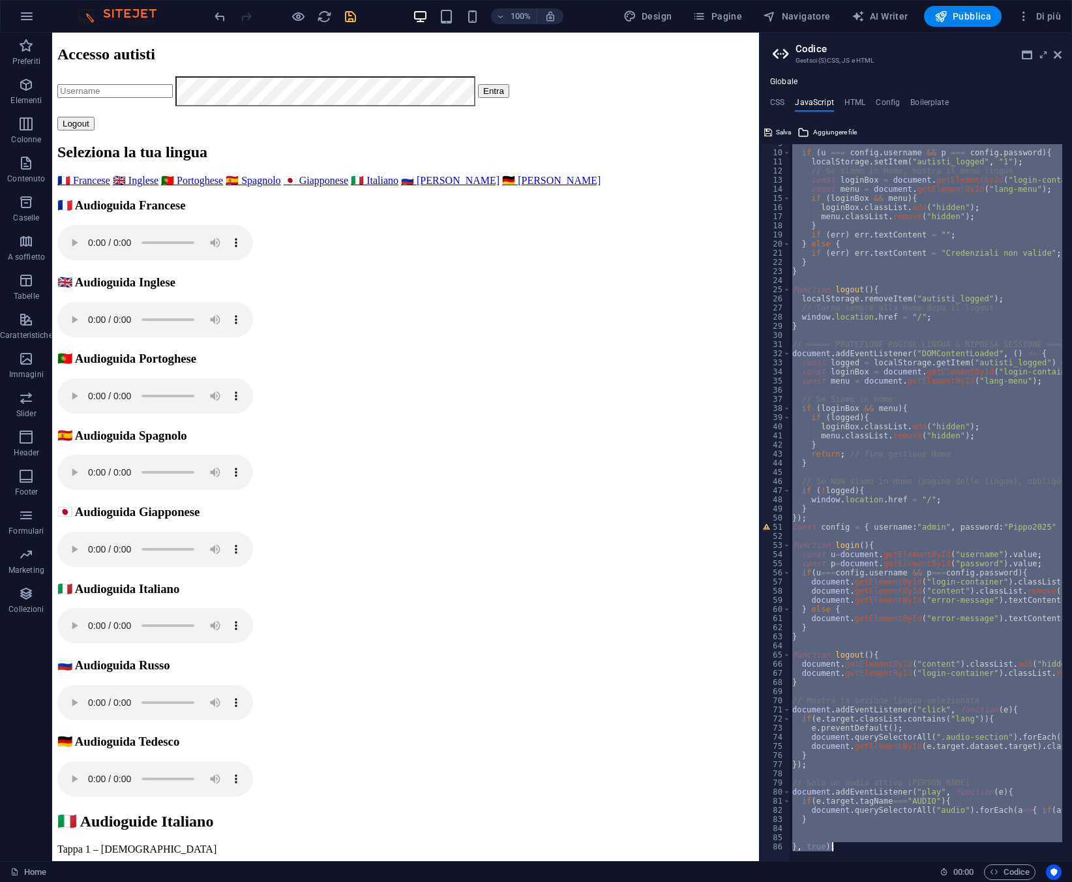
click at [896, 417] on div "if ( u === config . username && p === config . password ) { localStorage . setI…" at bounding box center [983, 501] width 387 height 725
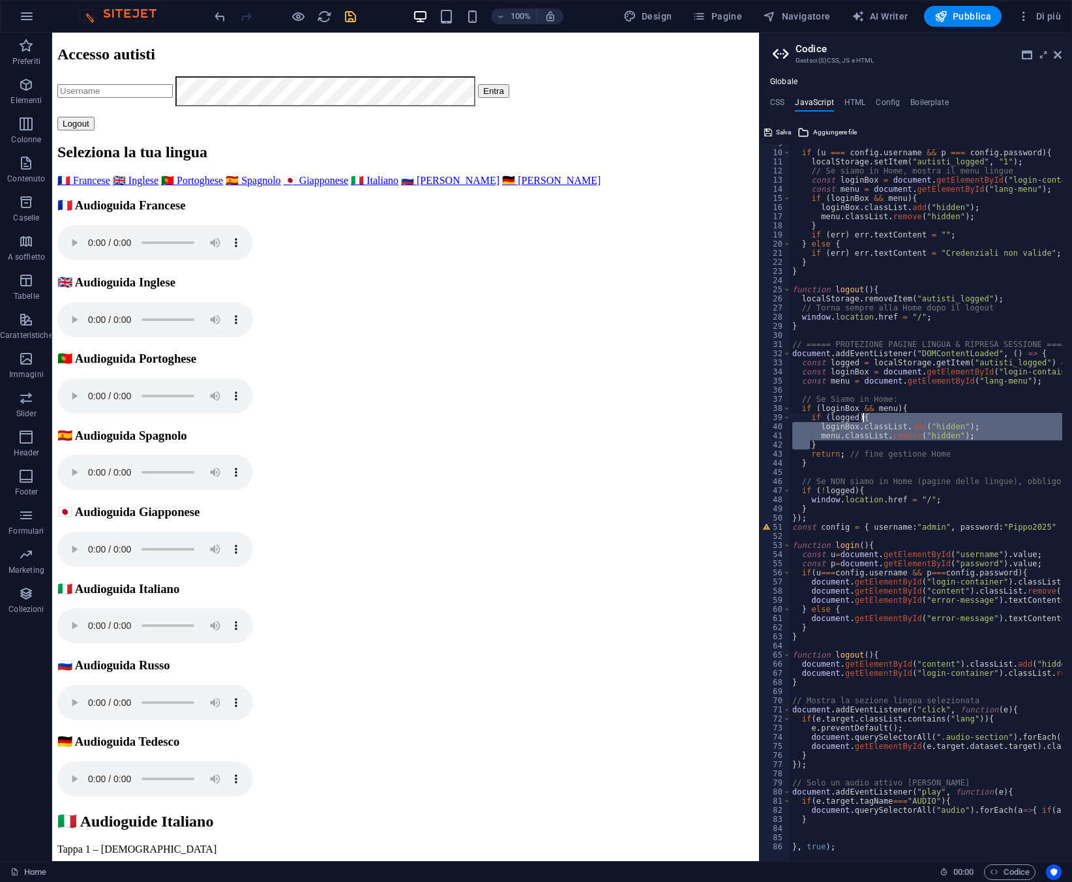
click at [896, 417] on div "if ( u === config . username && p === config . password ) { localStorage . setI…" at bounding box center [983, 501] width 387 height 725
type textarea "}, true);"
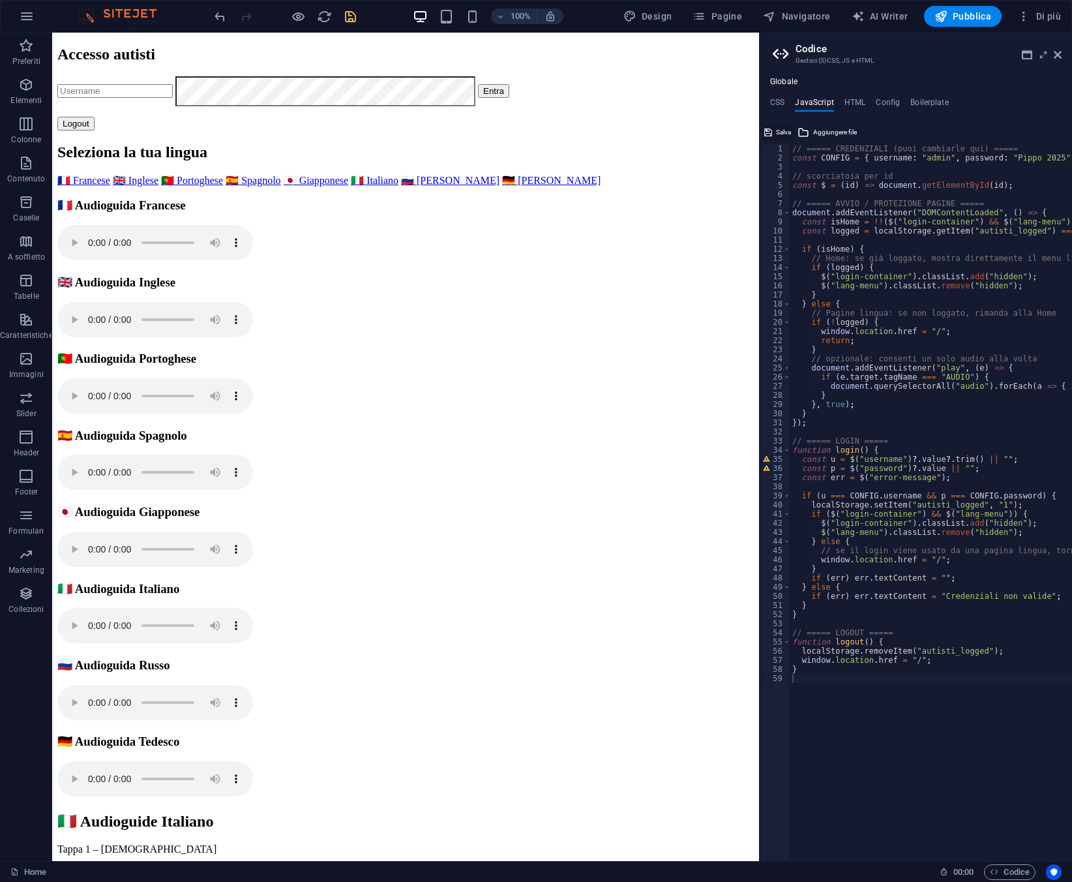
click at [788, 128] on span "Salva" at bounding box center [783, 133] width 15 height 16
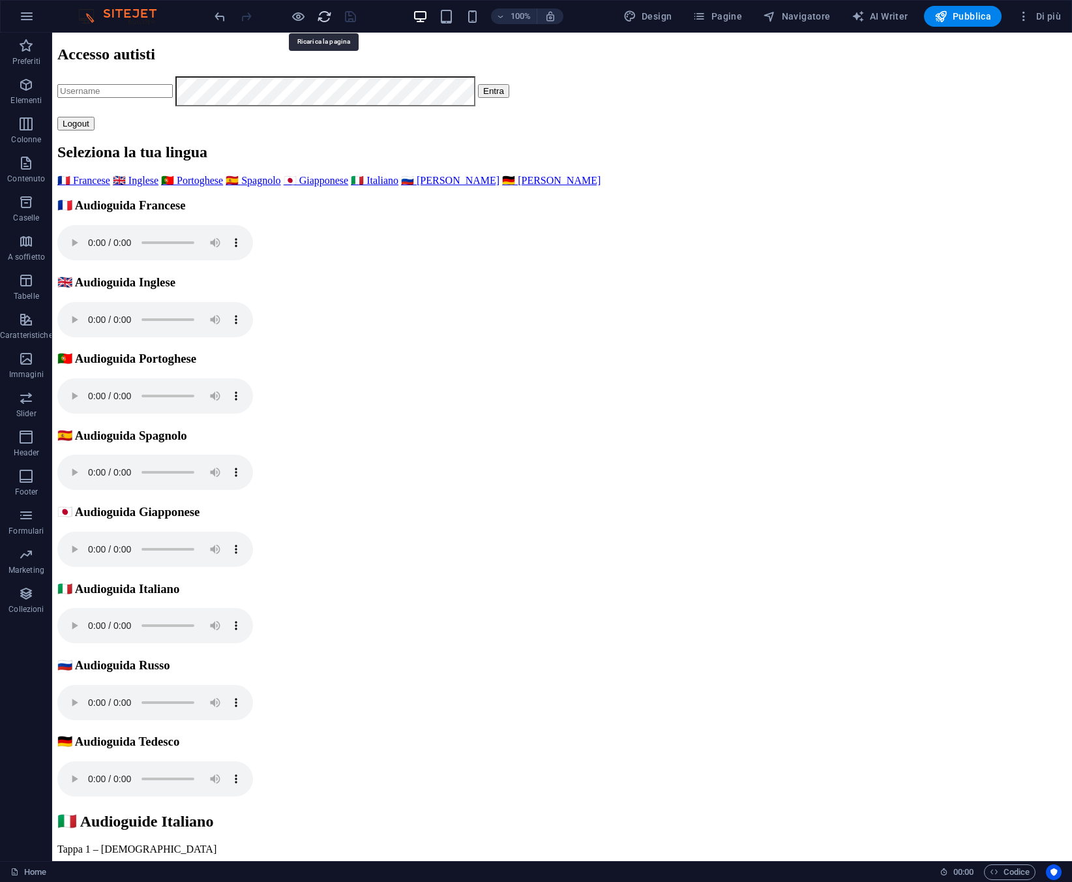
click at [319, 16] on icon "reload" at bounding box center [324, 16] width 15 height 15
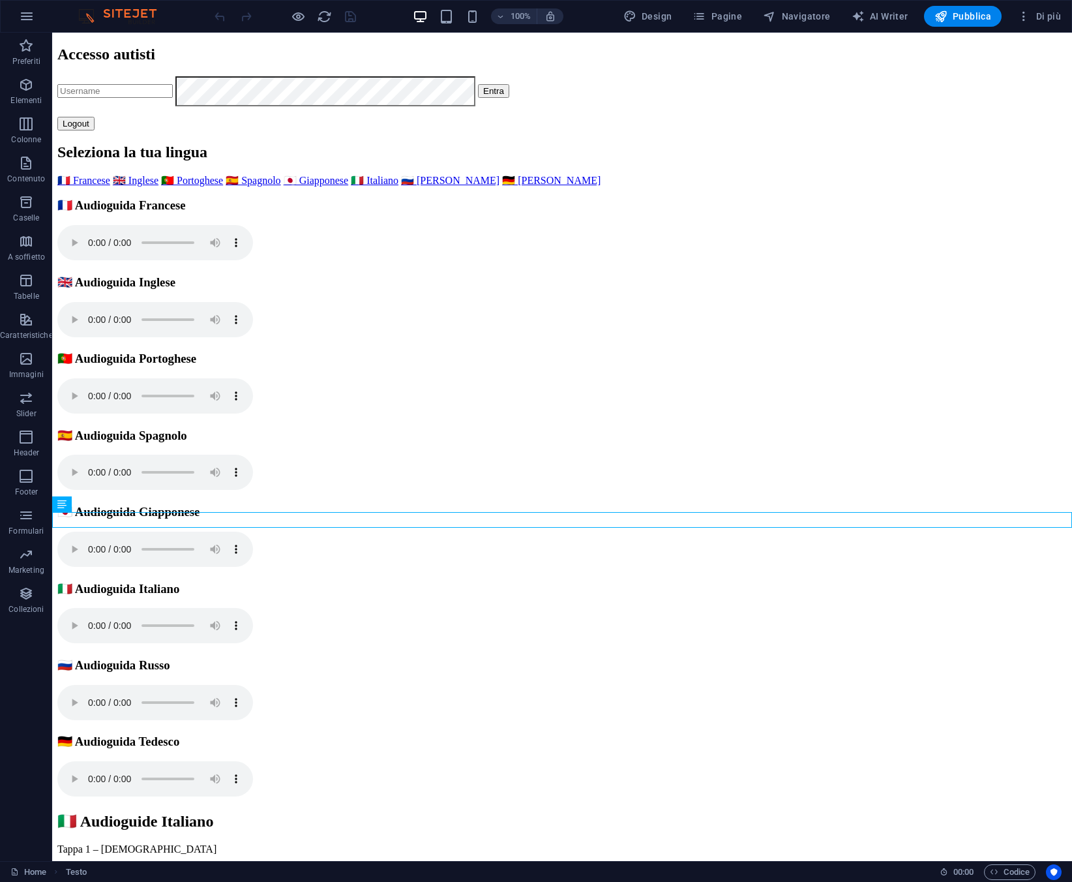
click at [1015, 880] on div "Home Testo 00 : 00 Codice" at bounding box center [536, 871] width 1072 height 21
click at [998, 873] on span "Codice" at bounding box center [1010, 872] width 40 height 16
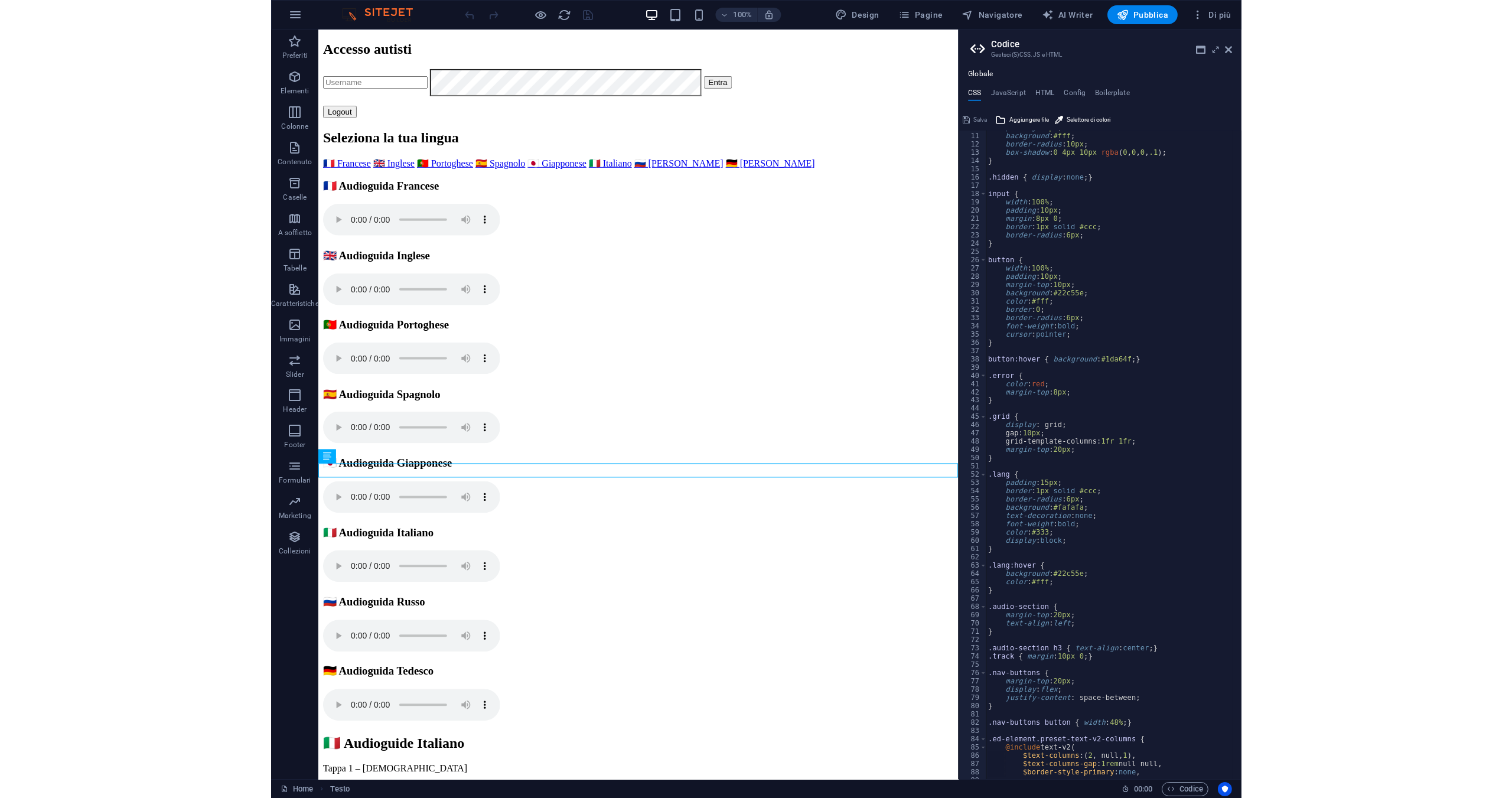
scroll to position [82, 0]
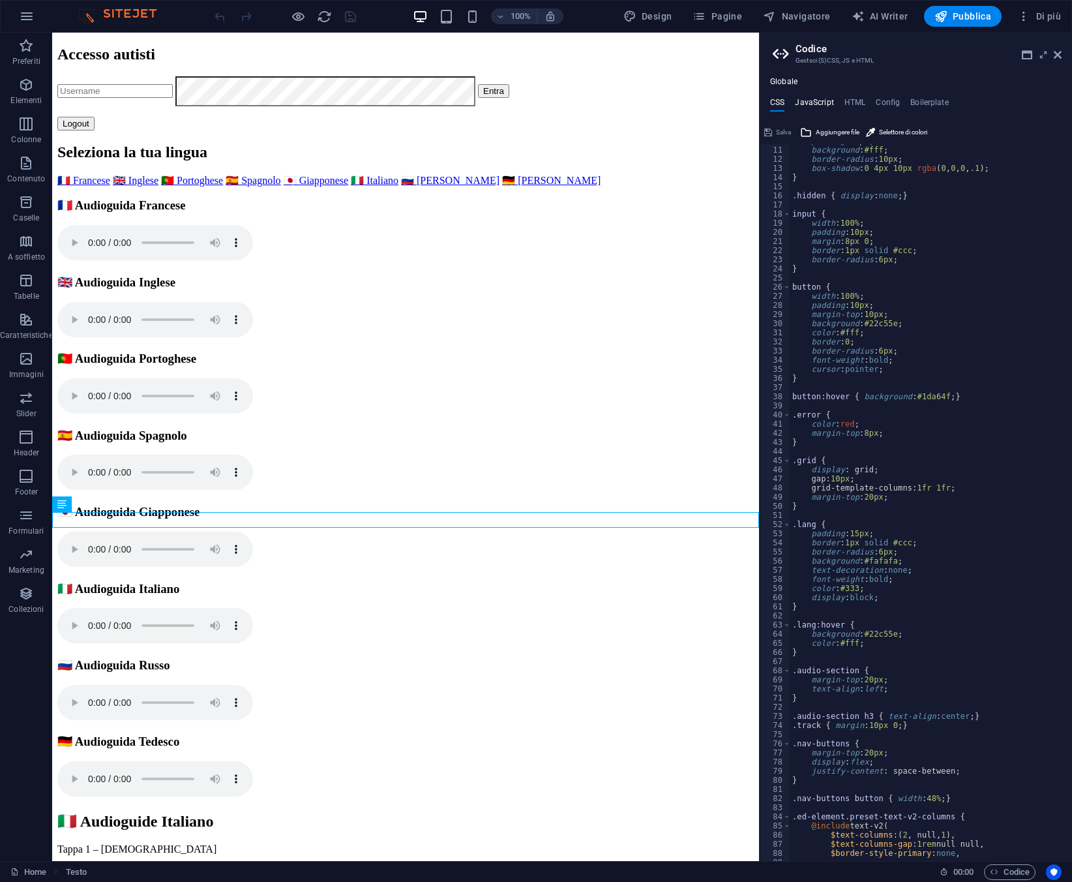
click at [821, 104] on h4 "JavaScript" at bounding box center [814, 105] width 38 height 14
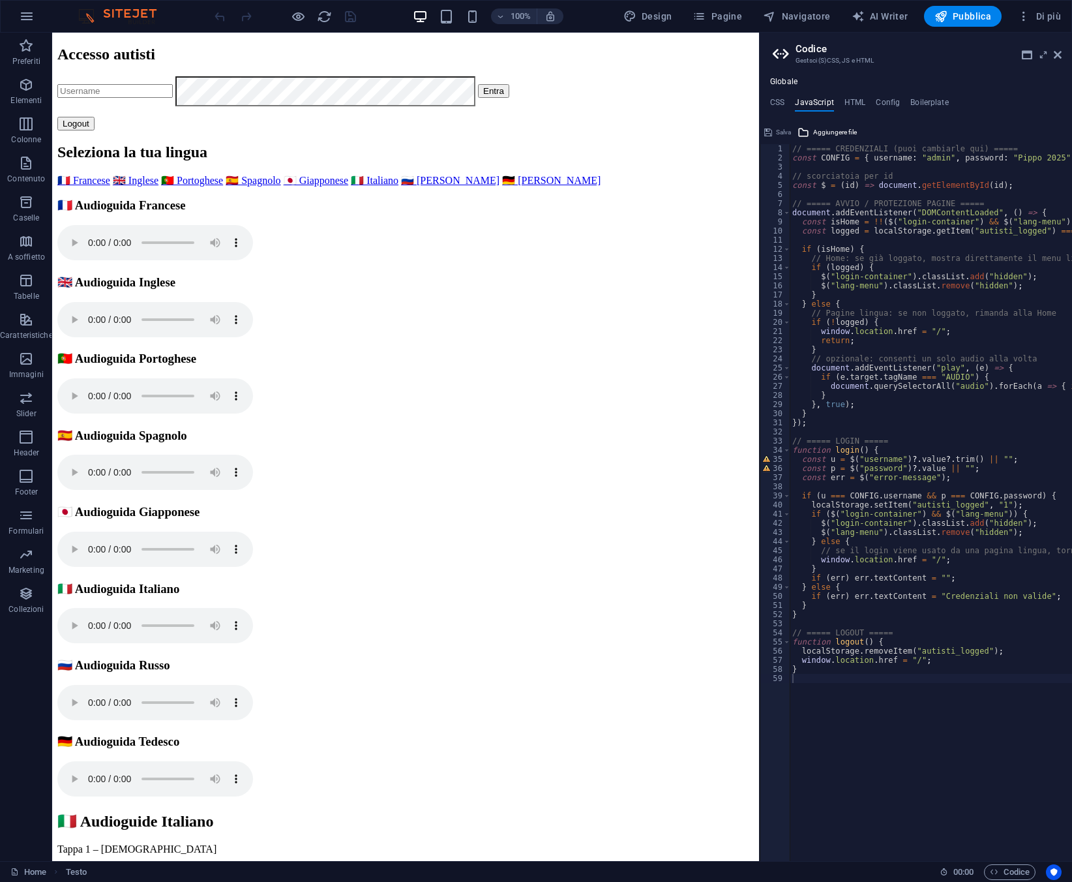
click at [856, 95] on div "Globale CSS JavaScript HTML Config Boilerplate 10 11 12 13 14 15 16 17 18 19 20…" at bounding box center [916, 469] width 312 height 784
click at [858, 109] on h4 "HTML" at bounding box center [856, 105] width 22 height 14
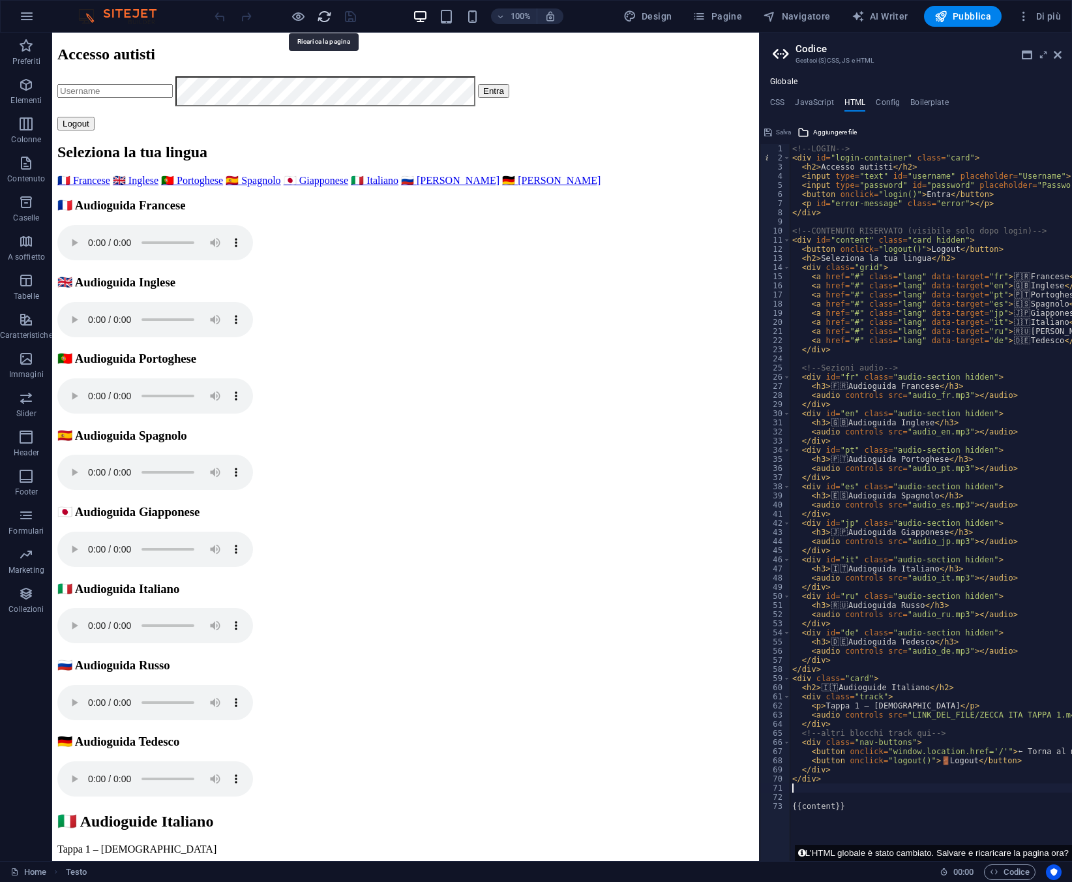
click at [325, 20] on icon "reload" at bounding box center [324, 16] width 15 height 15
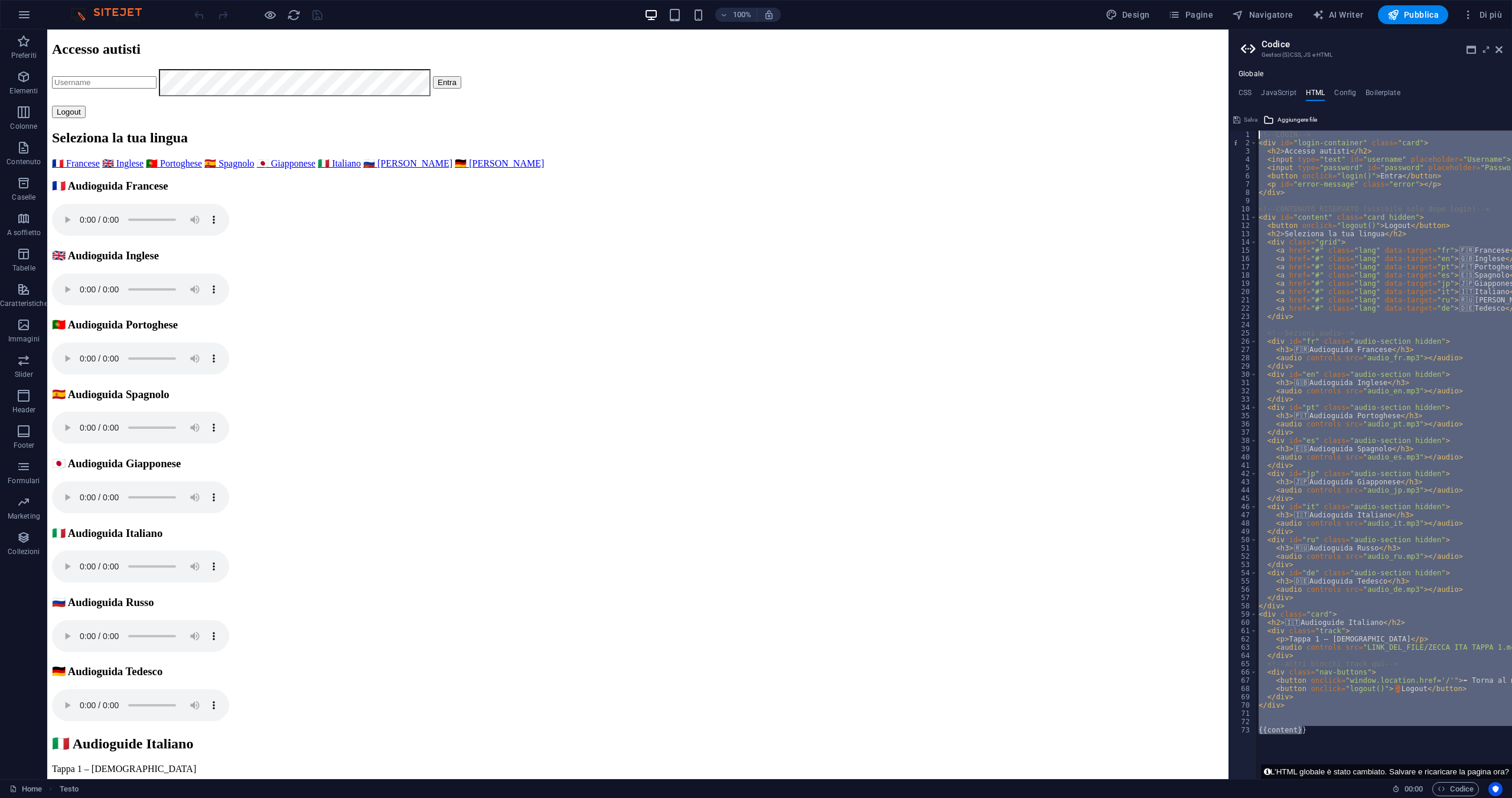
drag, startPoint x: 1365, startPoint y: 735, endPoint x: 1251, endPoint y: -52, distance: 795.2
click at [1251, 0] on html "au.brama.com Home Preferiti Elementi Colonne Contenuto Caselle A soffietto Tabe…" at bounding box center [756, 399] width 1512 height 798
click at [291, 18] on icon "reload" at bounding box center [293, 14] width 14 height 14
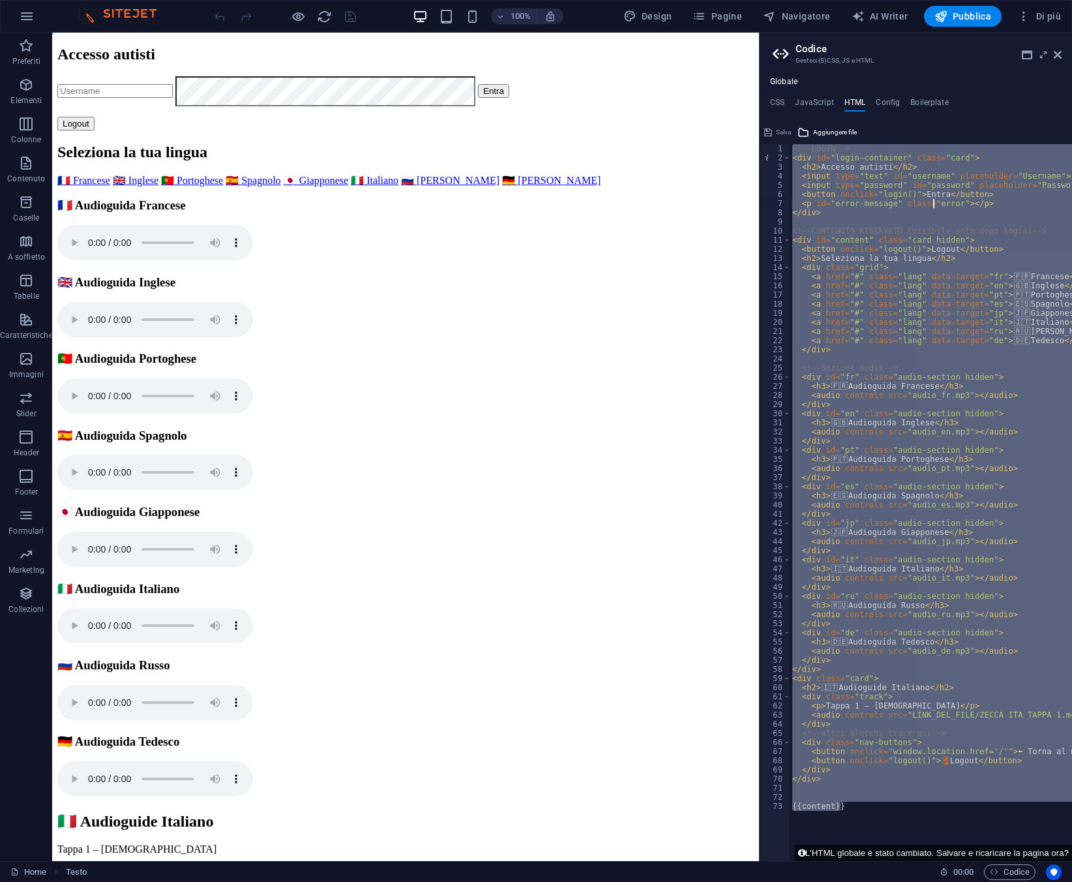
click at [934, 203] on div "<!-- LOGIN --> < div id = "login-container" class = "card" > < h2 > Accesso aut…" at bounding box center [964, 506] width 348 height 725
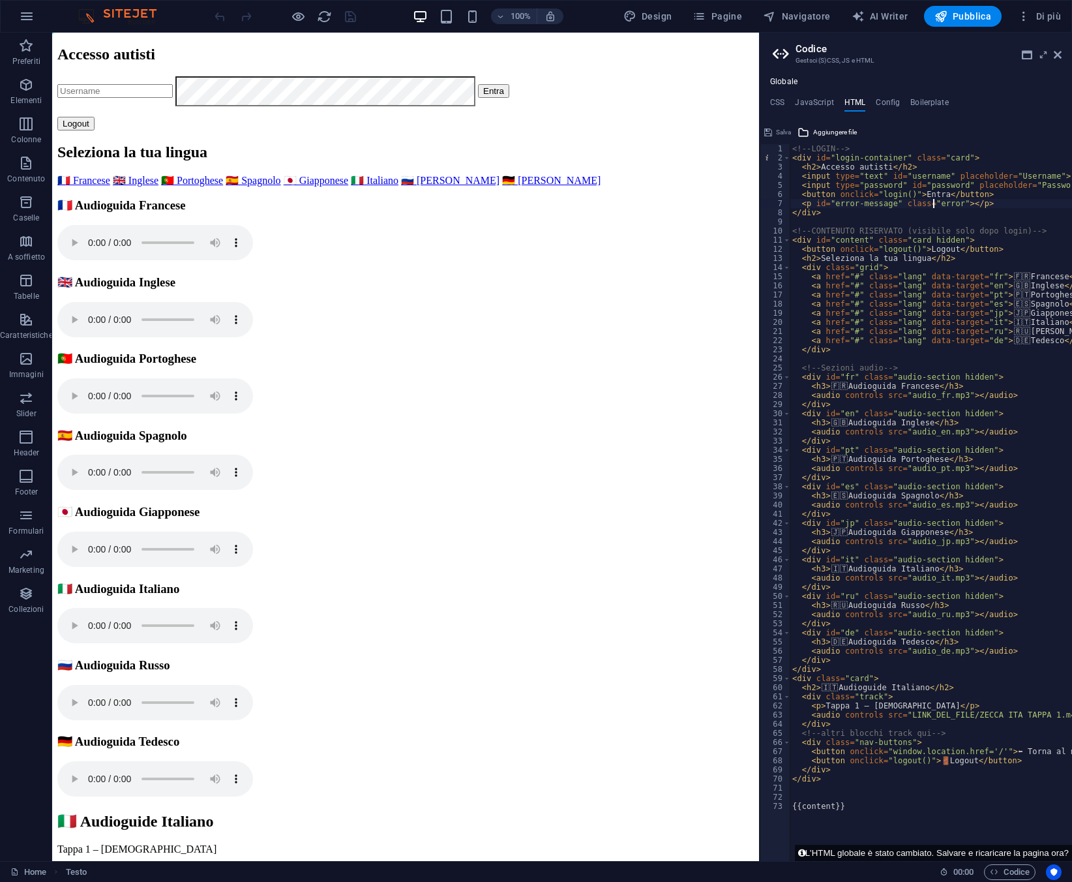
click at [934, 203] on div "<!-- LOGIN --> < div id = "login-container" class = "card" > < h2 > Accesso aut…" at bounding box center [964, 506] width 348 height 725
type textarea "{{content}}"
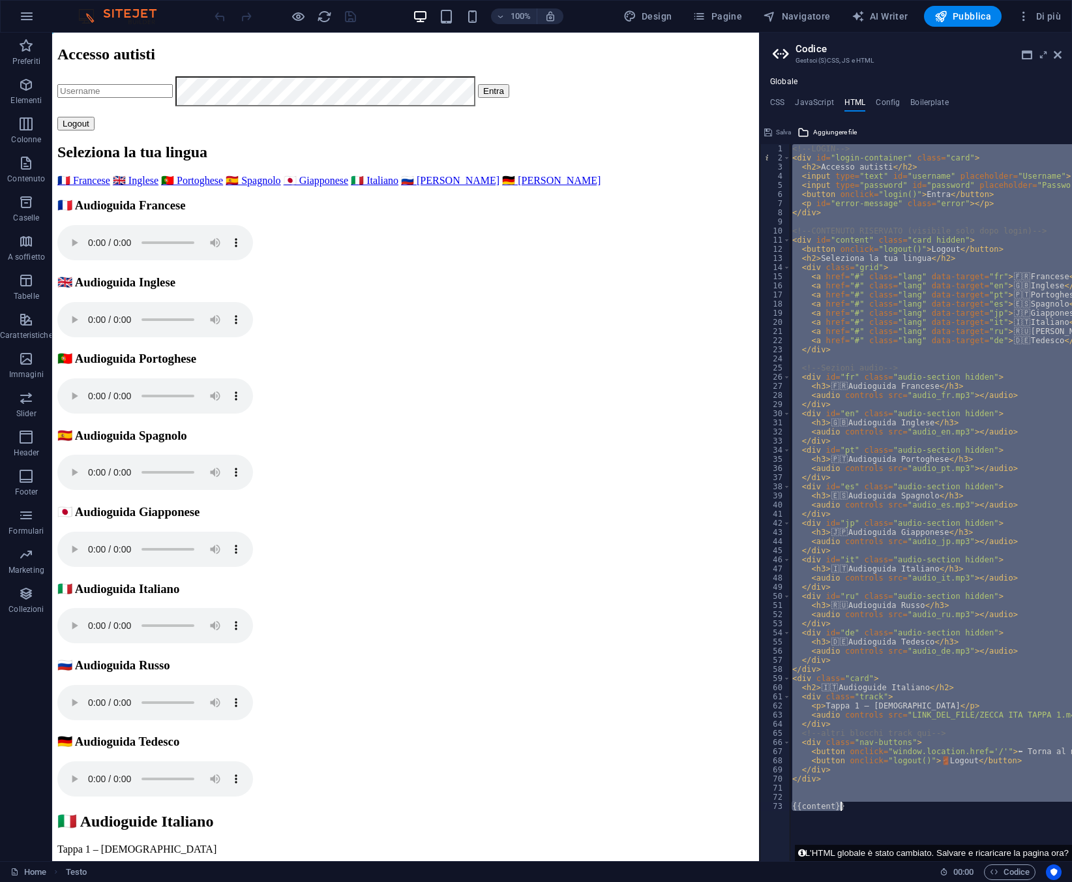
type textarea "<!-- LOGIN -->"
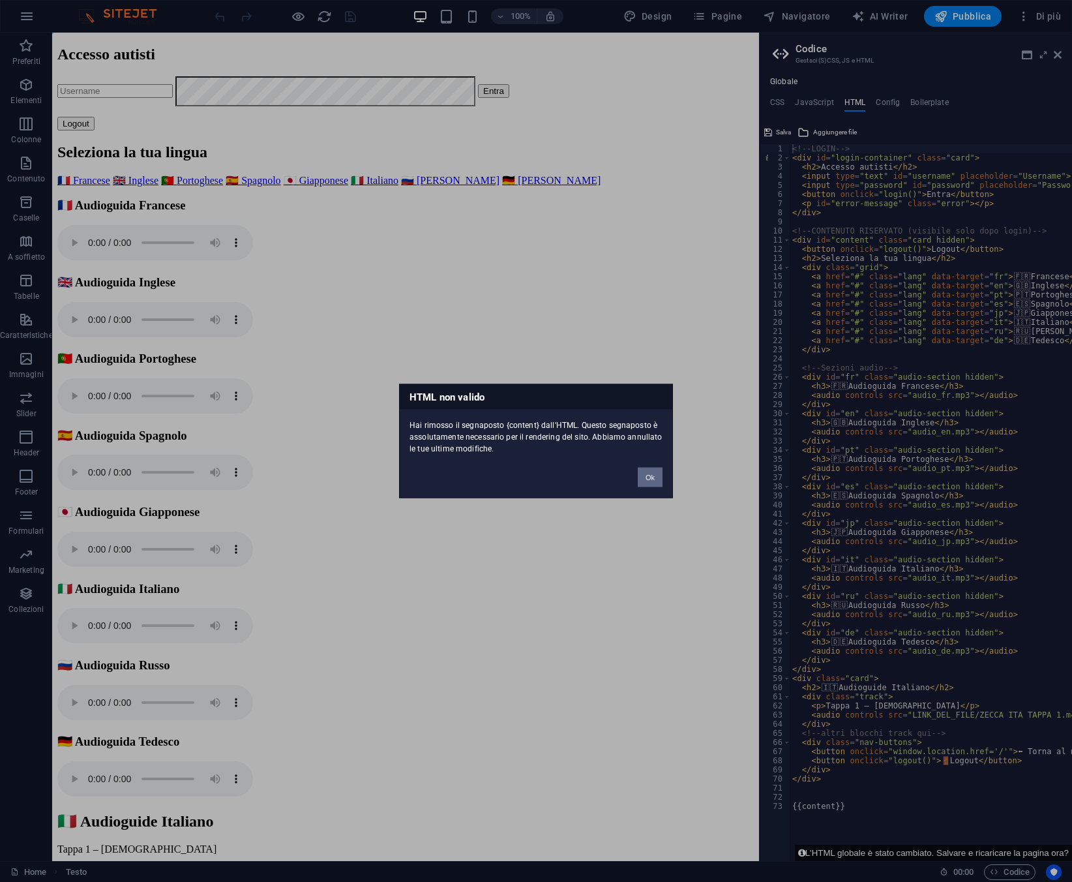
click at [656, 470] on button "Ok" at bounding box center [650, 478] width 25 height 20
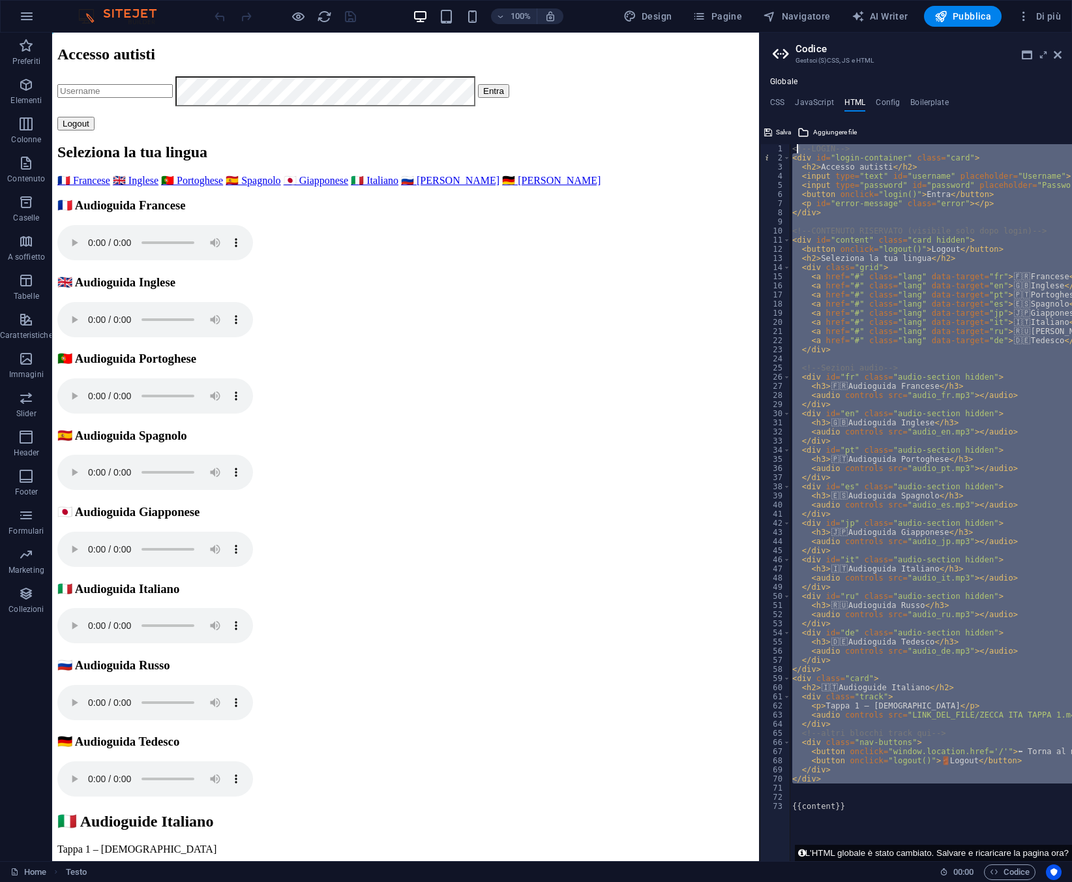
drag, startPoint x: 861, startPoint y: 786, endPoint x: 795, endPoint y: 152, distance: 637.3
click at [795, 152] on div "<!-- LOGIN --> < div id = "login-container" class = "card" > < h2 > Accesso aut…" at bounding box center [964, 506] width 348 height 725
type textarea "<"
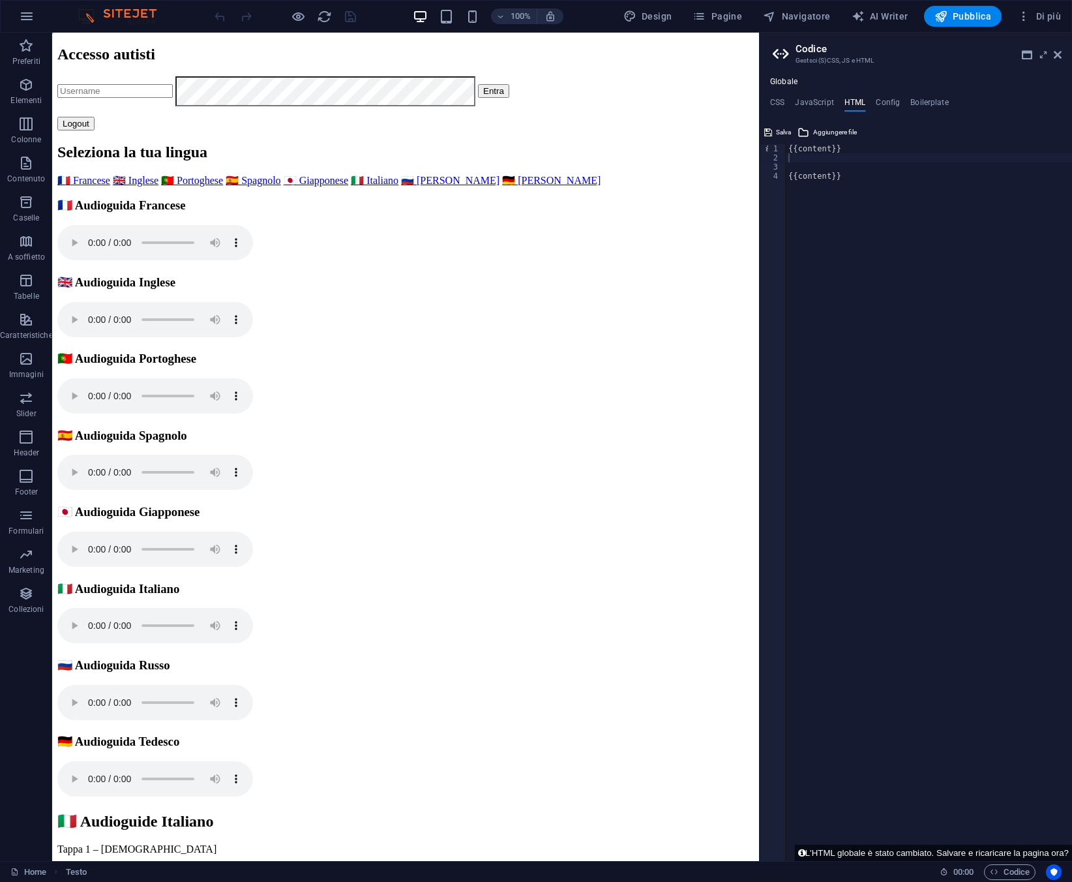
click at [825, 166] on div "{{content}} {{content}}" at bounding box center [929, 511] width 286 height 735
click at [818, 154] on div "{{content}} {{content}}" at bounding box center [929, 511] width 286 height 735
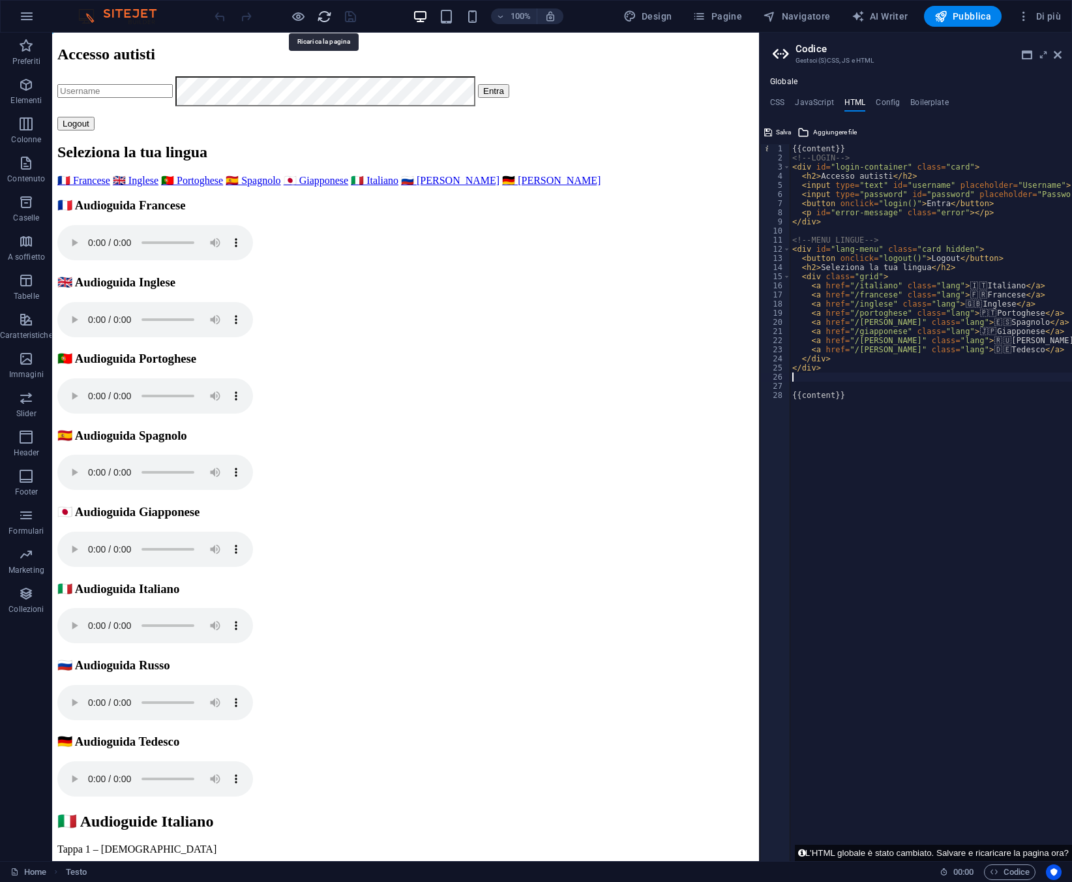
click at [331, 9] on icon "reload" at bounding box center [324, 16] width 15 height 15
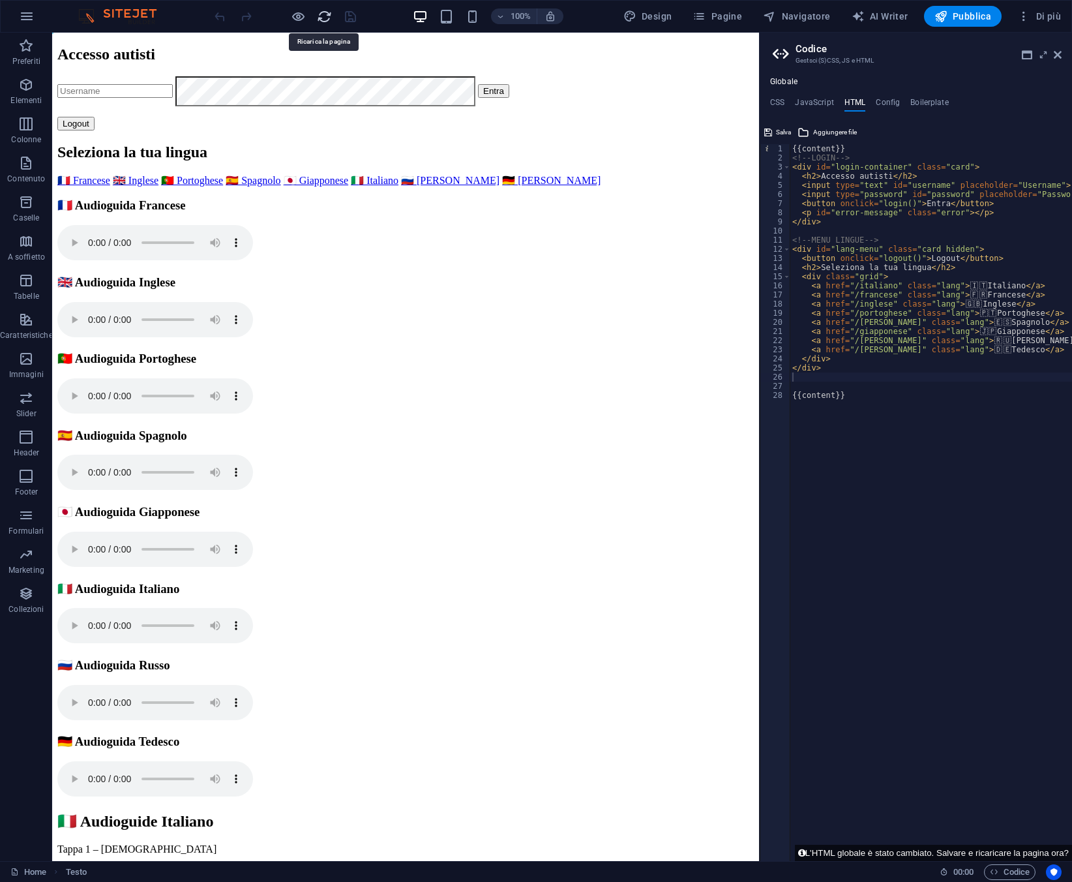
click at [331, 9] on icon "reload" at bounding box center [324, 16] width 15 height 15
click at [813, 376] on div "{{content}} <!-- LOGIN --> < div id = "login-container" class = "card" > < h2 >…" at bounding box center [931, 511] width 282 height 735
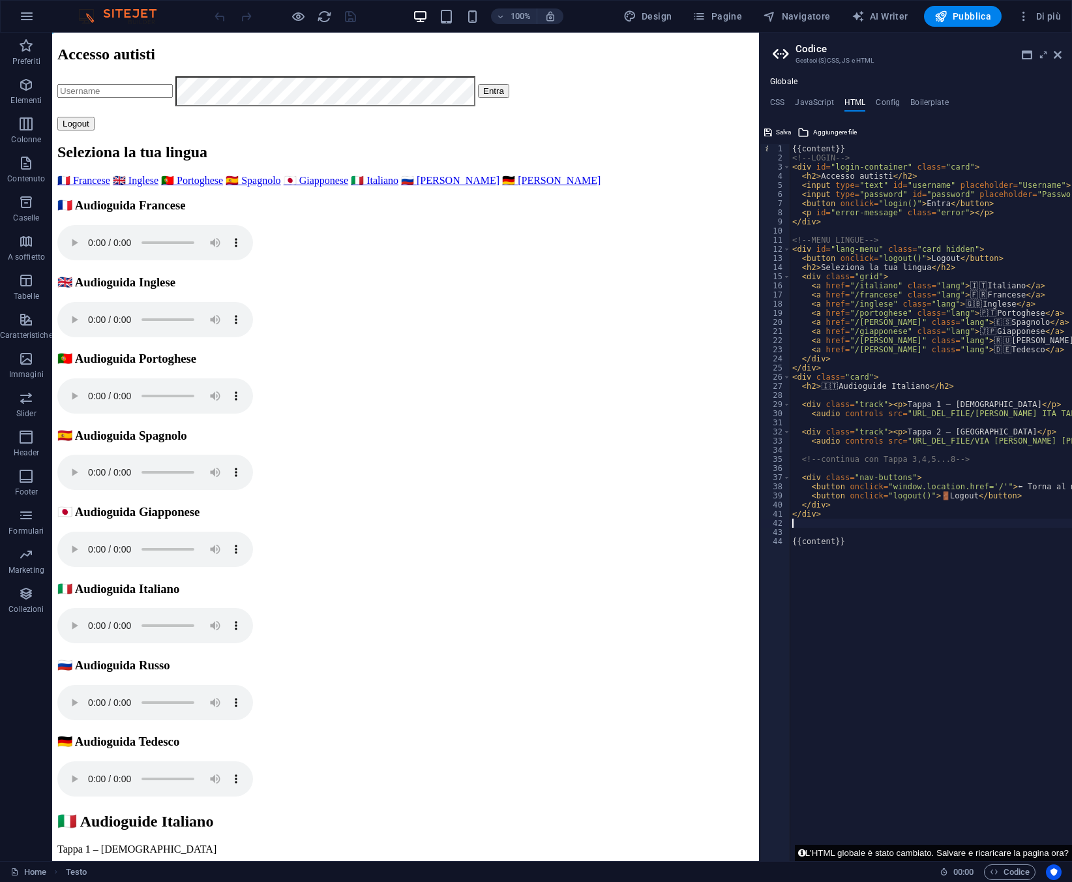
click at [851, 847] on button "L'HTML globale è stato cambiato. Salvare e ricaricare la pagina ora?" at bounding box center [933, 853] width 277 height 16
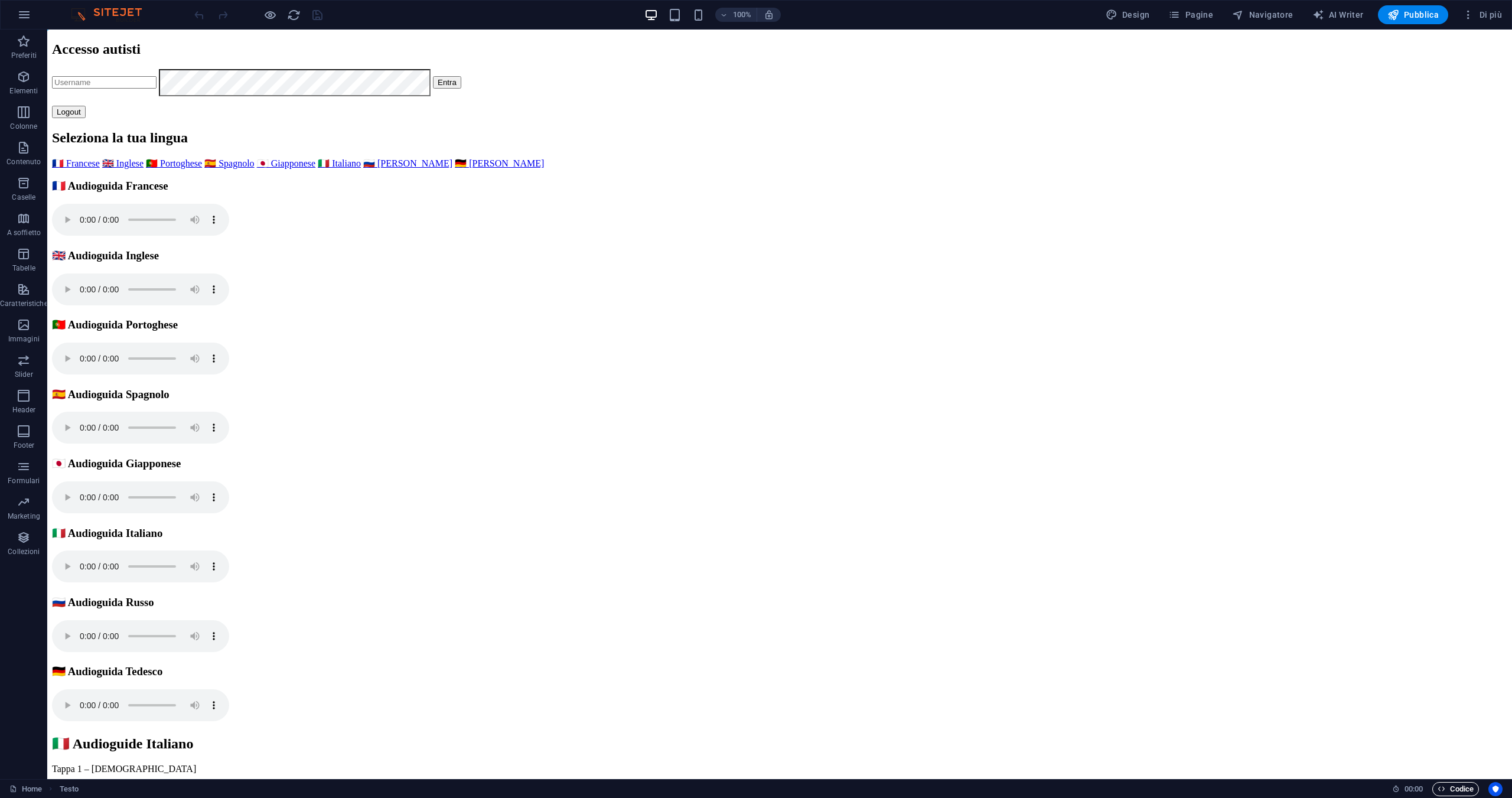
click at [1469, 788] on span "Codice" at bounding box center [1455, 789] width 36 height 14
click at [1450, 785] on span "Codice" at bounding box center [1455, 789] width 36 height 14
click at [1440, 783] on span "Codice" at bounding box center [1455, 789] width 36 height 14
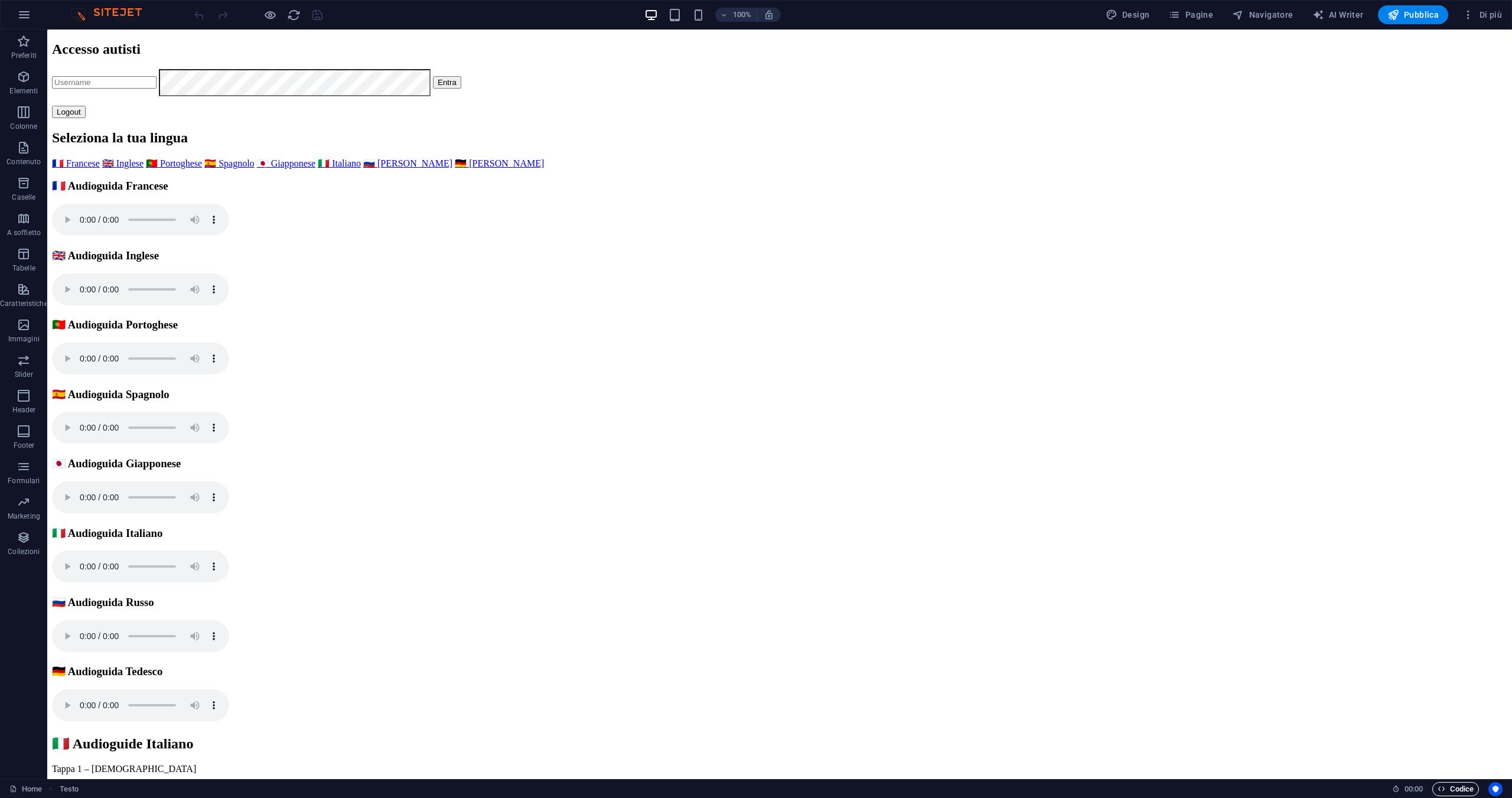
click at [1440, 783] on span "Codice" at bounding box center [1455, 789] width 36 height 14
click at [1467, 797] on div "Home Testo 00 : 00 Codice" at bounding box center [756, 788] width 1512 height 19
click at [1455, 793] on span "Codice" at bounding box center [1455, 789] width 36 height 14
click at [1431, 780] on div "Home Testo 00 : 00 Codice" at bounding box center [756, 788] width 1512 height 19
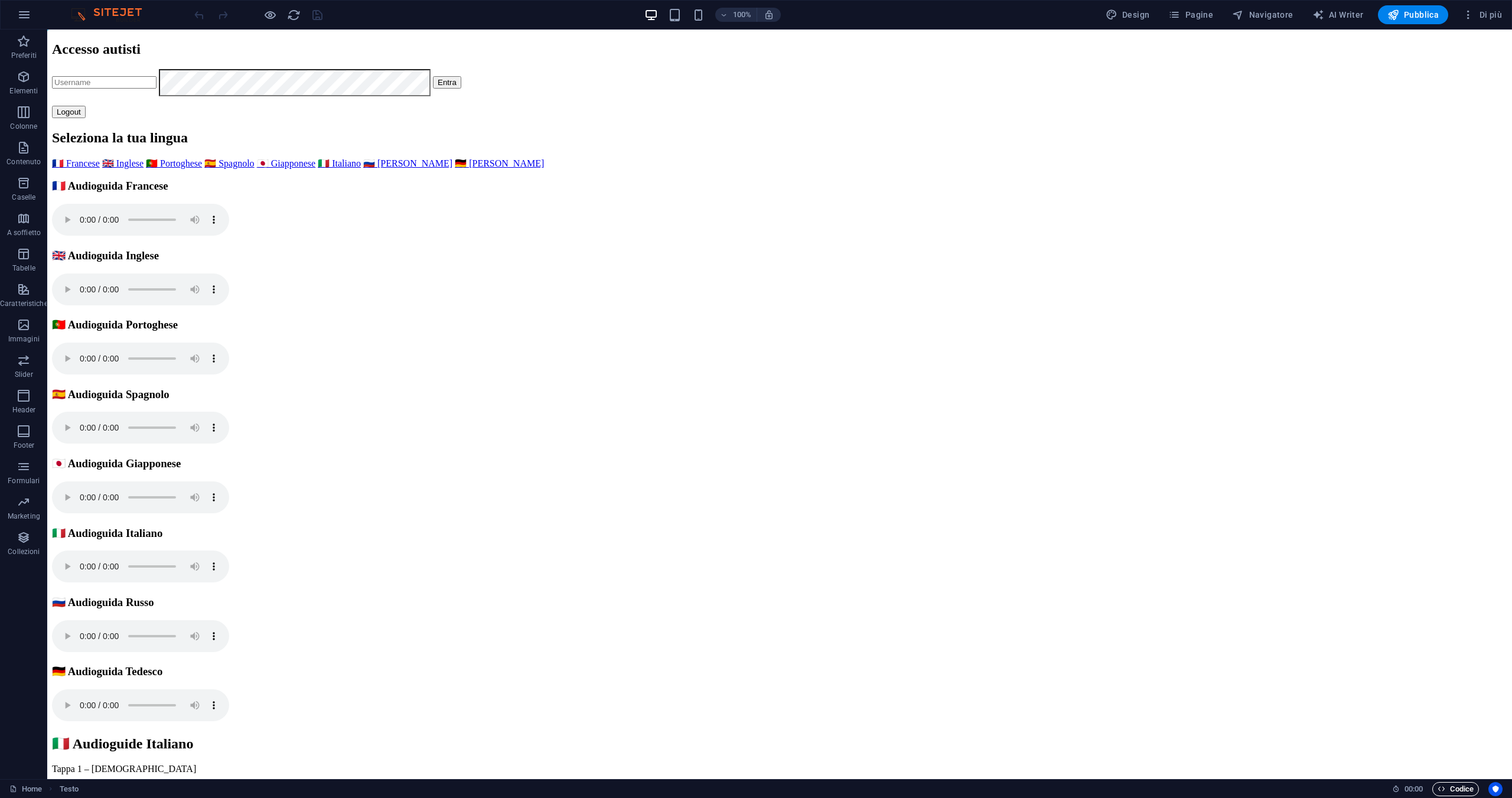
click at [1454, 795] on span "Codice" at bounding box center [1455, 789] width 36 height 14
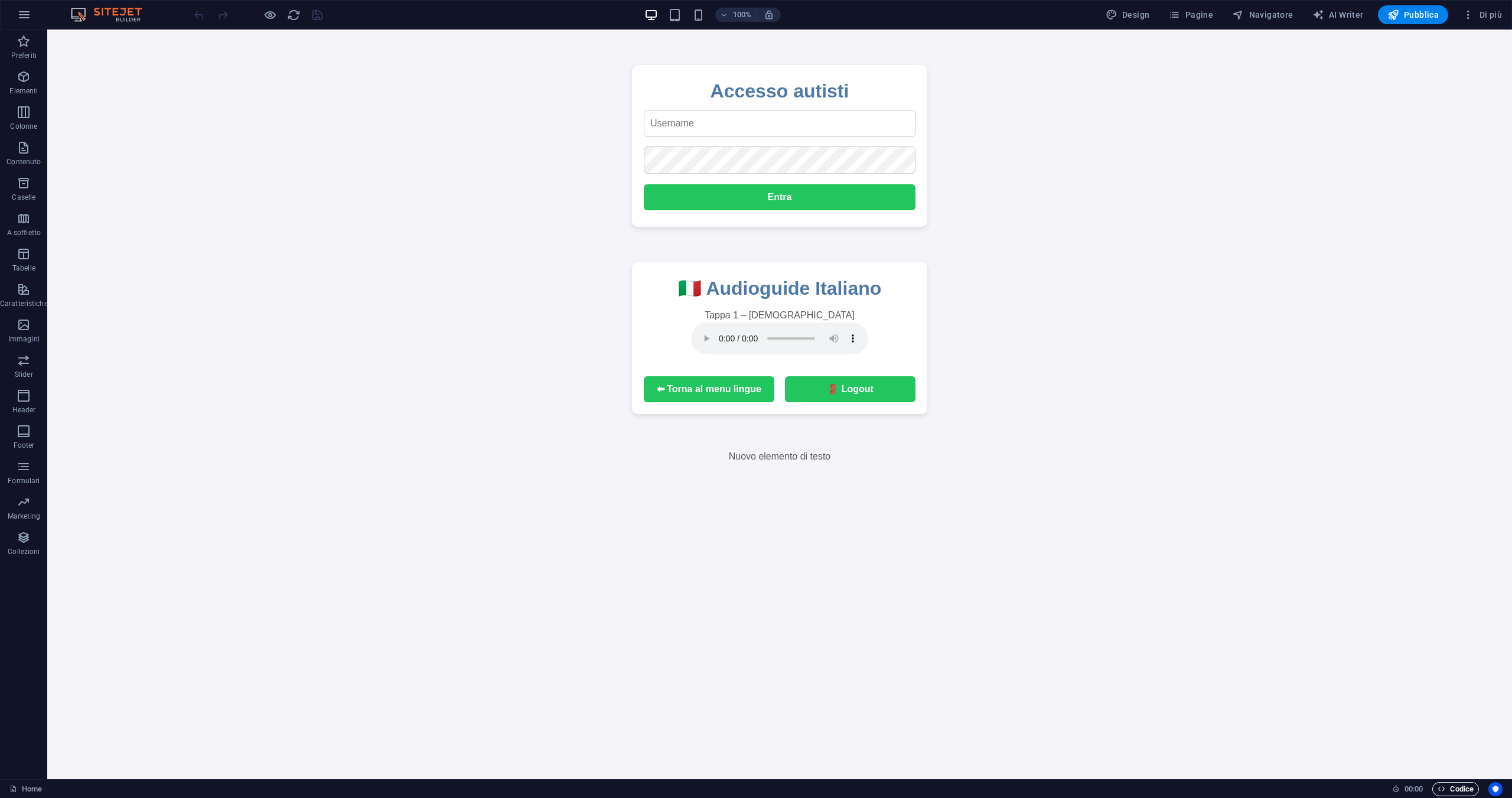
click at [1441, 790] on icon "button" at bounding box center [1440, 789] width 7 height 7
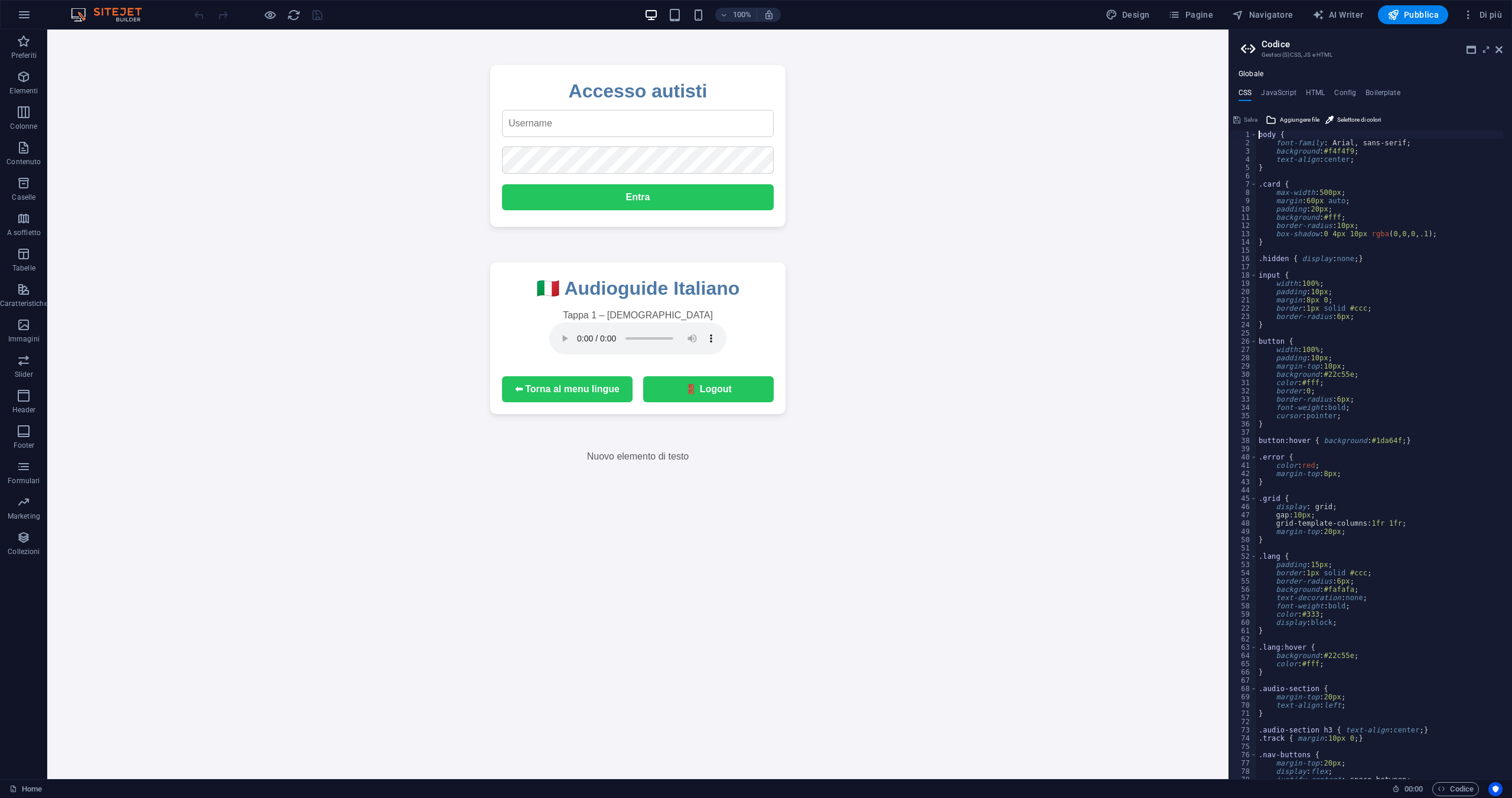
scroll to position [46, 0]
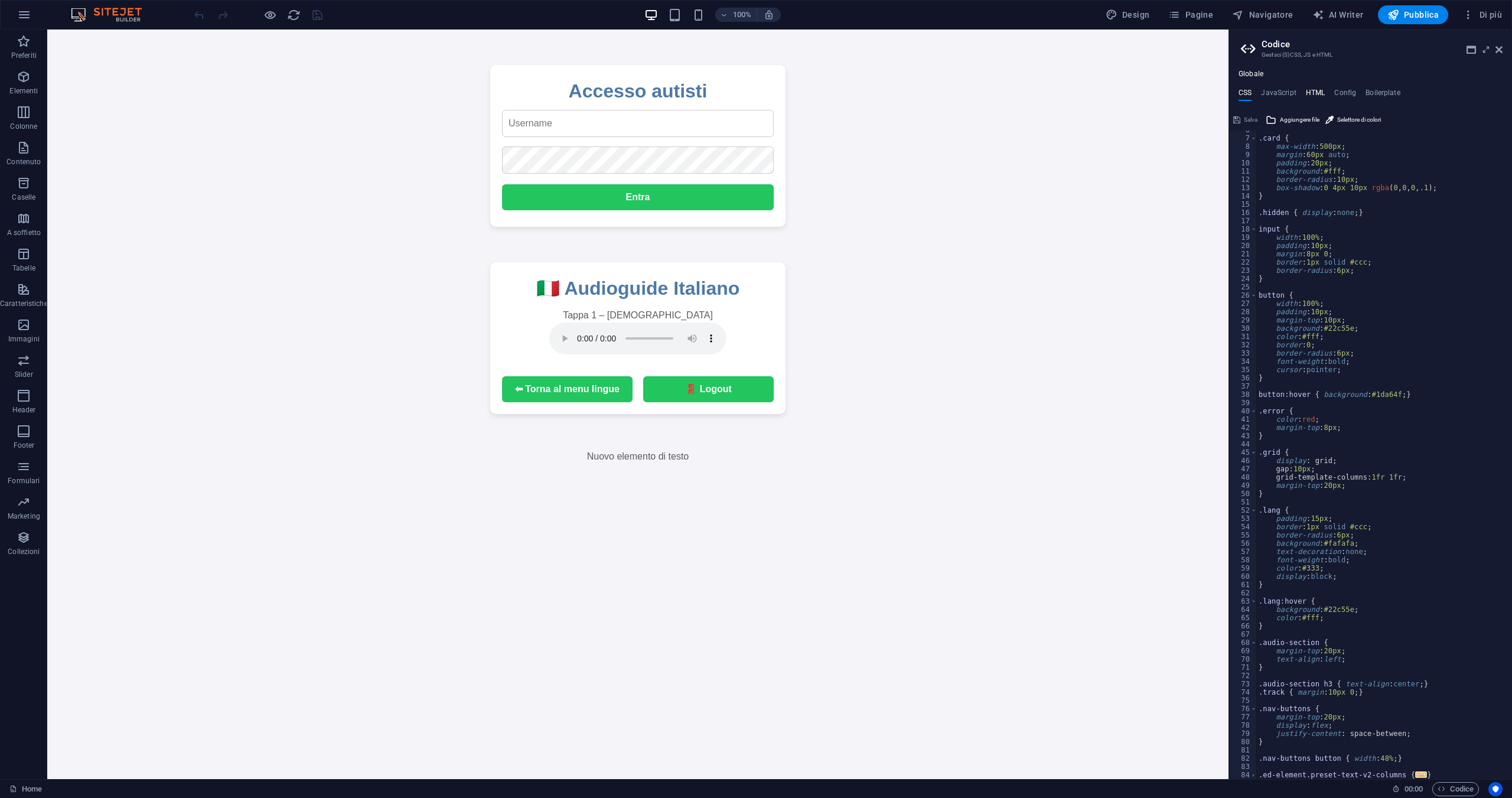
click at [1308, 91] on h4 "HTML" at bounding box center [1316, 95] width 20 height 13
type textarea "<!-- LOGIN -->"
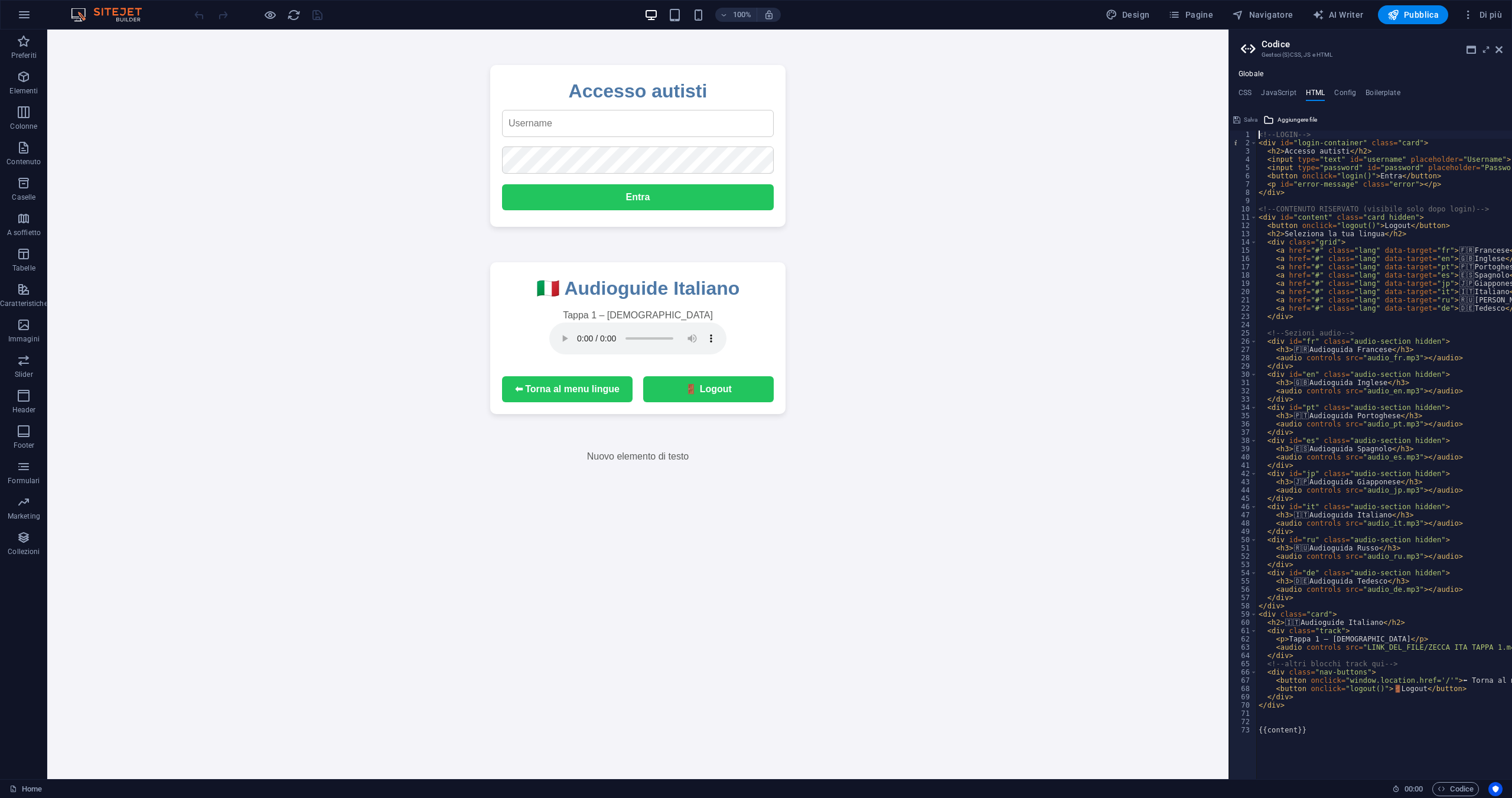
click at [1469, 44] on h2 "Codice" at bounding box center [1382, 44] width 241 height 11
click at [1468, 45] on icon at bounding box center [1470, 50] width 9 height 9
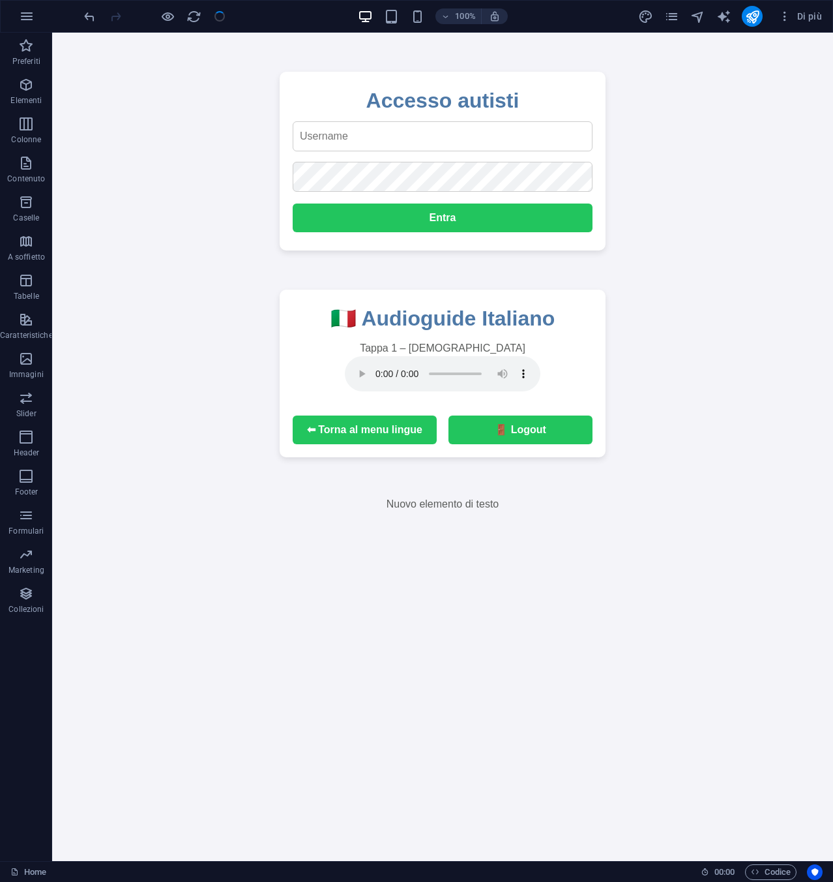
click at [62, 18] on div "100% Di più" at bounding box center [417, 16] width 832 height 31
click at [204, 19] on div at bounding box center [155, 16] width 146 height 21
click at [191, 20] on icon "reload" at bounding box center [194, 16] width 15 height 15
click at [191, 21] on icon "reload" at bounding box center [194, 16] width 15 height 15
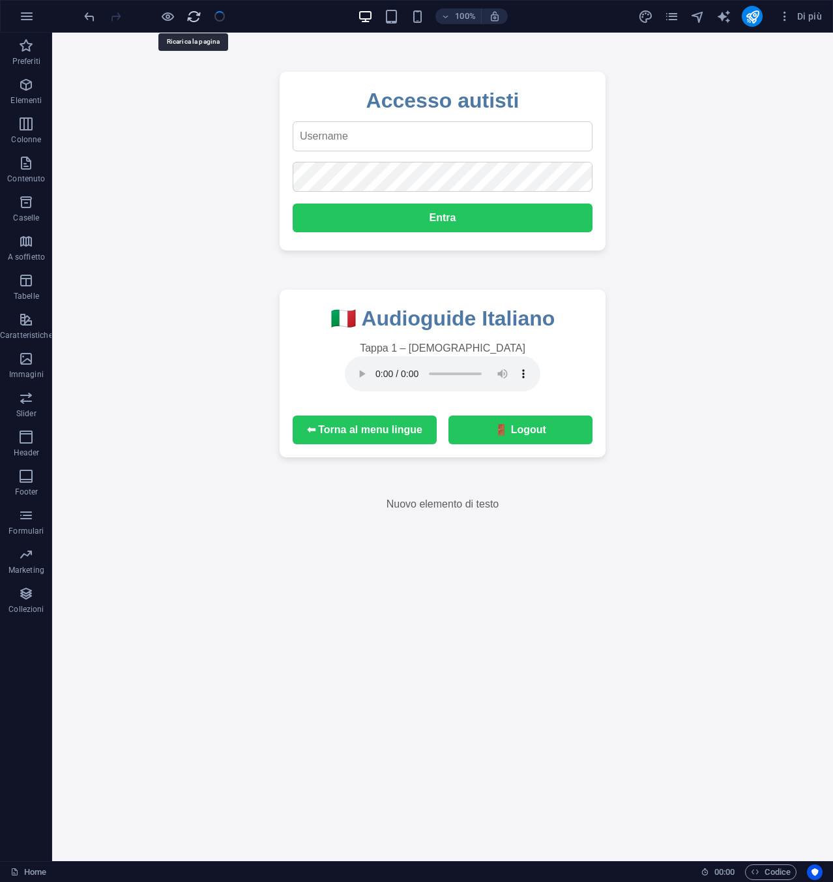
click at [191, 21] on icon "reload" at bounding box center [194, 16] width 15 height 15
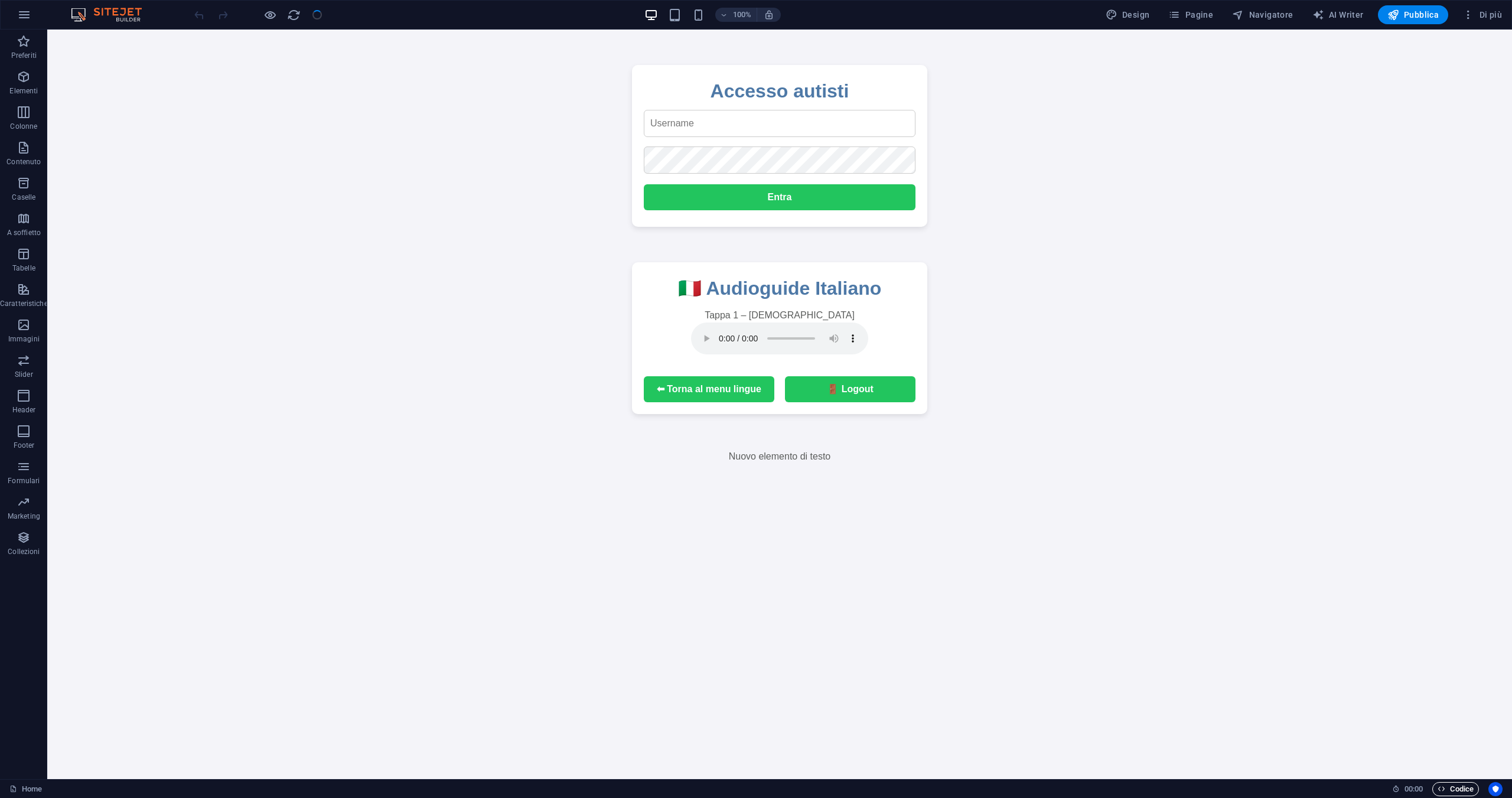
click at [1464, 793] on span "Codice" at bounding box center [1455, 789] width 36 height 14
click at [1450, 784] on span "Codice" at bounding box center [1455, 789] width 36 height 14
click at [292, 20] on icon "reload" at bounding box center [293, 14] width 14 height 14
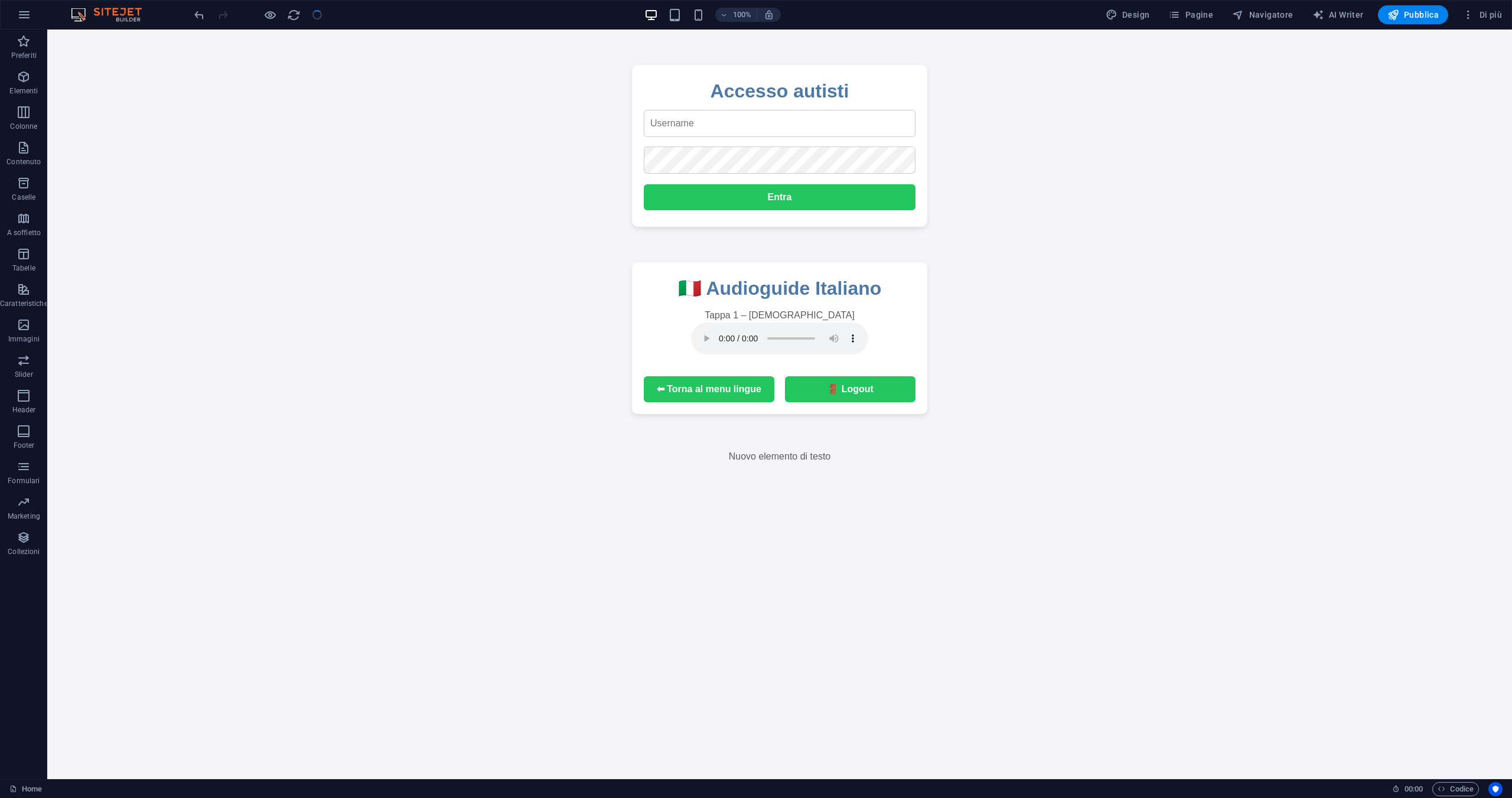
click at [201, 23] on div at bounding box center [258, 14] width 132 height 19
click at [196, 17] on icon "undo" at bounding box center [199, 14] width 14 height 14
click at [225, 13] on icon "redo" at bounding box center [223, 14] width 14 height 14
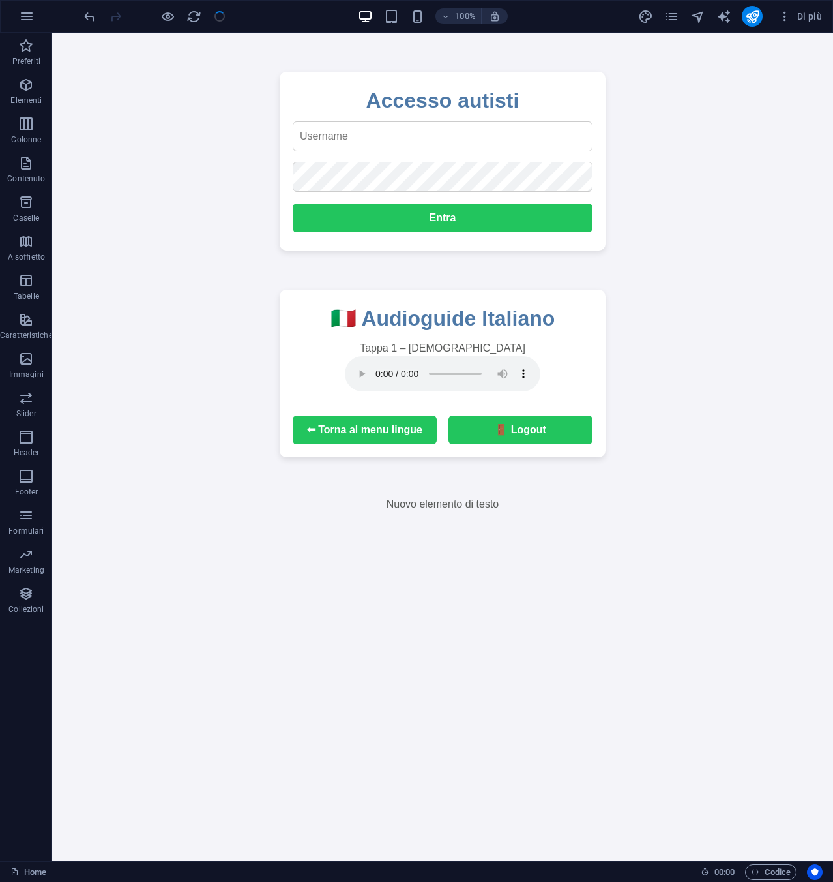
click at [5, 1] on div "100% Di più" at bounding box center [417, 16] width 832 height 31
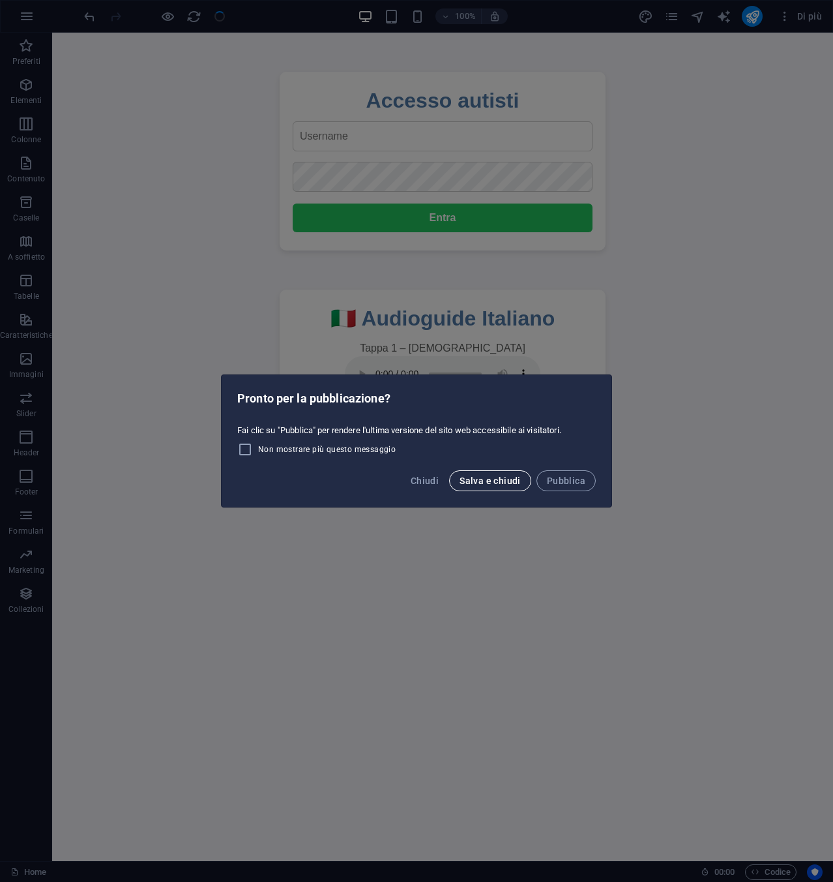
click at [458, 477] on button "Salva e chiudi" at bounding box center [490, 480] width 82 height 21
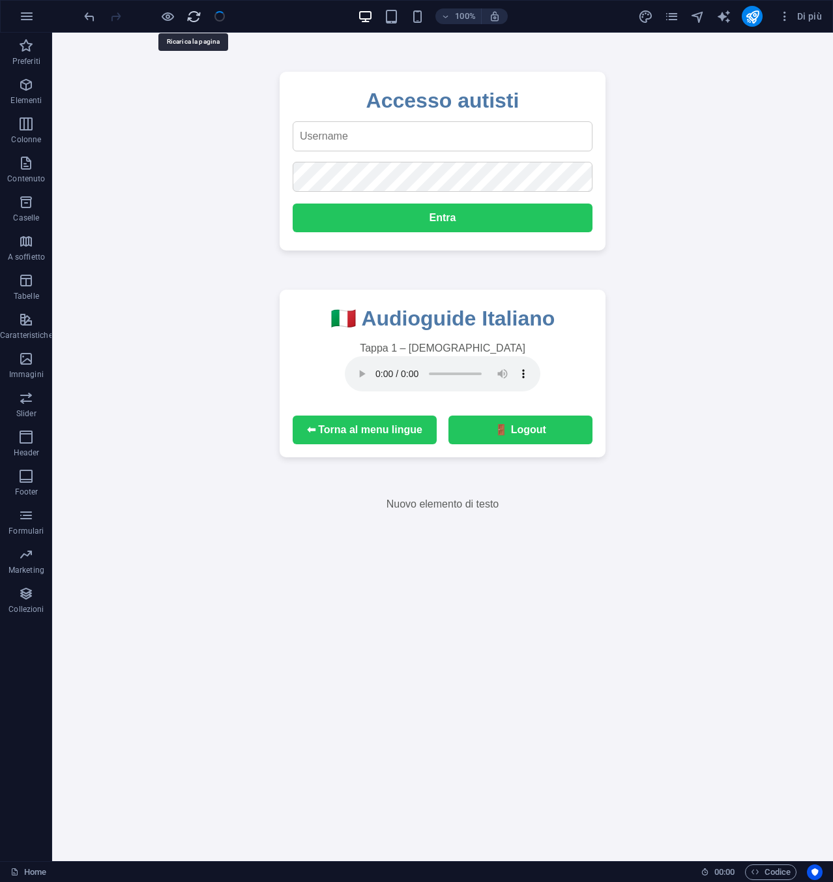
click at [191, 22] on icon "reload" at bounding box center [194, 16] width 15 height 15
click at [187, 22] on icon "reload" at bounding box center [194, 16] width 15 height 15
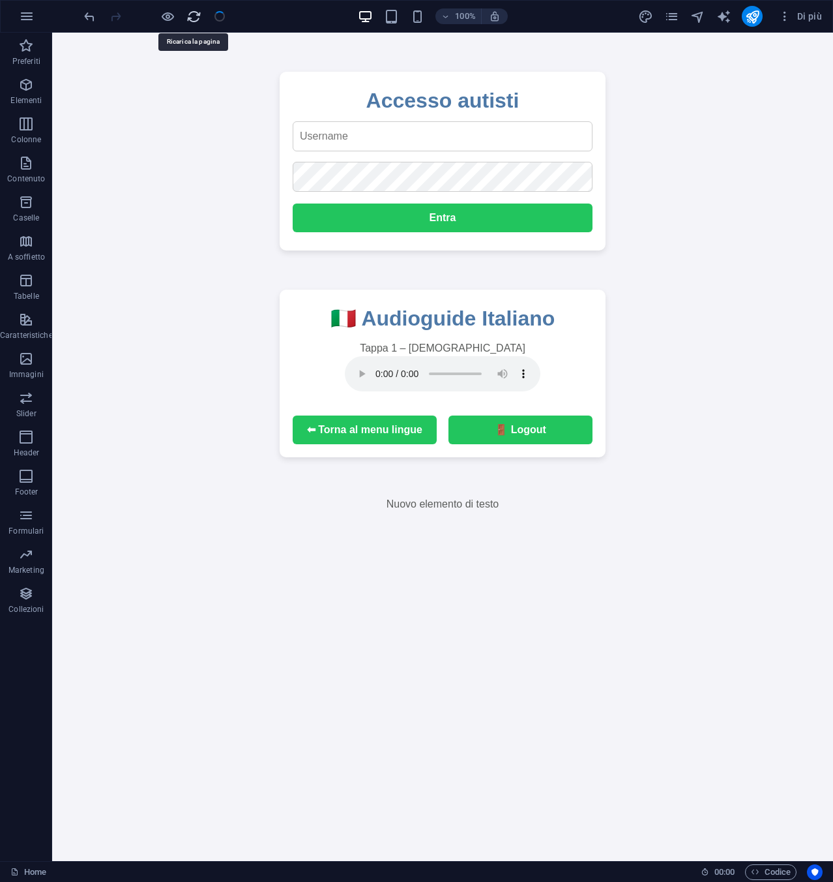
click at [189, 18] on icon "reload" at bounding box center [194, 16] width 15 height 15
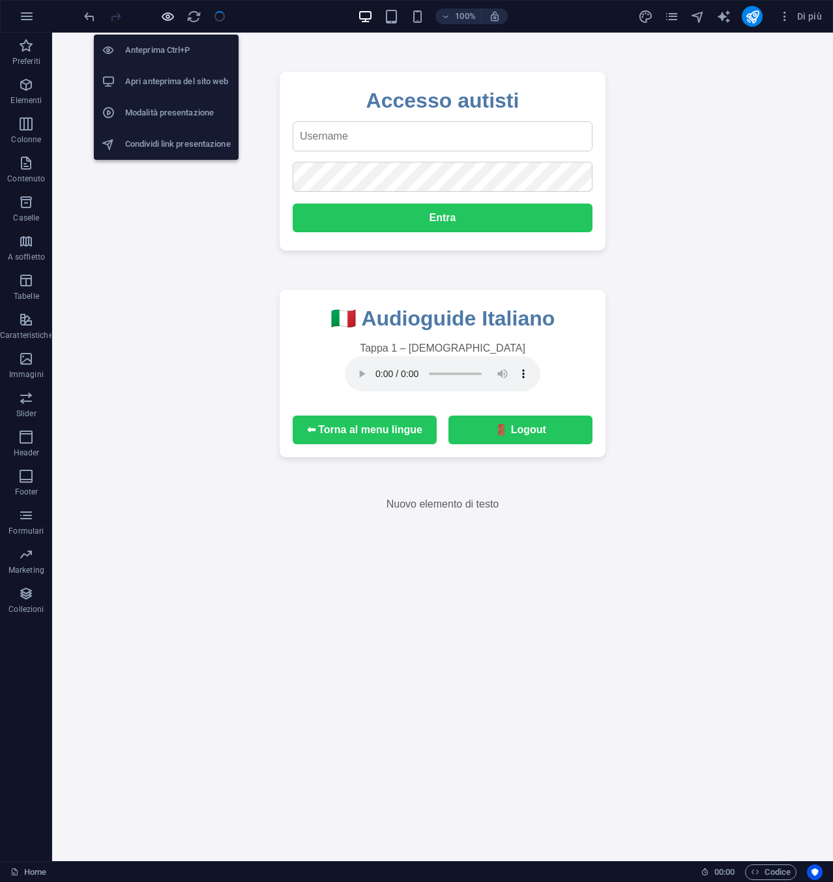
click at [173, 14] on icon "button" at bounding box center [167, 16] width 15 height 15
click at [157, 46] on h6 "Anteprima Ctrl+P" at bounding box center [178, 50] width 106 height 16
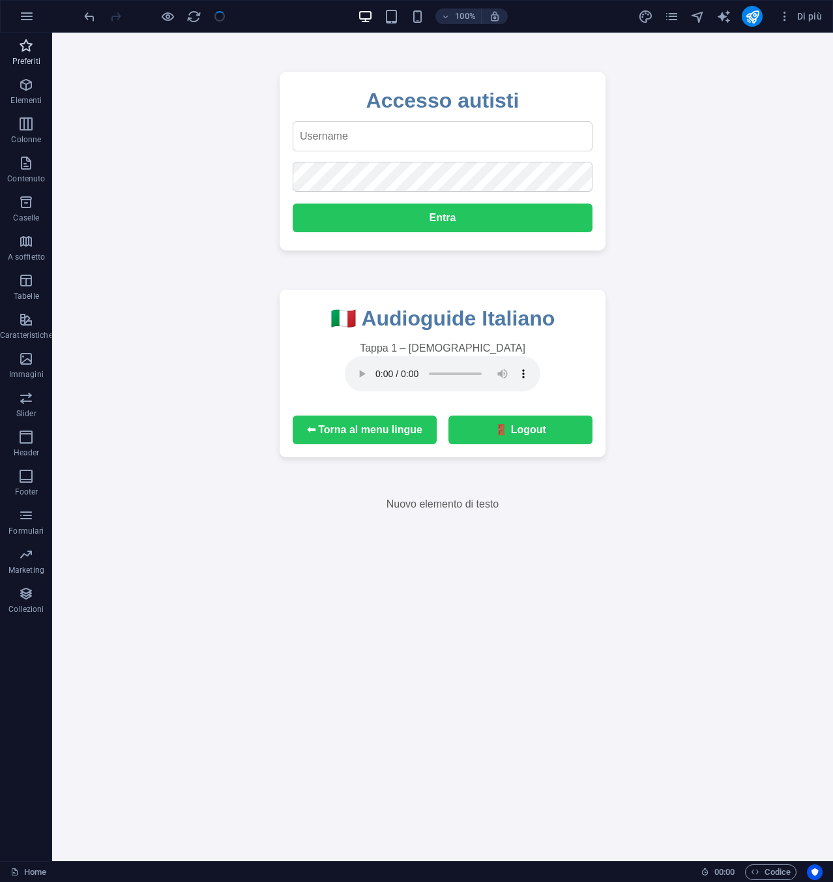
click at [13, 64] on p "Preferiti" at bounding box center [26, 61] width 28 height 10
click at [35, 99] on p "Elementi" at bounding box center [25, 100] width 31 height 10
click at [196, 16] on icon "reload" at bounding box center [194, 16] width 15 height 15
click at [188, 12] on icon "reload" at bounding box center [194, 16] width 15 height 15
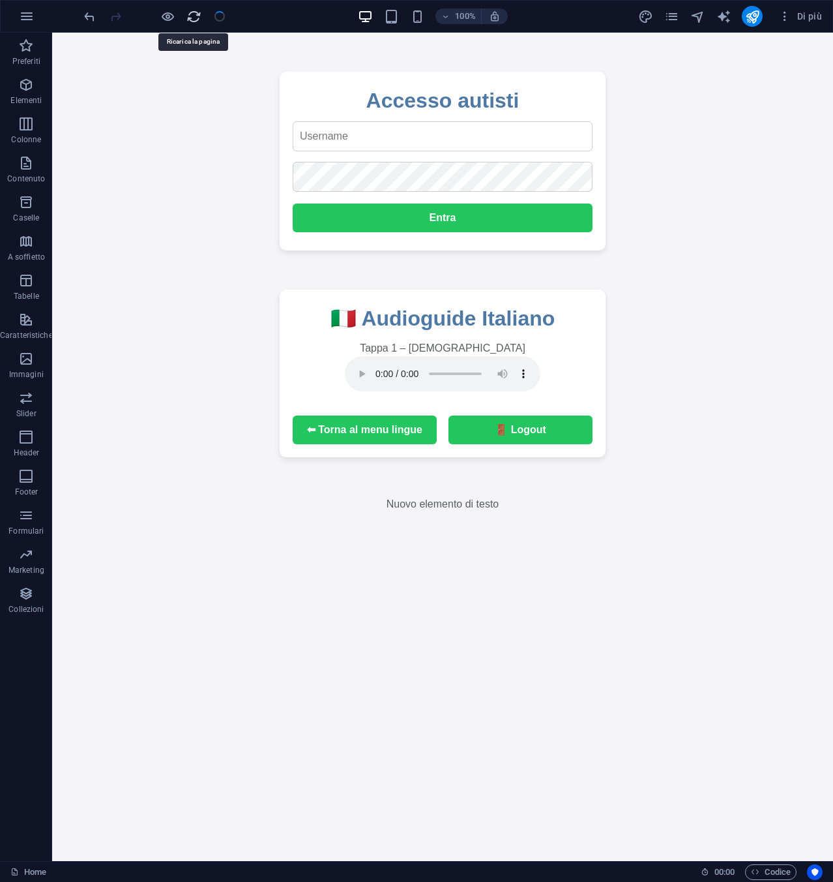
click at [200, 13] on icon "reload" at bounding box center [194, 16] width 15 height 15
click at [784, 18] on icon "button" at bounding box center [785, 16] width 13 height 13
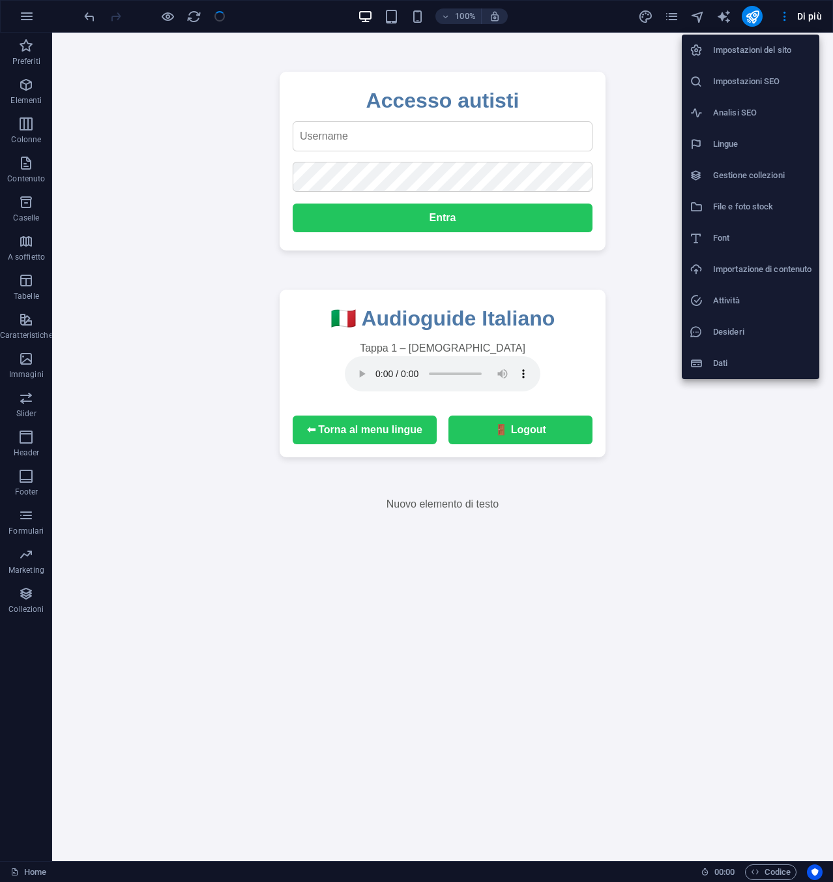
click at [729, 117] on h6 "Analisi SEO" at bounding box center [762, 113] width 98 height 16
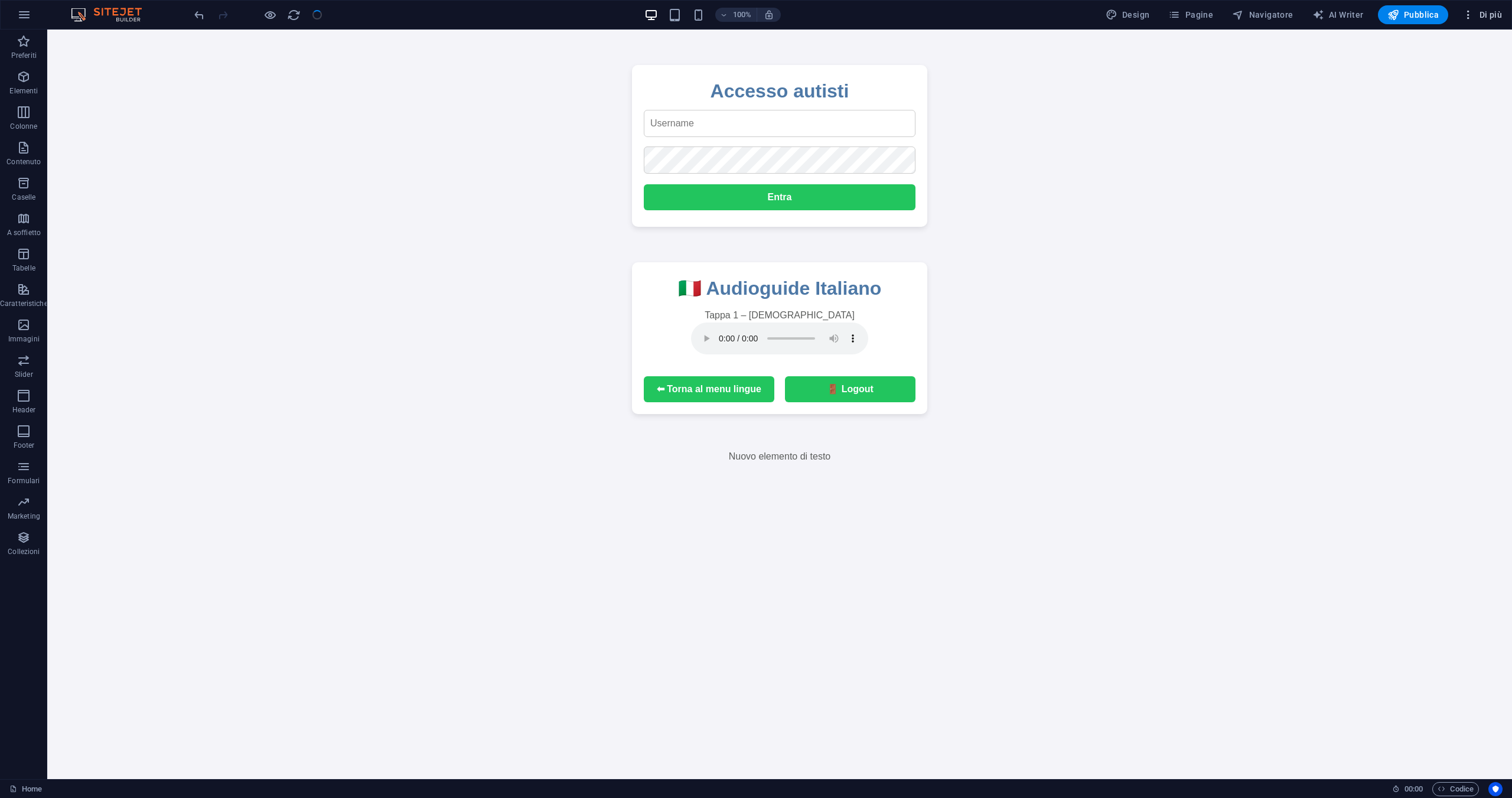
click at [1468, 9] on icon "button" at bounding box center [1468, 14] width 12 height 12
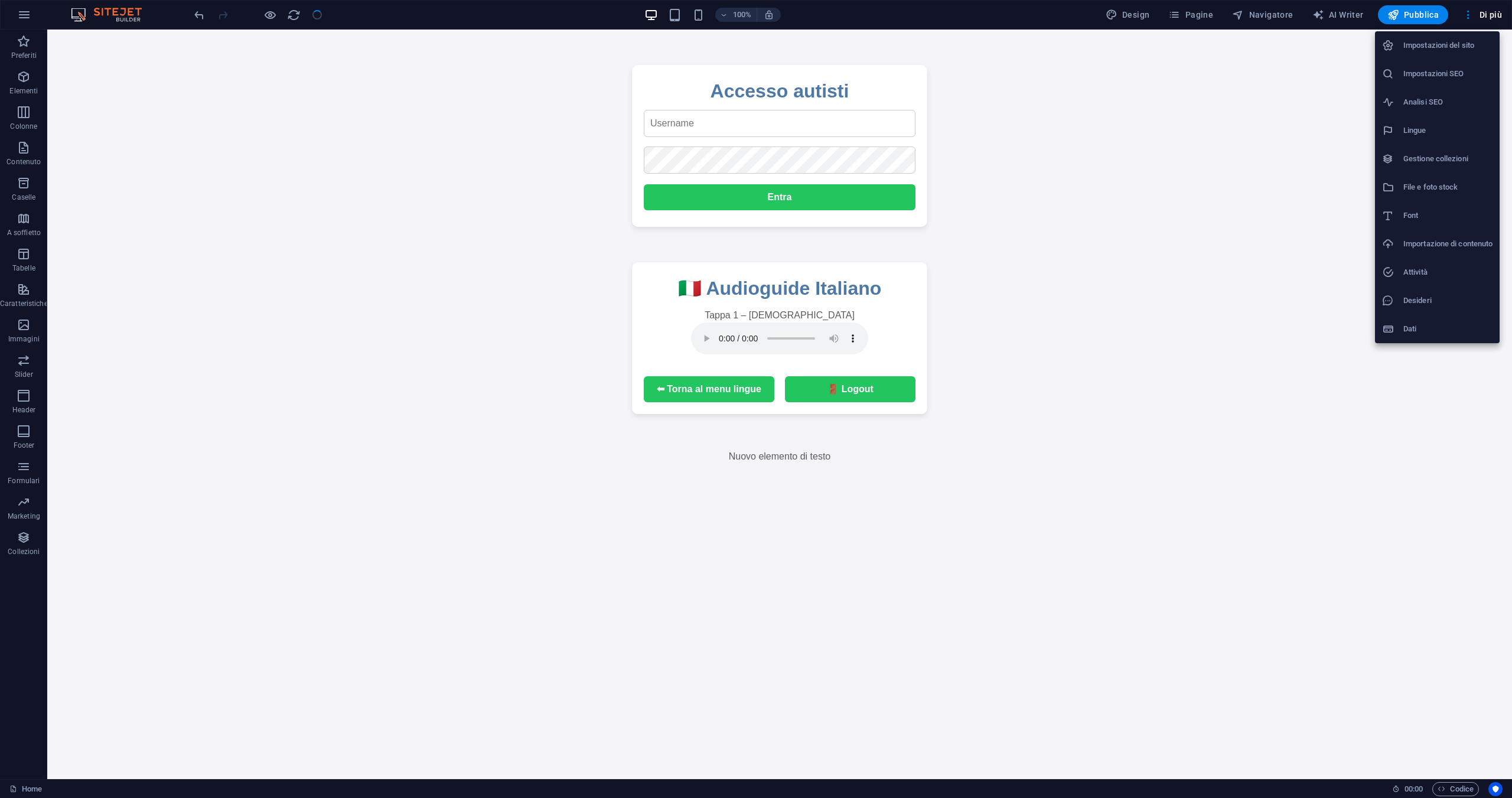
click at [1400, 48] on div at bounding box center [1392, 45] width 21 height 12
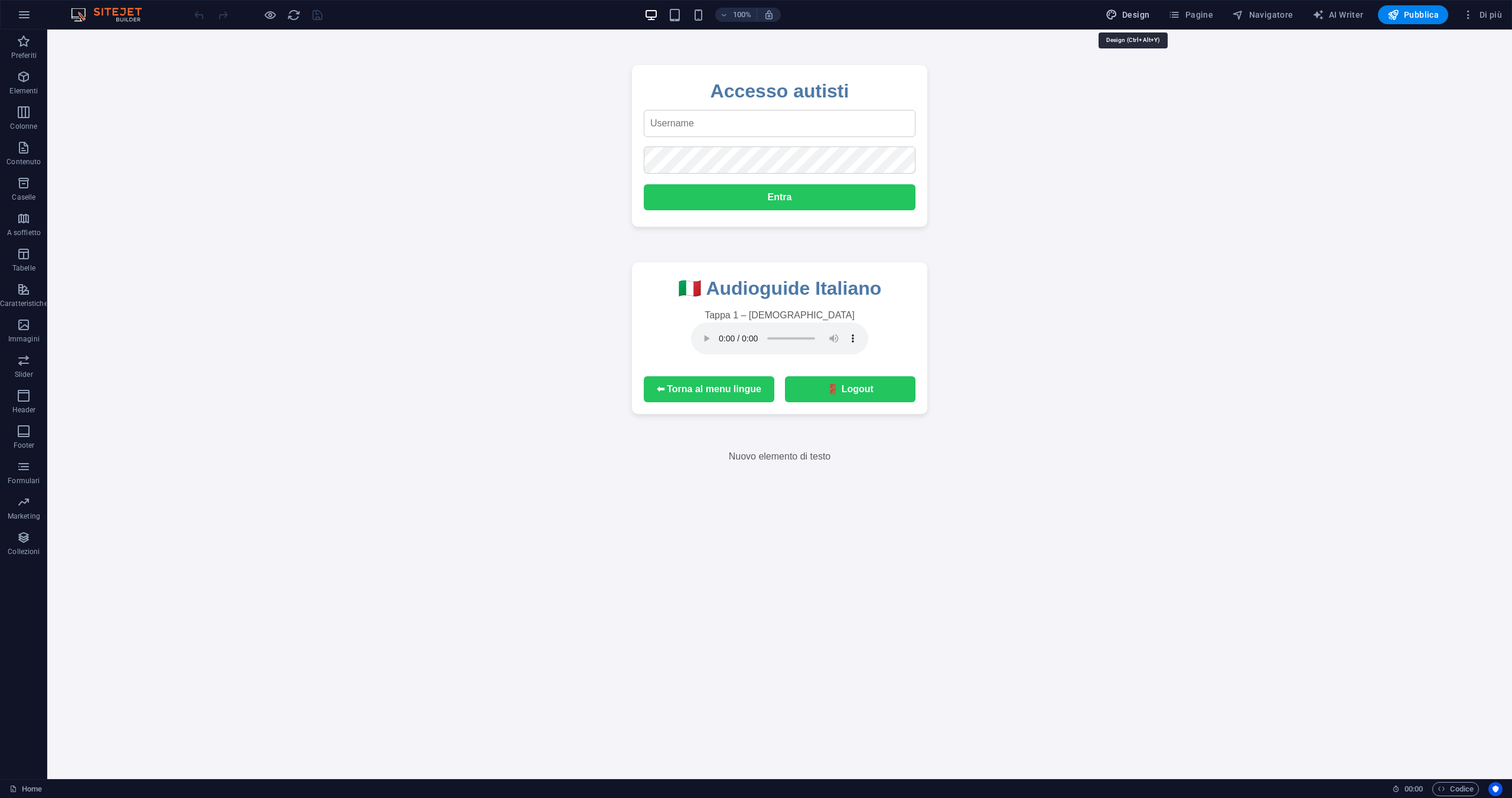
click at [1132, 14] on span "Design" at bounding box center [1127, 14] width 44 height 12
select select "px"
select select "400"
select select "px"
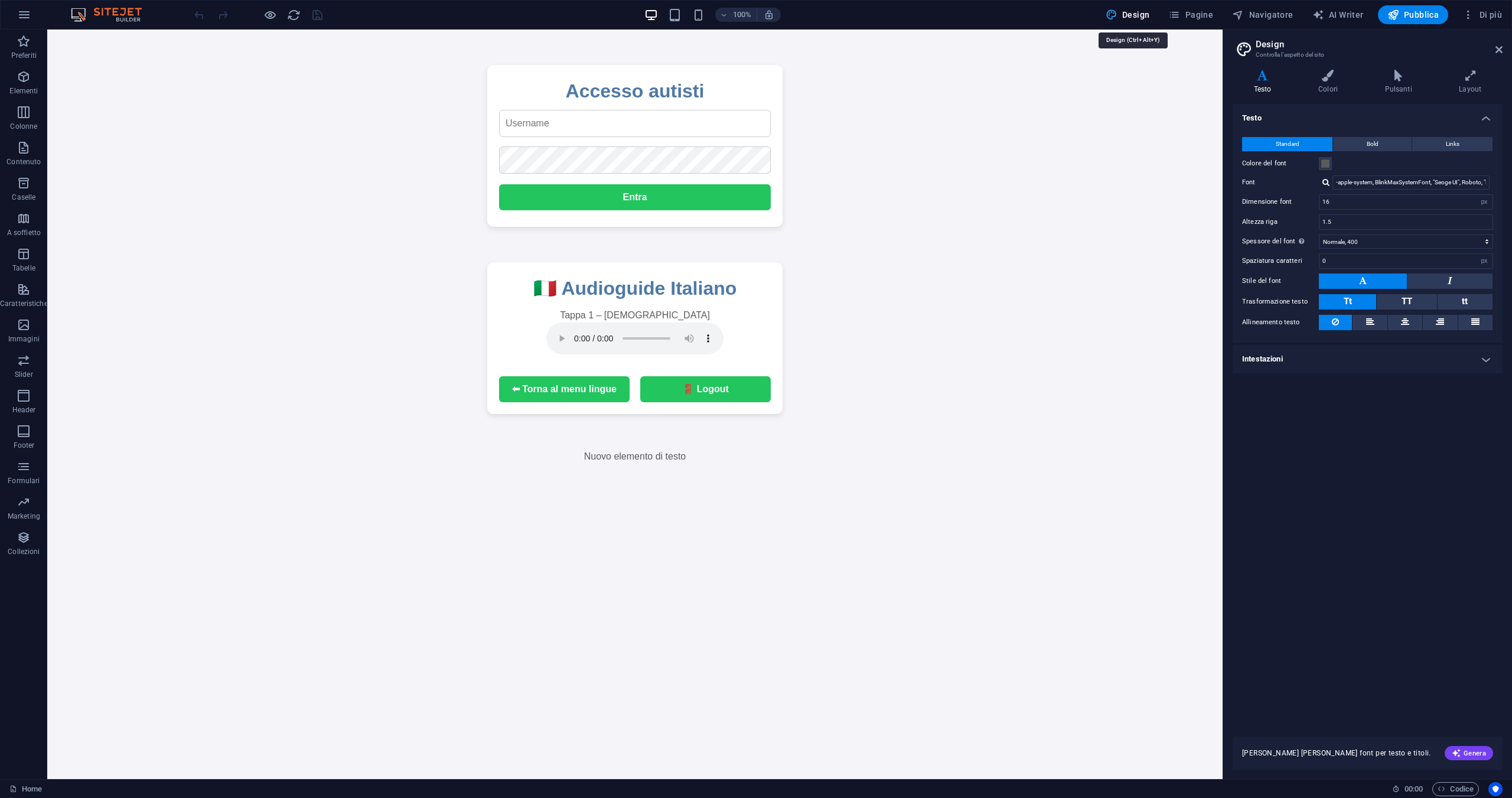
click at [1148, 20] on span "Design" at bounding box center [1127, 14] width 44 height 12
click at [1495, 47] on icon at bounding box center [1498, 50] width 7 height 9
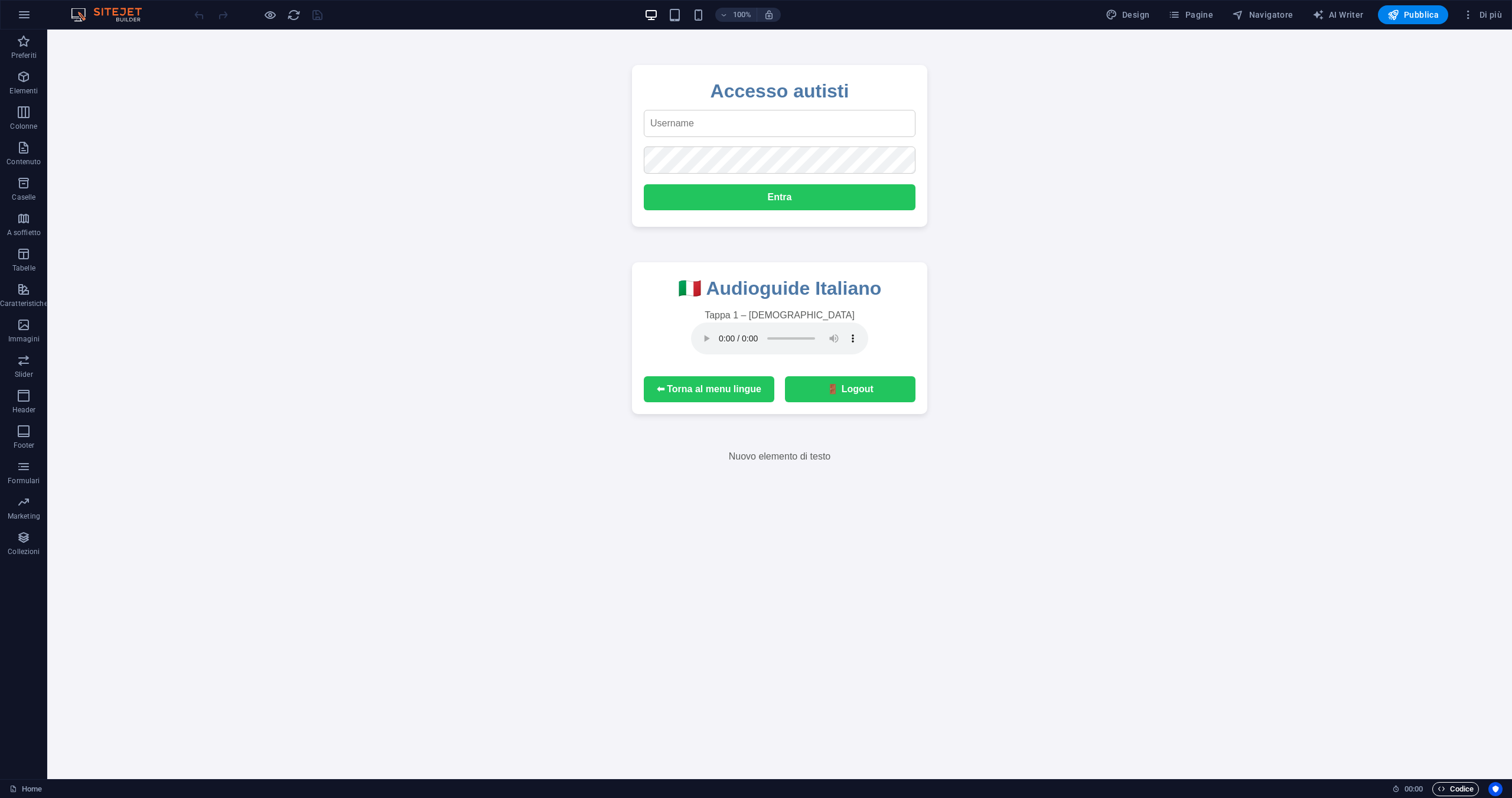
click at [1460, 789] on span "Codice" at bounding box center [1455, 789] width 36 height 14
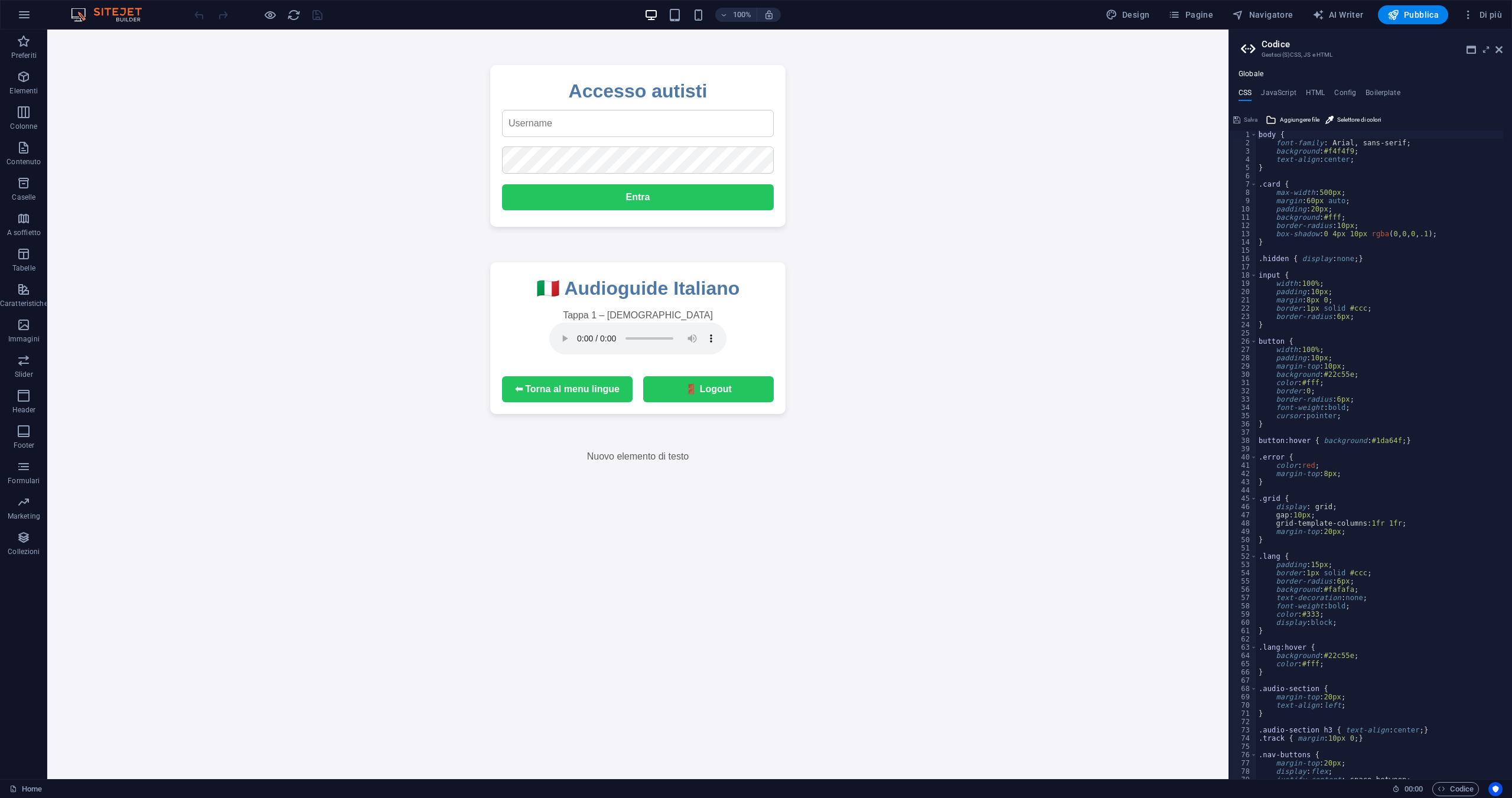
scroll to position [46, 0]
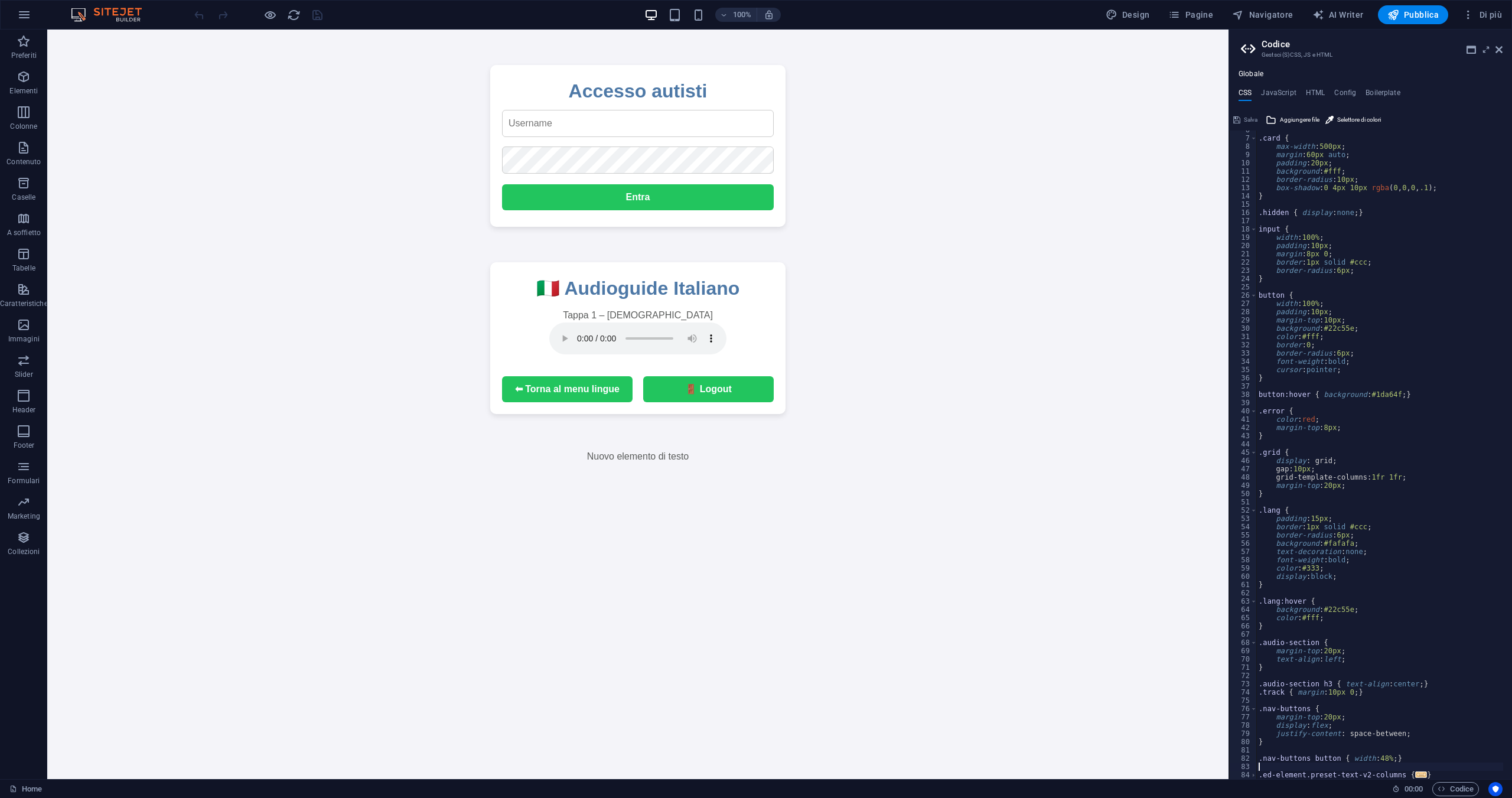
click at [1417, 770] on div ".card { max-width : 500px ; margin : 60px auto ; padding : 20px ; background : …" at bounding box center [1379, 458] width 247 height 665
click at [1415, 775] on span "..." at bounding box center [1421, 774] width 12 height 6
type textarea "}"
click at [1409, 768] on div ".card { max-width : 500px ; margin : 60px auto ; padding : 20px ; background : …" at bounding box center [1379, 458] width 247 height 665
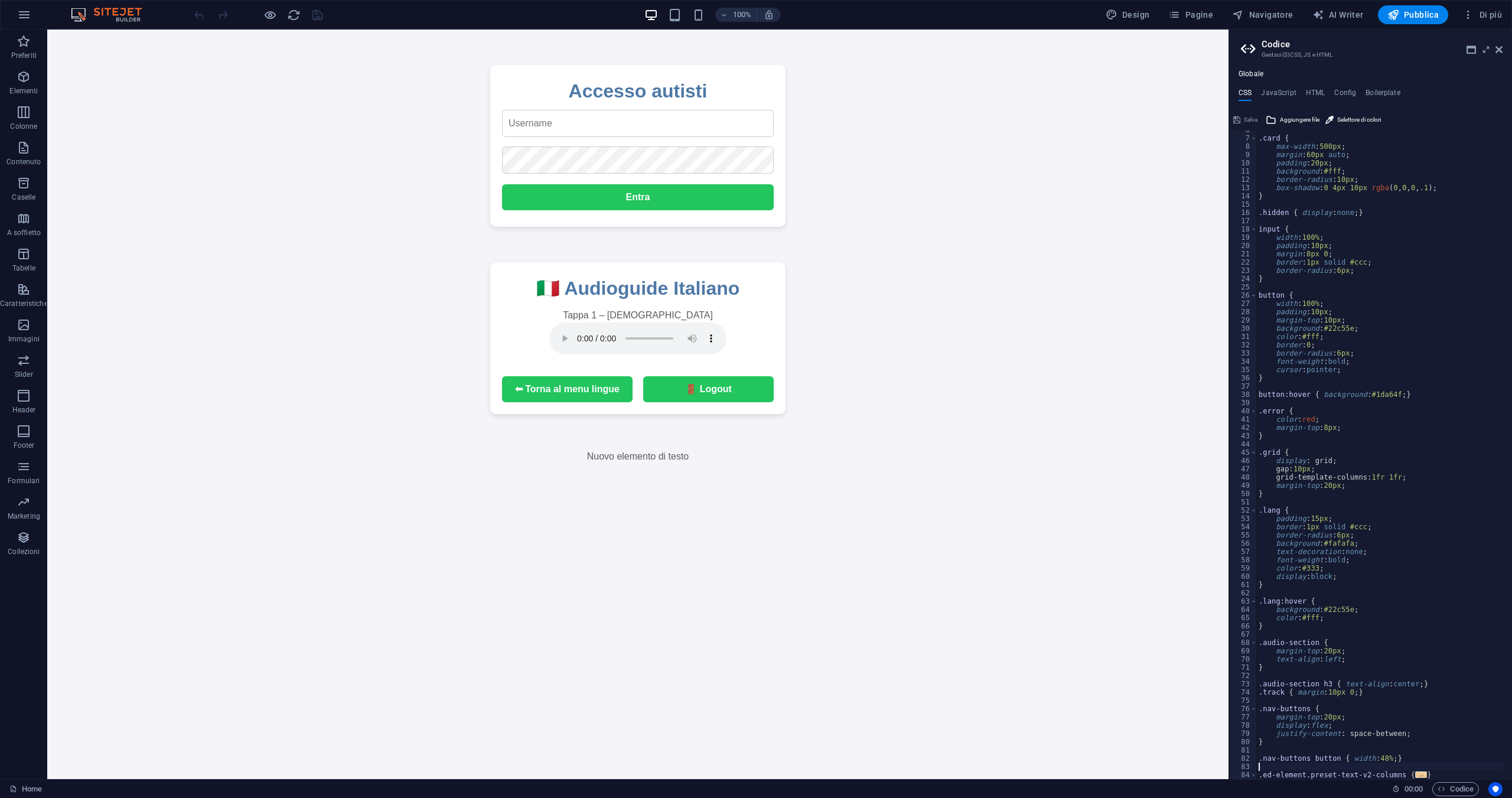
click at [1404, 770] on div ".card { max-width : 500px ; margin : 60px auto ; padding : 20px ; background : …" at bounding box center [1379, 458] width 247 height 665
click at [1415, 775] on span "..." at bounding box center [1421, 774] width 12 height 6
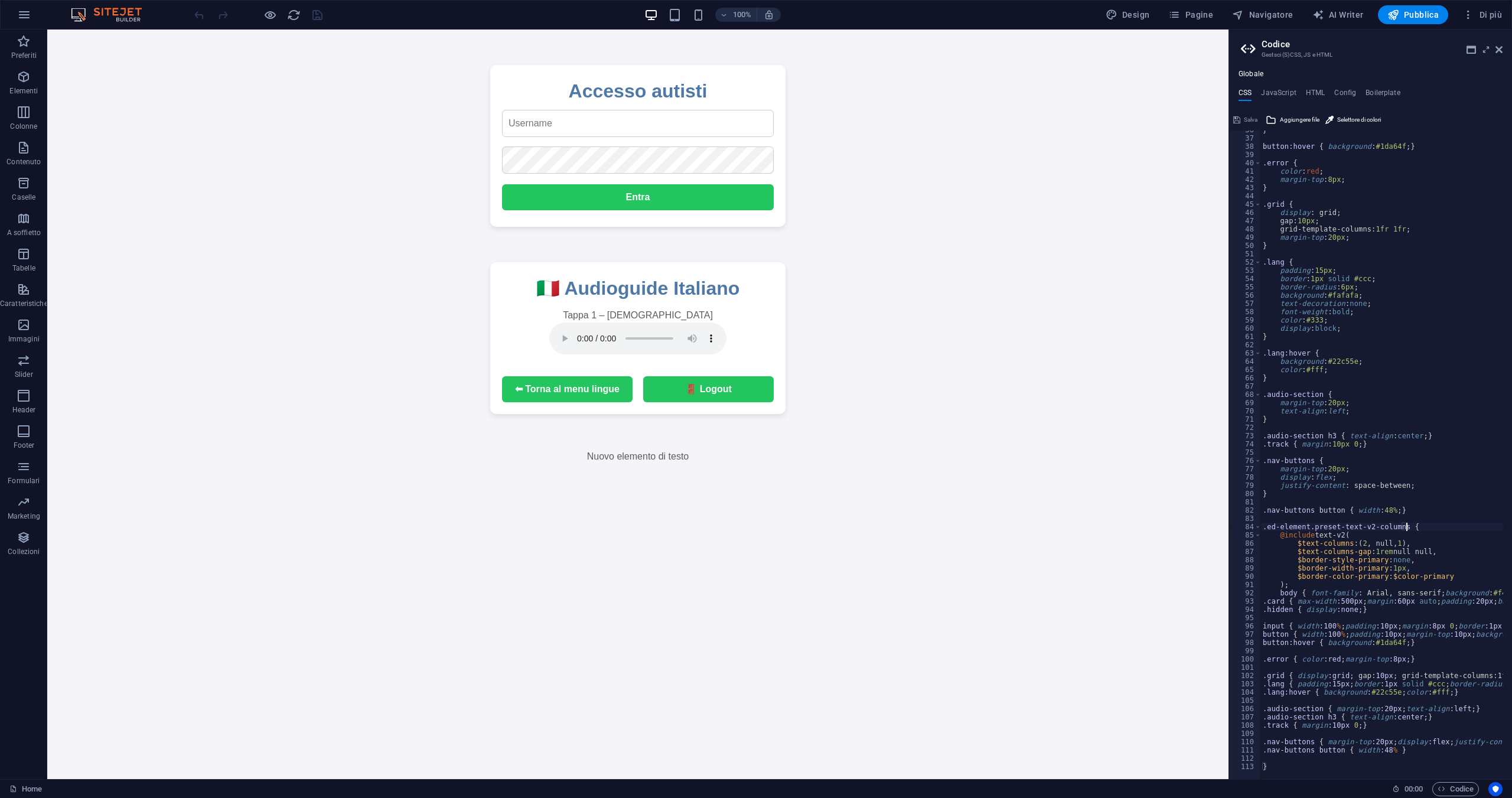
scroll to position [294, 0]
type textarea ".nav-buttons button { width:48% }"
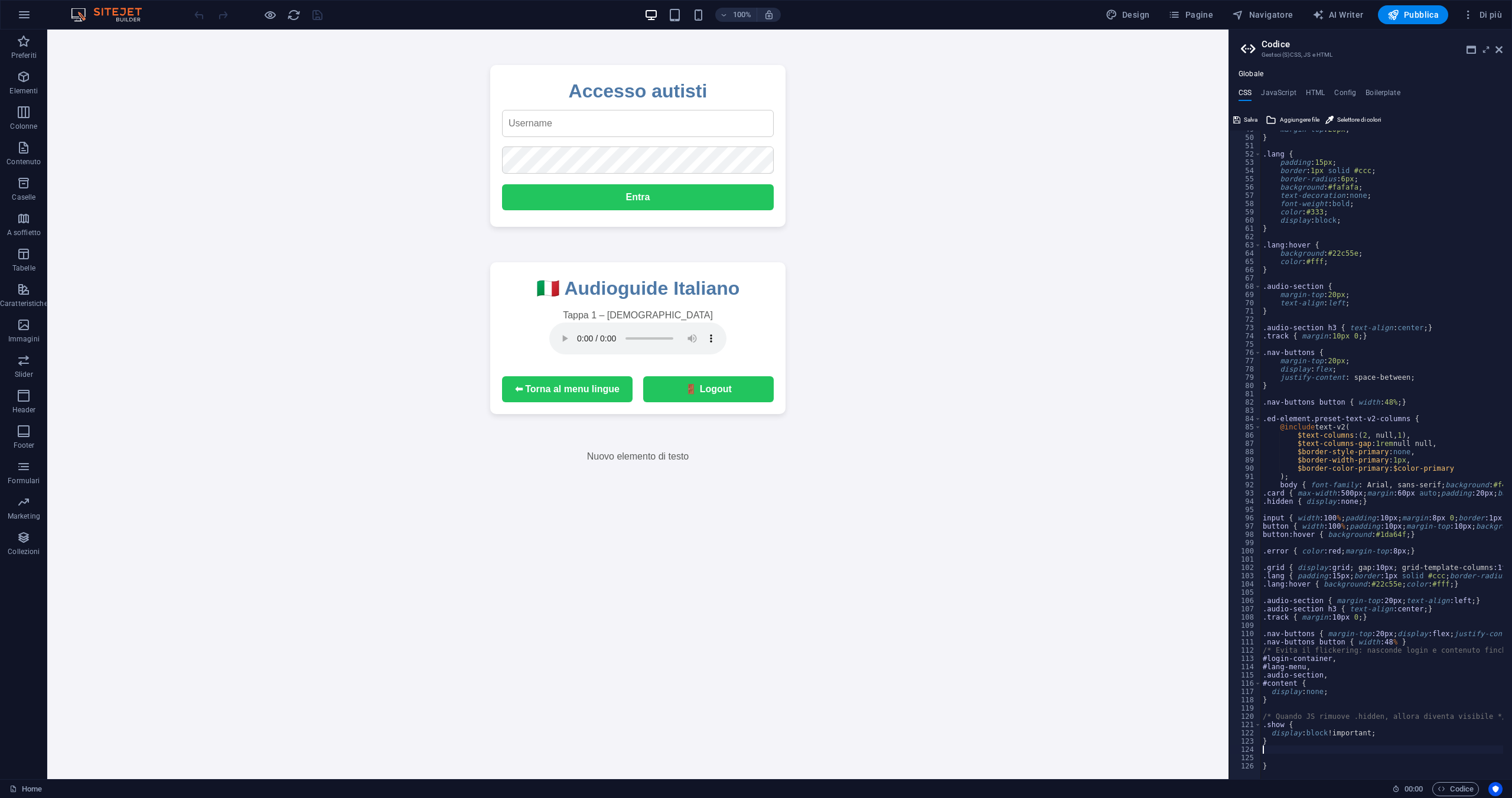
scroll to position [402, 0]
click at [1252, 121] on span "Salva" at bounding box center [1249, 120] width 14 height 14
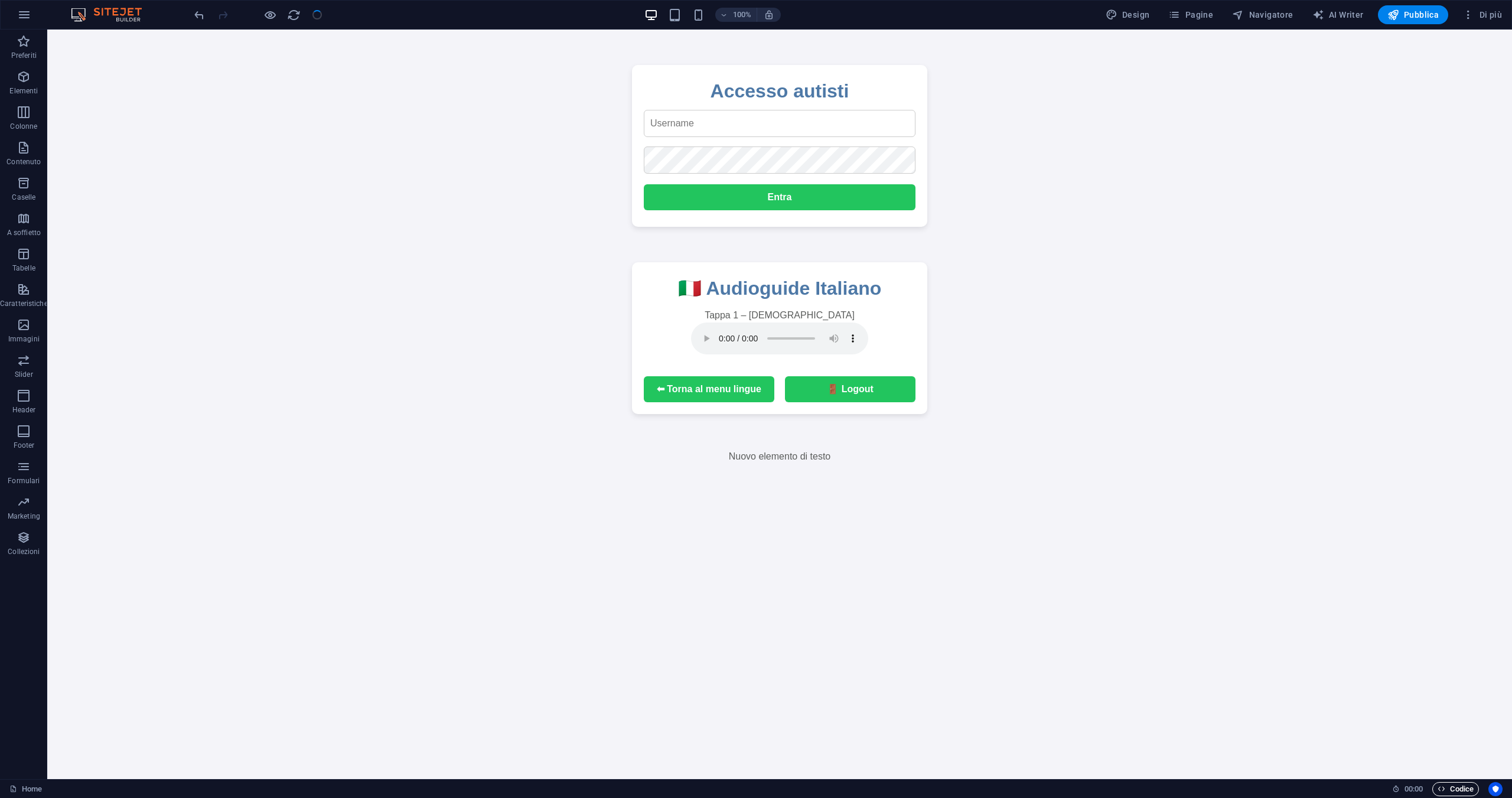
click at [1447, 791] on span "Codice" at bounding box center [1455, 789] width 36 height 14
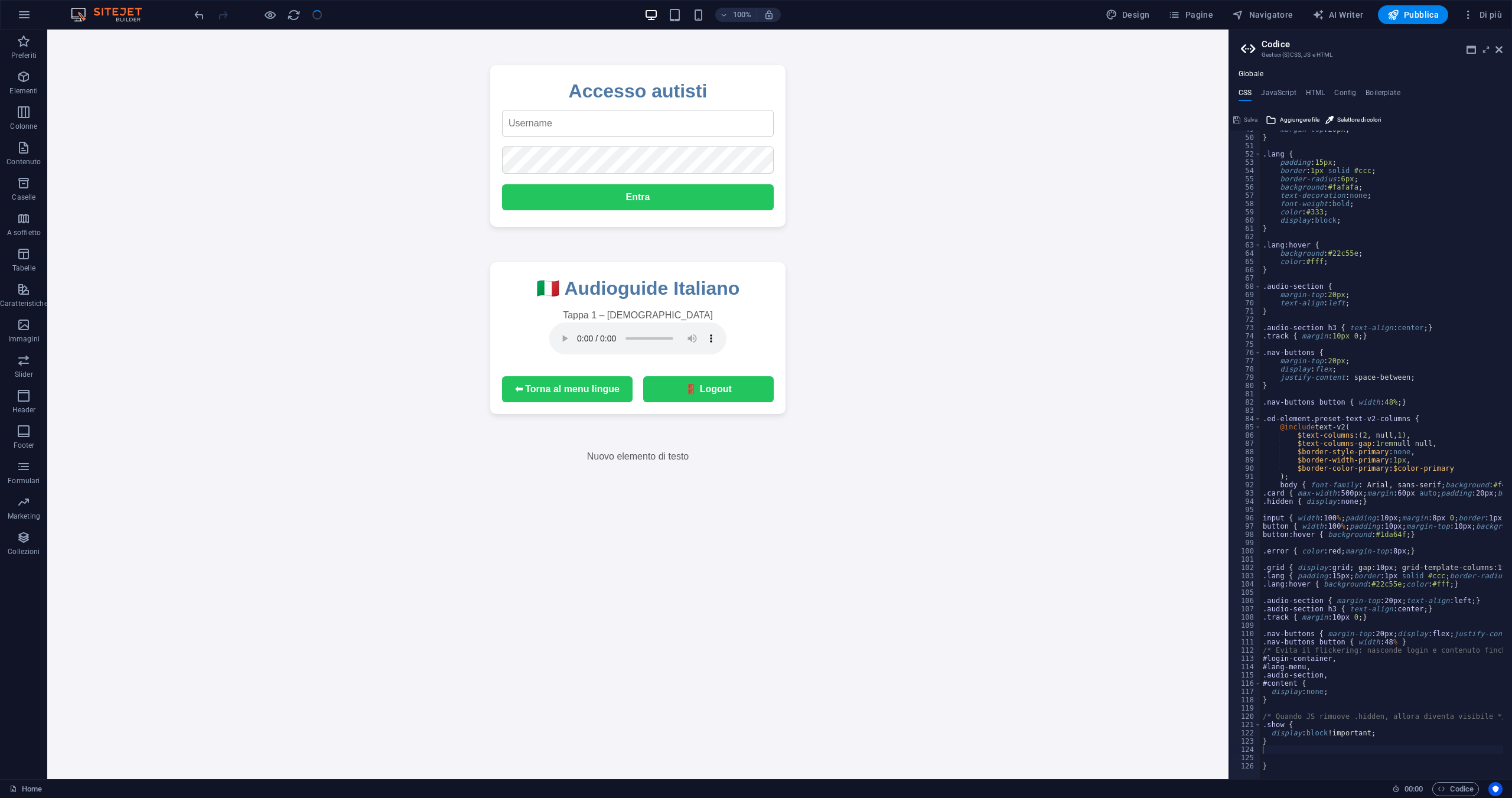
click at [1289, 85] on div "Globale CSS JavaScript HTML Config Boilerplate 49 50 51 52 53 54 55 56 57 58 59…" at bounding box center [1370, 424] width 282 height 709
click at [1282, 92] on h4 "JavaScript" at bounding box center [1278, 95] width 34 height 13
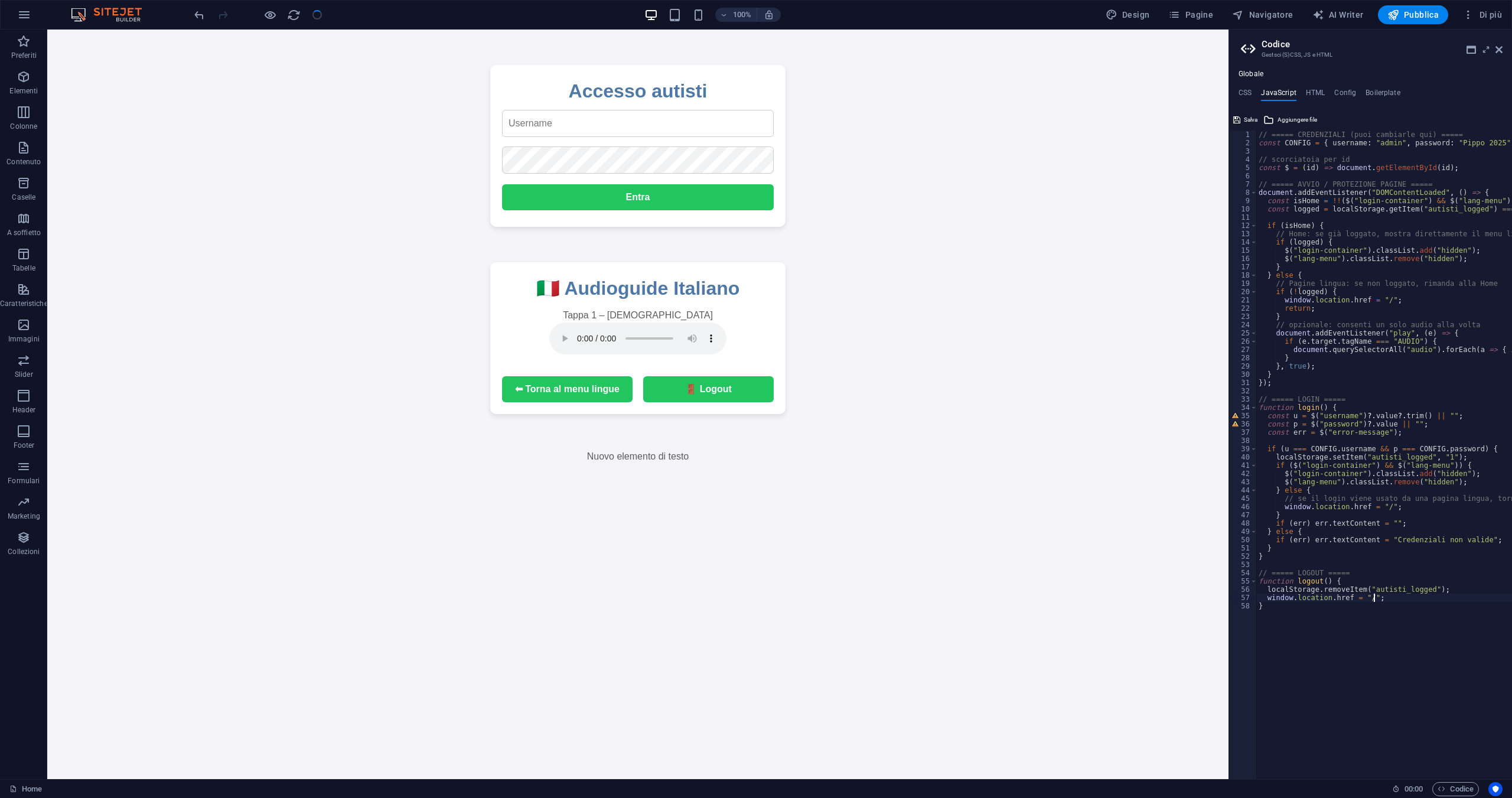
click at [1382, 595] on div "// ===== CREDENZIALI (puoi cambiarle qui) ===== const CONFIG = { username : "ad…" at bounding box center [1441, 458] width 371 height 657
type textarea "window.location.href = "/";"
paste textarea
click at [1320, 656] on div "// ===== CREDENZIALI (puoi cambiarle qui) ===== const CONFIG = { username : "ad…" at bounding box center [1441, 458] width 371 height 657
click at [1495, 622] on div "// ===== CREDENZIALI (puoi cambiarle qui) ===== const CONFIG = { username : "ad…" at bounding box center [1441, 458] width 371 height 657
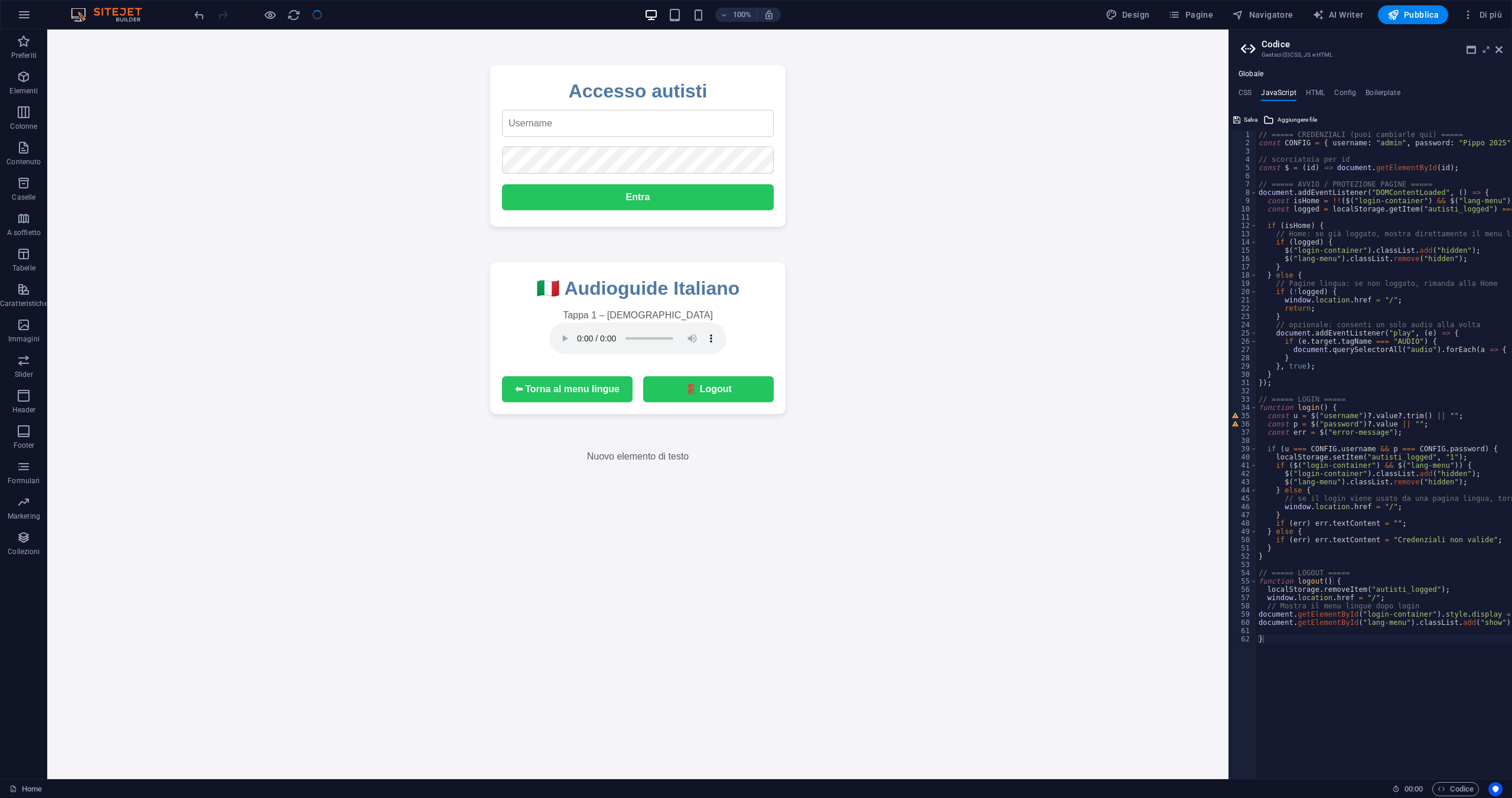
type textarea "document.getElementById("lang-menu").classList.add("show");"
click at [1258, 631] on div "// ===== CREDENZIALI (puoi cambiarle qui) ===== const CONFIG = { username : "ad…" at bounding box center [1441, 458] width 371 height 657
type textarea "document.getElementById("login-container").classList.add("show");"
click at [1258, 118] on button "Salva" at bounding box center [1245, 120] width 28 height 14
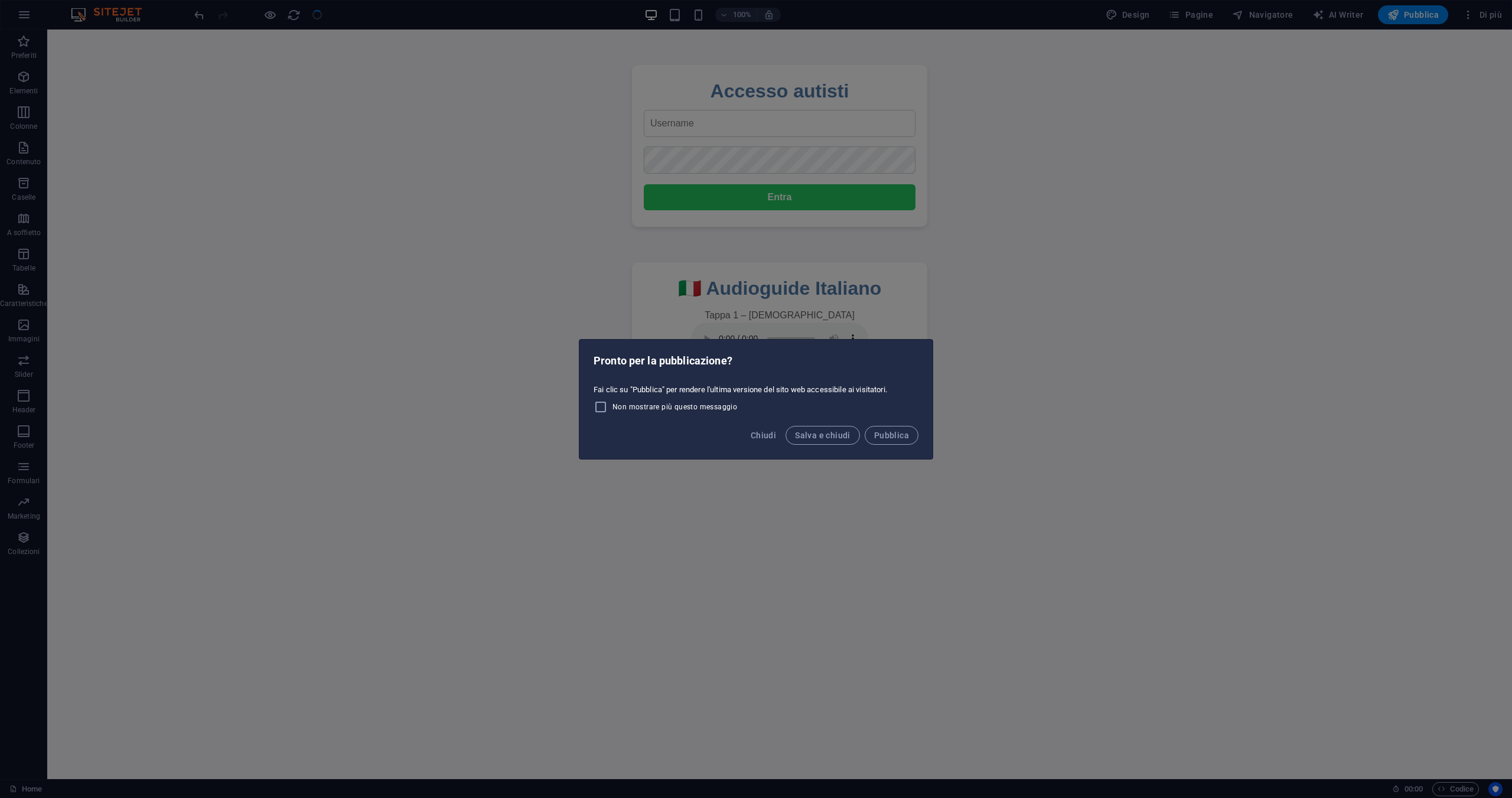
click at [719, 401] on label "Non mostrare più questo messaggio" at bounding box center [665, 408] width 143 height 14
click at [612, 401] on input "Non mostrare più questo messaggio" at bounding box center [602, 408] width 19 height 14
checkbox input "true"
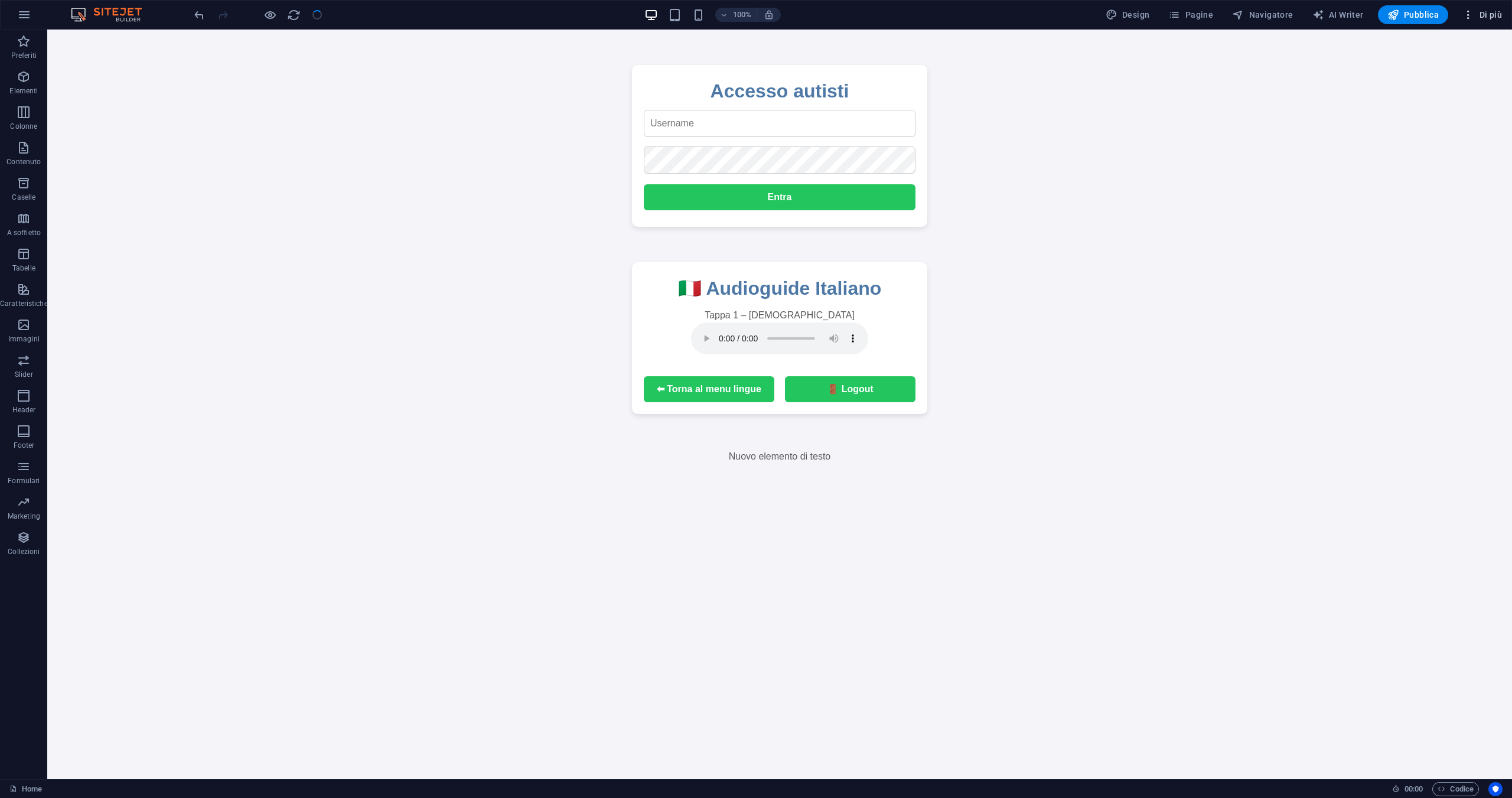
click at [1468, 12] on icon "button" at bounding box center [1468, 14] width 12 height 12
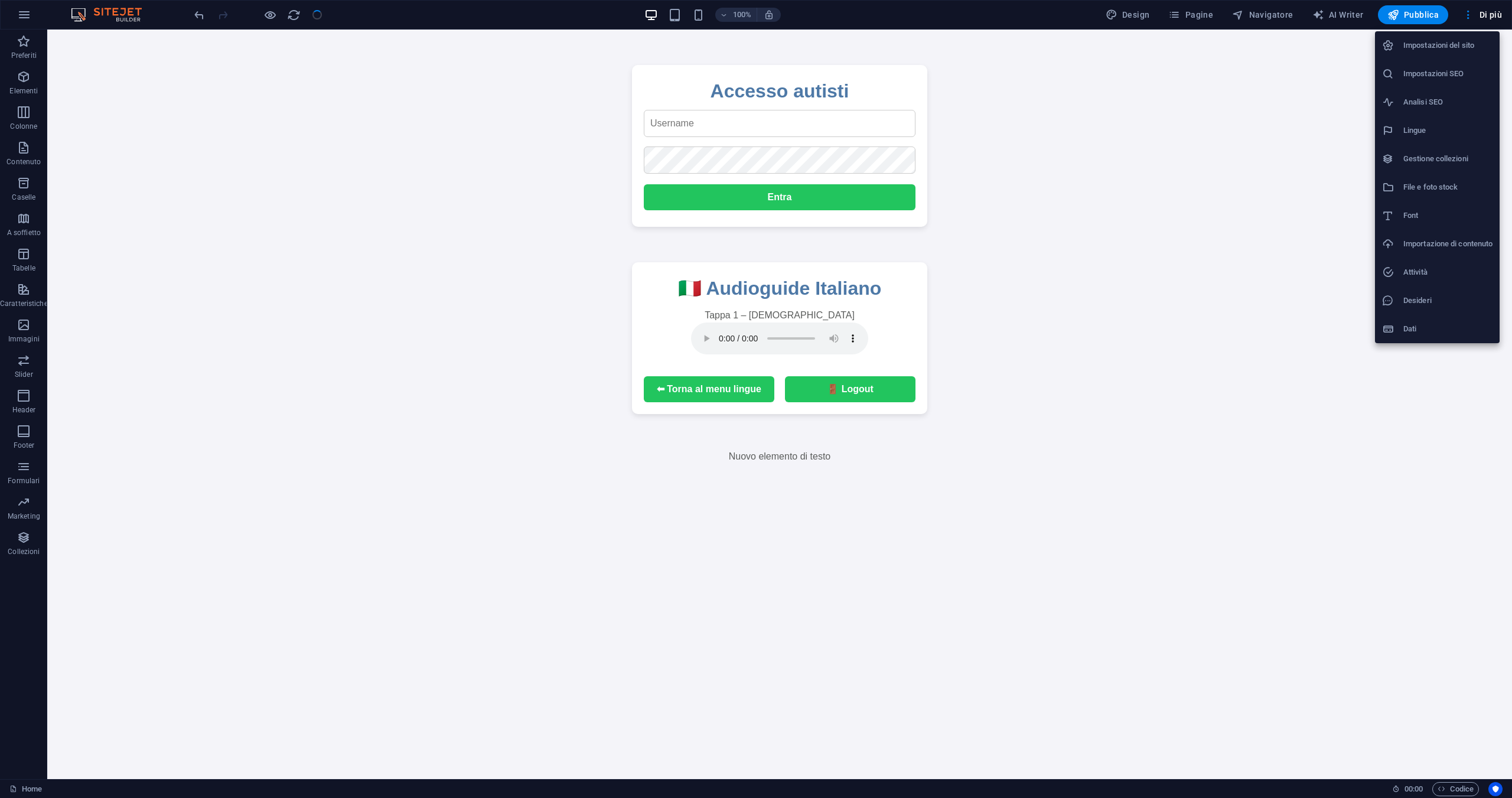
click at [38, 17] on div at bounding box center [756, 399] width 1512 height 798
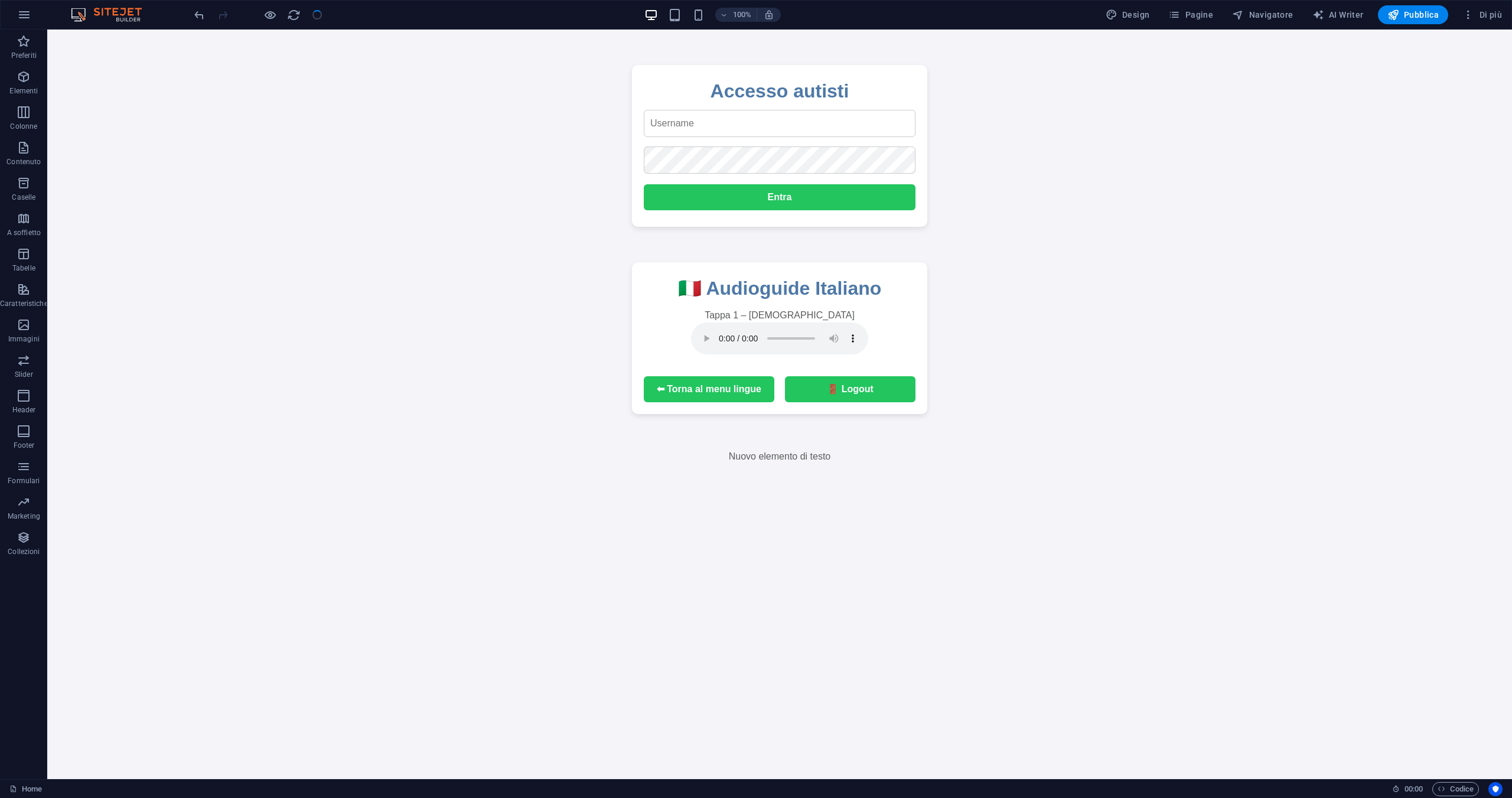
click at [21, 15] on icon "button" at bounding box center [24, 14] width 14 height 14
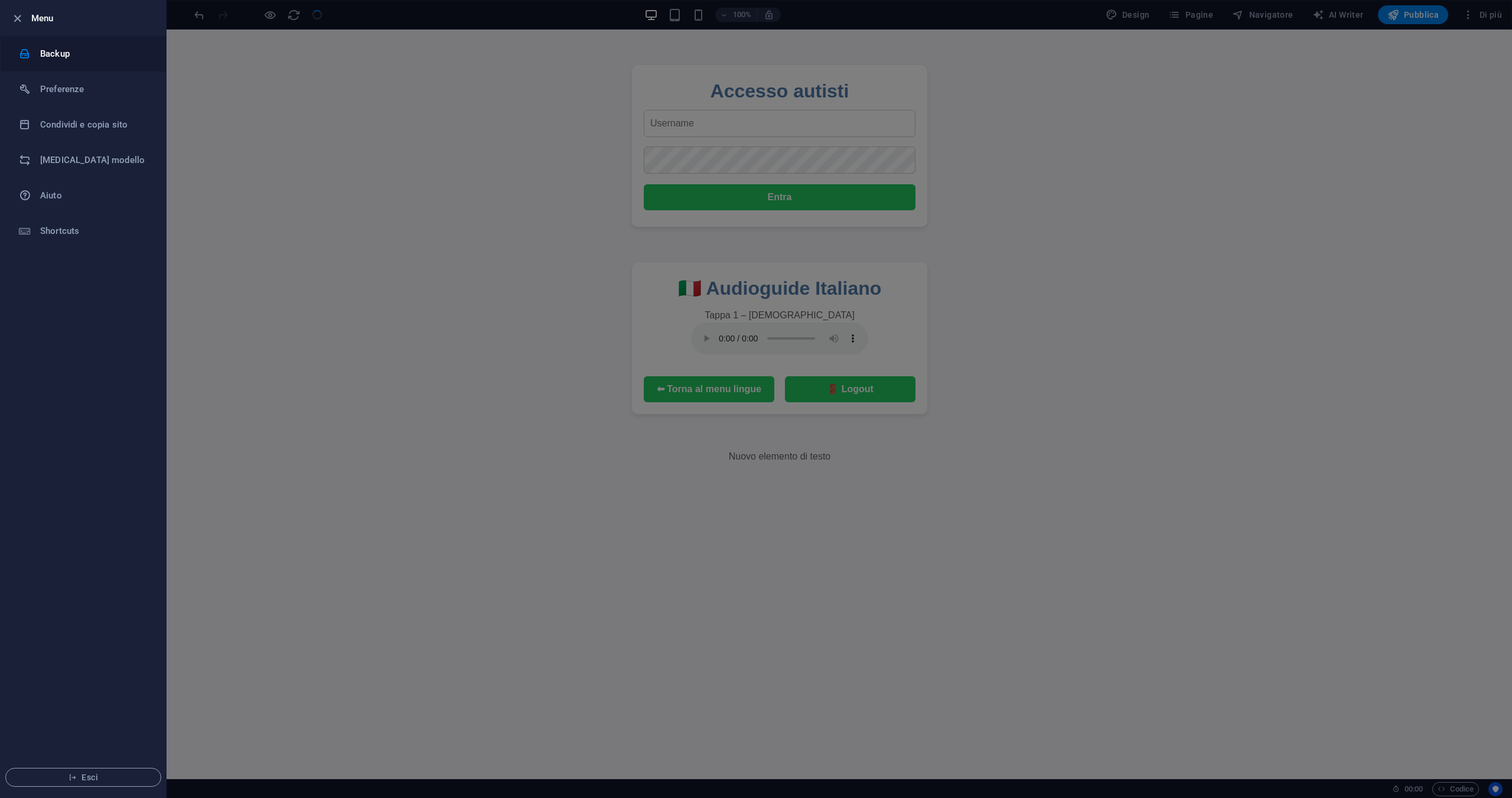
click at [45, 52] on h6 "Backup" at bounding box center [94, 54] width 110 height 14
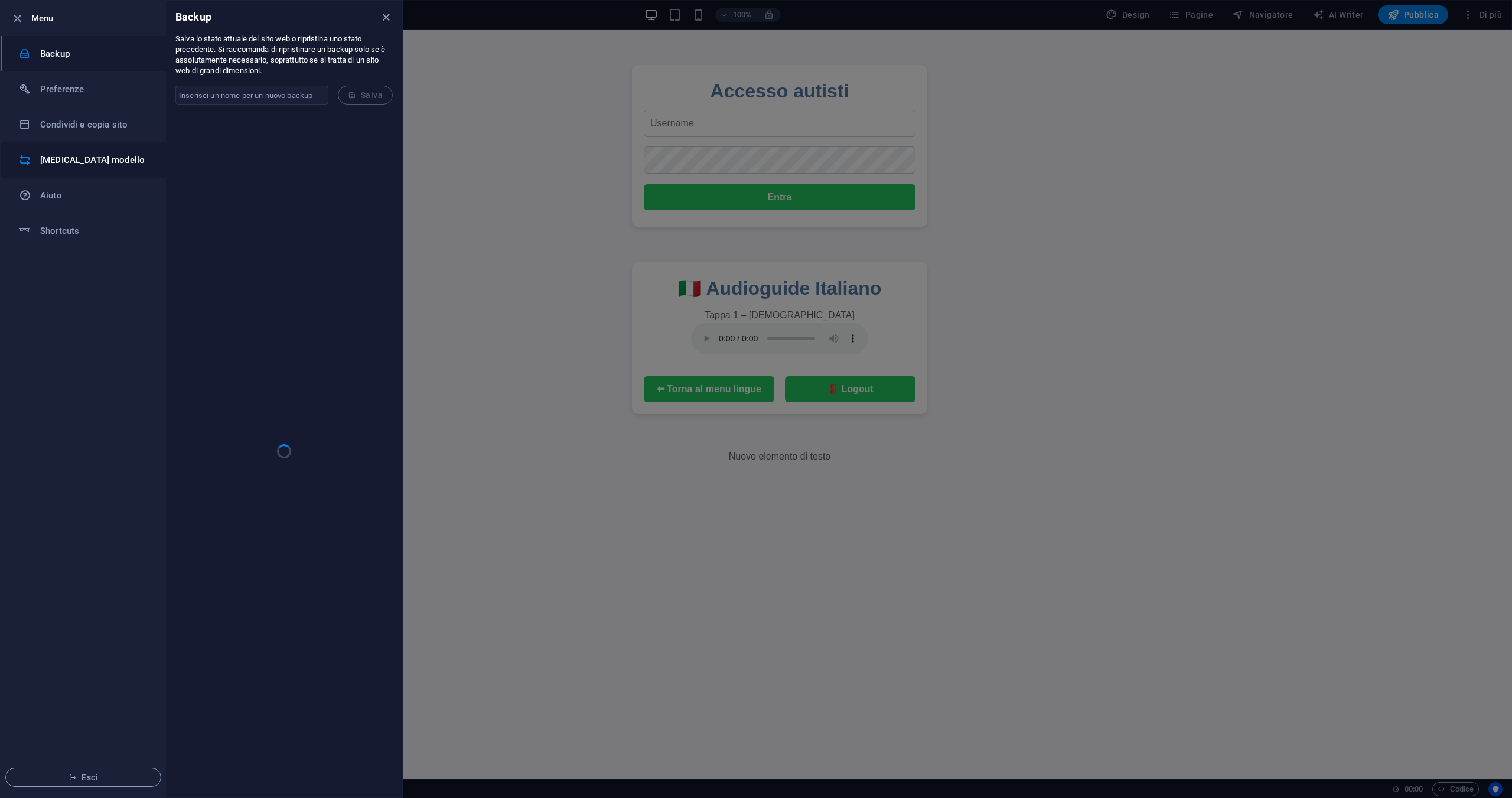
click at [137, 149] on li "Cambia modello" at bounding box center [83, 159] width 166 height 35
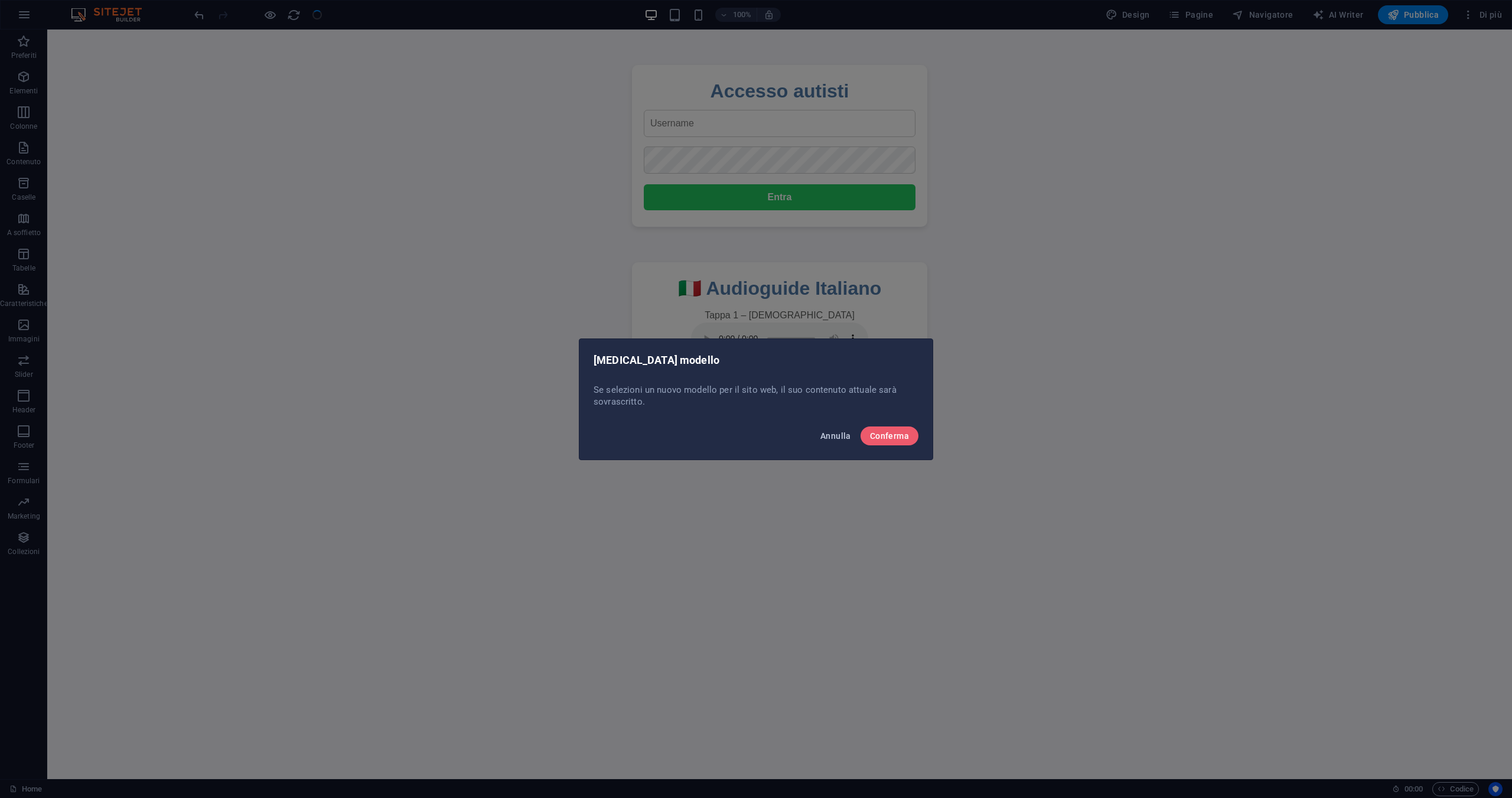
click at [838, 437] on span "Annulla" at bounding box center [836, 436] width 31 height 9
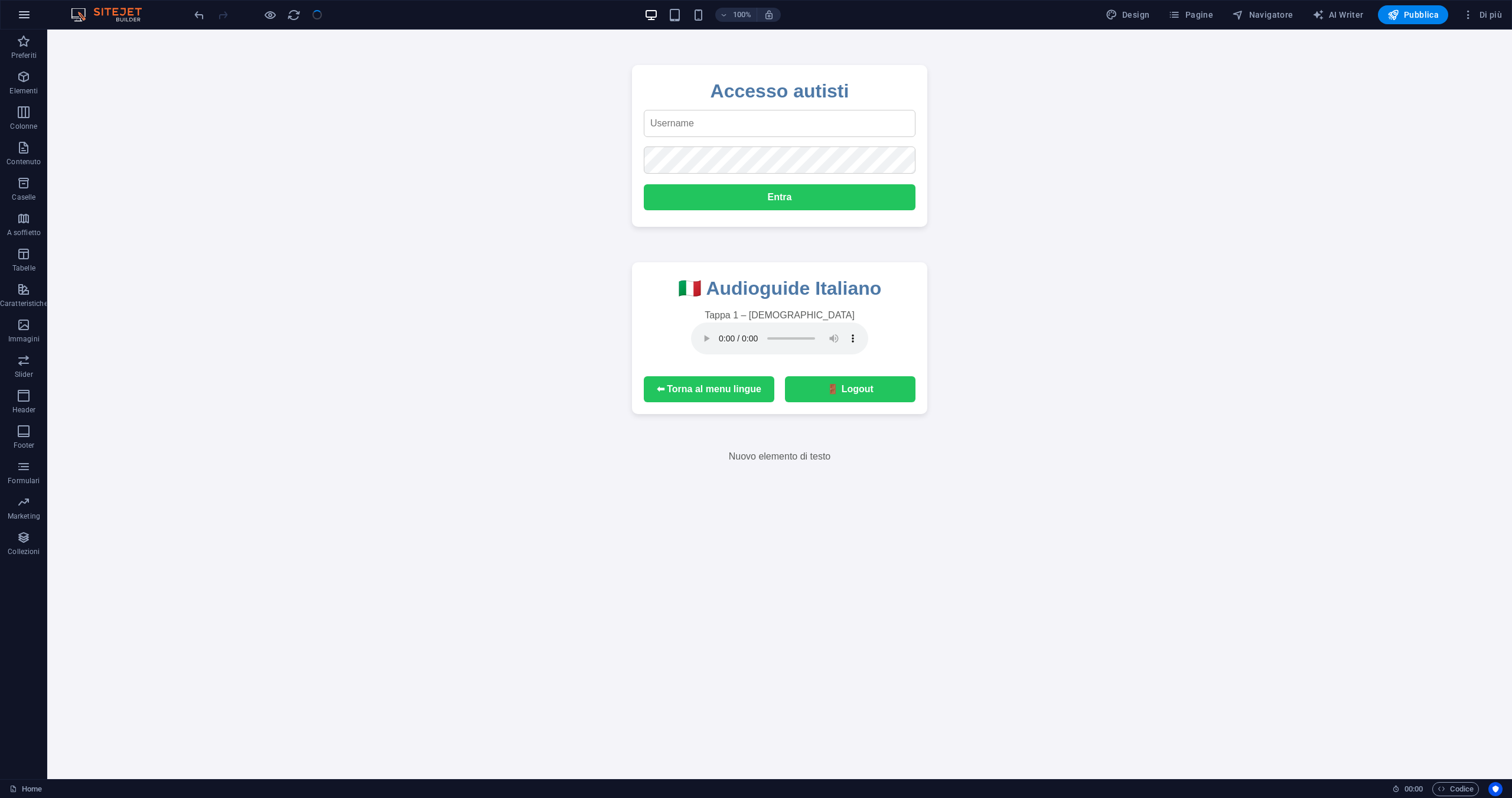
click at [30, 14] on icon "button" at bounding box center [24, 14] width 14 height 14
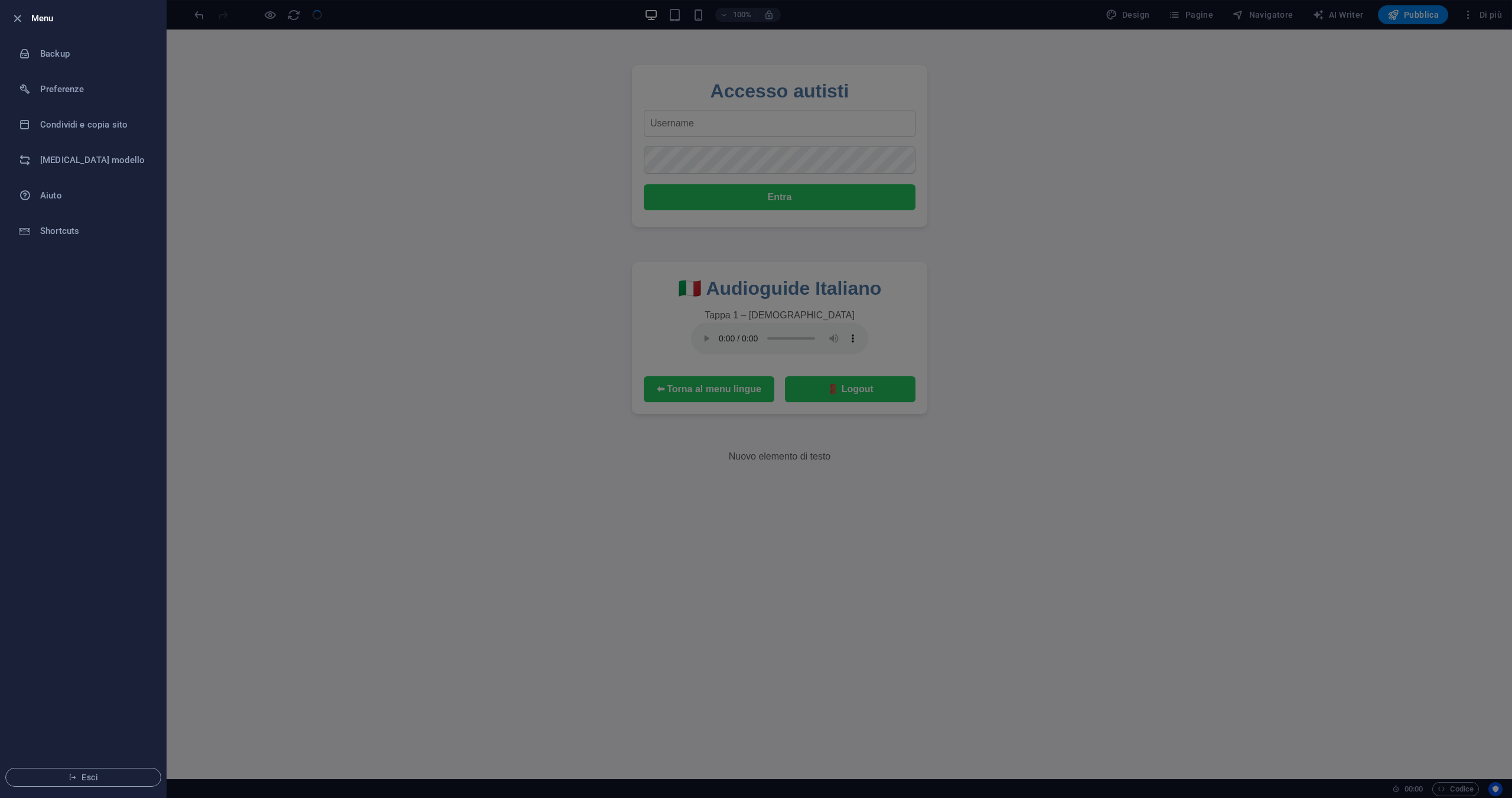
click at [319, 617] on div at bounding box center [756, 399] width 1512 height 798
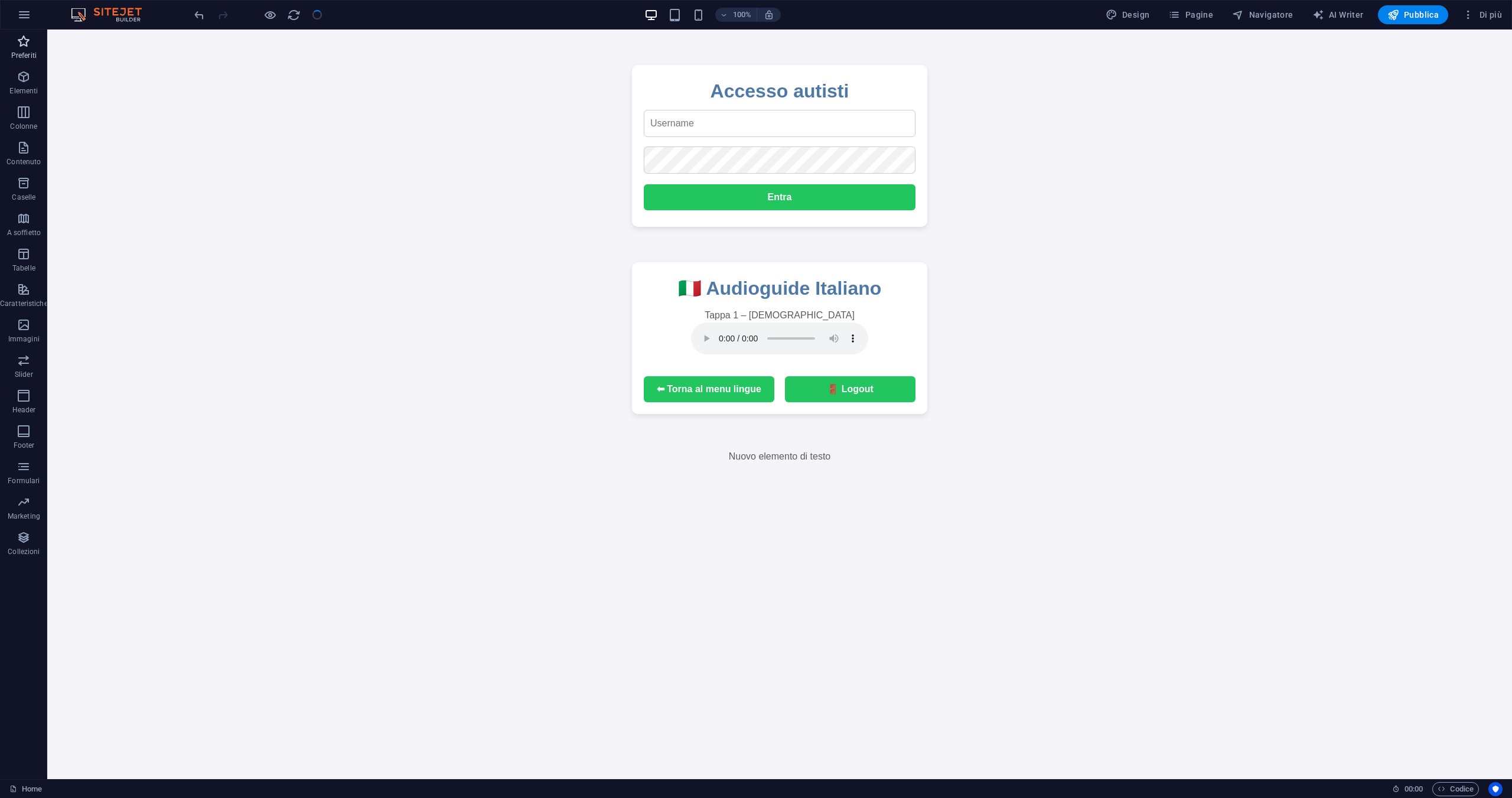
click at [21, 53] on p "Preferiti" at bounding box center [24, 55] width 25 height 9
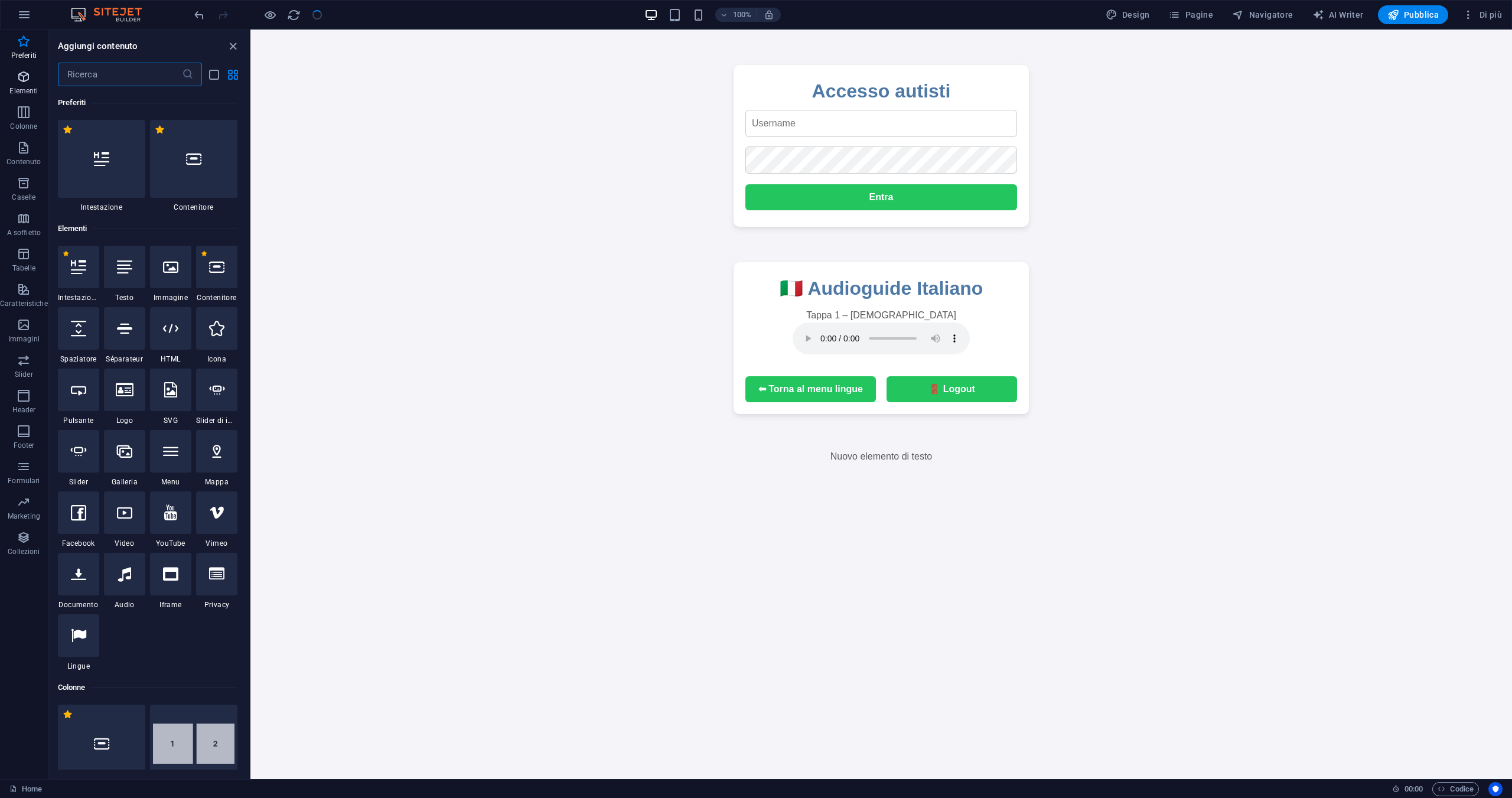
click at [13, 94] on p "Elementi" at bounding box center [23, 91] width 28 height 9
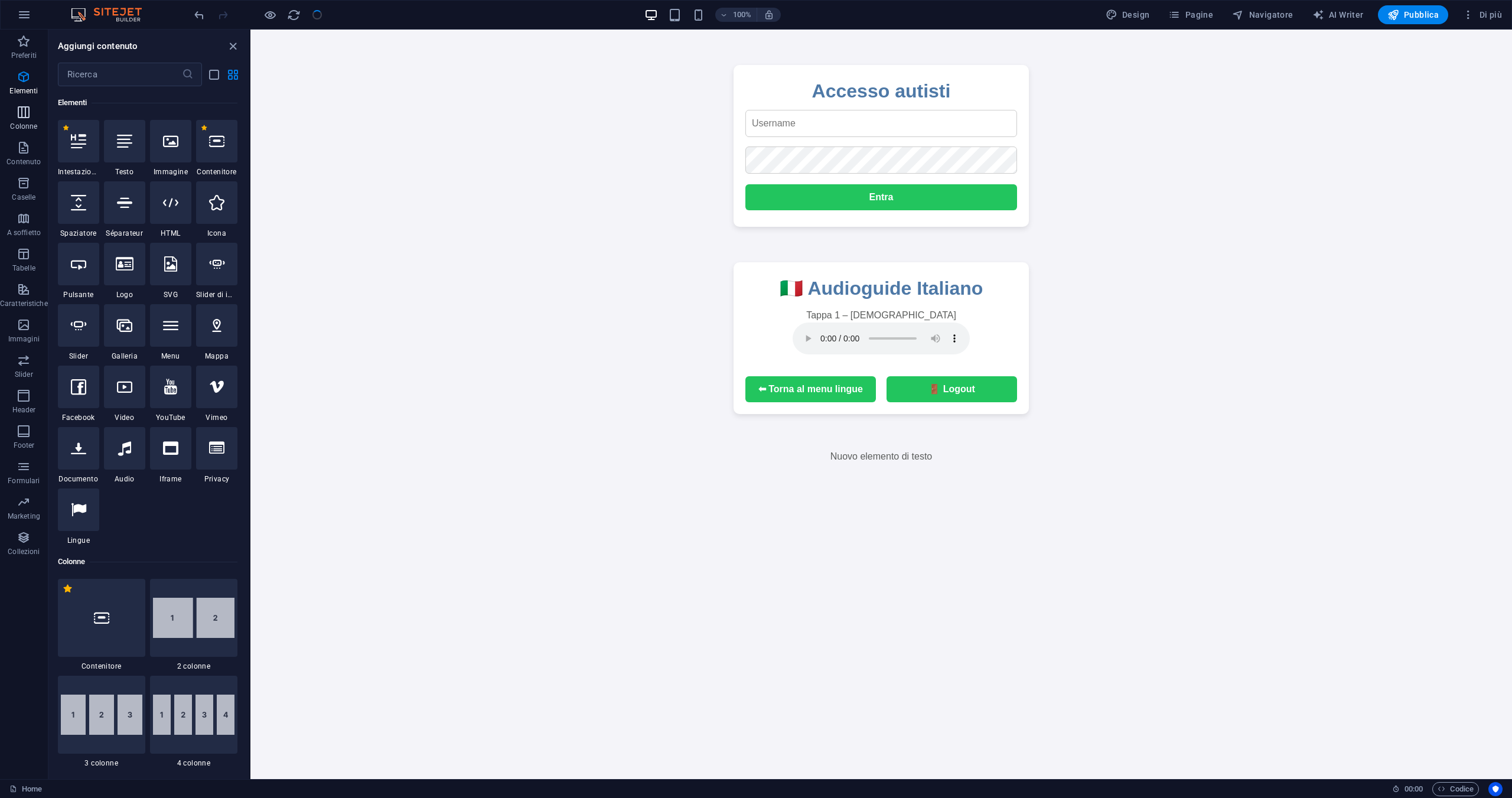
click at [23, 127] on p "Colonne" at bounding box center [24, 126] width 27 height 9
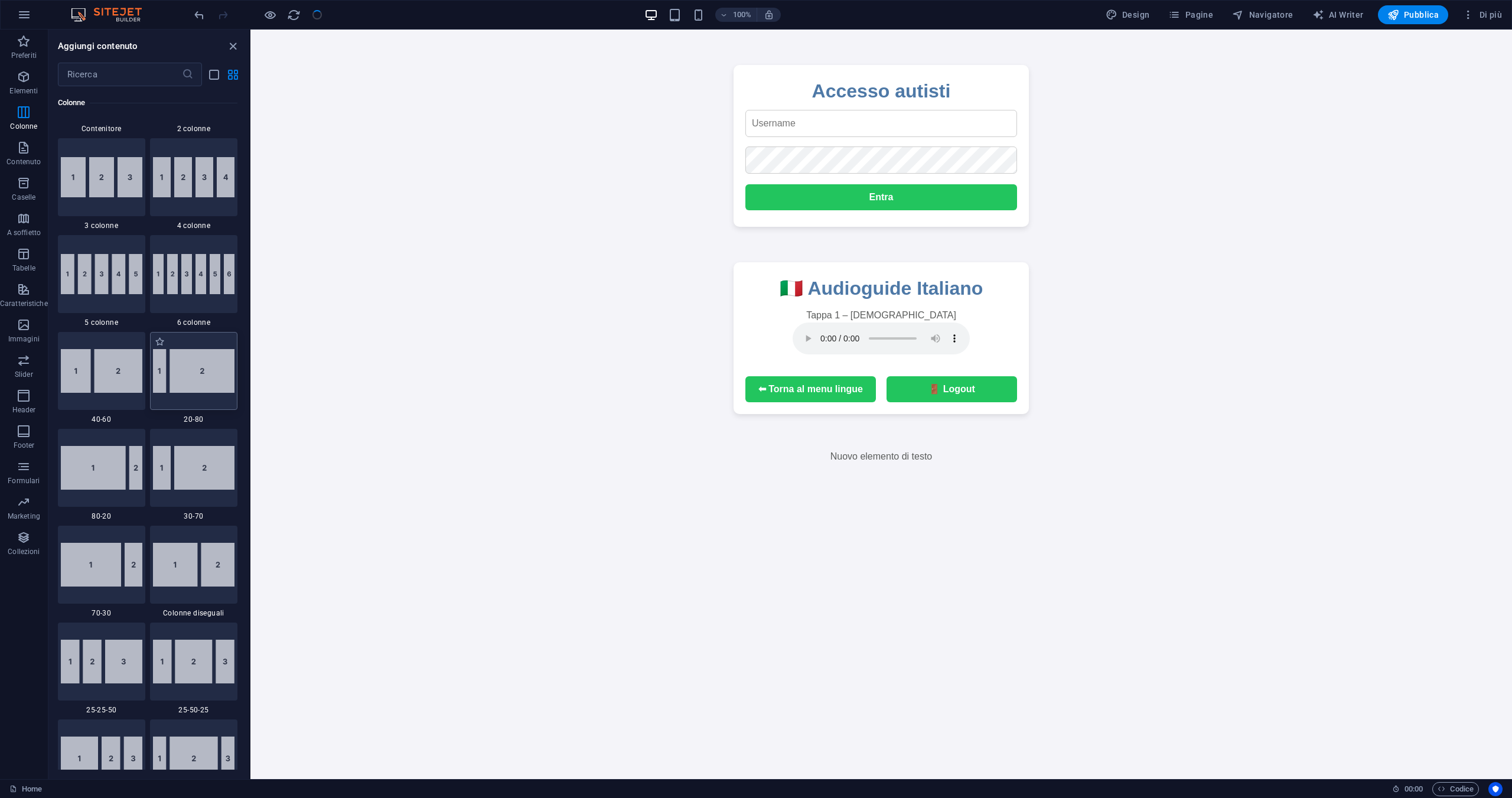
scroll to position [703, 0]
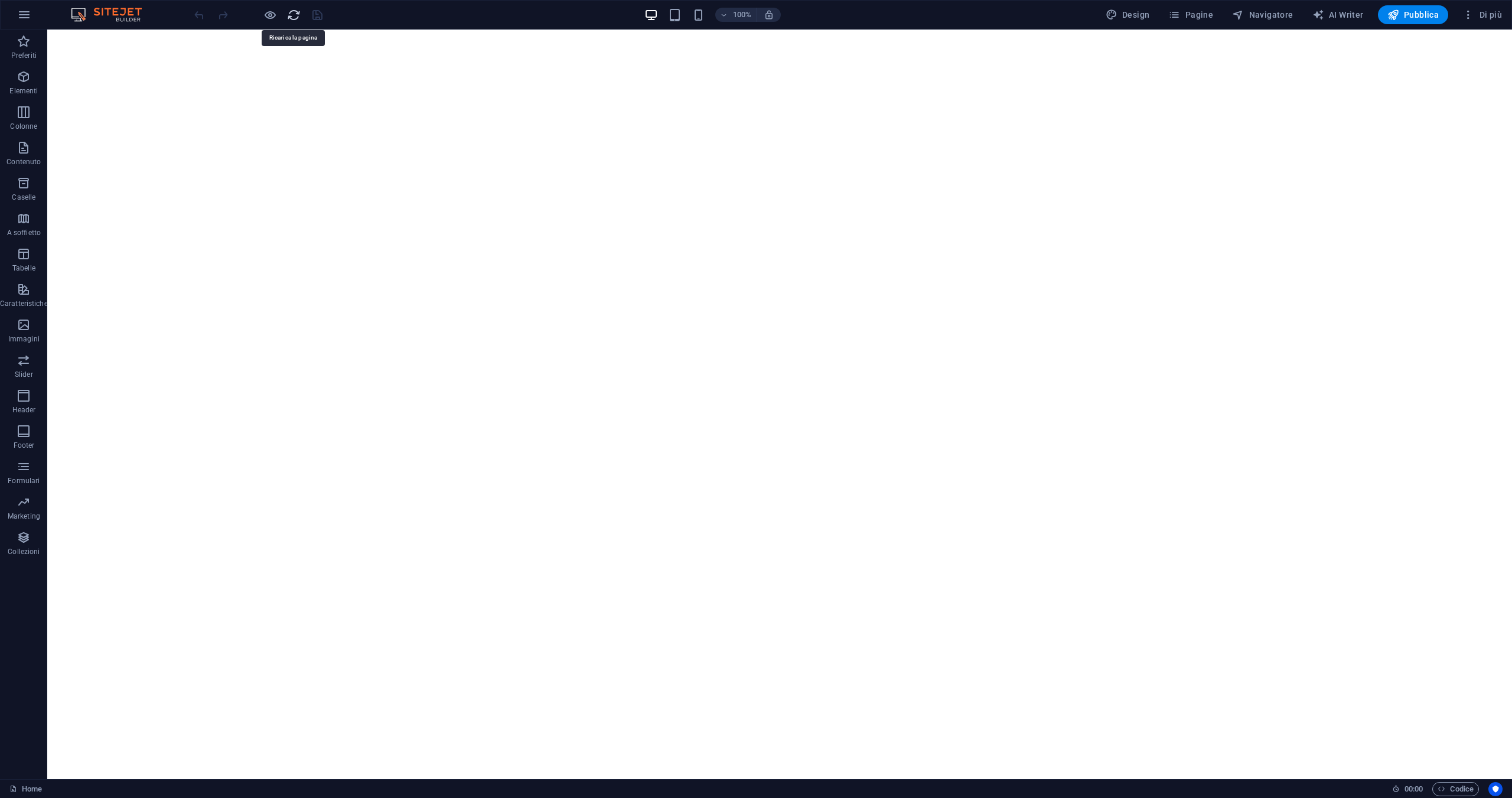
click at [296, 8] on icon "reload" at bounding box center [293, 14] width 14 height 14
click at [21, 21] on icon "button" at bounding box center [24, 14] width 14 height 14
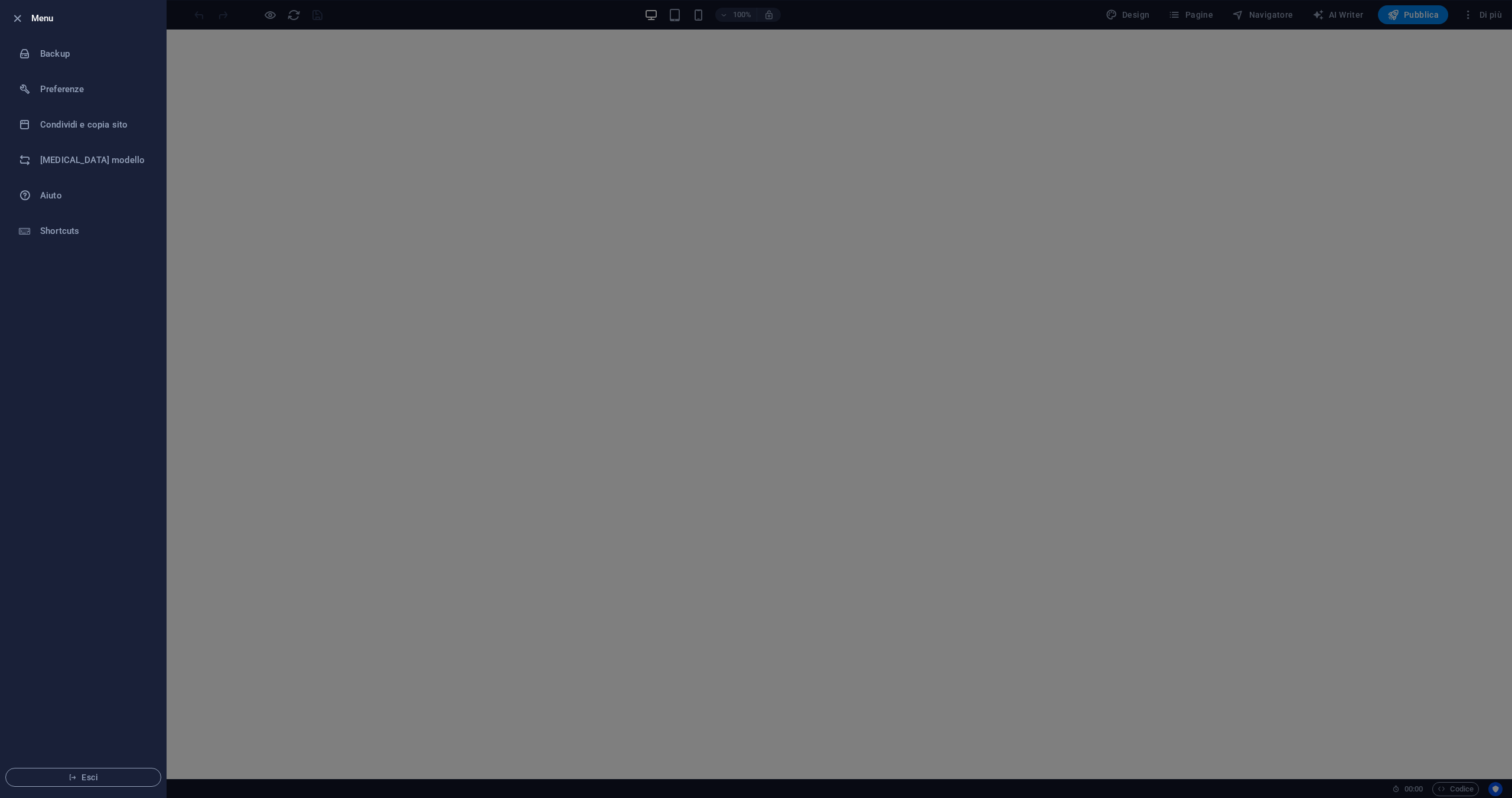
click at [28, 21] on div at bounding box center [20, 18] width 21 height 14
click at [18, 20] on icon "button" at bounding box center [17, 18] width 14 height 14
